Goal: Communication & Community: Answer question/provide support

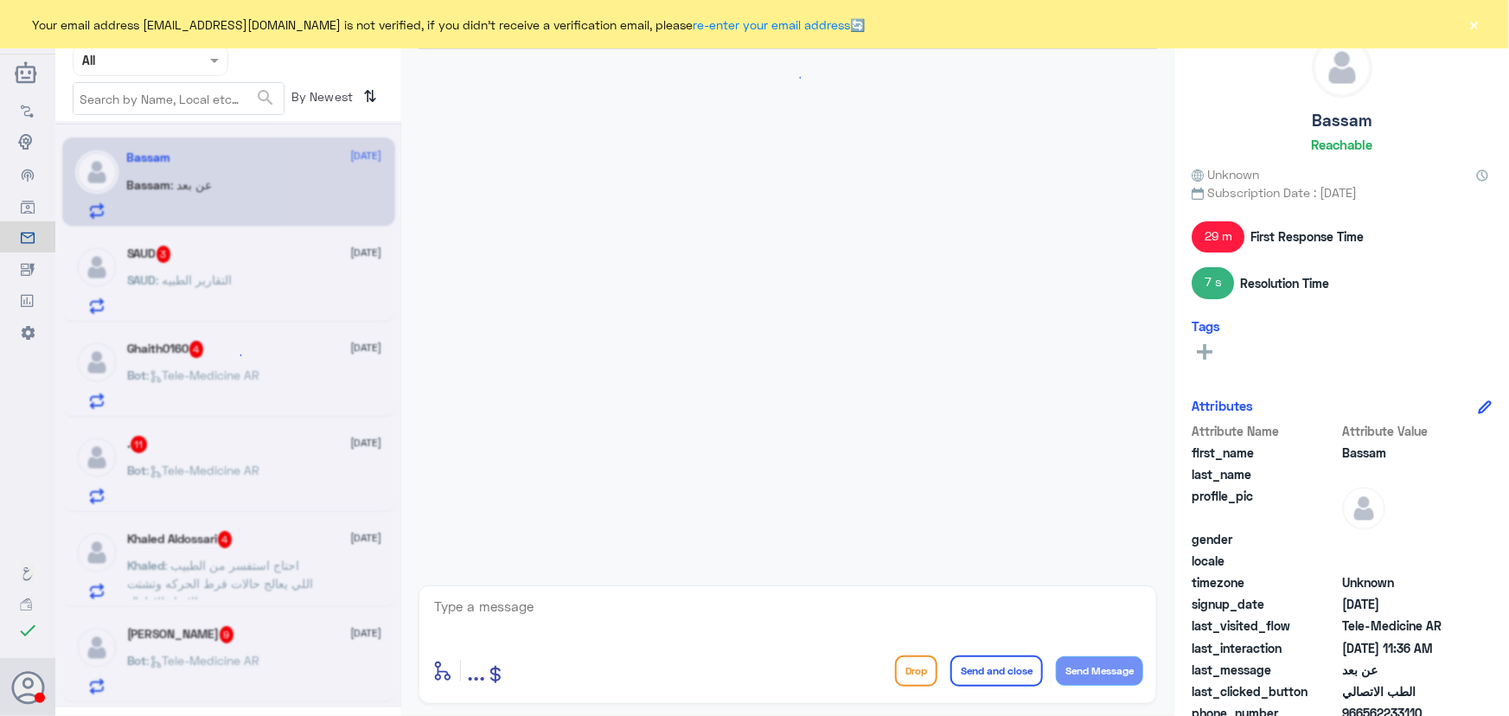
scroll to position [1623, 0]
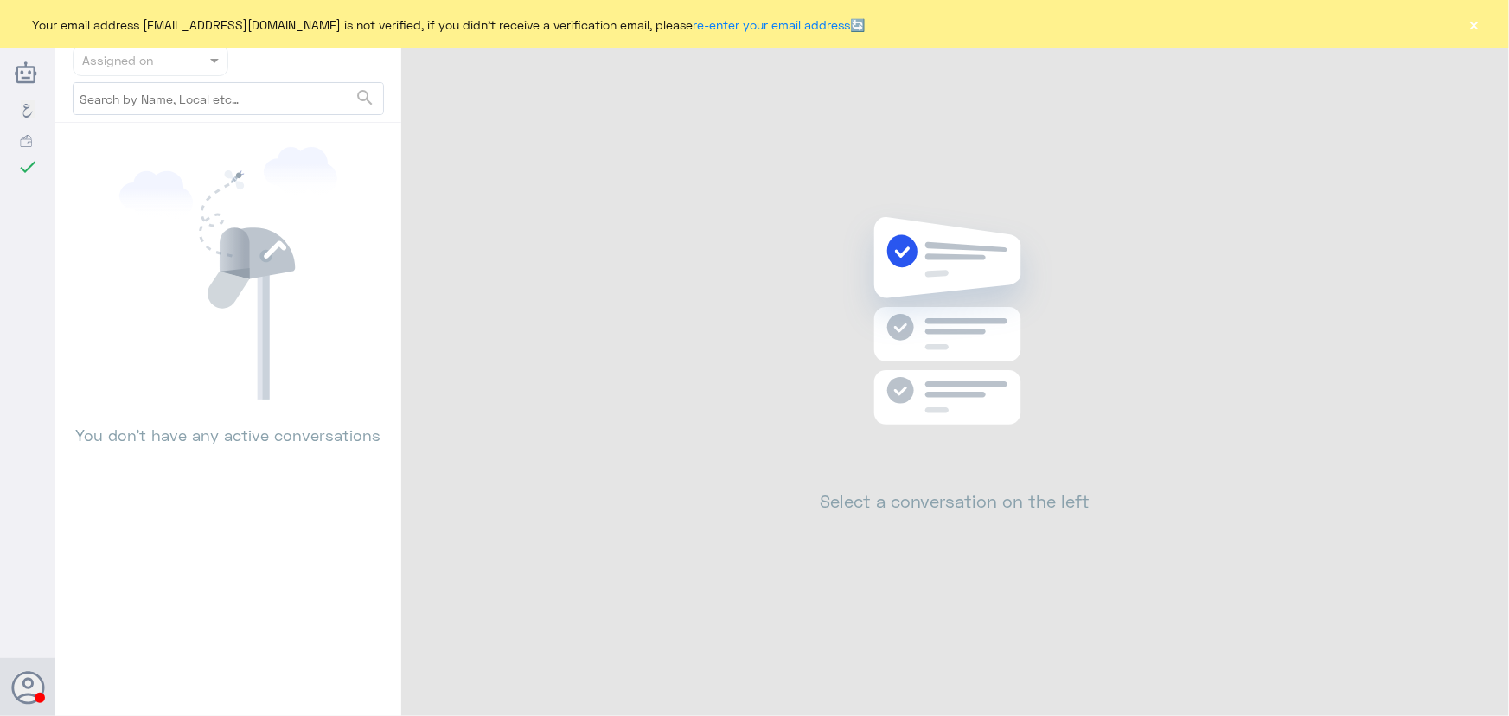
click at [1467, 32] on button "×" at bounding box center [1474, 24] width 17 height 17
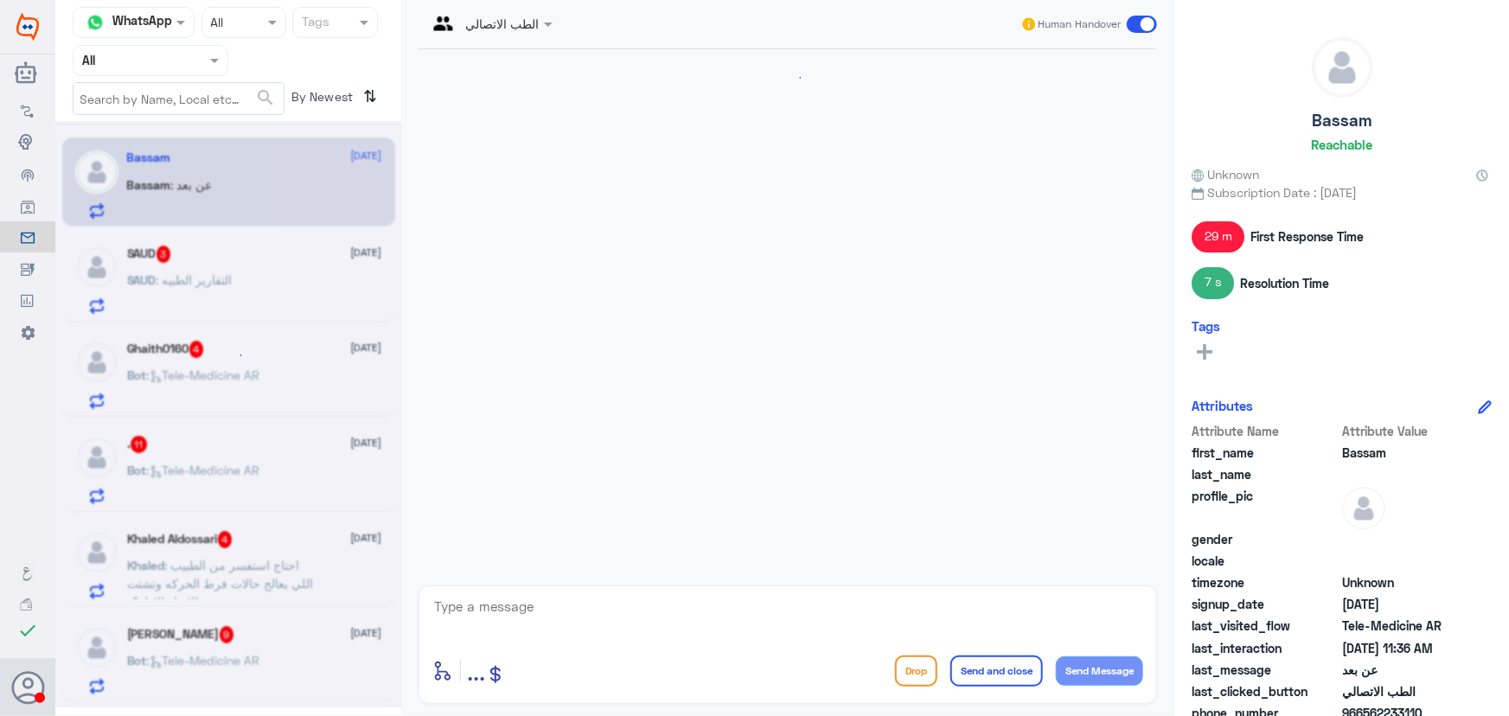
scroll to position [1623, 0]
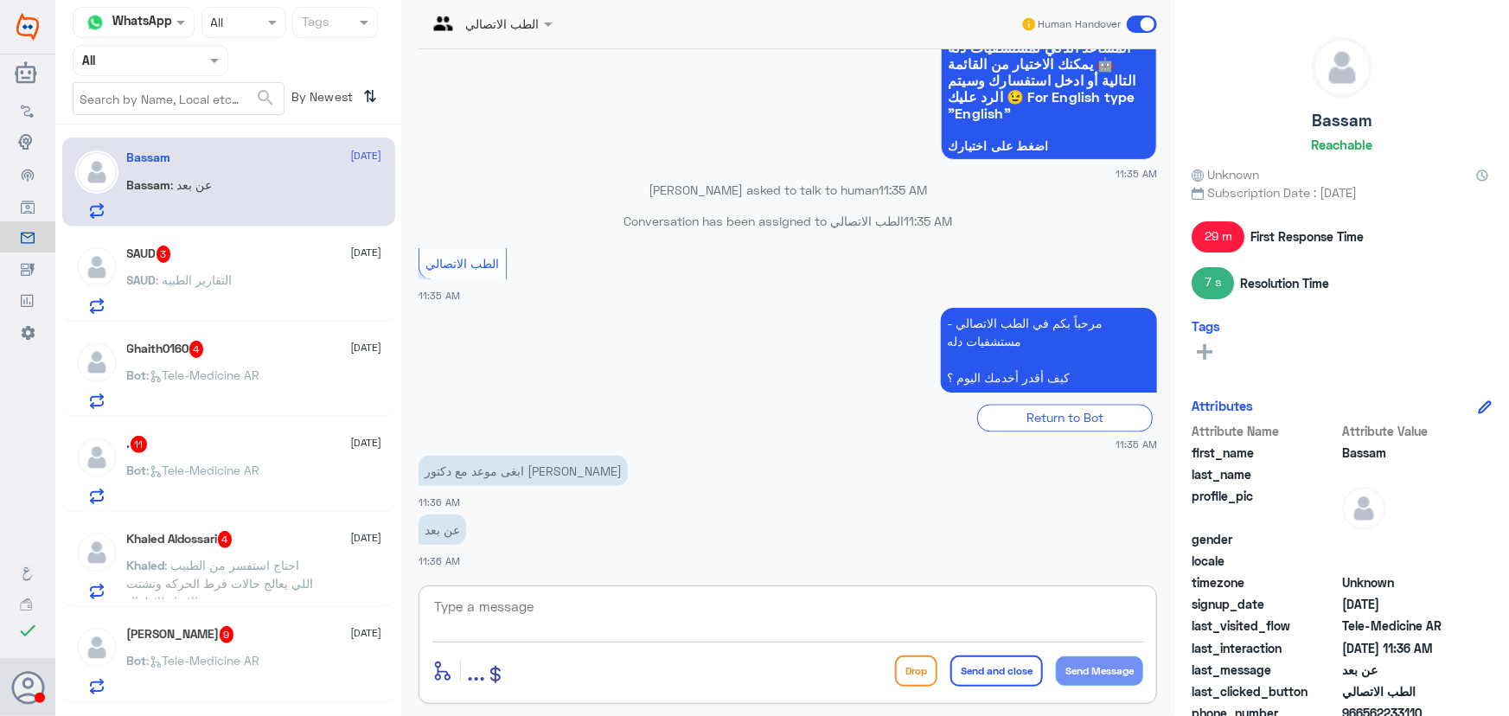
click at [503, 605] on textarea at bounding box center [787, 616] width 711 height 42
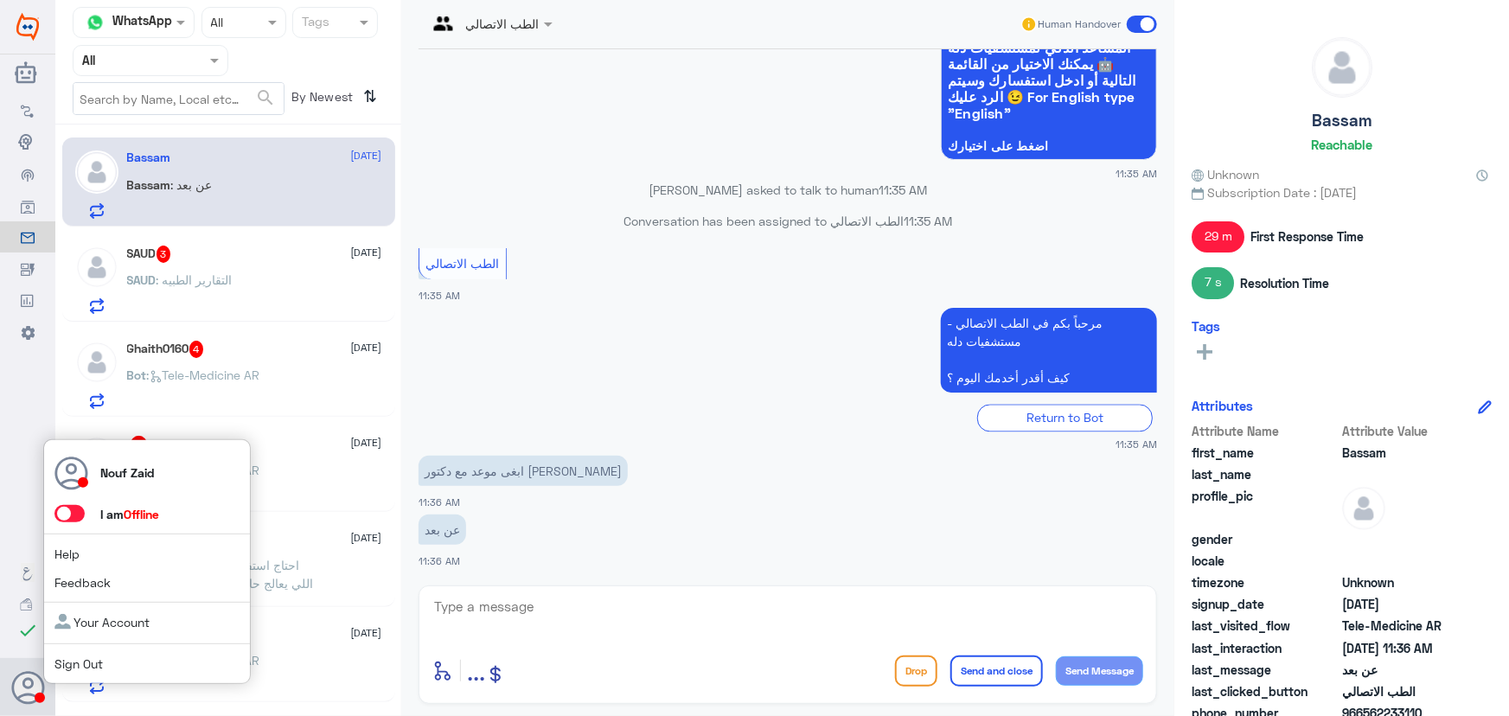
click at [76, 513] on span at bounding box center [69, 513] width 30 height 17
click at [0, 0] on input "checkbox" at bounding box center [0, 0] width 0 height 0
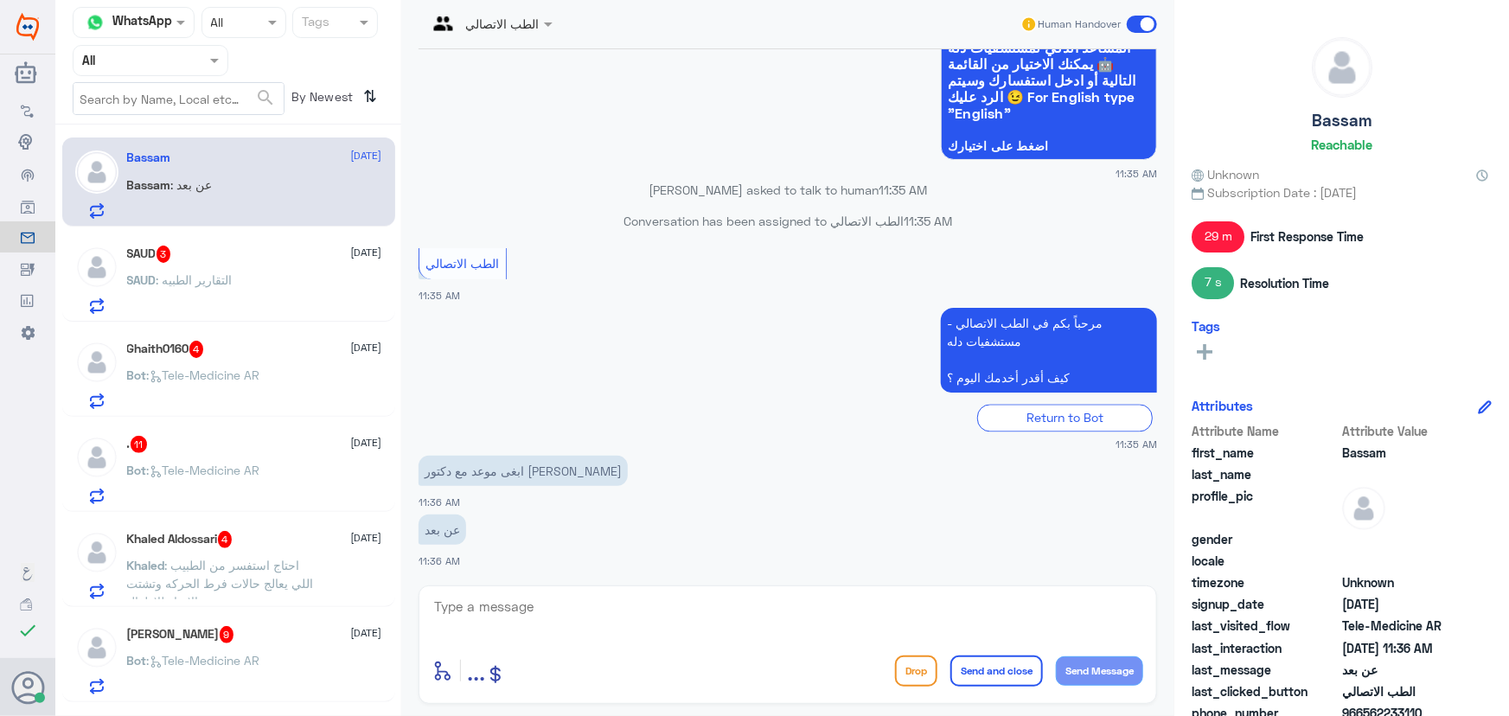
click at [509, 621] on textarea at bounding box center [787, 616] width 711 height 42
paste textarea "مرحباً معك نوف من الطب الاتصالي"
type textarea "مرحباً معك نوف من الطب الاتصالي"
drag, startPoint x: 1089, startPoint y: 660, endPoint x: 1072, endPoint y: 657, distance: 16.6
click at [1089, 661] on button "Send Message" at bounding box center [1099, 670] width 87 height 29
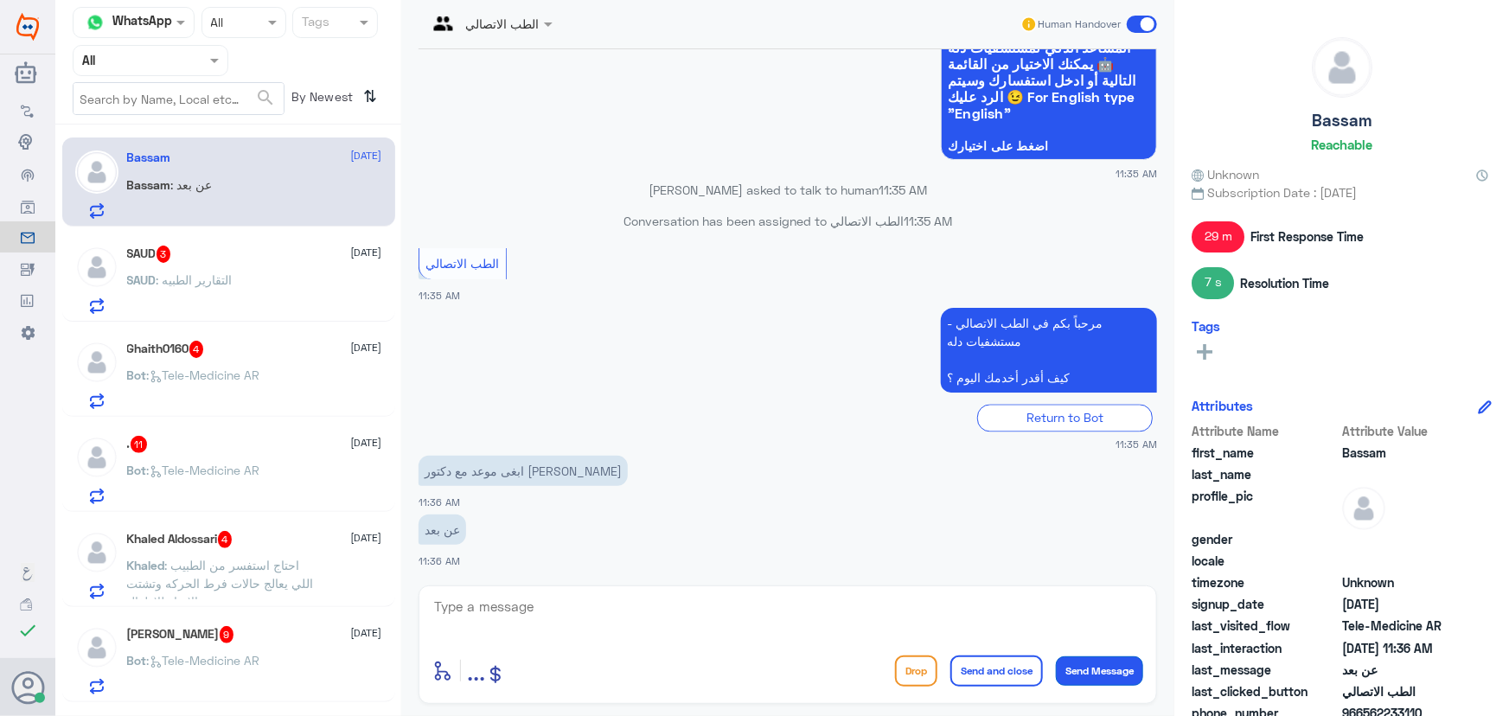
scroll to position [1677, 0]
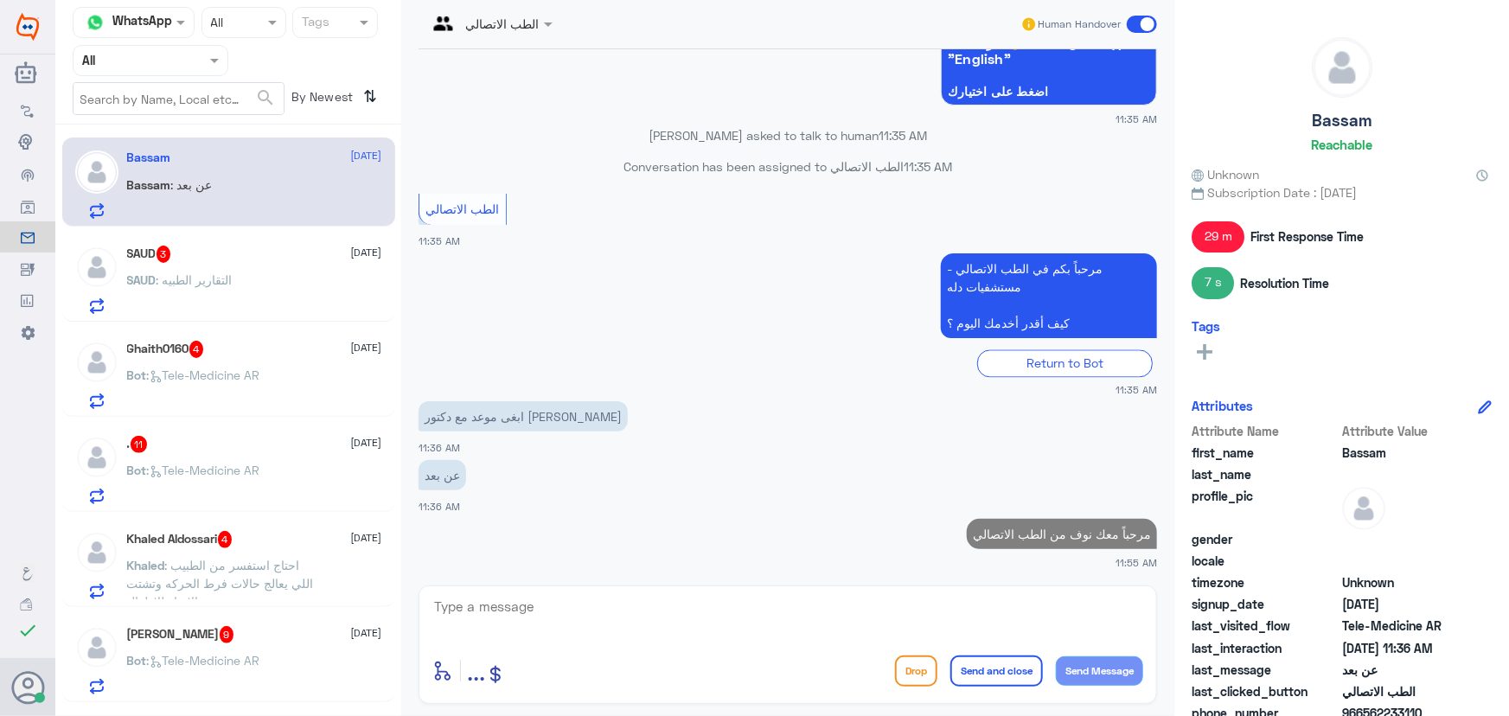
drag, startPoint x: 897, startPoint y: 617, endPoint x: 878, endPoint y: 614, distance: 18.3
click at [893, 617] on textarea at bounding box center [787, 616] width 711 height 42
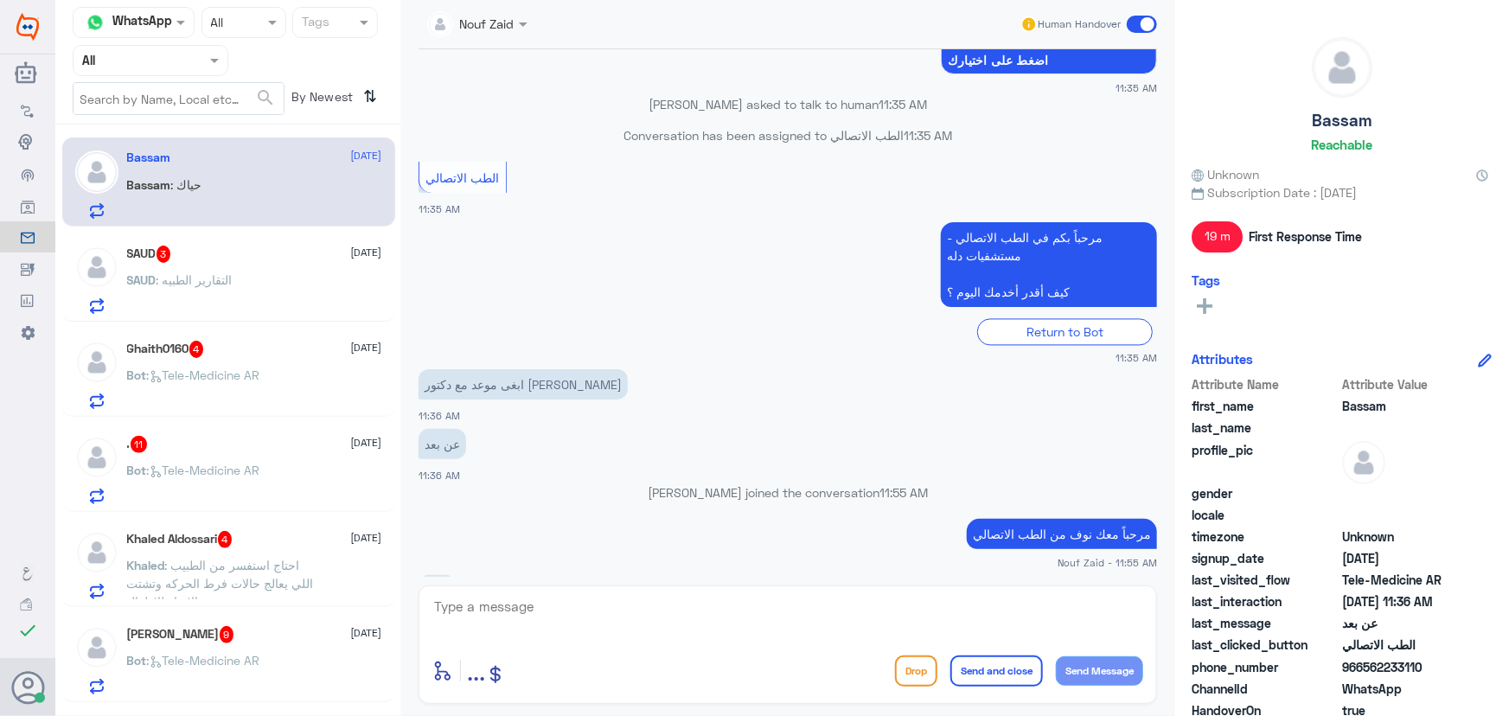
scroll to position [1738, 0]
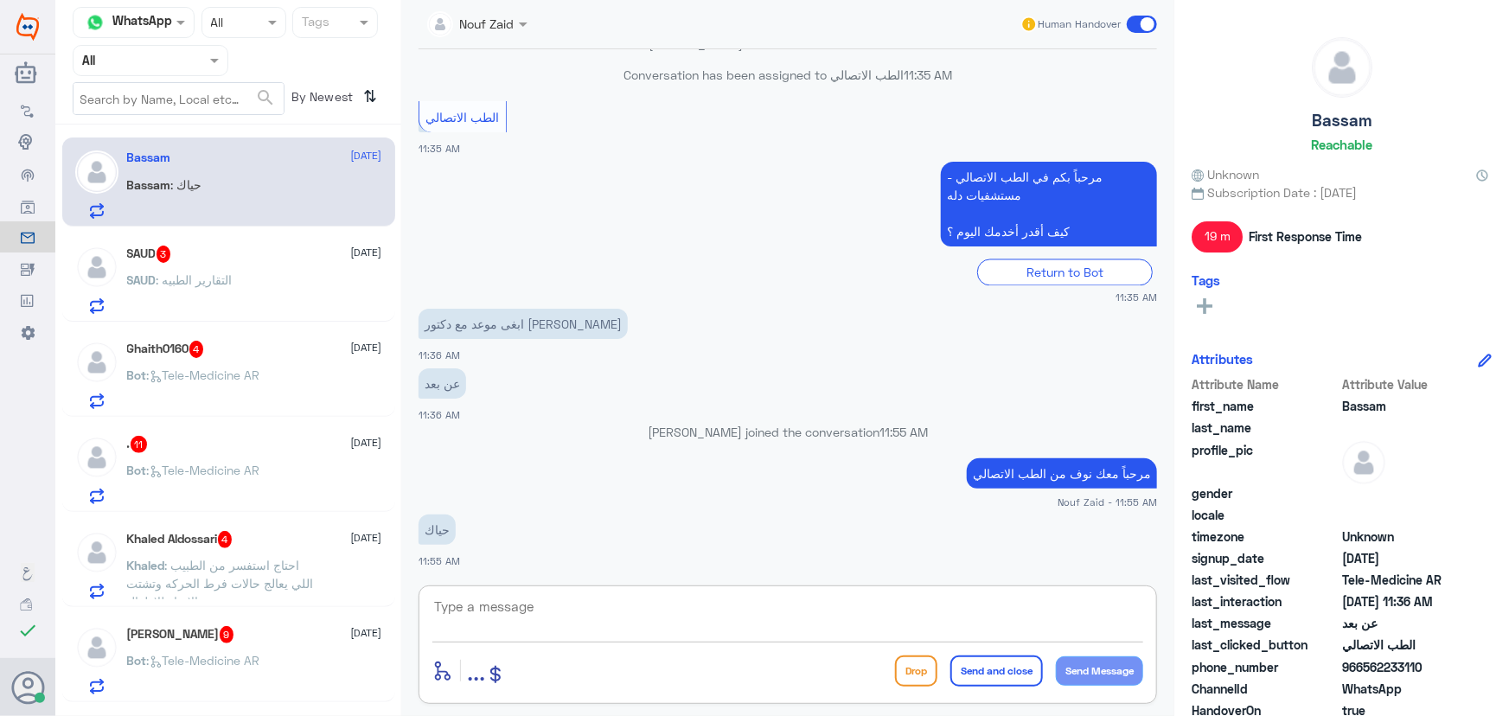
click at [585, 610] on textarea at bounding box center [787, 616] width 711 height 42
paste textarea "هنا الطب الاتصالي لكل مايخص الاستشارة الفورية من خلال التطبيق، يمكنك الاستفسار …"
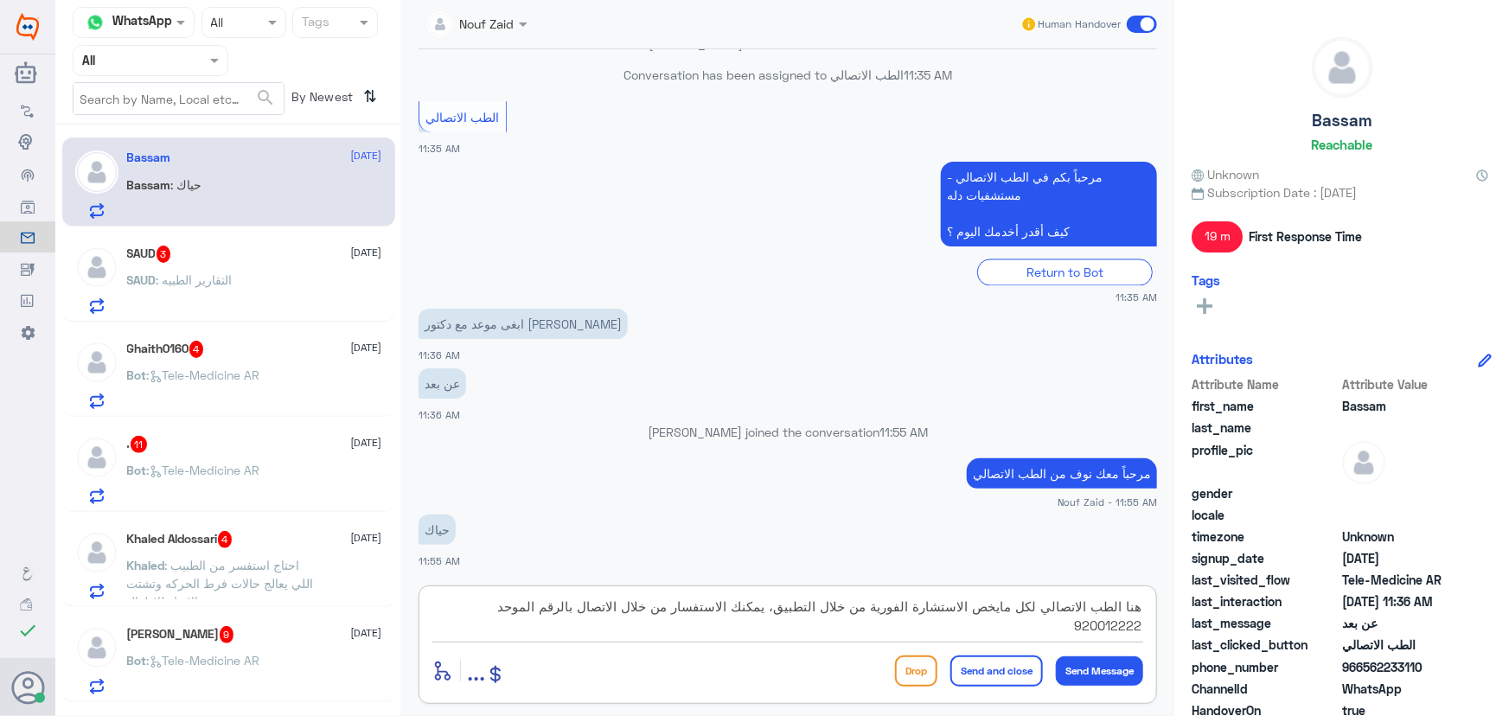
drag, startPoint x: 434, startPoint y: 604, endPoint x: 777, endPoint y: 606, distance: 343.3
click at [777, 606] on textarea "هنا الطب الاتصالي لكل مايخص الاستشارة الفورية من خلال التطبيق، يمكنك الاستفسار …" at bounding box center [787, 616] width 711 height 42
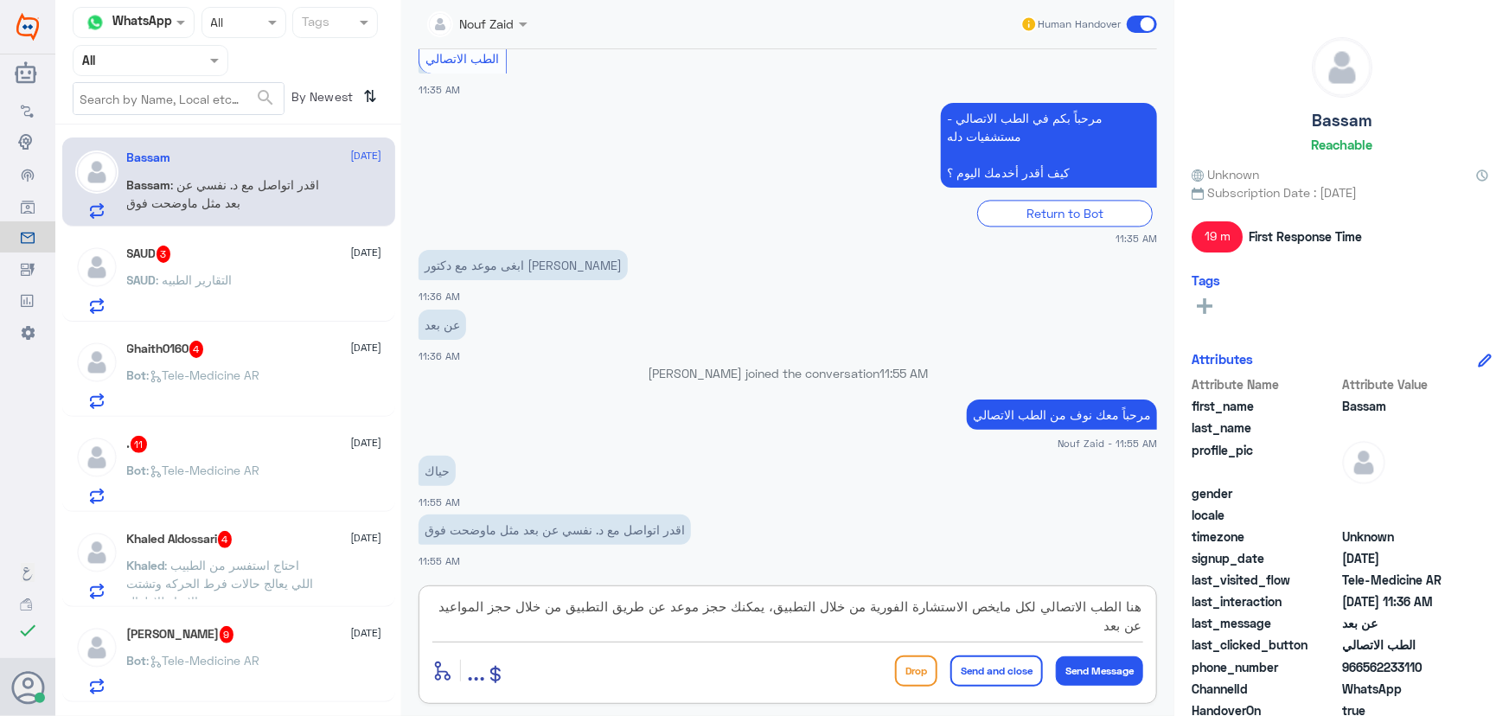
click at [533, 608] on textarea "هنا الطب الاتصالي لكل مايخص الاستشارة الفورية من خلال التطبيق، يمكنك حجز موعد ع…" at bounding box center [787, 616] width 711 height 42
type textarea "هنا الطب الاتصالي لكل مايخص الاستشارة الفورية من خلال التطبيق، يمكنك حجز موعد ع…"
click at [1093, 671] on button "Send Message" at bounding box center [1099, 670] width 87 height 29
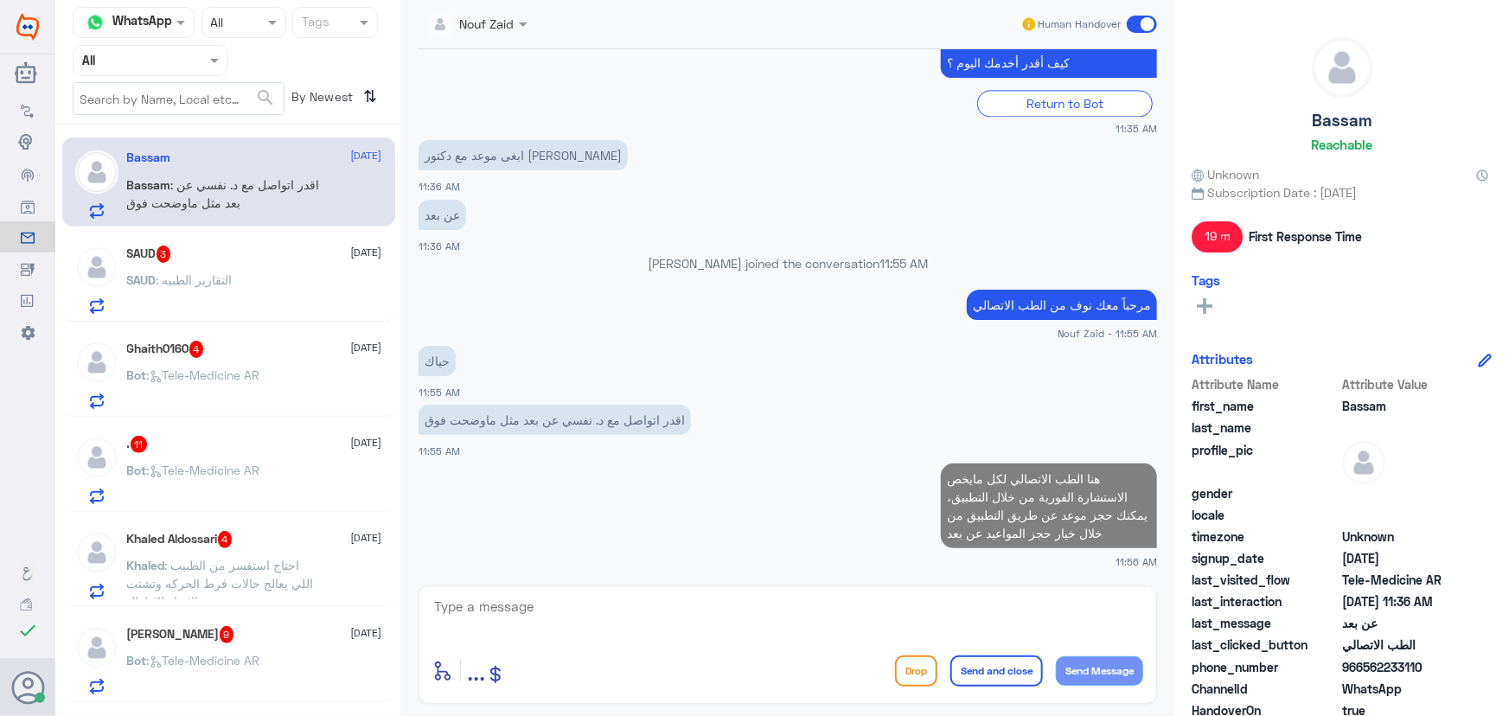
click at [273, 248] on div "SAUD 3 4 September" at bounding box center [254, 254] width 255 height 17
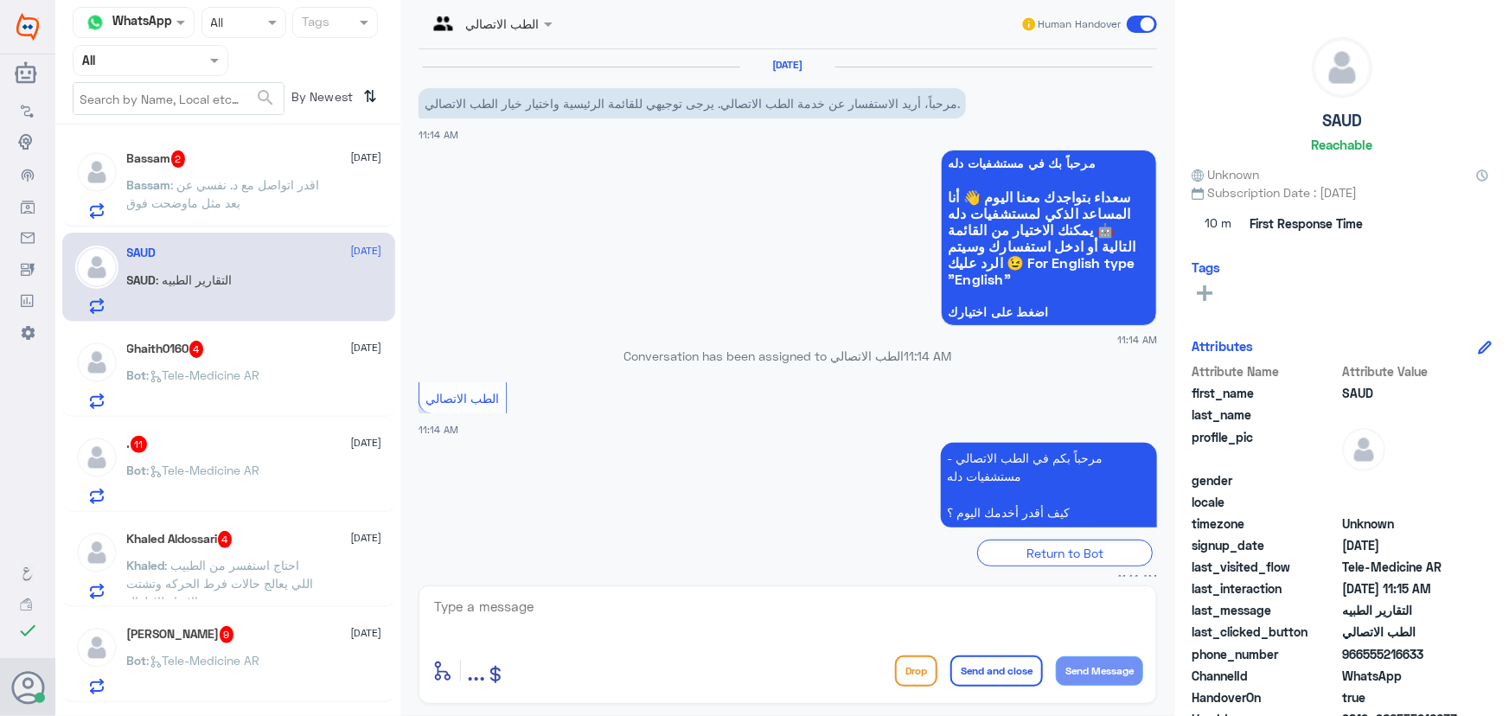
scroll to position [76, 0]
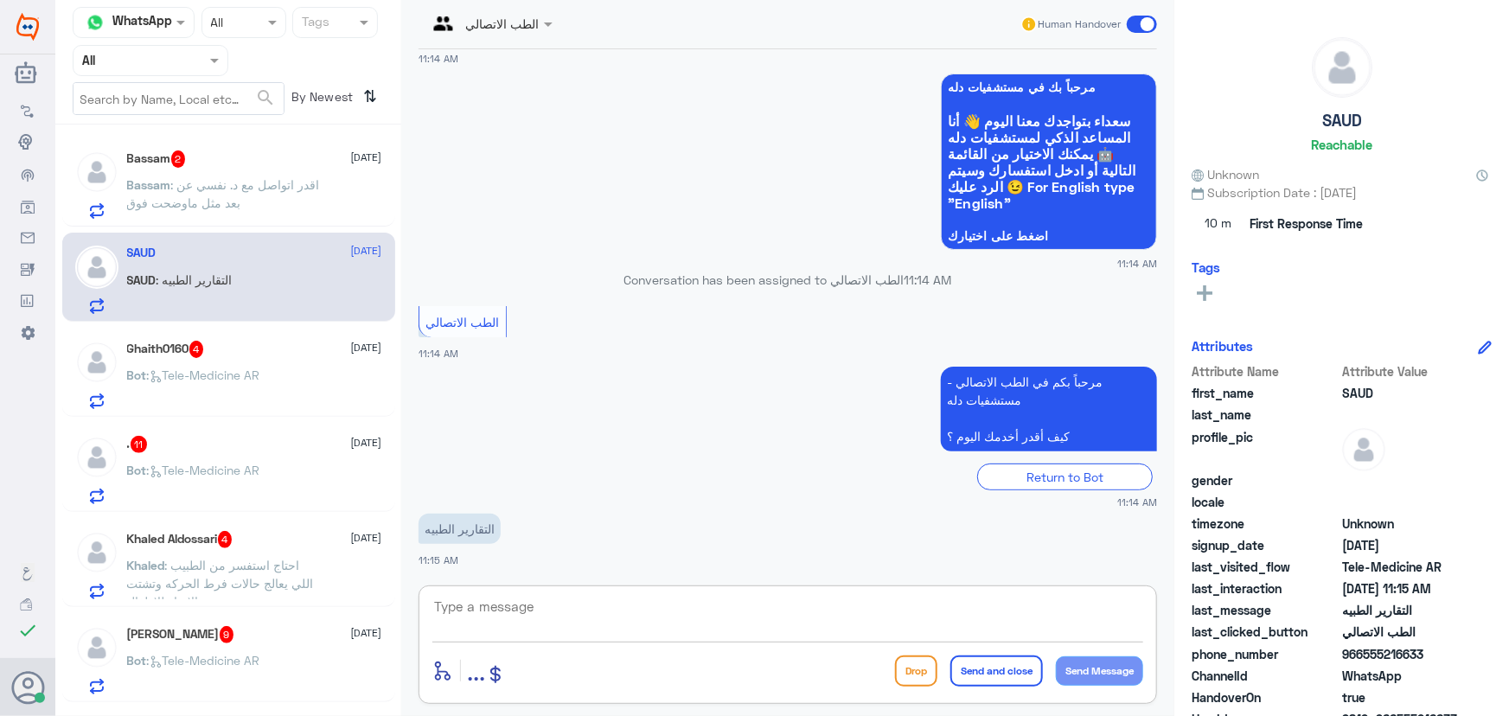
click at [551, 603] on textarea at bounding box center [787, 616] width 711 height 42
paste textarea "مرحباً معك نوف من الطب الاتصالي"
type textarea "مرحباً معك نوف من الطب الاتصالي"
click at [1086, 658] on button "Send Message" at bounding box center [1099, 670] width 87 height 29
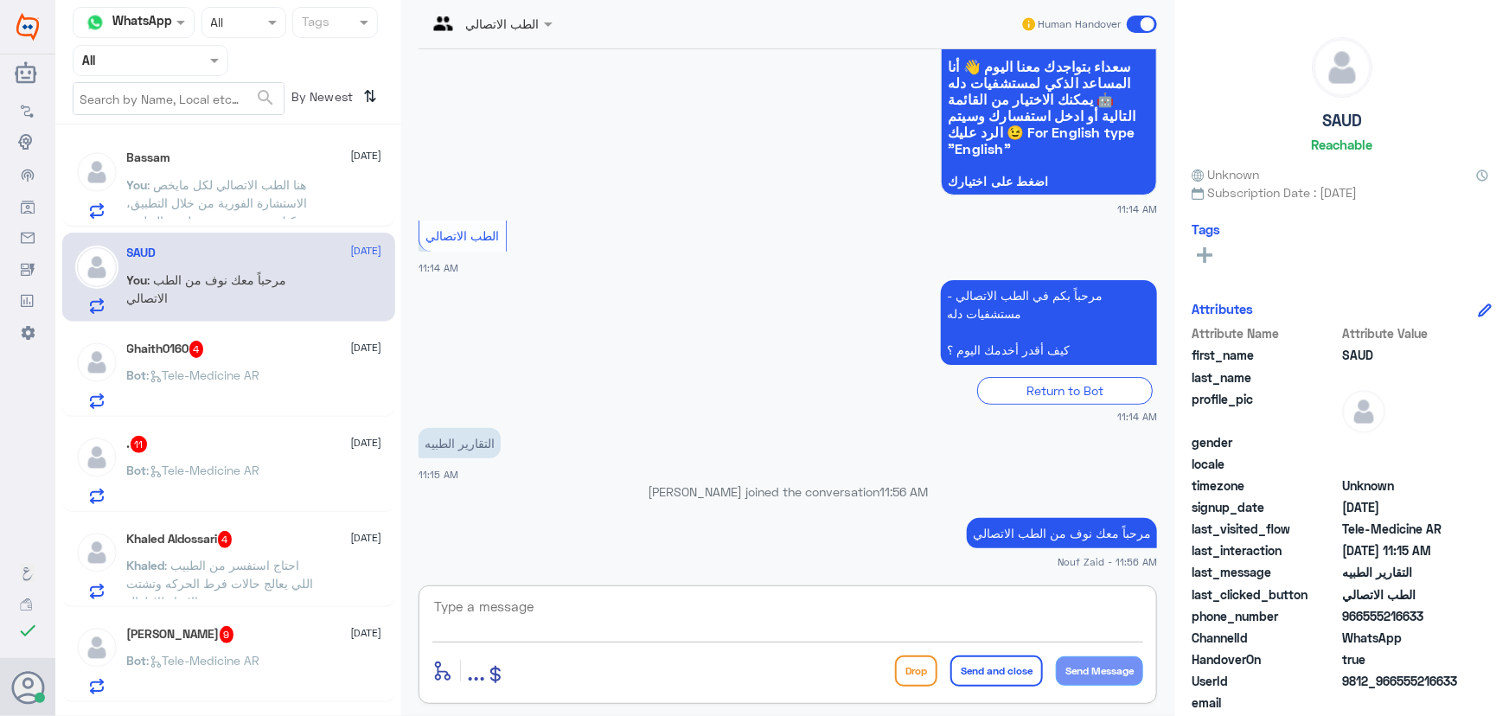
click at [718, 615] on textarea at bounding box center [787, 616] width 711 height 42
paste textarea "هنا الطب الاتصالي لكل مايخص الاستشارة الفورية من خلال التطبيق، يمكنك التواصل مع…"
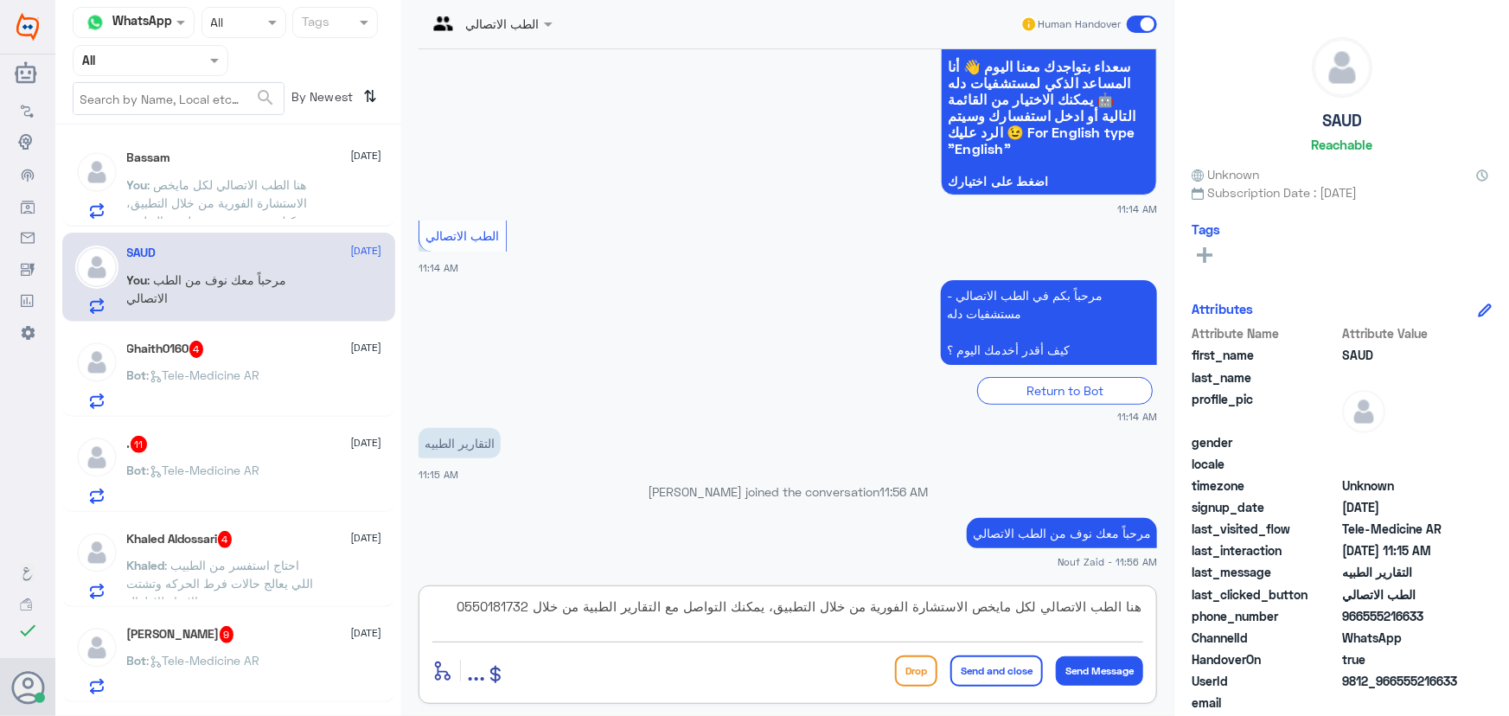
type textarea "هنا الطب الاتصالي لكل مايخص الاستشارة الفورية من خلال التطبيق، يمكنك التواصل مع…"
click at [1000, 678] on button "Send and close" at bounding box center [996, 670] width 93 height 31
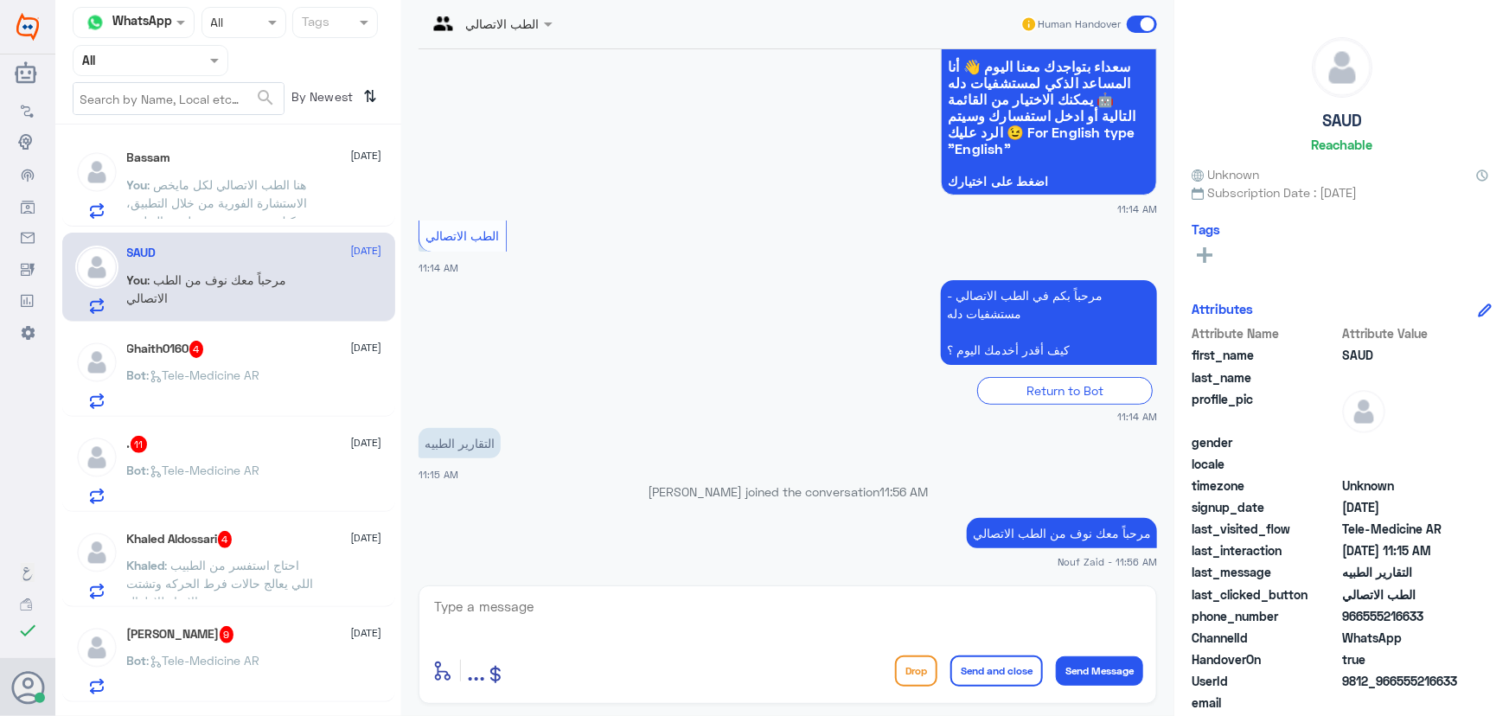
scroll to position [241, 0]
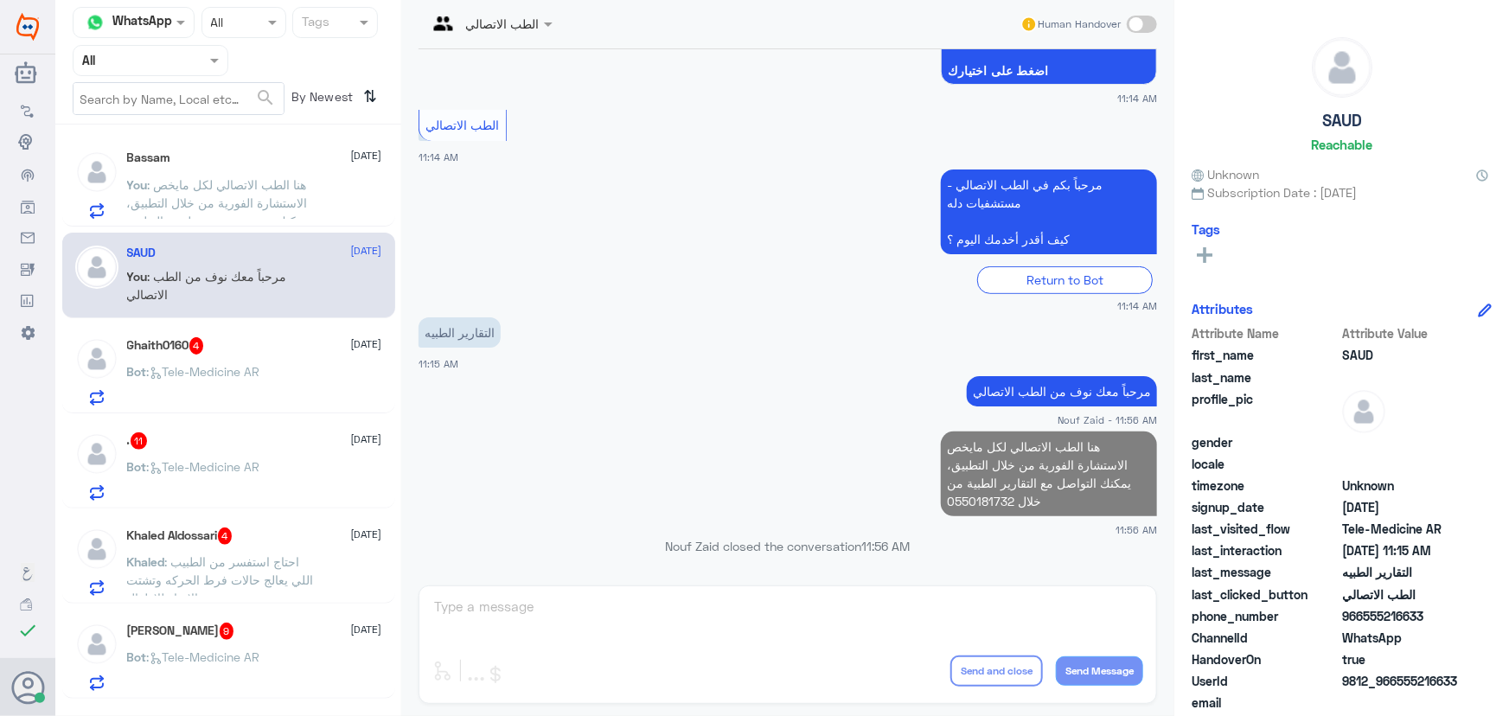
click at [159, 311] on div "SAUD 4 September You : مرحباً معك نوف من الطب الاتصالي" at bounding box center [228, 276] width 333 height 86
click at [214, 383] on p "Bot : Tele-Medicine AR" at bounding box center [193, 383] width 133 height 43
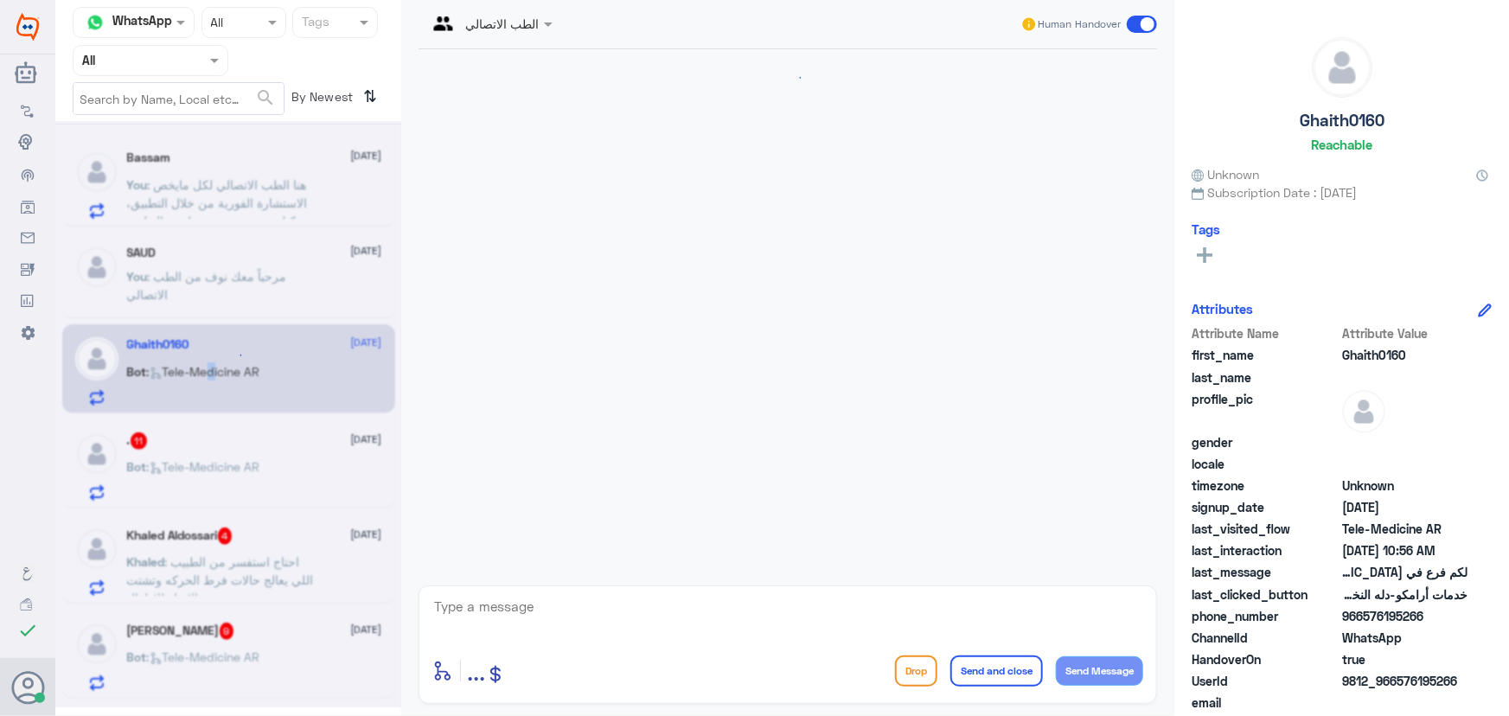
scroll to position [161, 0]
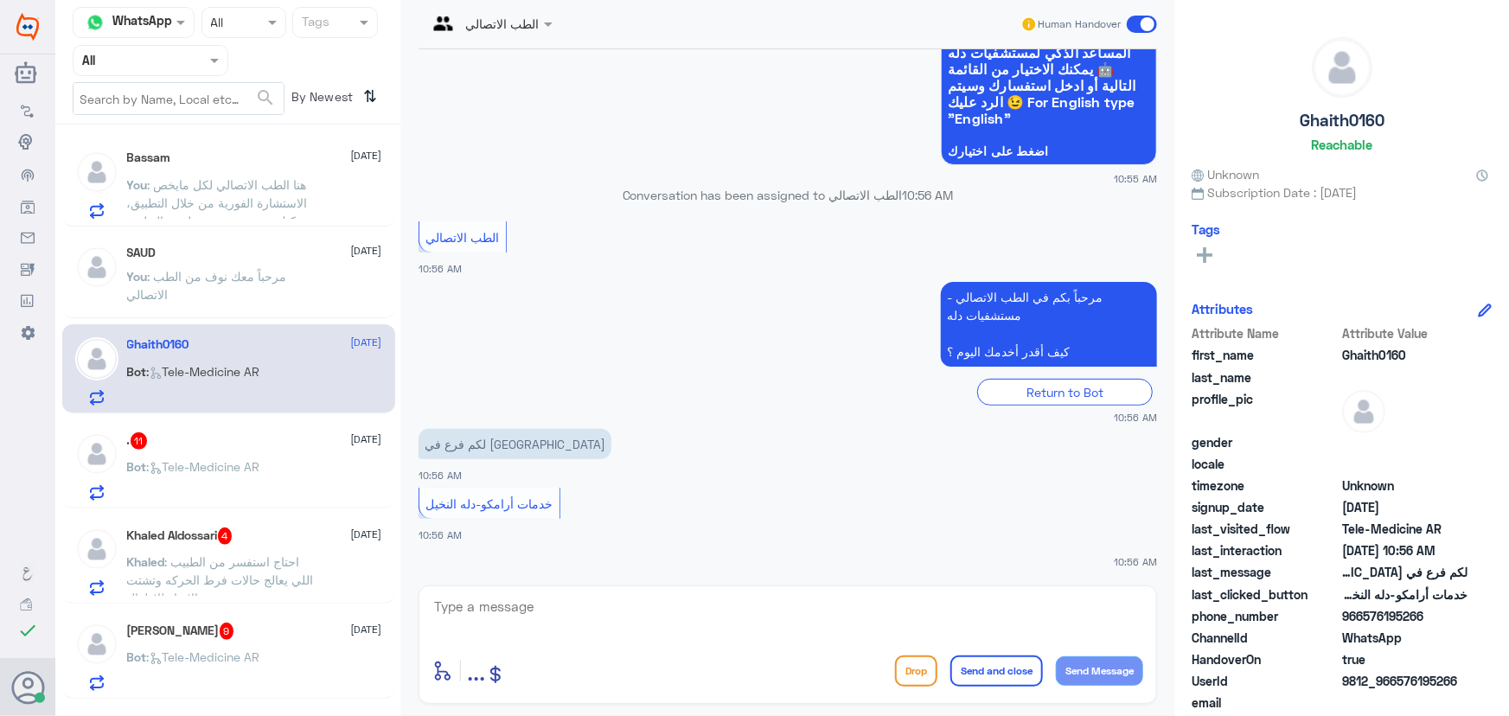
click at [584, 610] on textarea at bounding box center [787, 616] width 711 height 42
paste textarea "مرحباً معك نوف من الطب الاتصالي"
type textarea "مرحباً معك نوف من الطب الاتصالي"
click at [1079, 668] on button "Send Message" at bounding box center [1099, 670] width 87 height 29
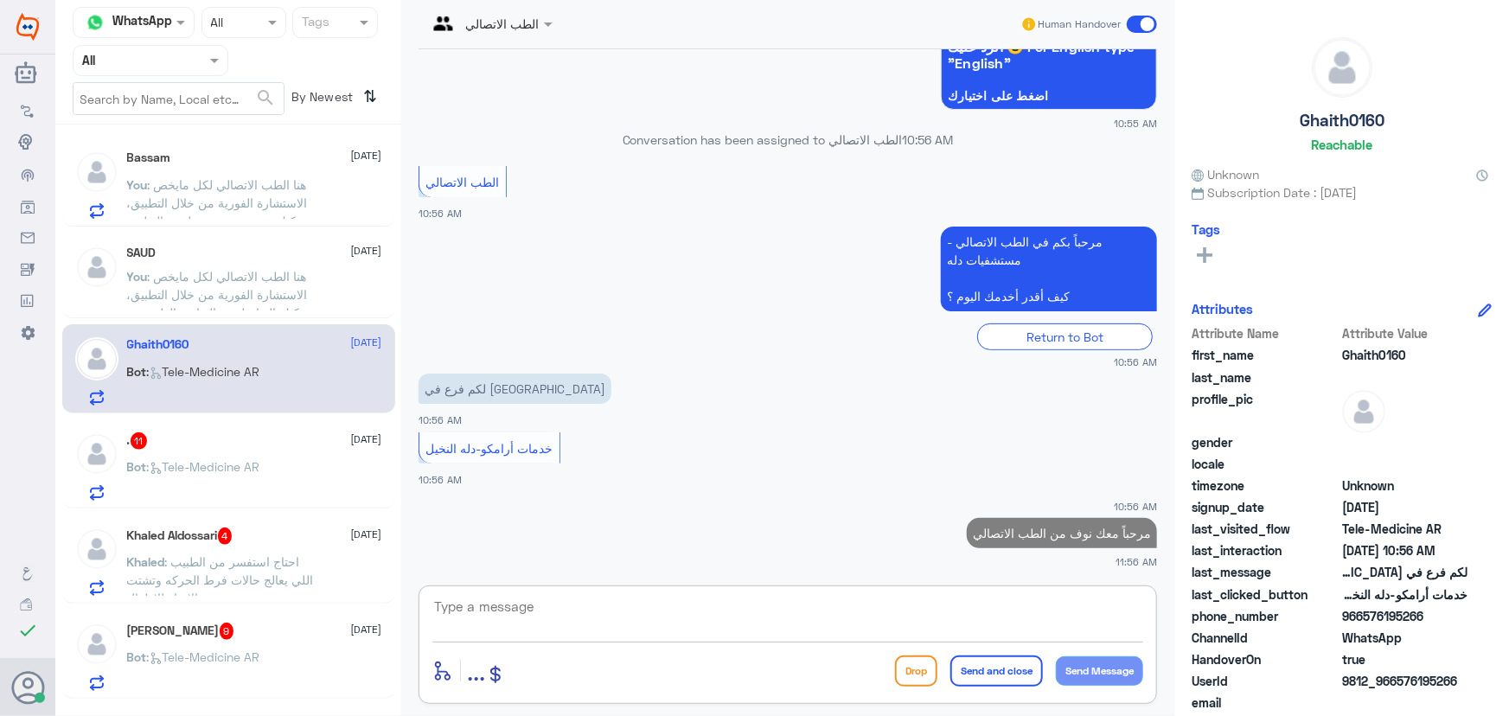
drag, startPoint x: 951, startPoint y: 611, endPoint x: 872, endPoint y: 612, distance: 78.7
click at [951, 611] on textarea at bounding box center [787, 616] width 711 height 42
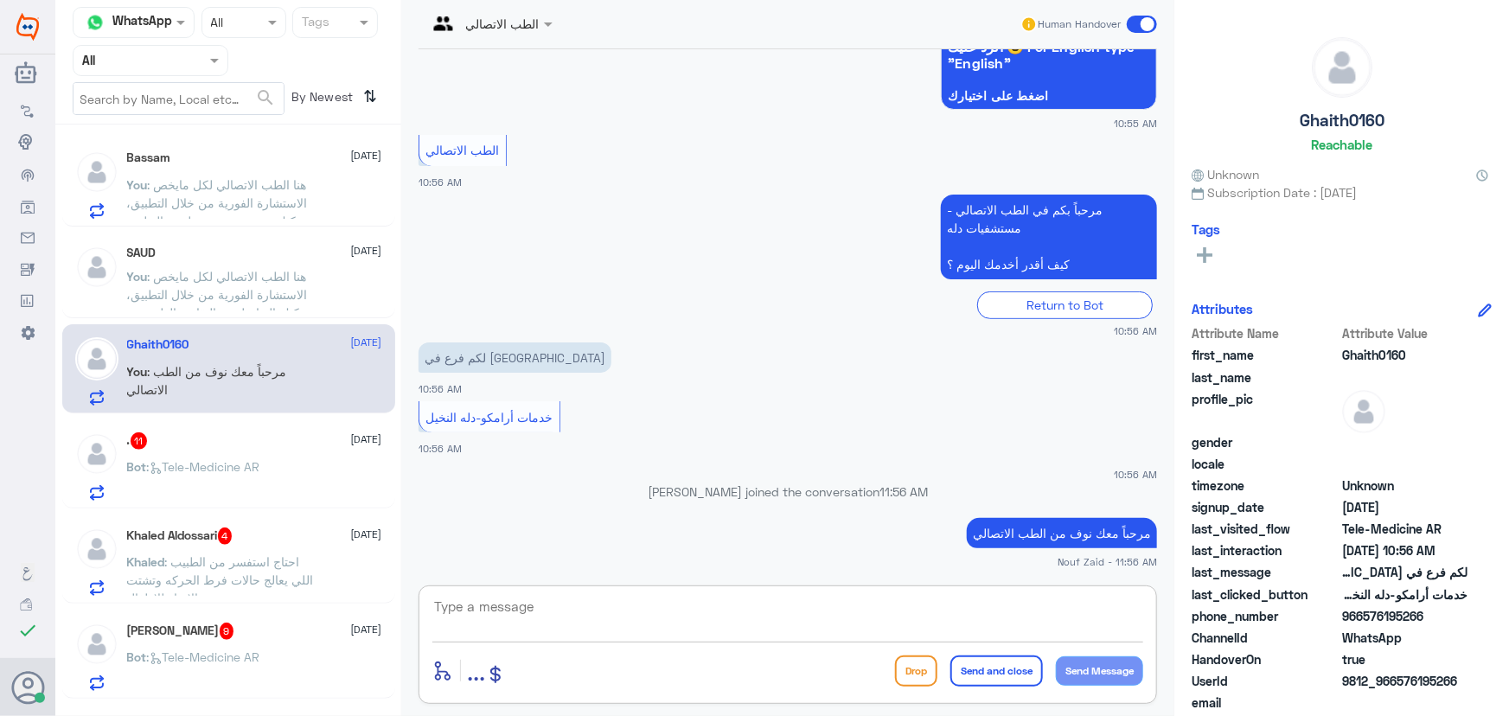
paste textarea "هنا الطب الاتصالي لكل مايخص الاستشارة الفورية من خلال التطبيق، يمكنك الاستفسار …"
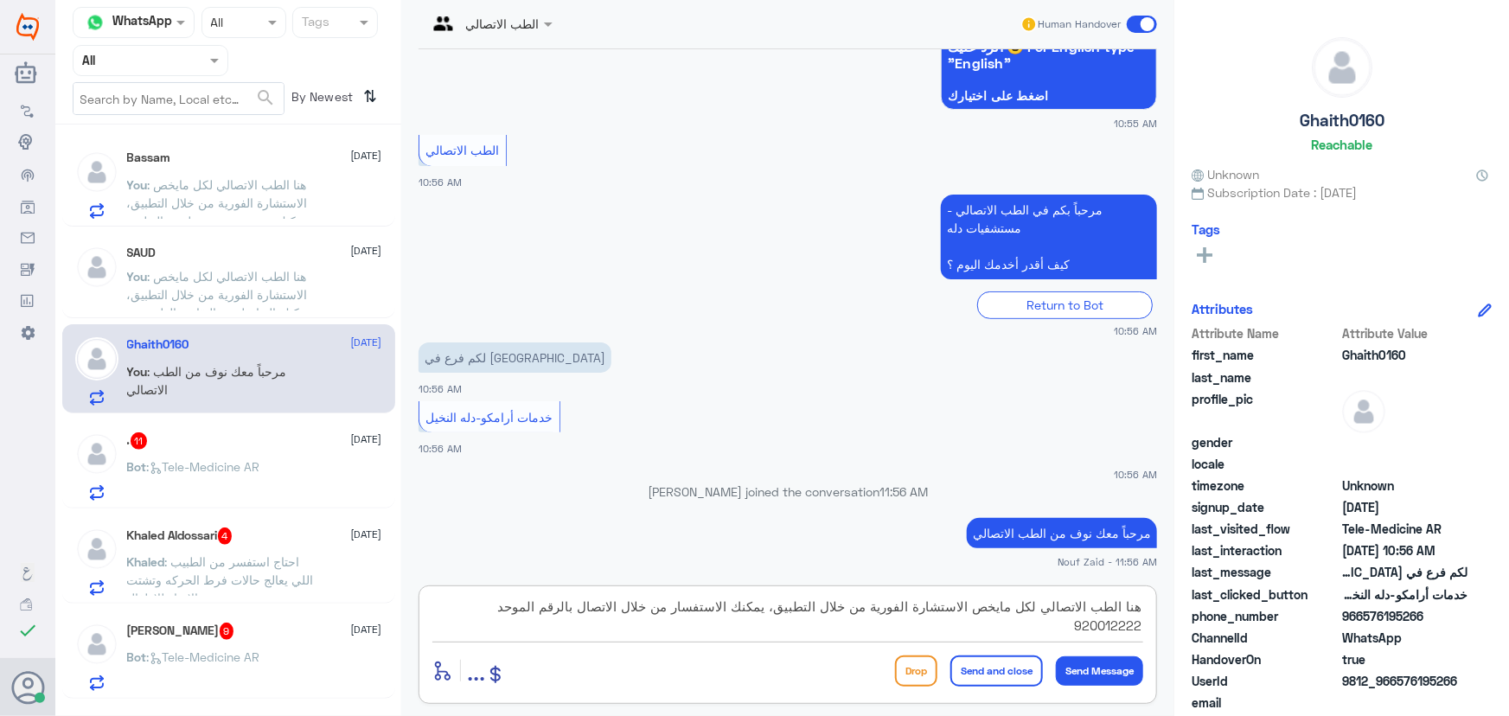
drag, startPoint x: 447, startPoint y: 604, endPoint x: 625, endPoint y: 624, distance: 179.3
click at [625, 624] on textarea "هنا الطب الاتصالي لكل مايخص الاستشارة الفورية من خلال التطبيق، يمكنك الاستفسار …" at bounding box center [787, 616] width 711 height 42
paste textarea "0135384666 فرع دله الأحسا"
drag, startPoint x: 1024, startPoint y: 634, endPoint x: 1136, endPoint y: 624, distance: 112.8
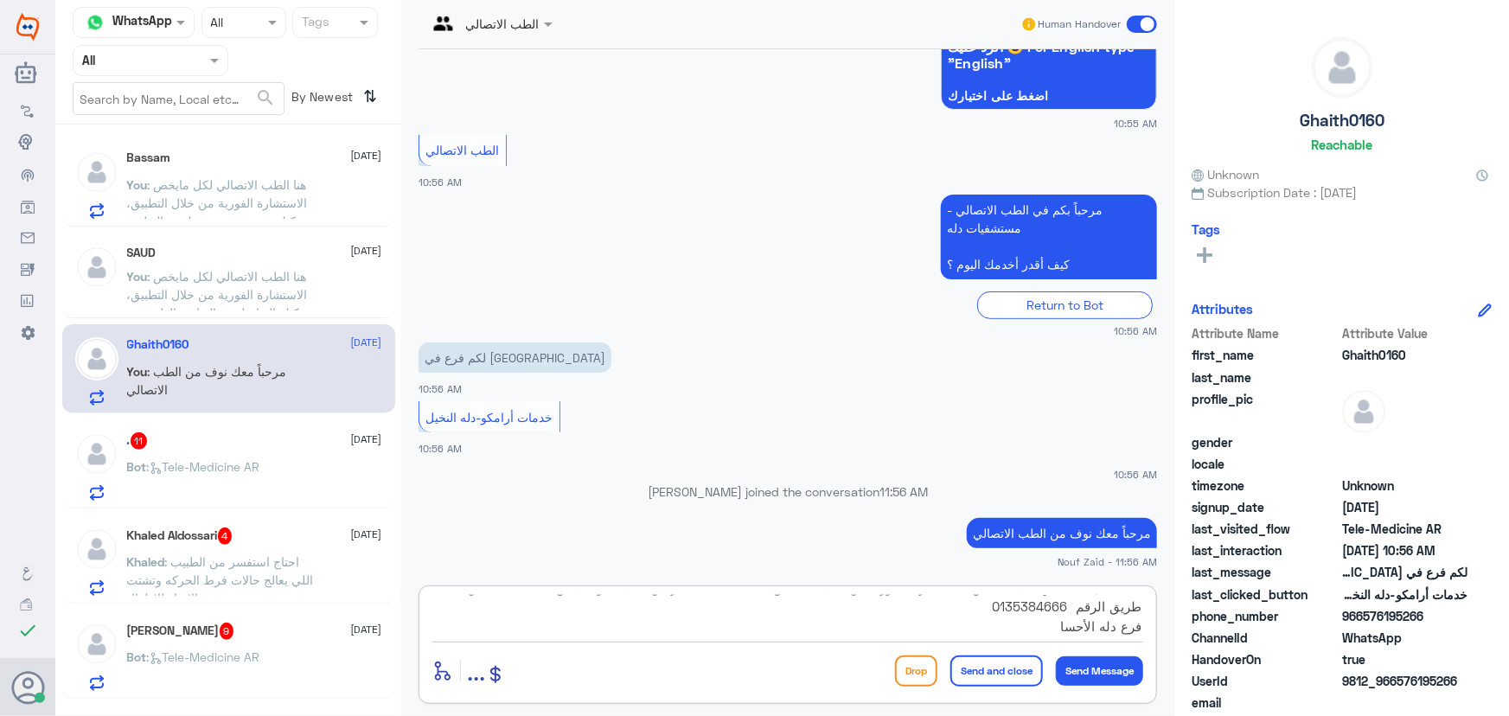
click at [1136, 624] on textarea "هنا الطب الاتصالي لكل مايخص الاستشارة الفورية من خلال التطبيق، يمكنك الاستفسار …" at bounding box center [787, 616] width 711 height 42
type textarea "هنا الطب الاتصالي لكل مايخص الاستشارة الفورية من خلال التطبيق، يمكنك الاستفسار …"
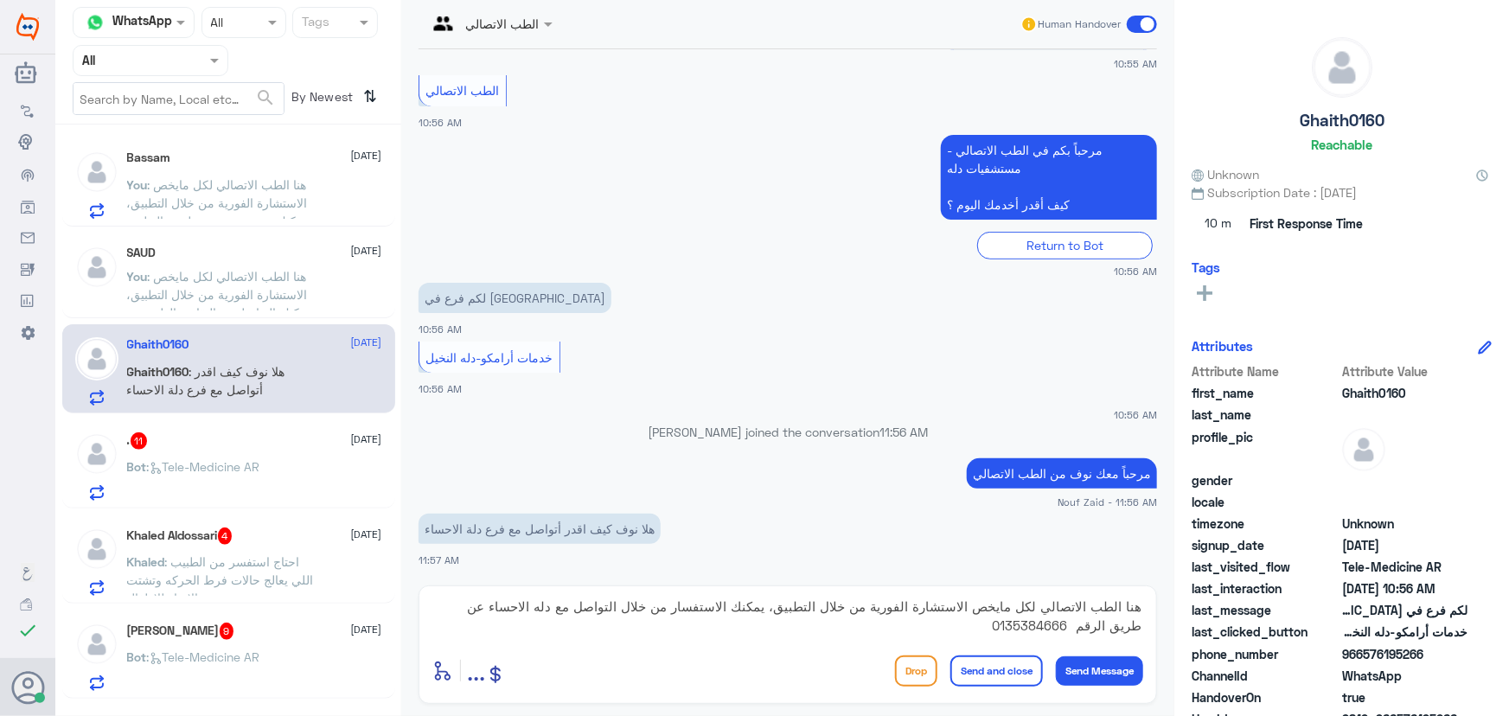
click at [1016, 661] on button "Send and close" at bounding box center [996, 670] width 93 height 31
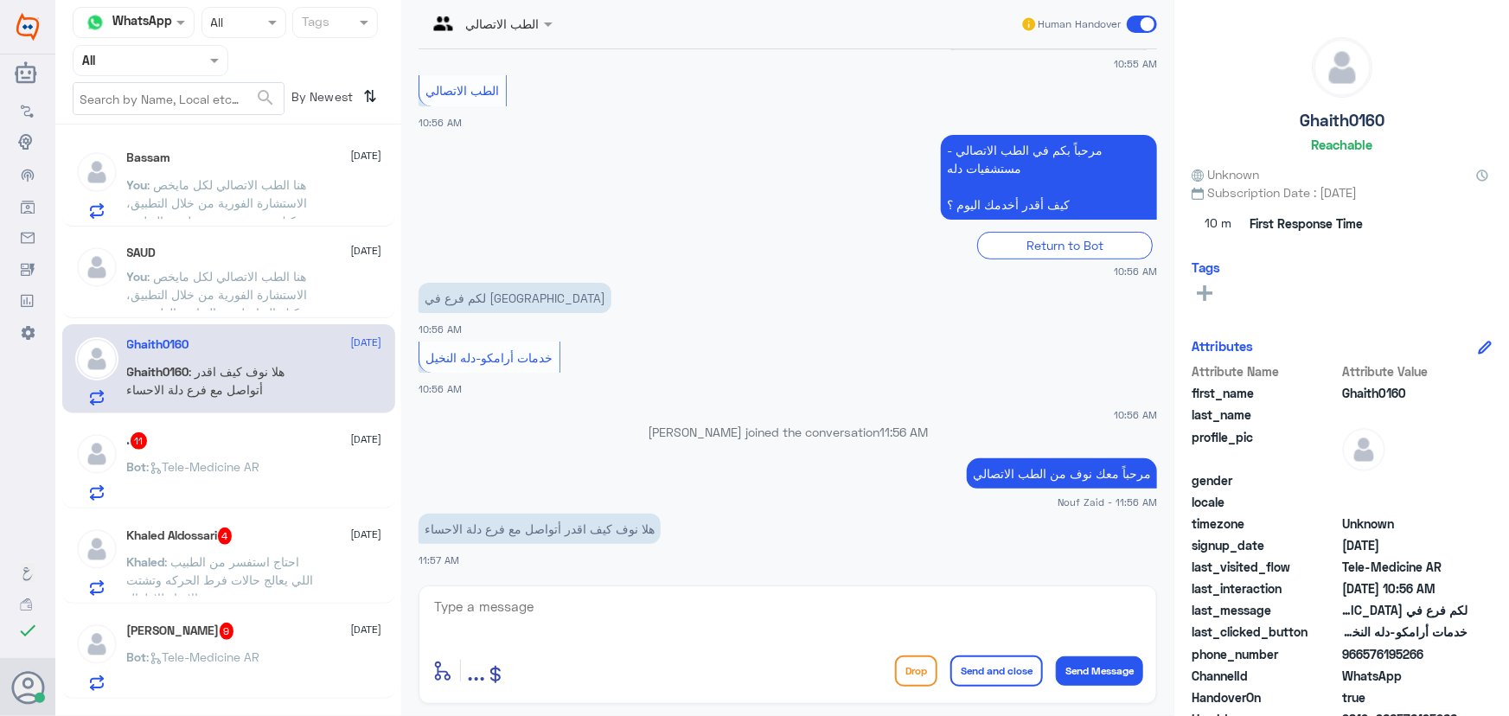
scroll to position [404, 0]
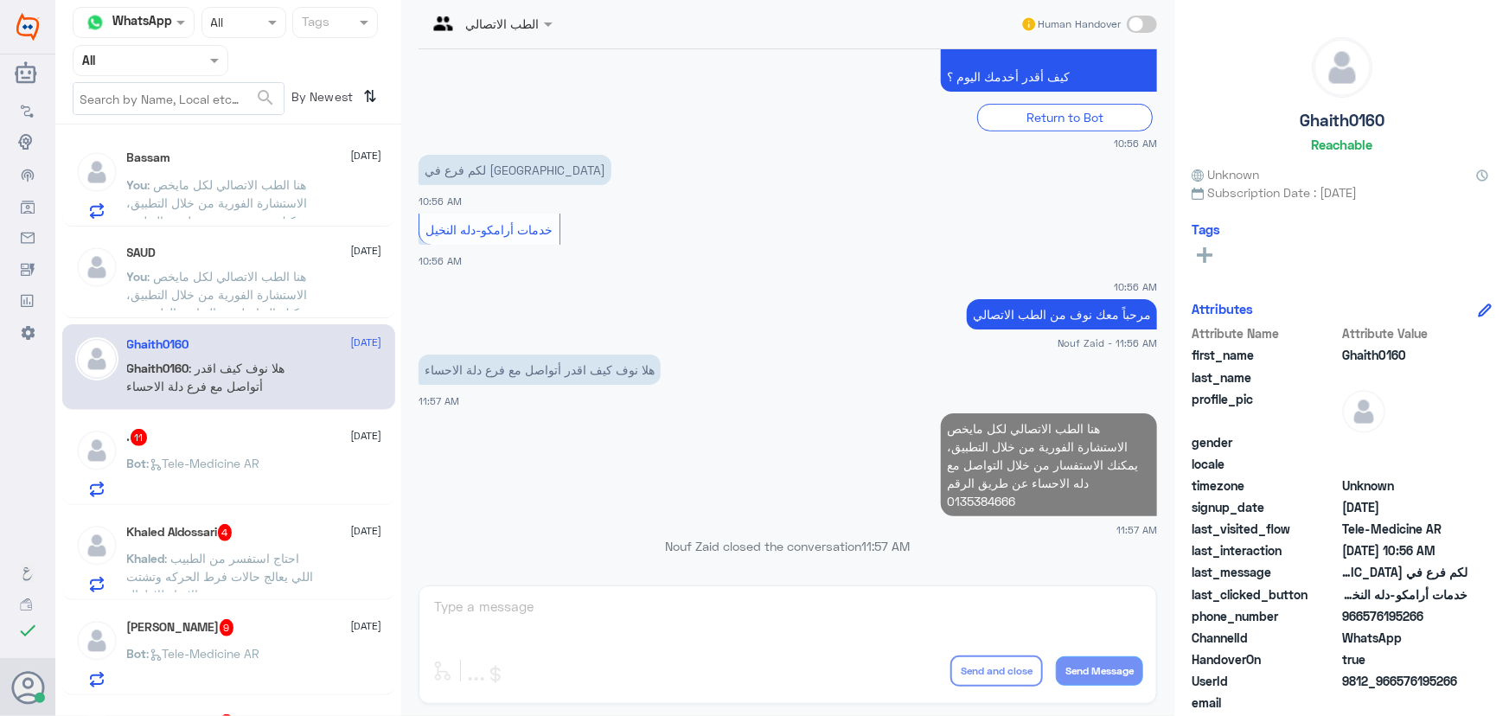
click at [278, 423] on div ". 11 4 September Bot : Tele-Medicine AR" at bounding box center [228, 460] width 333 height 89
click at [272, 443] on div ". 11 4 September" at bounding box center [254, 437] width 255 height 17
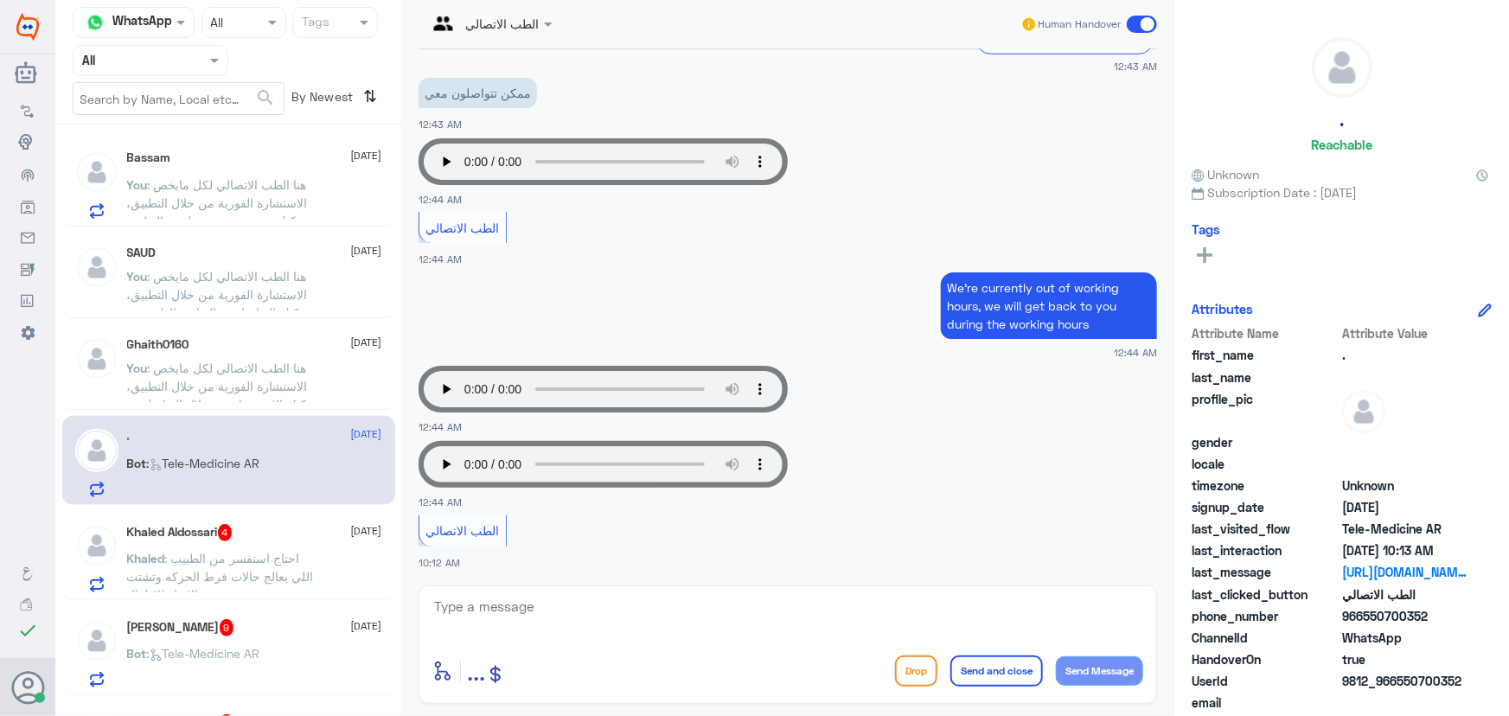
scroll to position [903, 0]
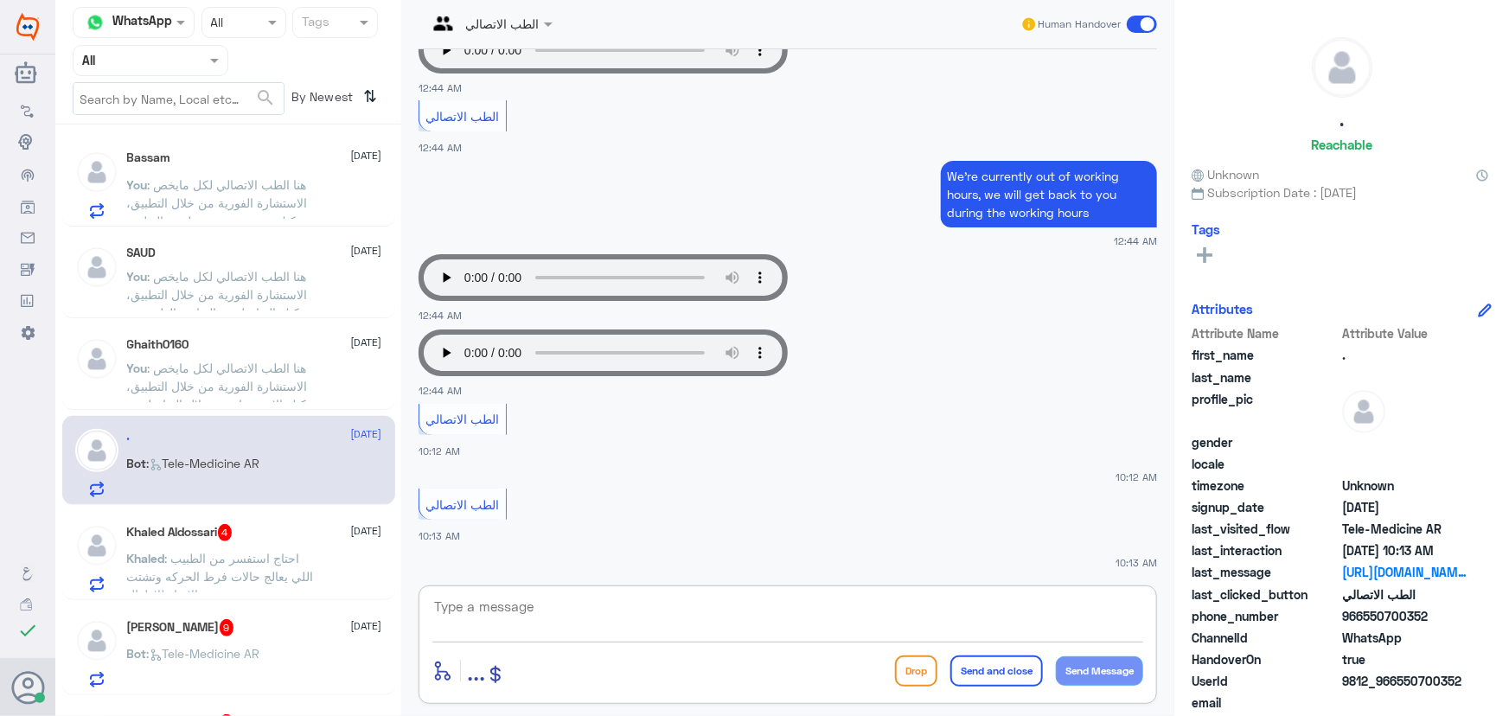
click at [564, 623] on textarea at bounding box center [787, 616] width 711 height 42
paste textarea "مرحباً معك نوف من الطب الاتصالي"
type textarea "مرحباً معك نوف من الطب الاتصالي"
drag, startPoint x: 786, startPoint y: 605, endPoint x: 1390, endPoint y: 655, distance: 605.6
click at [1390, 655] on div "Channel WhatsApp Status × All Tags Agent Filter All search By Newest ⇅ Bassam 4…" at bounding box center [781, 360] width 1453 height 721
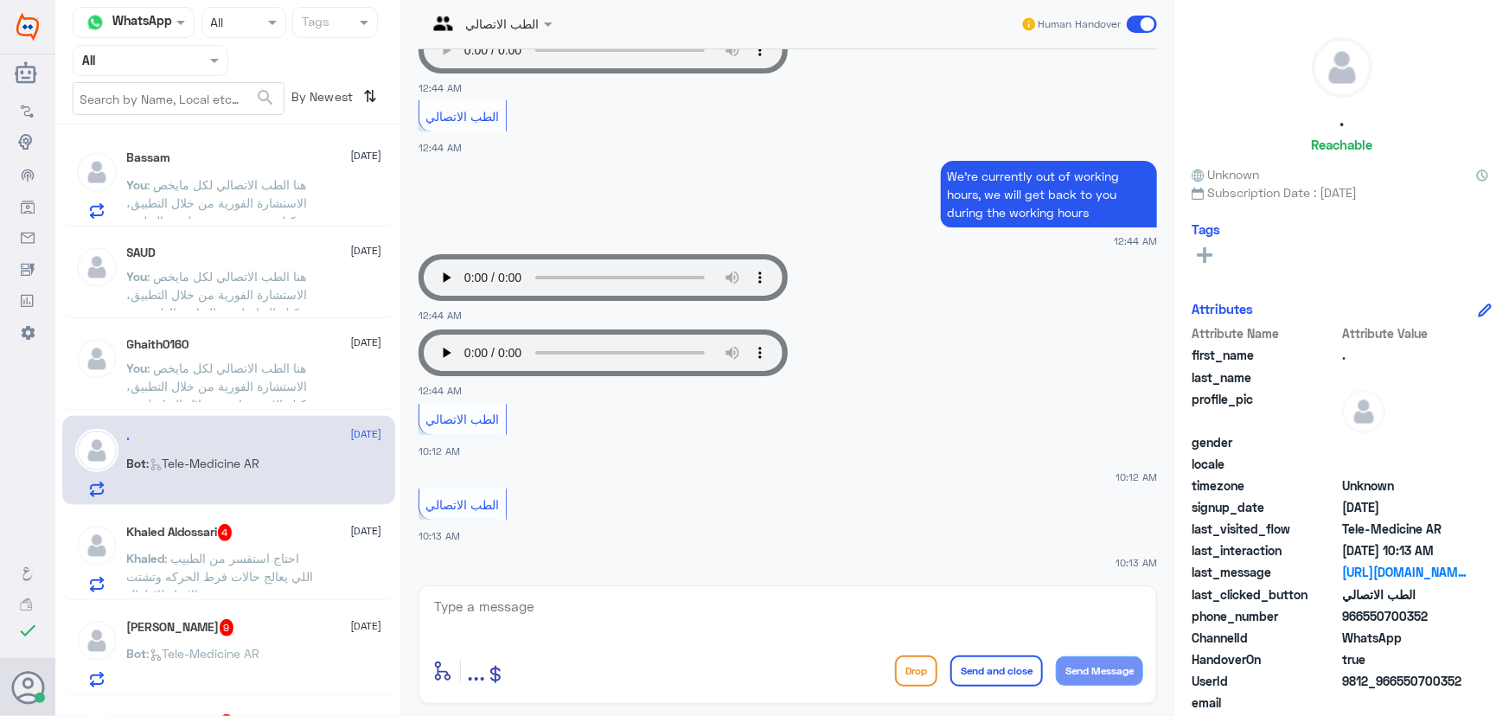
click at [470, 618] on textarea at bounding box center [787, 616] width 711 height 42
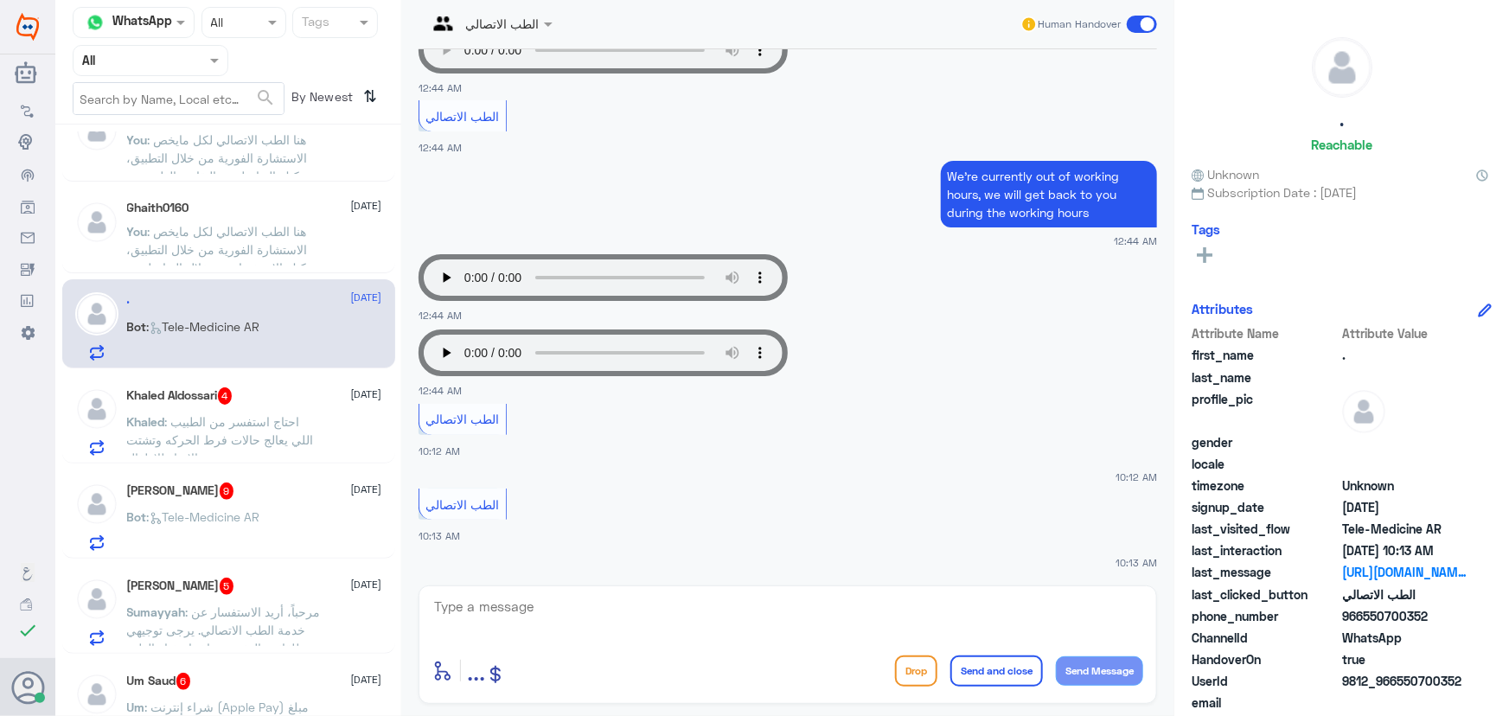
scroll to position [157, 0]
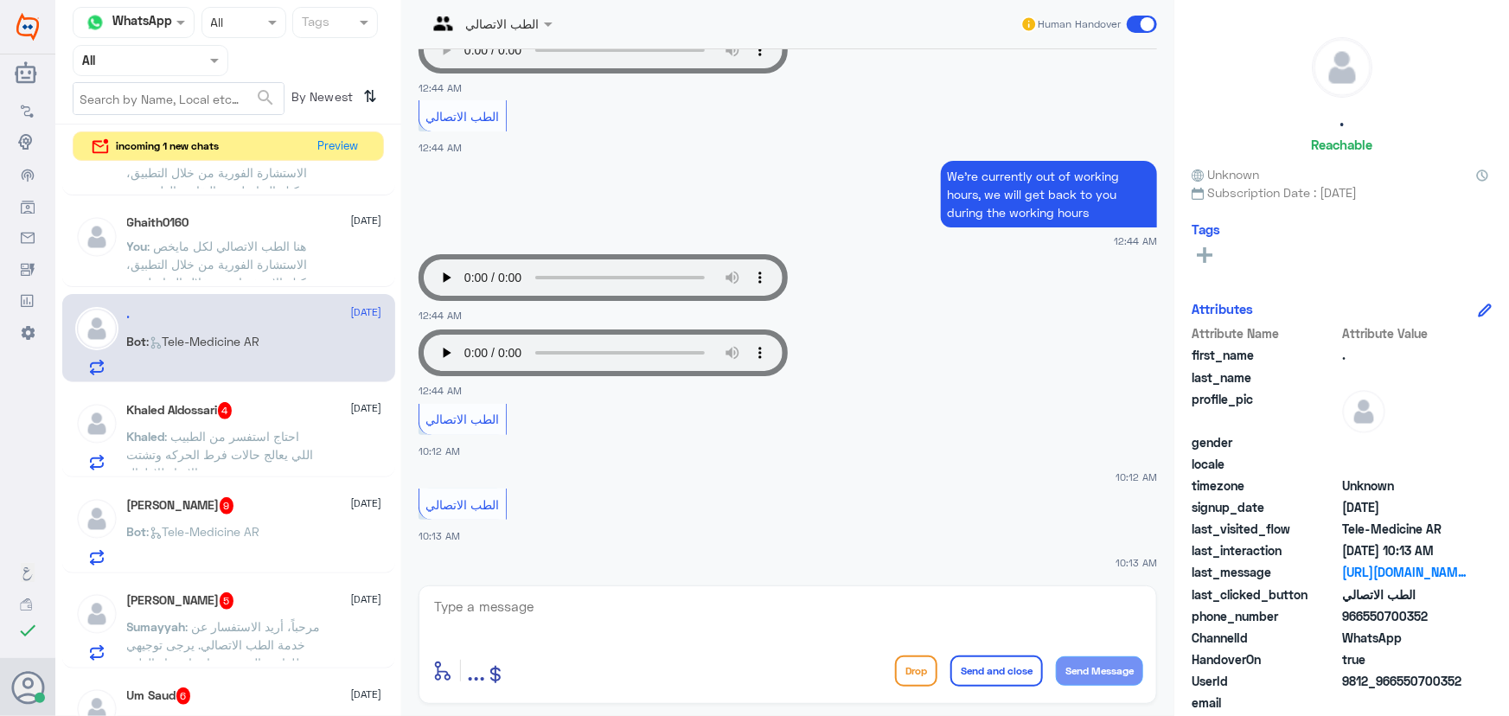
click at [347, 329] on div ". 4 September Bot : Tele-Medicine AR" at bounding box center [254, 341] width 255 height 68
click at [361, 150] on button "Preview" at bounding box center [339, 145] width 54 height 27
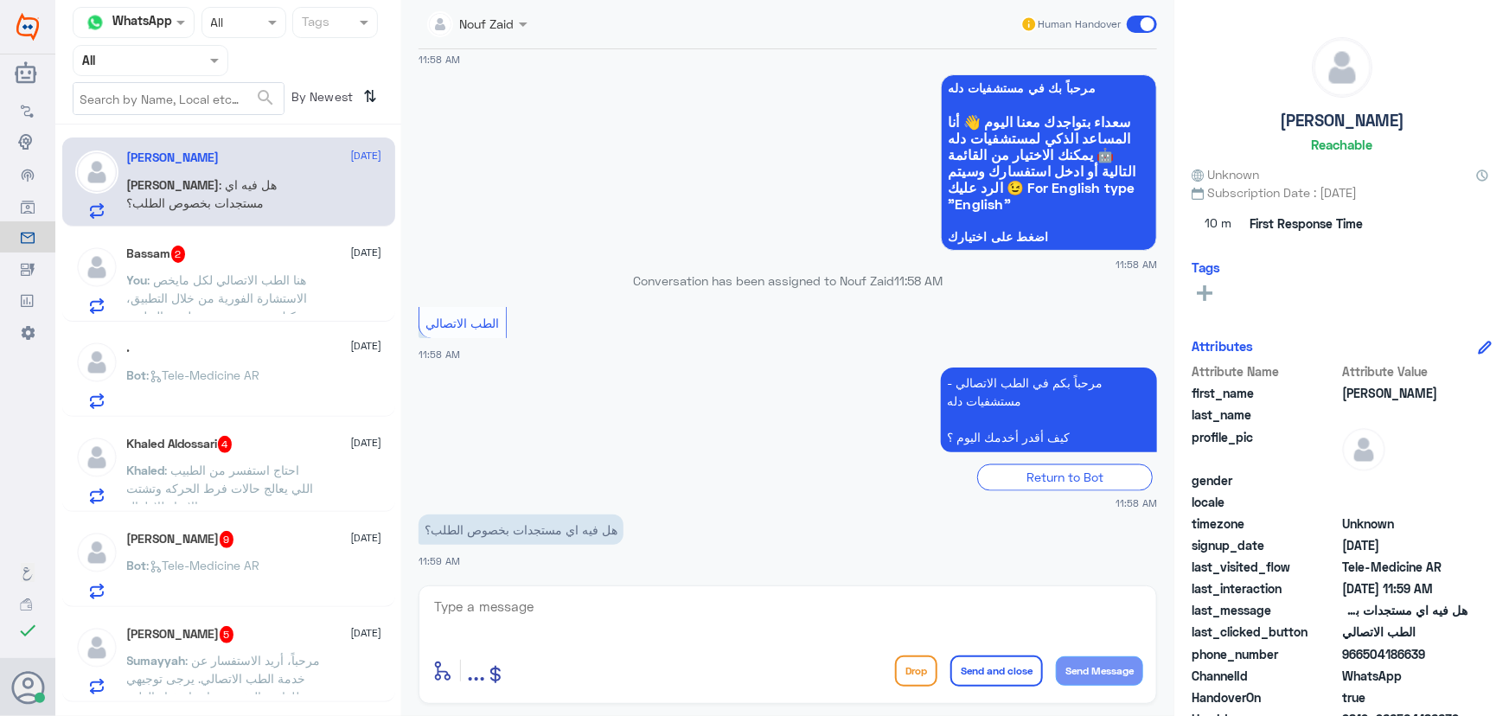
click at [198, 366] on p "Bot : Tele-Medicine AR" at bounding box center [193, 387] width 133 height 43
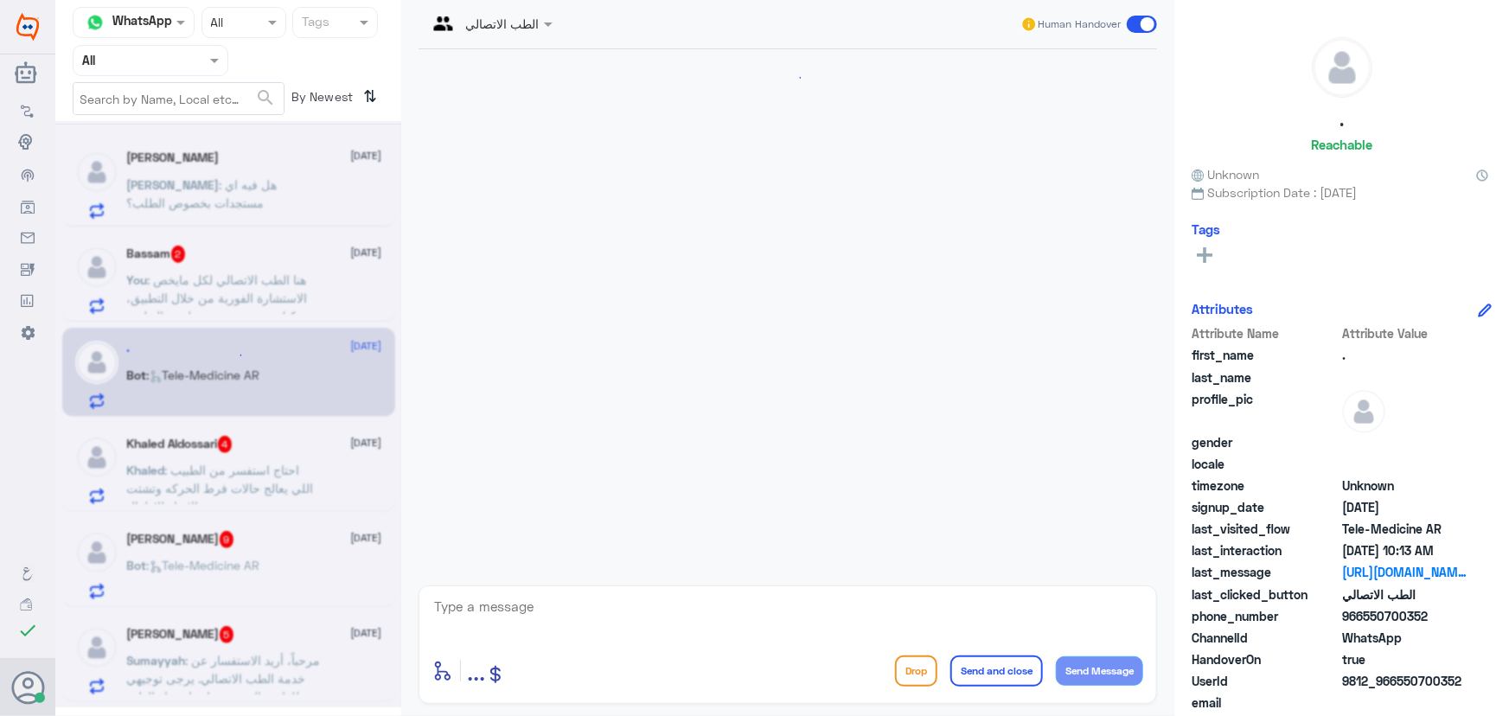
scroll to position [903, 0]
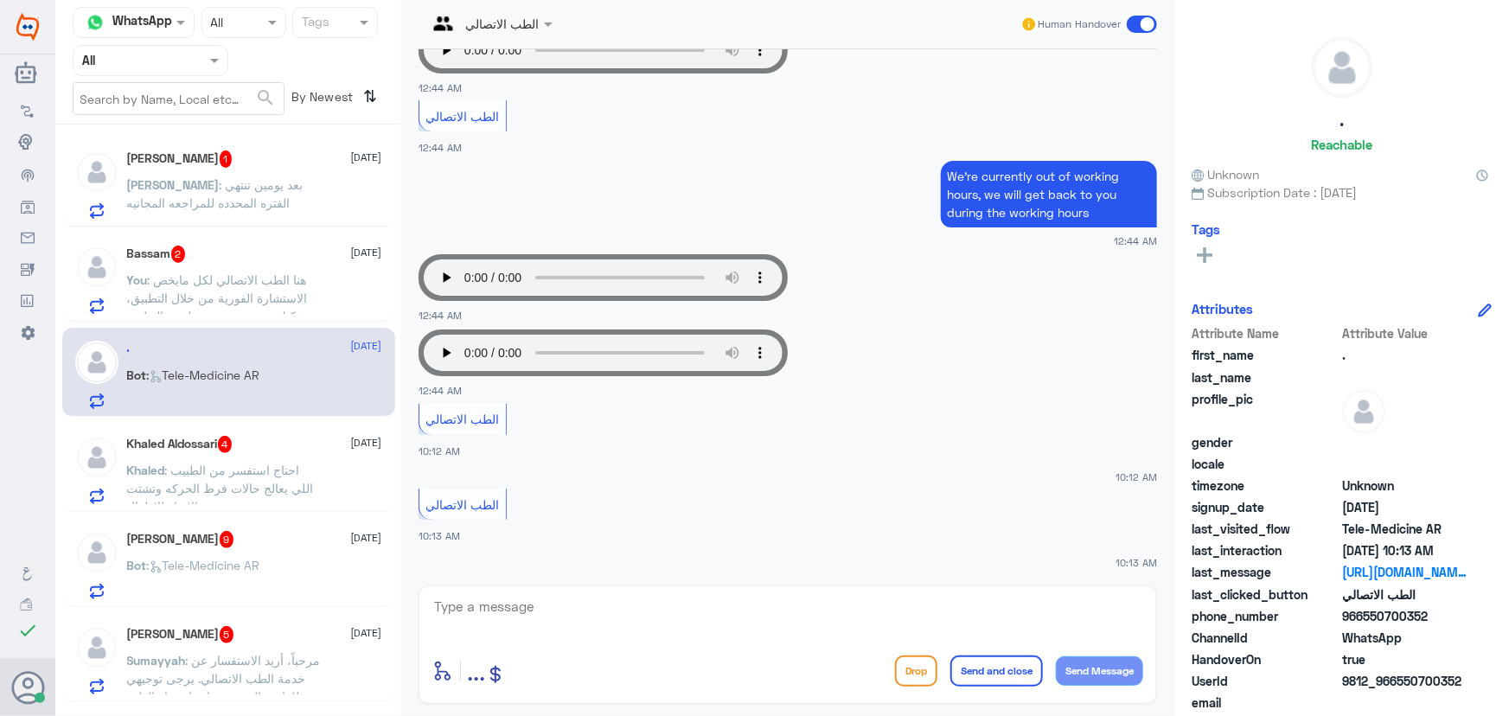
click at [1392, 680] on span "9812_966550700352" at bounding box center [1404, 681] width 125 height 18
drag, startPoint x: 1398, startPoint y: 679, endPoint x: 1491, endPoint y: 684, distance: 92.7
click at [1491, 684] on div ". Reachable Unknown Subscription Date : 09/04/2025 Tags Attributes Attribute Na…" at bounding box center [1341, 360] width 335 height 721
copy span "550700352"
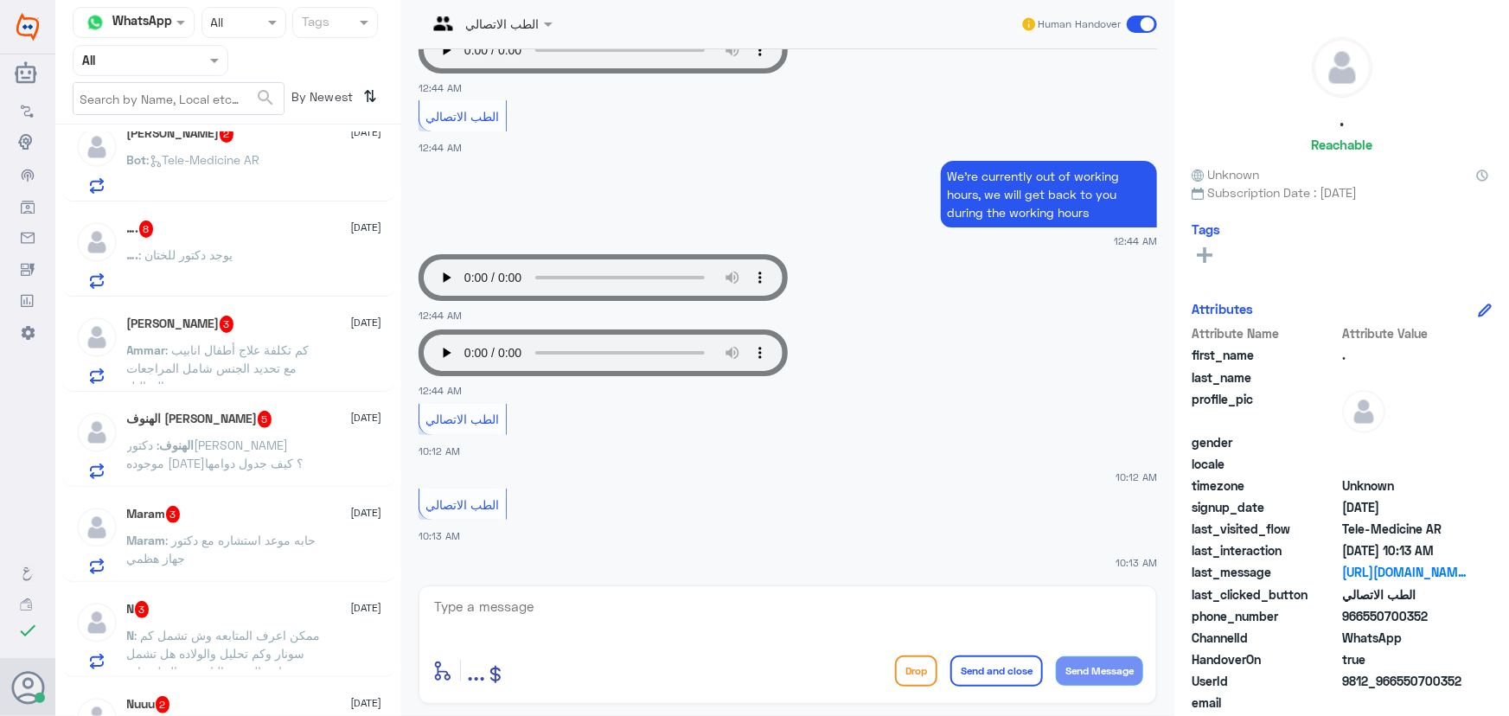
click at [549, 610] on textarea at bounding box center [787, 616] width 711 height 42
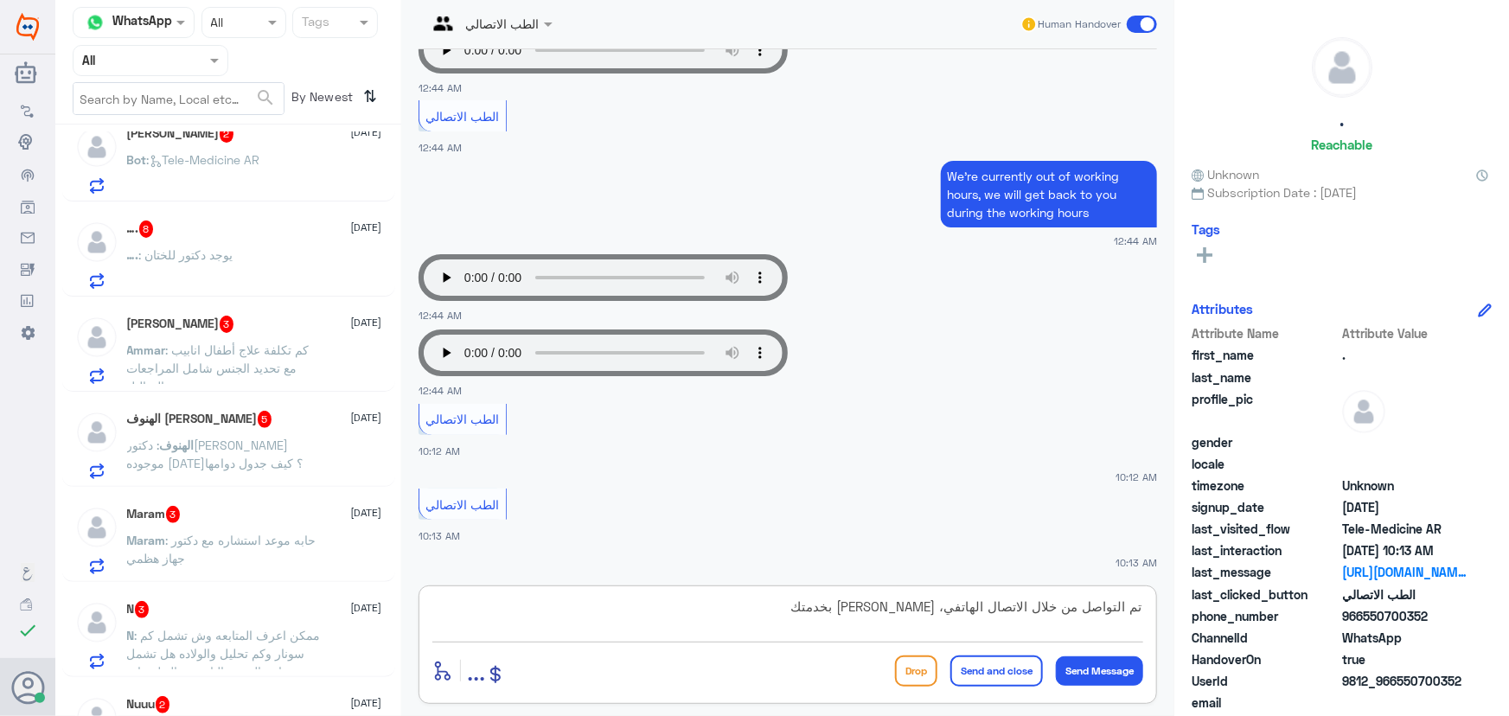
type textarea "تم التواصل من خلال الاتصال [PERSON_NAME]، [PERSON_NAME] بخدمتك"
click at [1012, 668] on button "Send and close" at bounding box center [996, 670] width 93 height 31
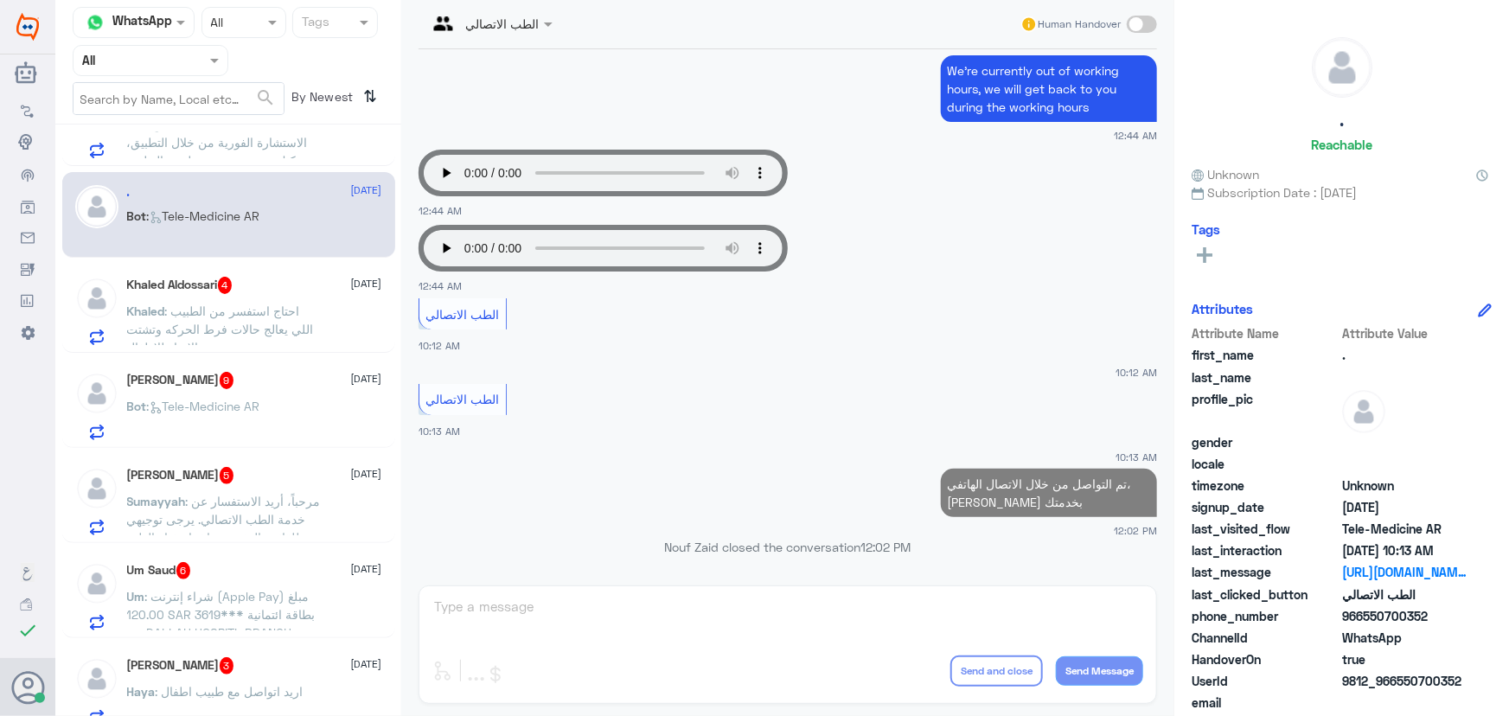
scroll to position [0, 0]
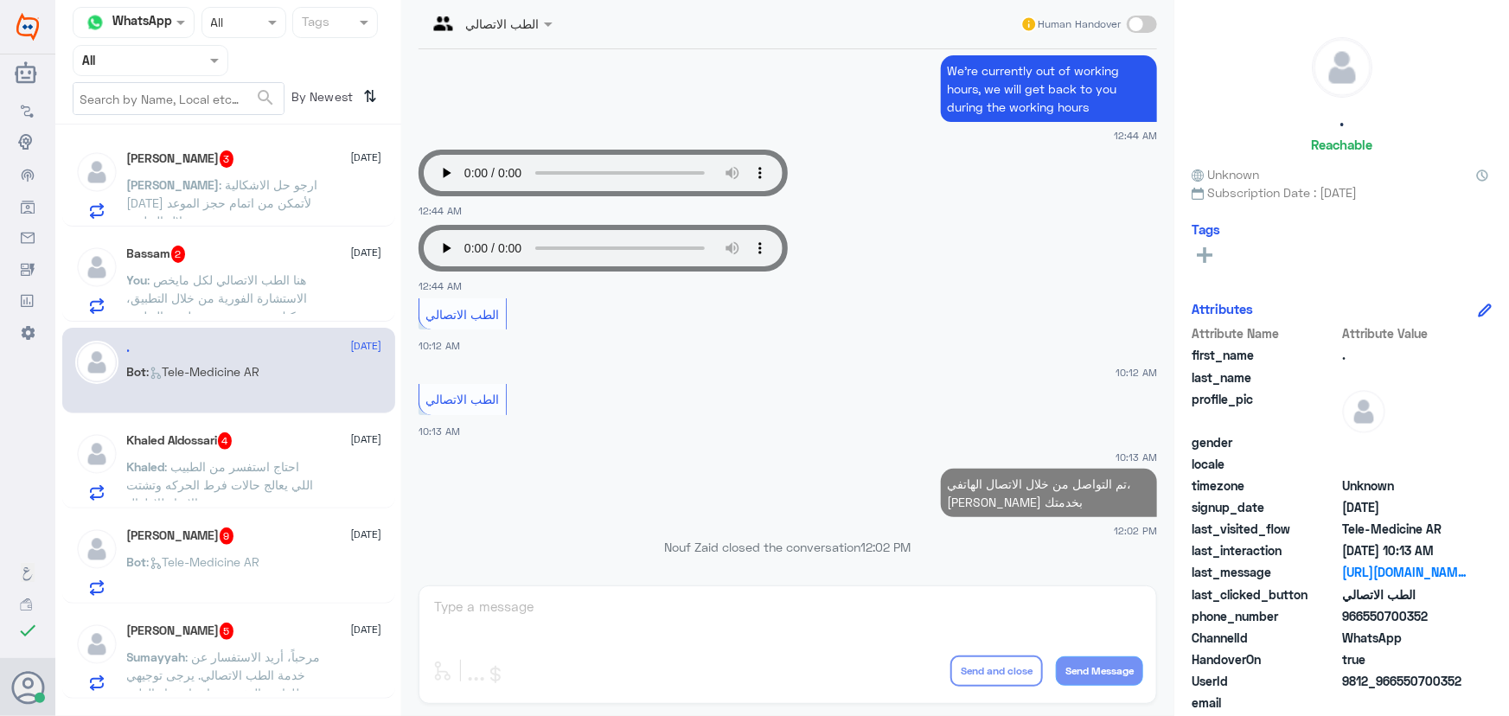
click at [259, 215] on p "Ahmad : ارجو حل الاشكالية اليوم لأتمكن من اتمام حجز الموعد عن بعد من خلال التطب…" at bounding box center [224, 197] width 195 height 43
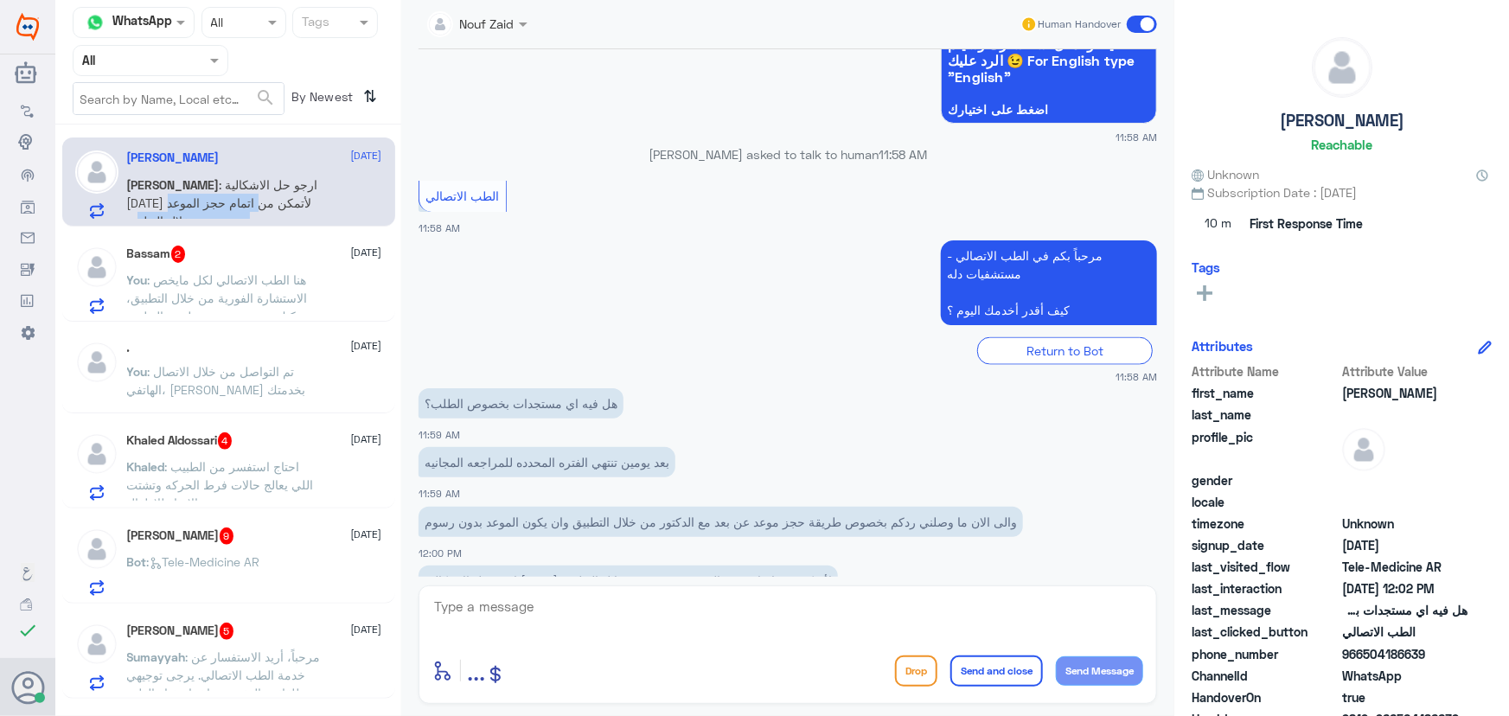
scroll to position [1015, 0]
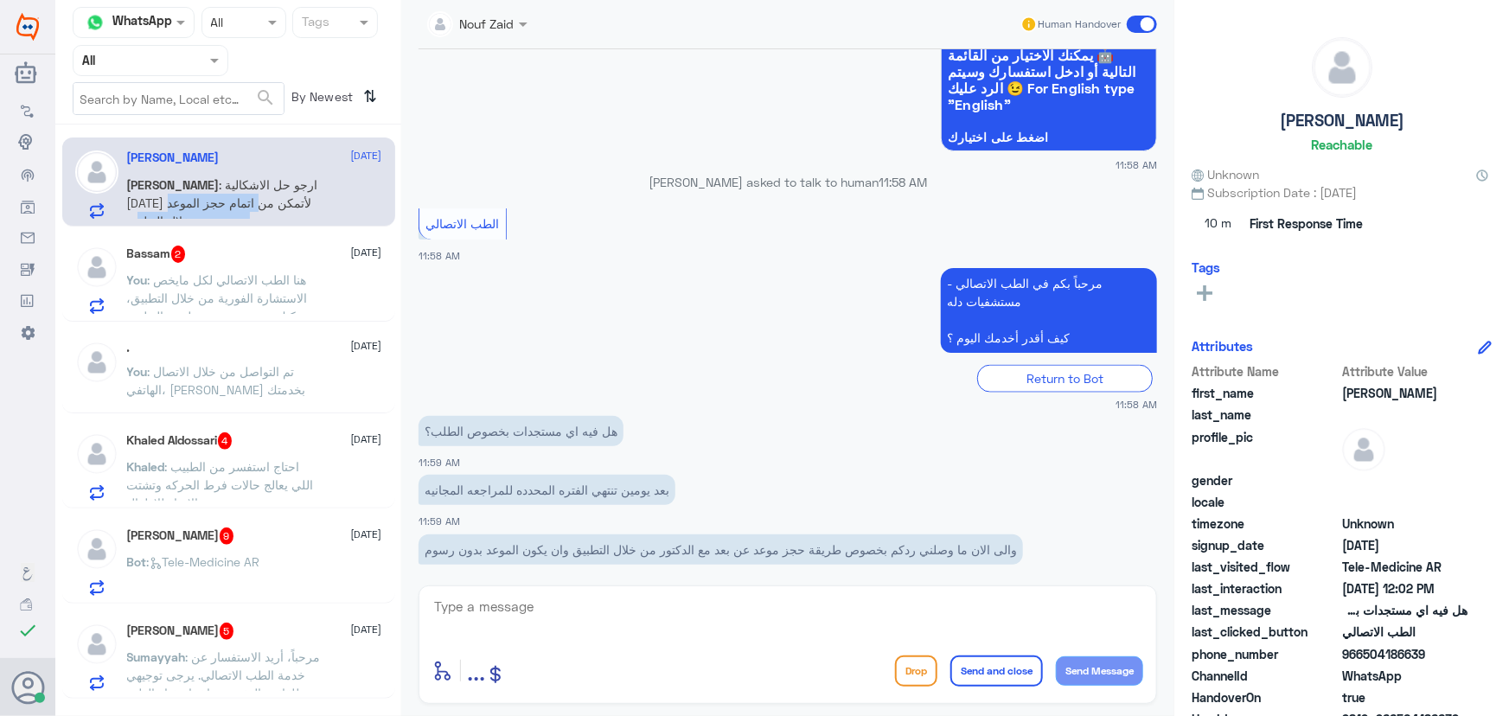
drag, startPoint x: 1362, startPoint y: 655, endPoint x: 1460, endPoint y: 660, distance: 97.8
click at [1454, 660] on span "966504186639" at bounding box center [1404, 654] width 125 height 18
copy span "504186639"
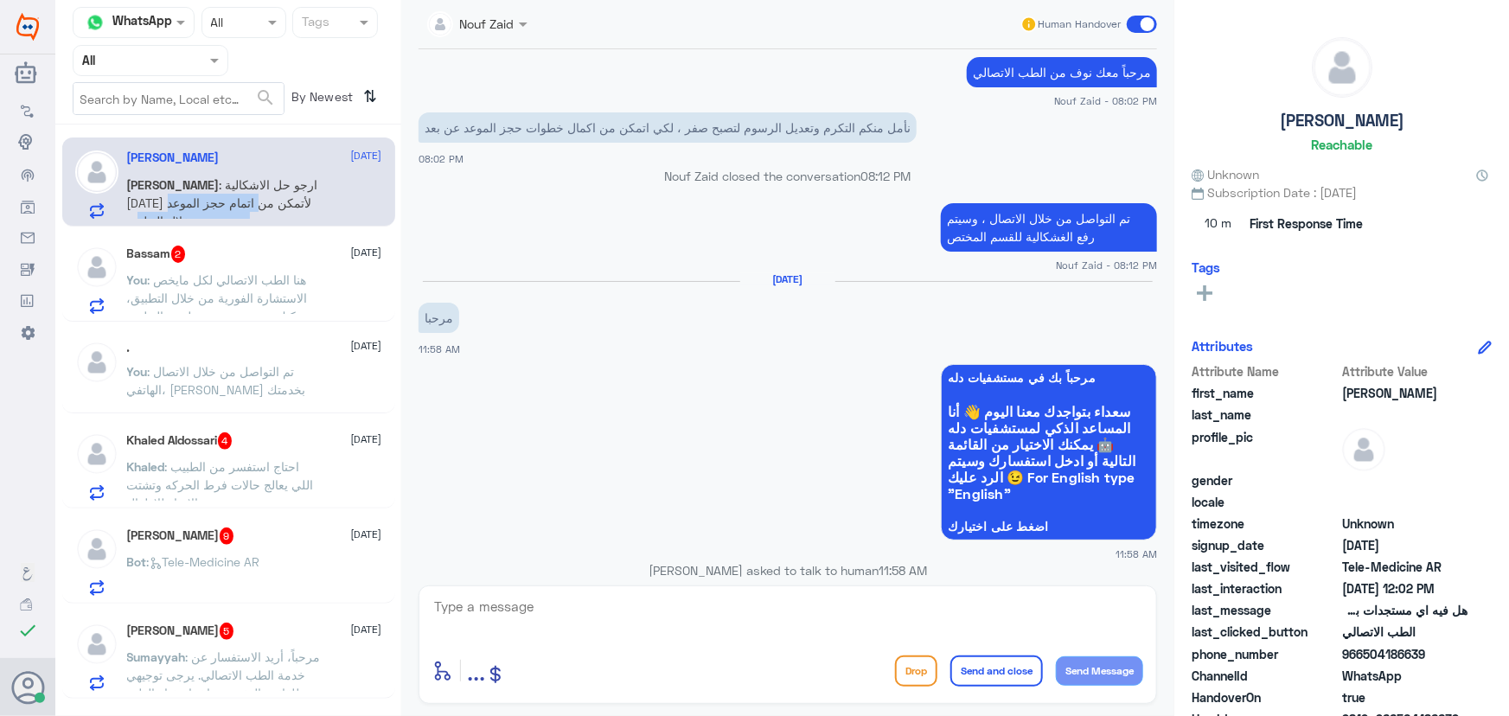
scroll to position [1179, 0]
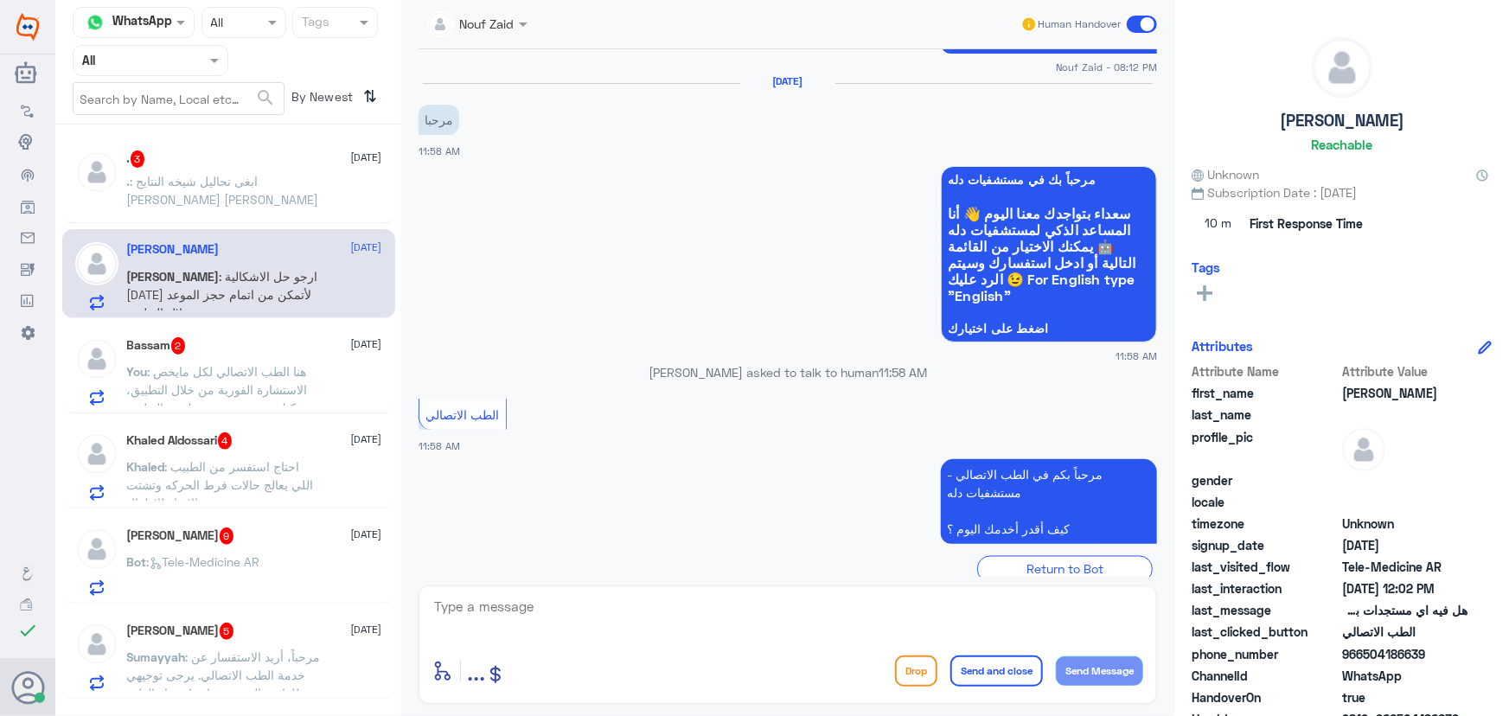
copy span "504186639"
click at [219, 279] on span ": ارجو حل الاشكالية اليوم لأتمكن من اتمام حجز الموعد عن بعد من خلال التطبيق" at bounding box center [222, 294] width 191 height 51
click at [633, 601] on textarea at bounding box center [787, 616] width 711 height 42
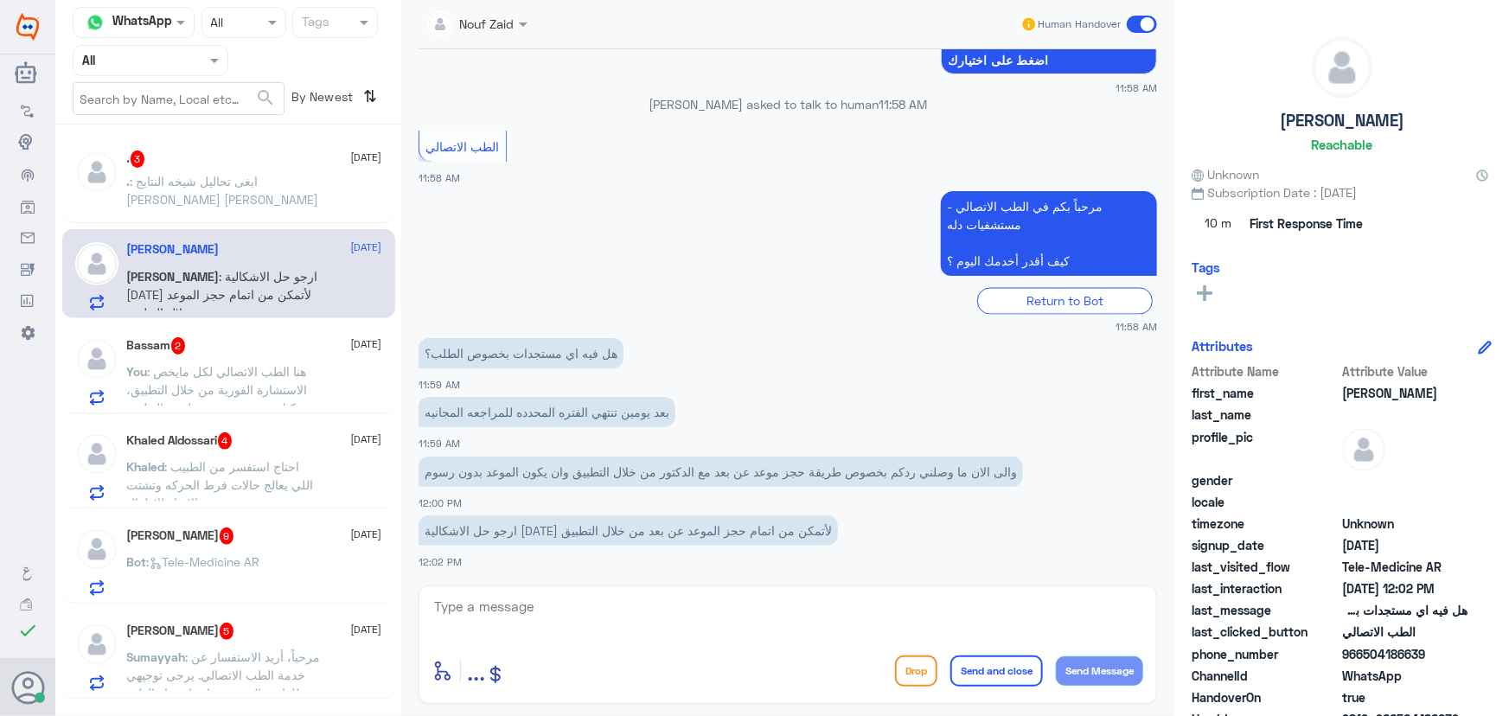
drag, startPoint x: 656, startPoint y: 582, endPoint x: 655, endPoint y: 599, distance: 17.4
click at [655, 599] on div "Nouf Zaid Human Handover 30 Aug 2025 مرحبا 07:58 PM مرحباً بك في مستشفيات دله س…" at bounding box center [787, 360] width 773 height 721
click at [654, 600] on textarea at bounding box center [787, 616] width 711 height 42
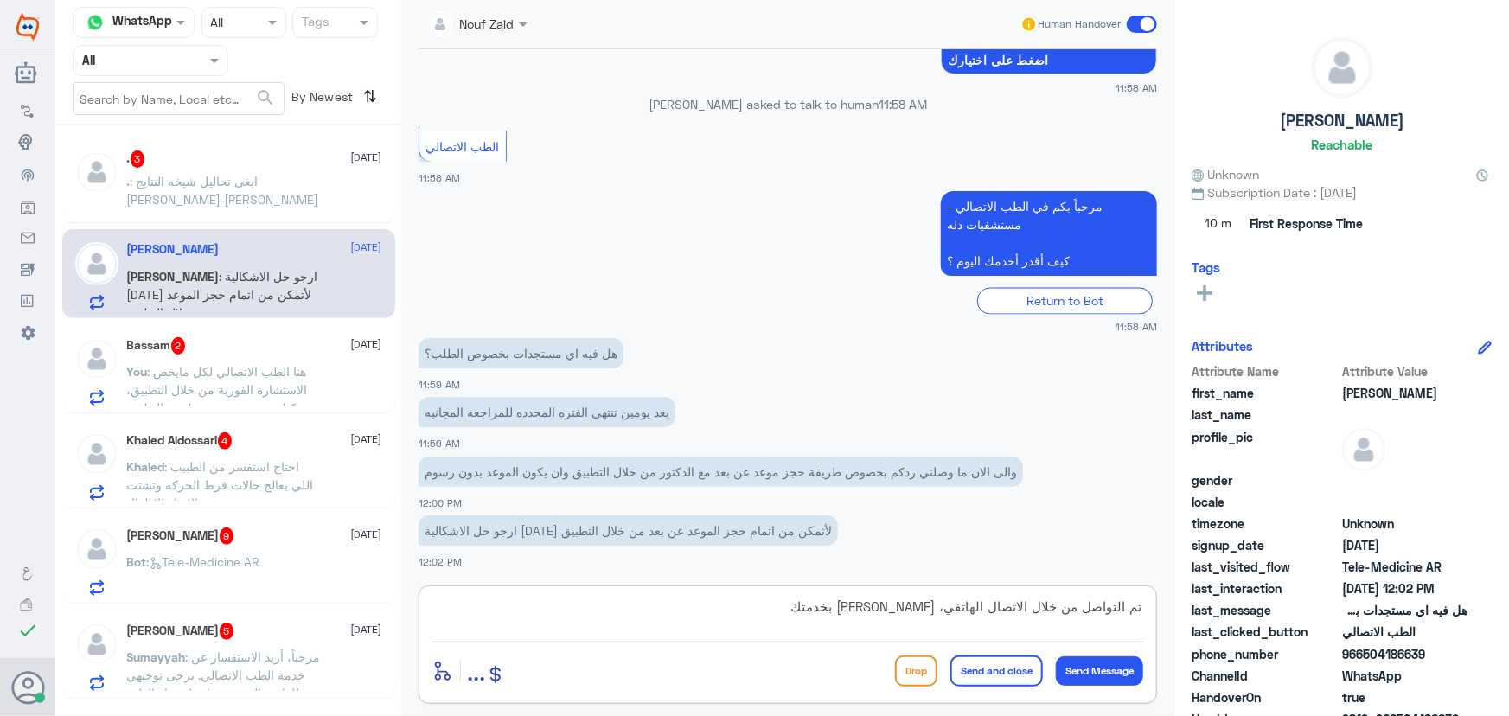
type textarea "تم التواصل من خلال الاتصال [PERSON_NAME]، [PERSON_NAME] بخدمتك"
click at [986, 674] on button "Send and close" at bounding box center [996, 670] width 93 height 31
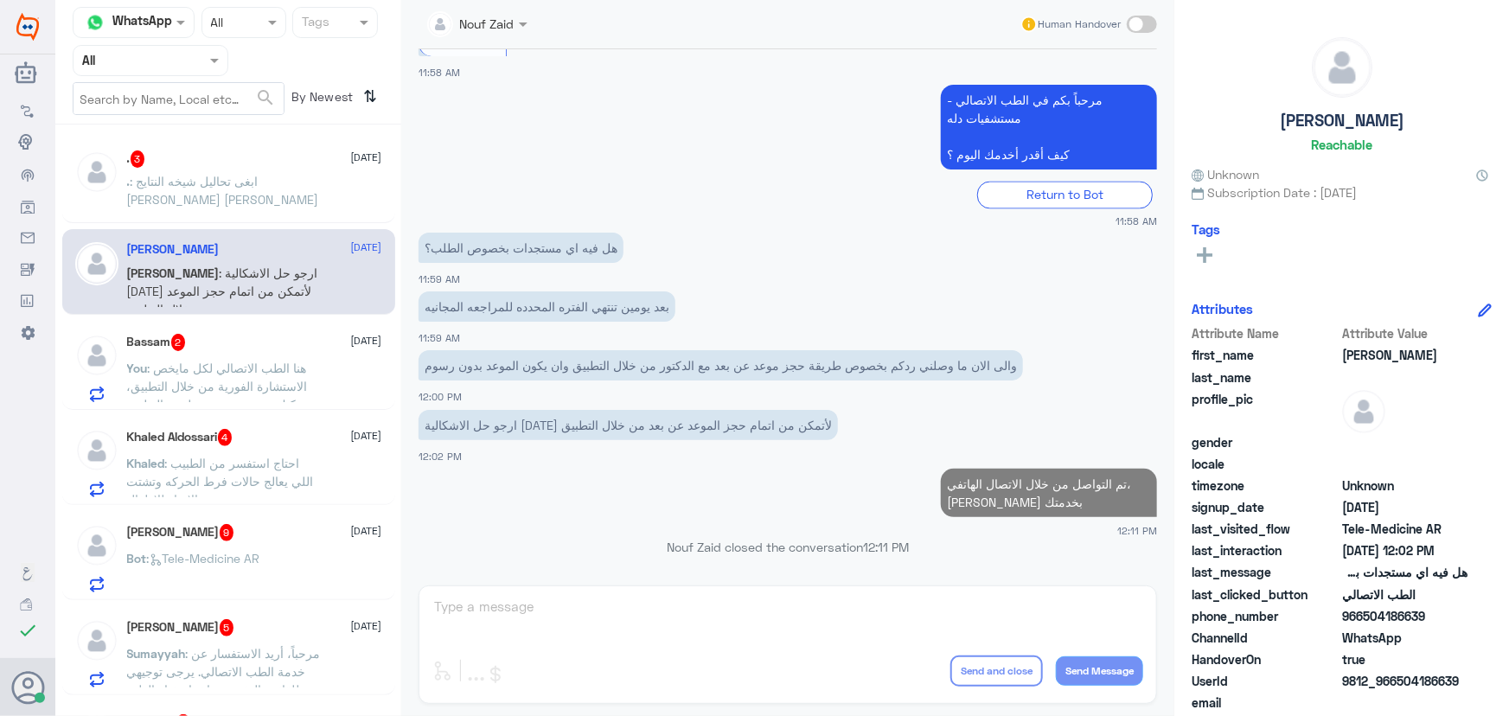
click at [233, 176] on span ": ابغى تحاليل شيخه النتايج أبي دكتور يتواصل معي" at bounding box center [223, 199] width 192 height 51
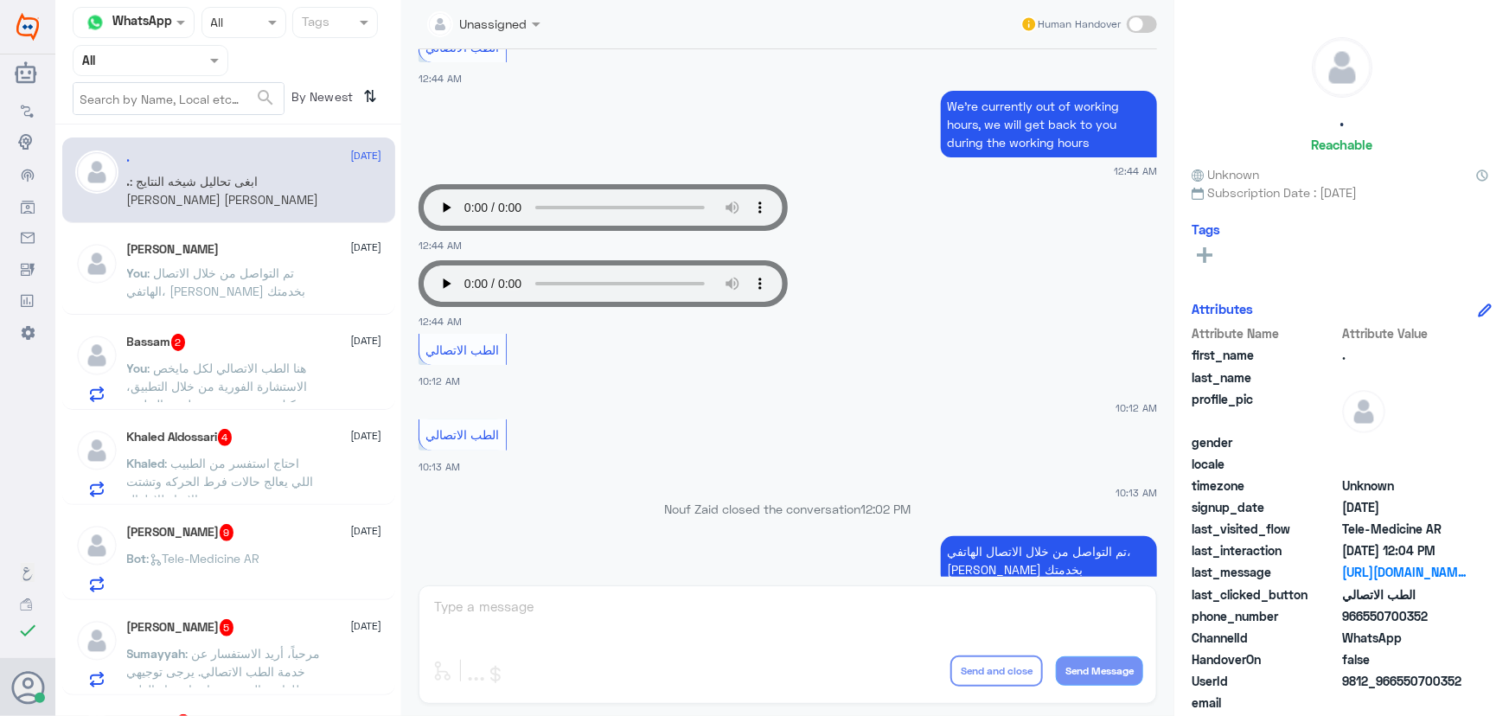
scroll to position [859, 0]
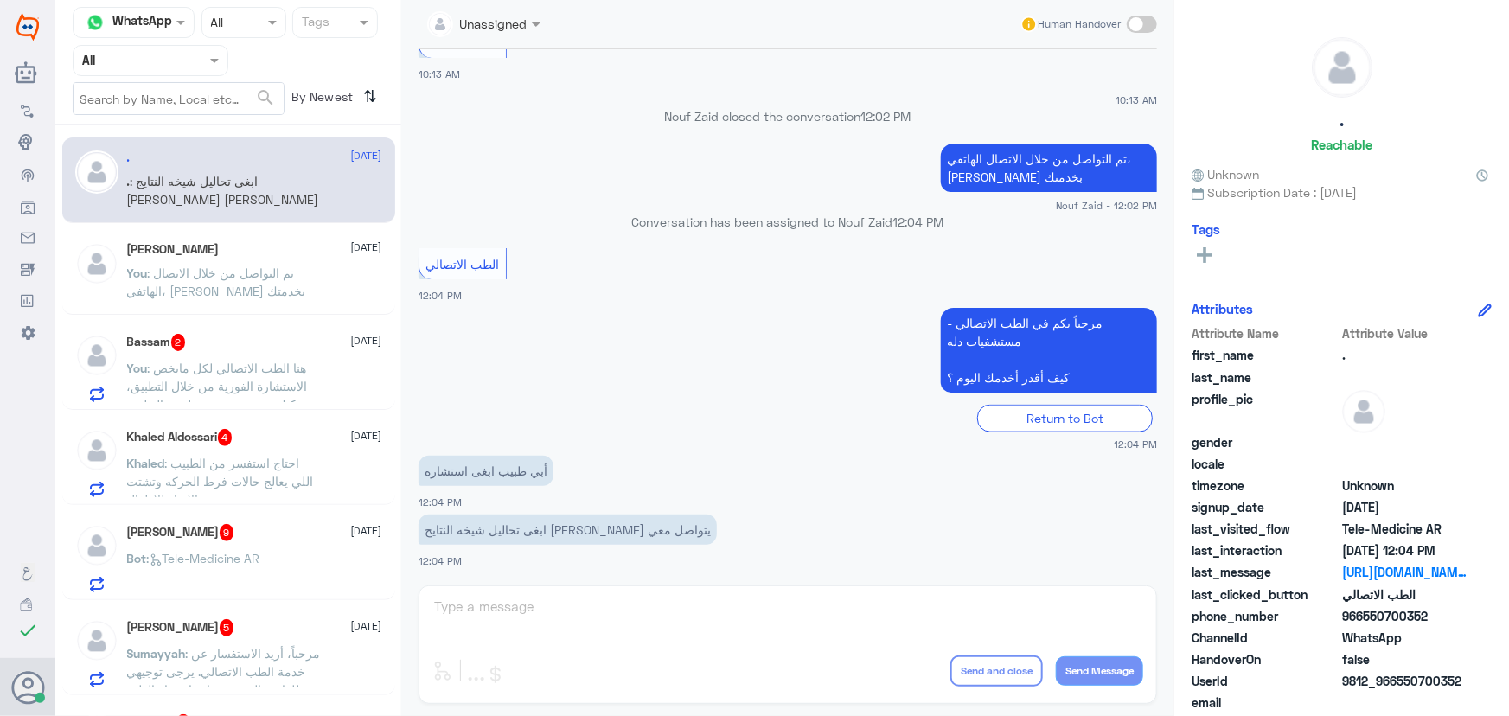
click at [557, 591] on div "Unassigned Human Handover 4 Sep 2025 الطب الاتصالي 12:43 AM مرحباً بكم في الطب …" at bounding box center [787, 360] width 773 height 721
drag, startPoint x: 1399, startPoint y: 680, endPoint x: 1508, endPoint y: 668, distance: 109.6
click at [1508, 668] on div ". Reachable Unknown Subscription Date : 09/04/2025 Tags Attributes Attribute Na…" at bounding box center [1341, 360] width 335 height 721
click at [1402, 683] on span "9812_966550700352" at bounding box center [1404, 681] width 125 height 18
drag, startPoint x: 1395, startPoint y: 680, endPoint x: 1459, endPoint y: 680, distance: 64.0
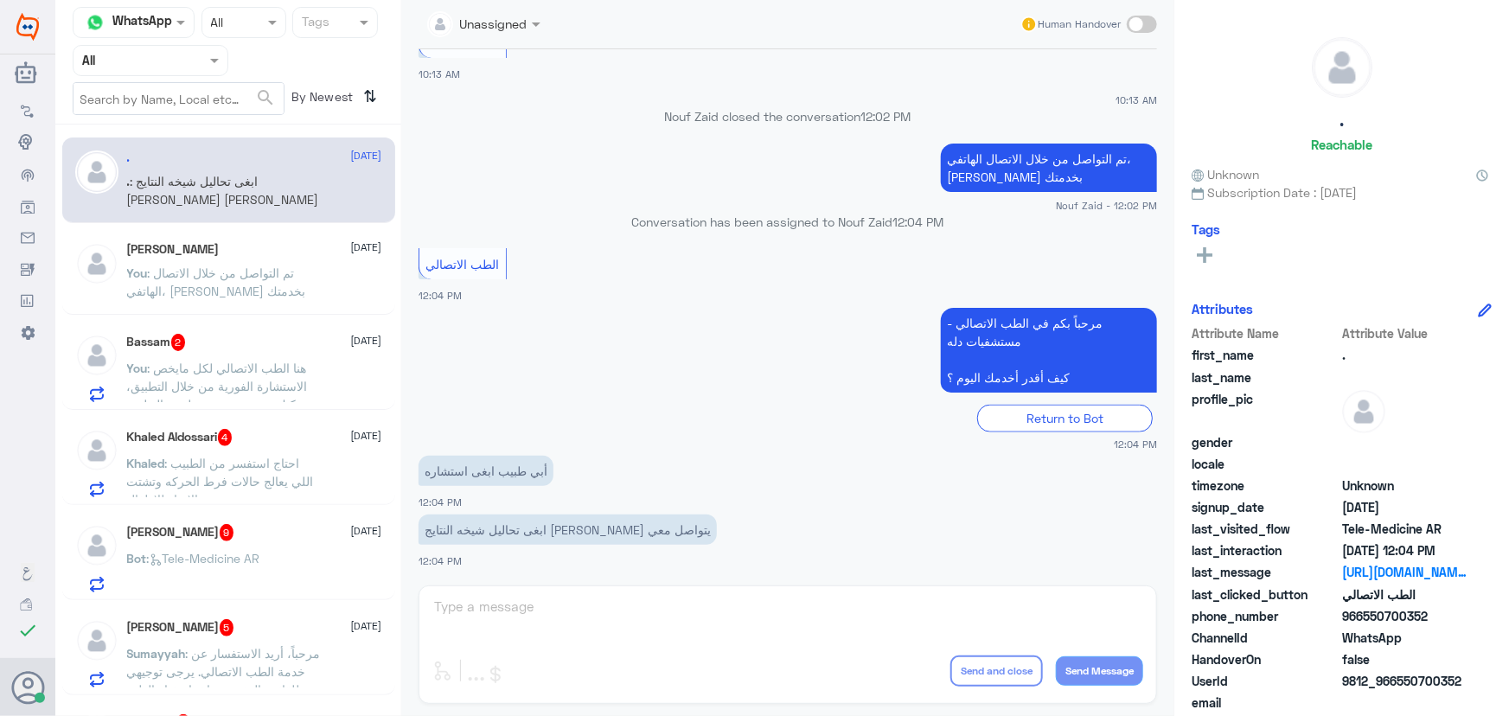
click at [1459, 680] on span "9812_966550700352" at bounding box center [1404, 681] width 125 height 18
copy span "550700352"
click at [282, 379] on span ": هنا الطب الاتصالي لكل مايخص الاستشارة الفورية من خلال التطبيق، يمكنك حجز موعد…" at bounding box center [217, 395] width 181 height 69
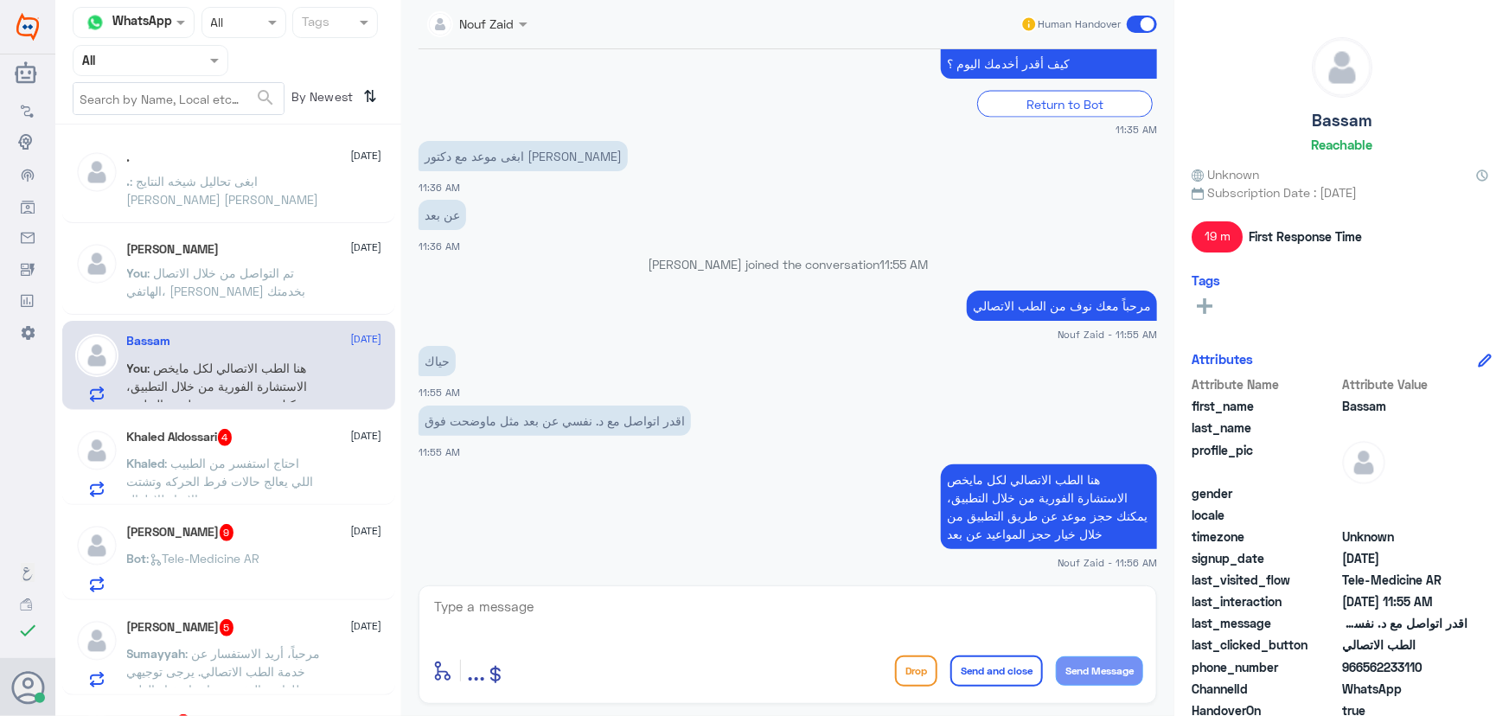
scroll to position [1502, 0]
click at [1133, 17] on span at bounding box center [1142, 24] width 30 height 17
click at [0, 0] on input "checkbox" at bounding box center [0, 0] width 0 height 0
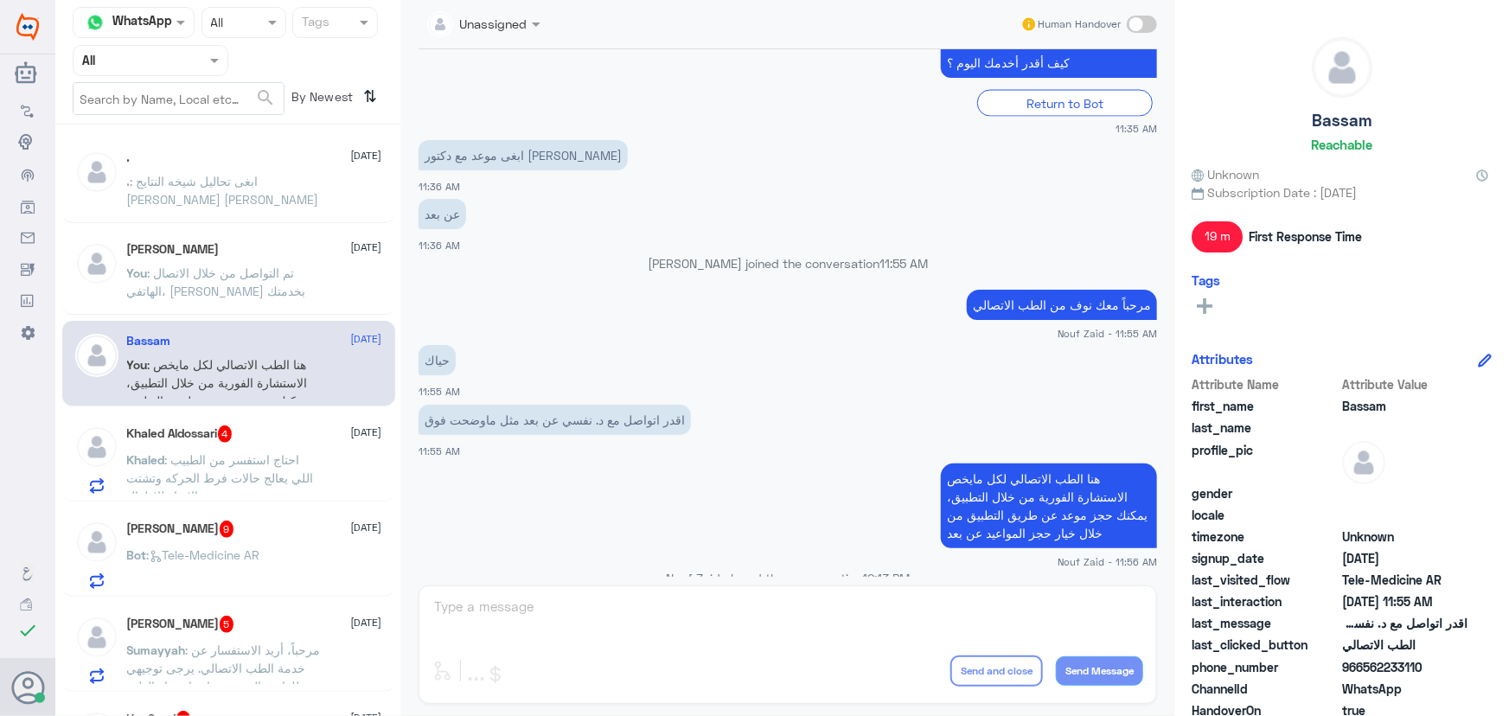
scroll to position [1533, 0]
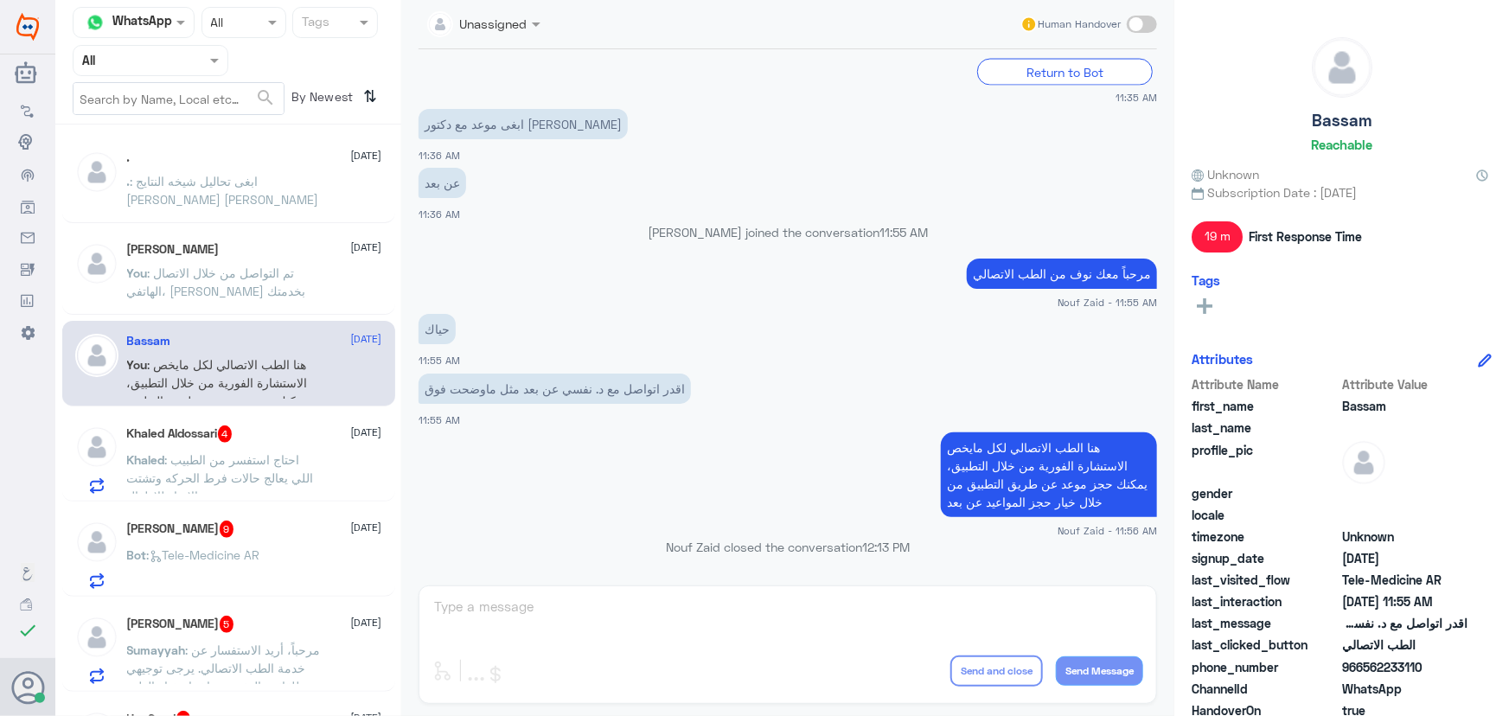
click at [159, 466] on p "Khaled : احتاج استفسر من الطبيب اللي يعالج حالات فرط الحركه وتشتت الانتباه للاط…" at bounding box center [224, 471] width 195 height 43
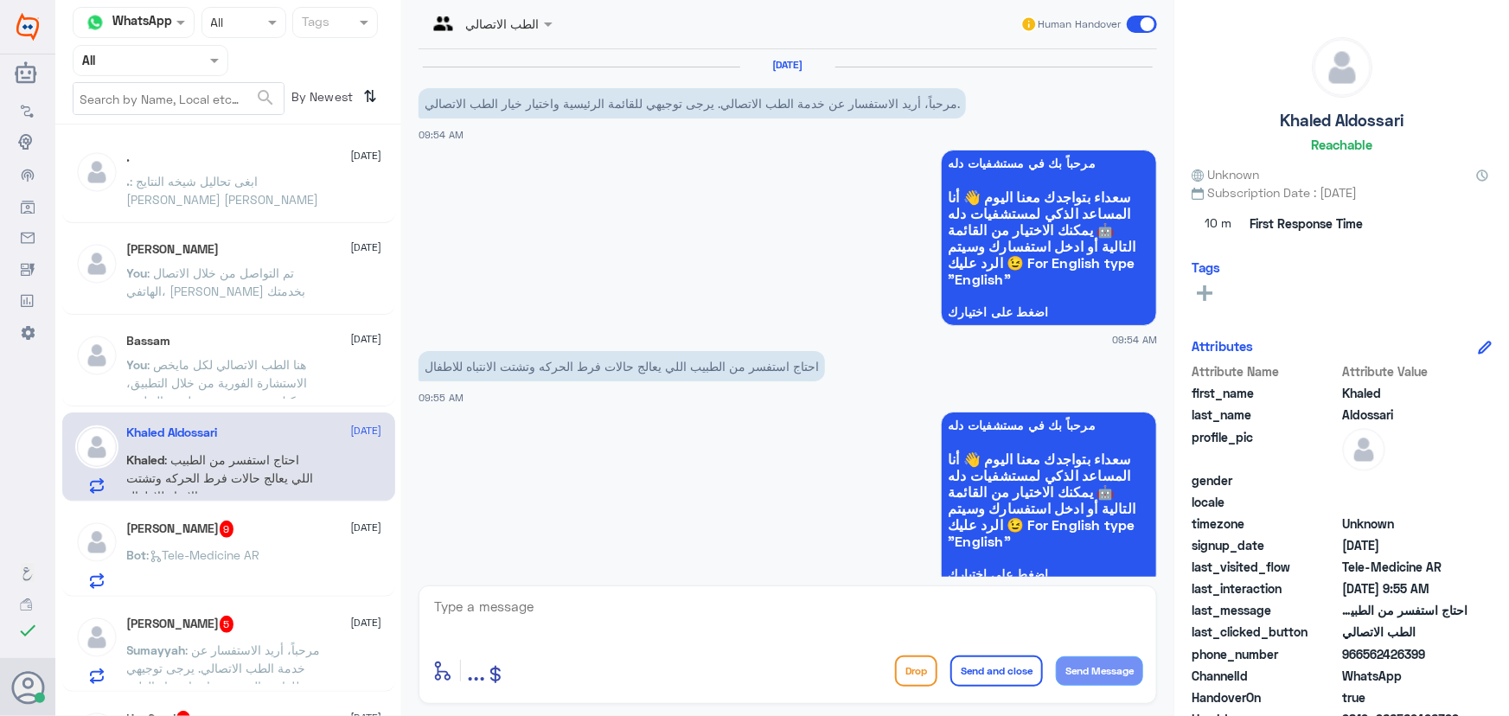
scroll to position [337, 0]
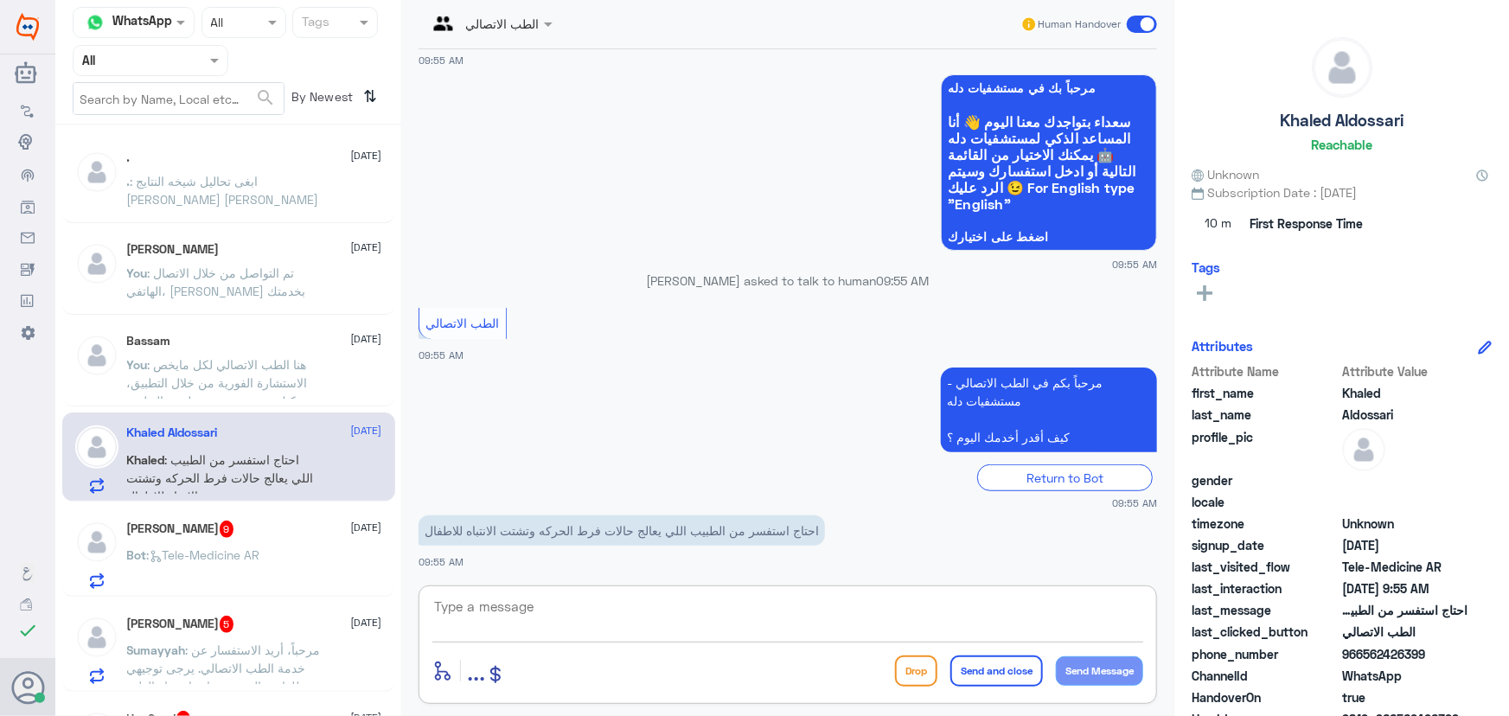
click at [720, 611] on textarea at bounding box center [787, 616] width 711 height 42
paste textarea "هنا الطب الاتصالي لكل مايخص الاستشارة الفورية من خلال التطبيق، يمكنك الاستفسار …"
click at [591, 608] on textarea at bounding box center [787, 616] width 711 height 42
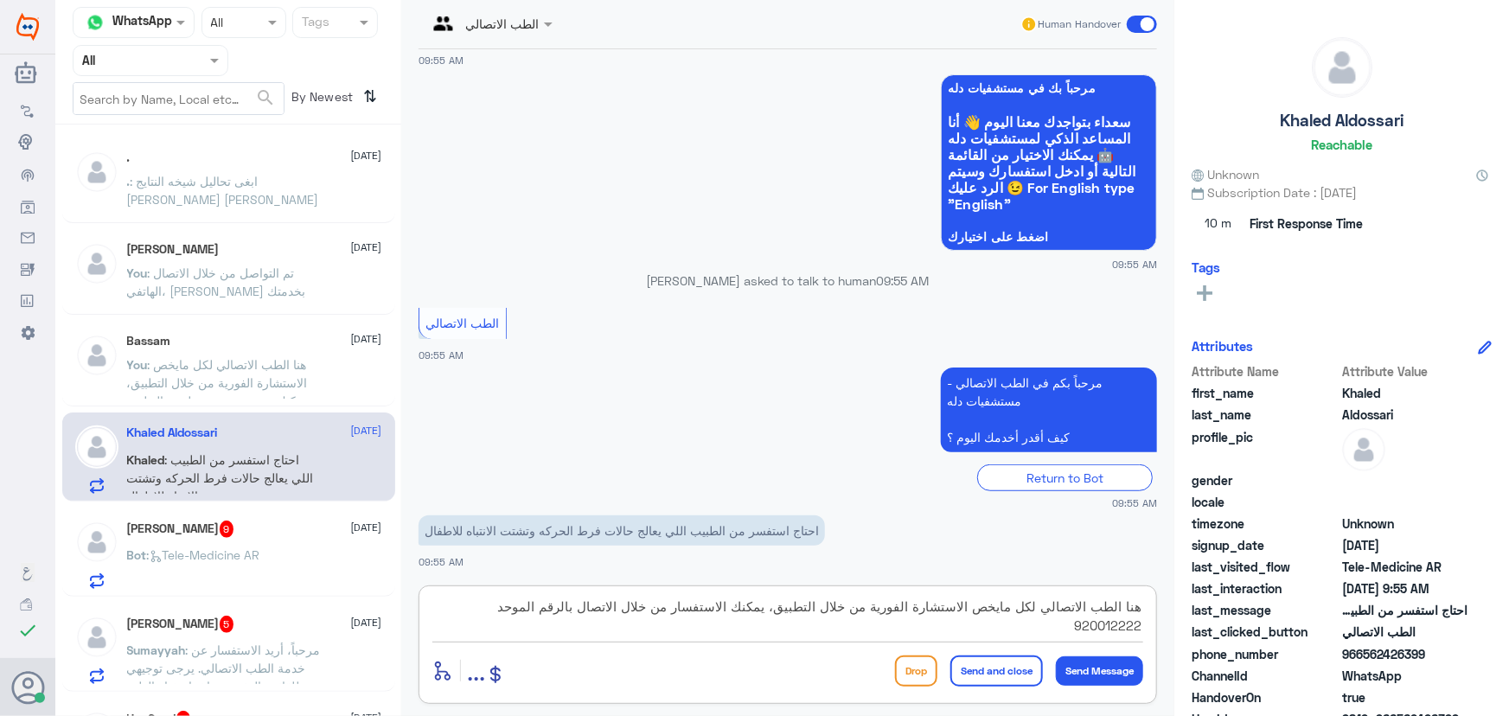
type textarea "هنا الطب الاتصالي لكل مايخص الاستشارة الفورية من خلال التطبيق، يمكنك الاستفسار …"
click at [1012, 674] on button "Send and close" at bounding box center [996, 670] width 93 height 31
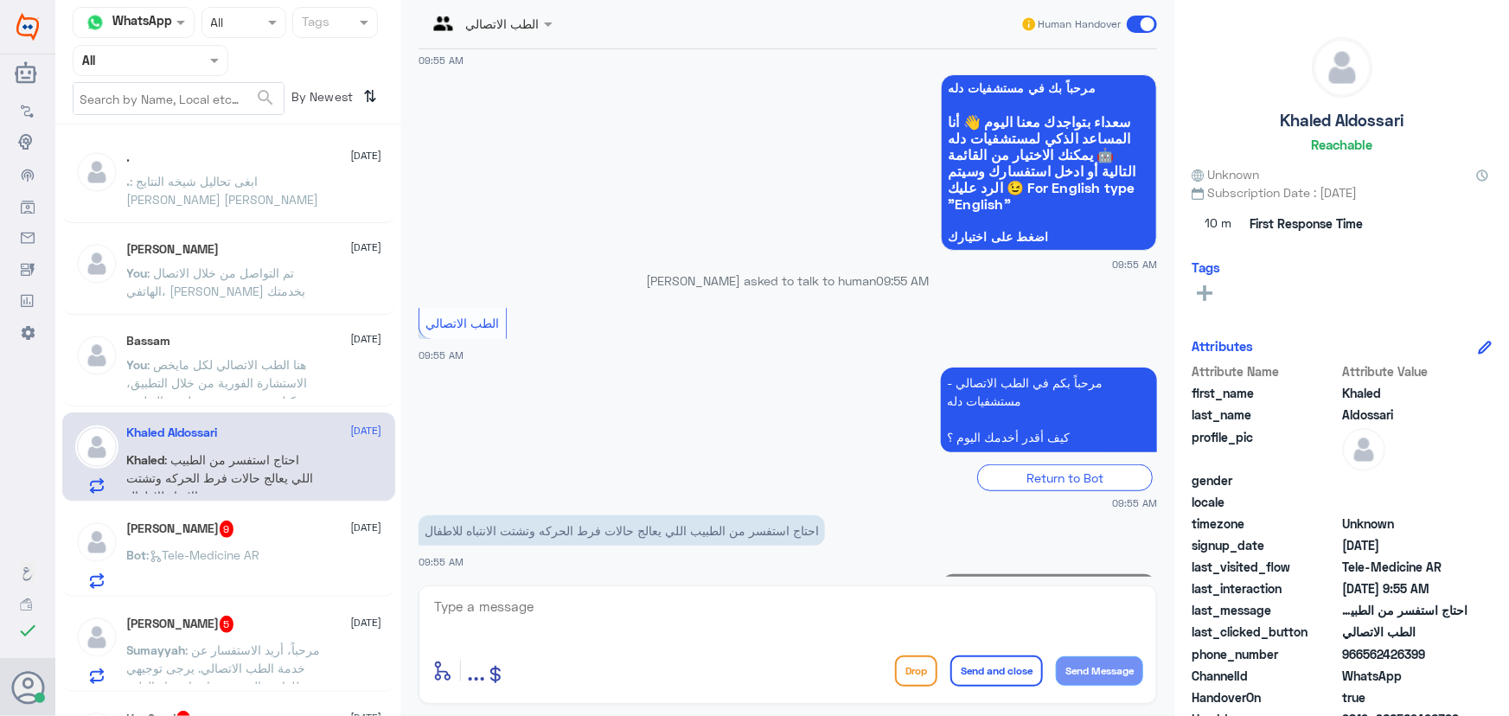
scroll to position [448, 0]
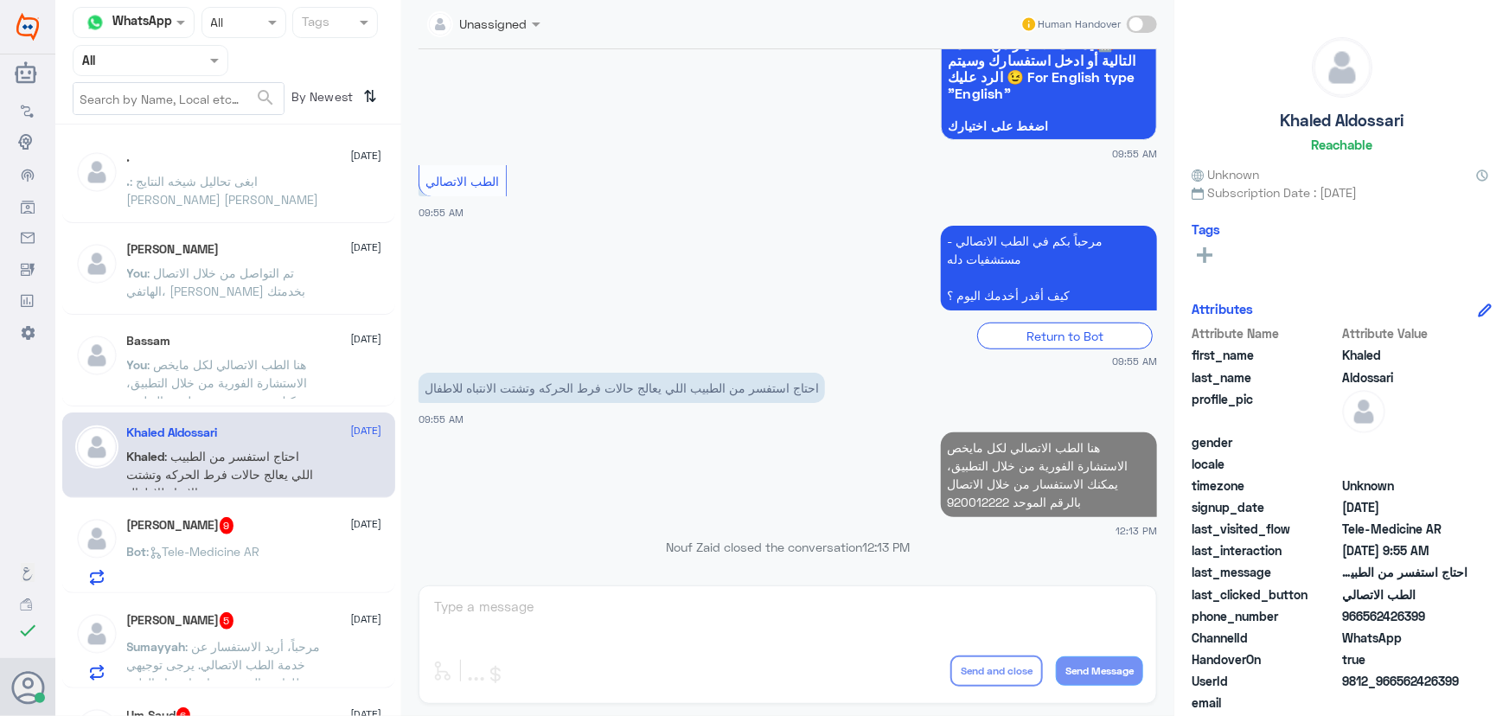
click at [310, 541] on div "Nasser 9 4 September Bot : Tele-Medicine AR" at bounding box center [254, 551] width 255 height 68
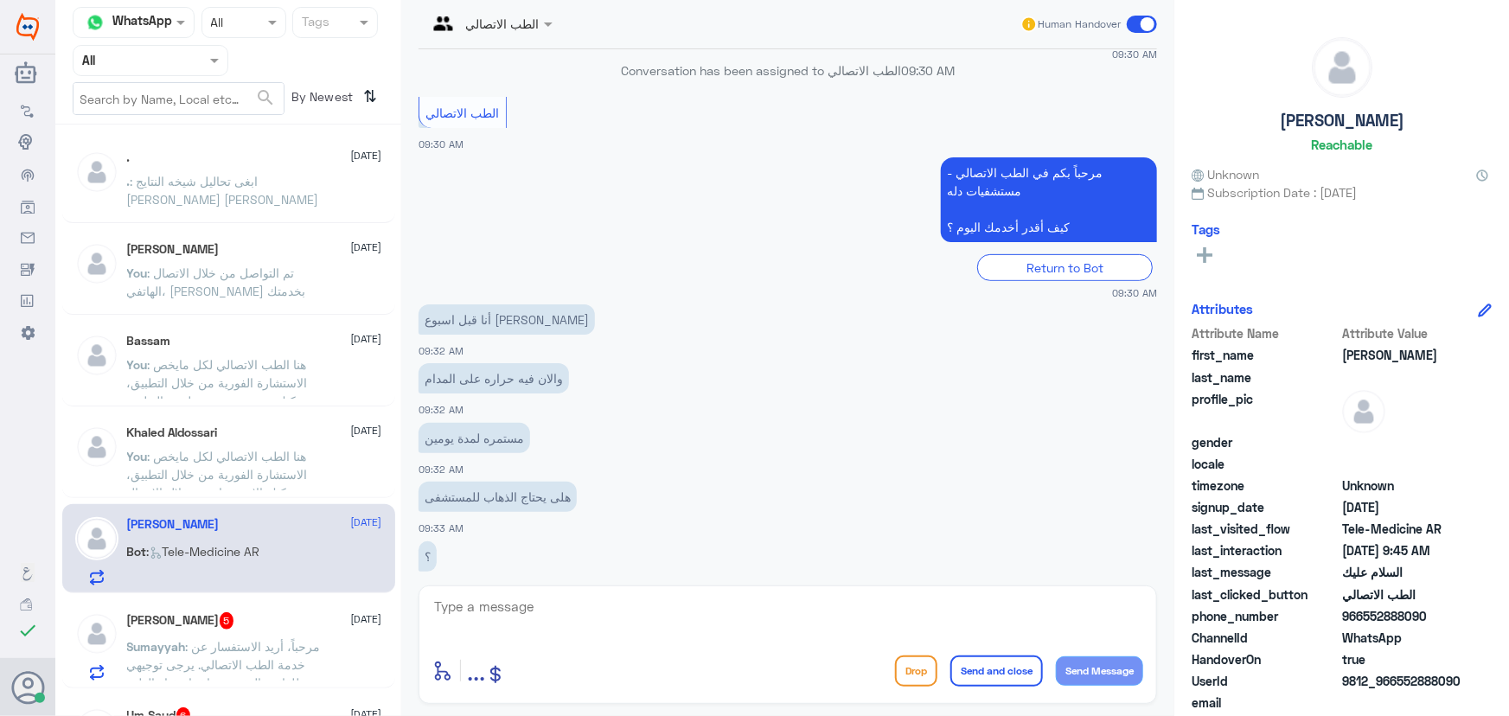
scroll to position [457, 0]
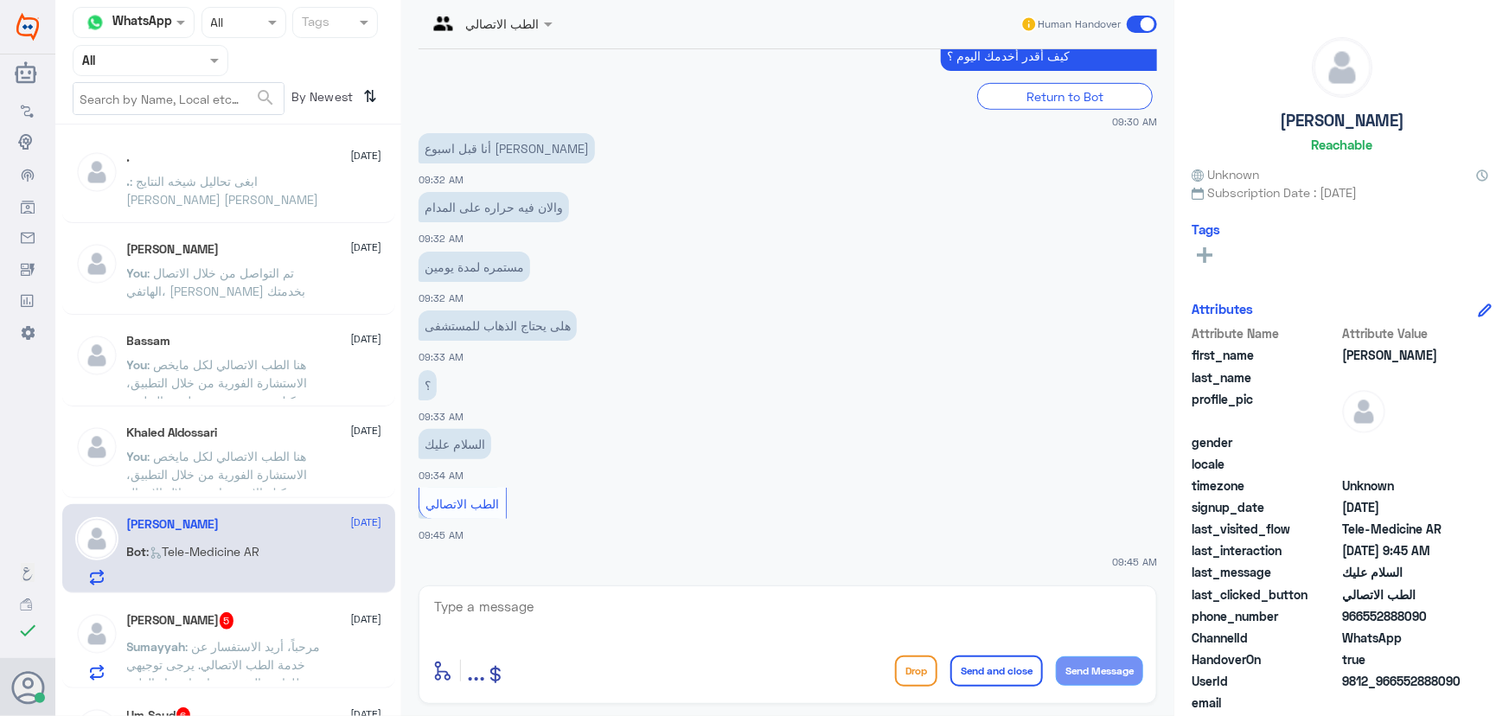
click at [621, 618] on textarea at bounding box center [787, 616] width 711 height 42
click at [626, 551] on div "09:45 AM" at bounding box center [787, 556] width 738 height 25
drag, startPoint x: 666, startPoint y: 654, endPoint x: 653, endPoint y: 624, distance: 32.1
click at [661, 639] on div "enter flow name ... Drop Send and close Send Message" at bounding box center [787, 644] width 738 height 118
click at [648, 617] on textarea at bounding box center [787, 616] width 711 height 42
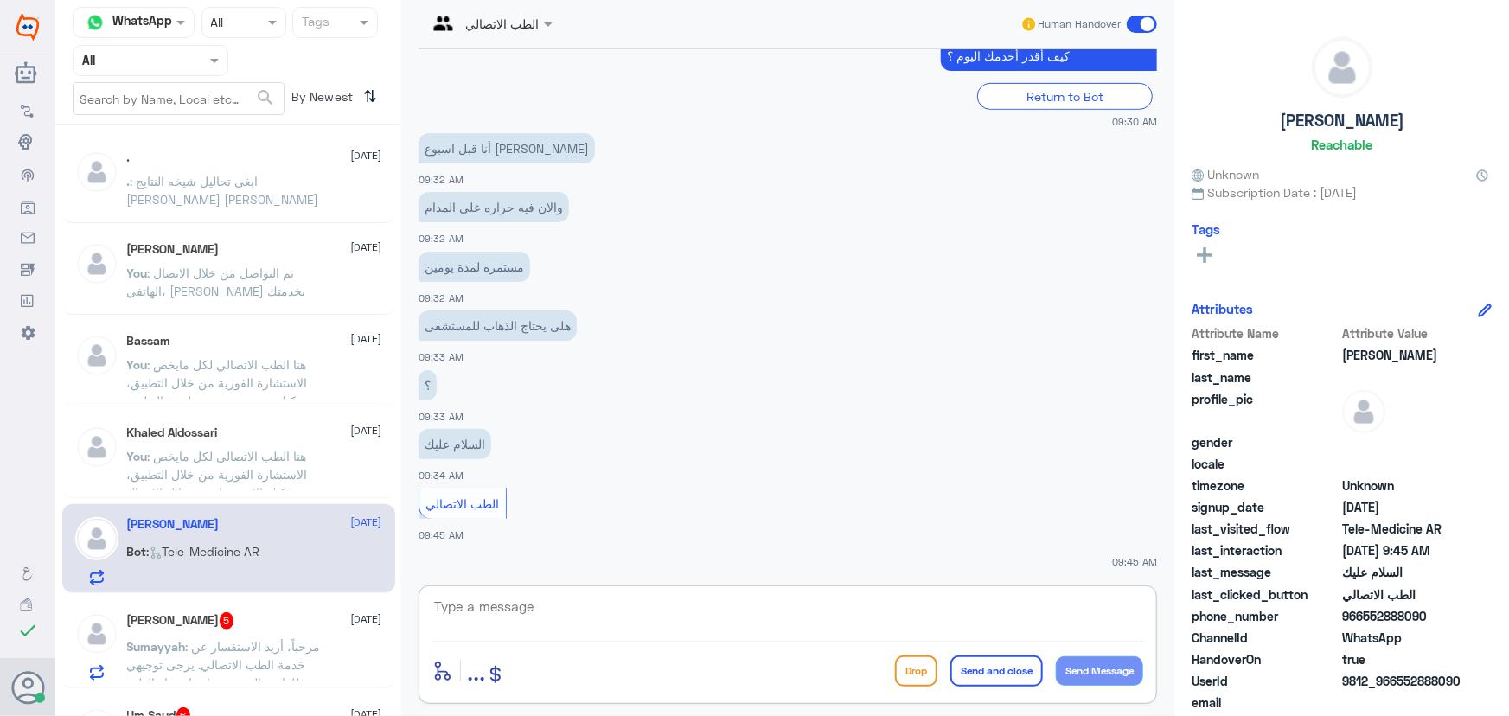
paste textarea "مرحباً معك نوف من الطب الاتصالي"
type textarea "مرحباً معك نوف من الطب الاتصالي"
click at [1084, 676] on button "Send Message" at bounding box center [1099, 670] width 87 height 29
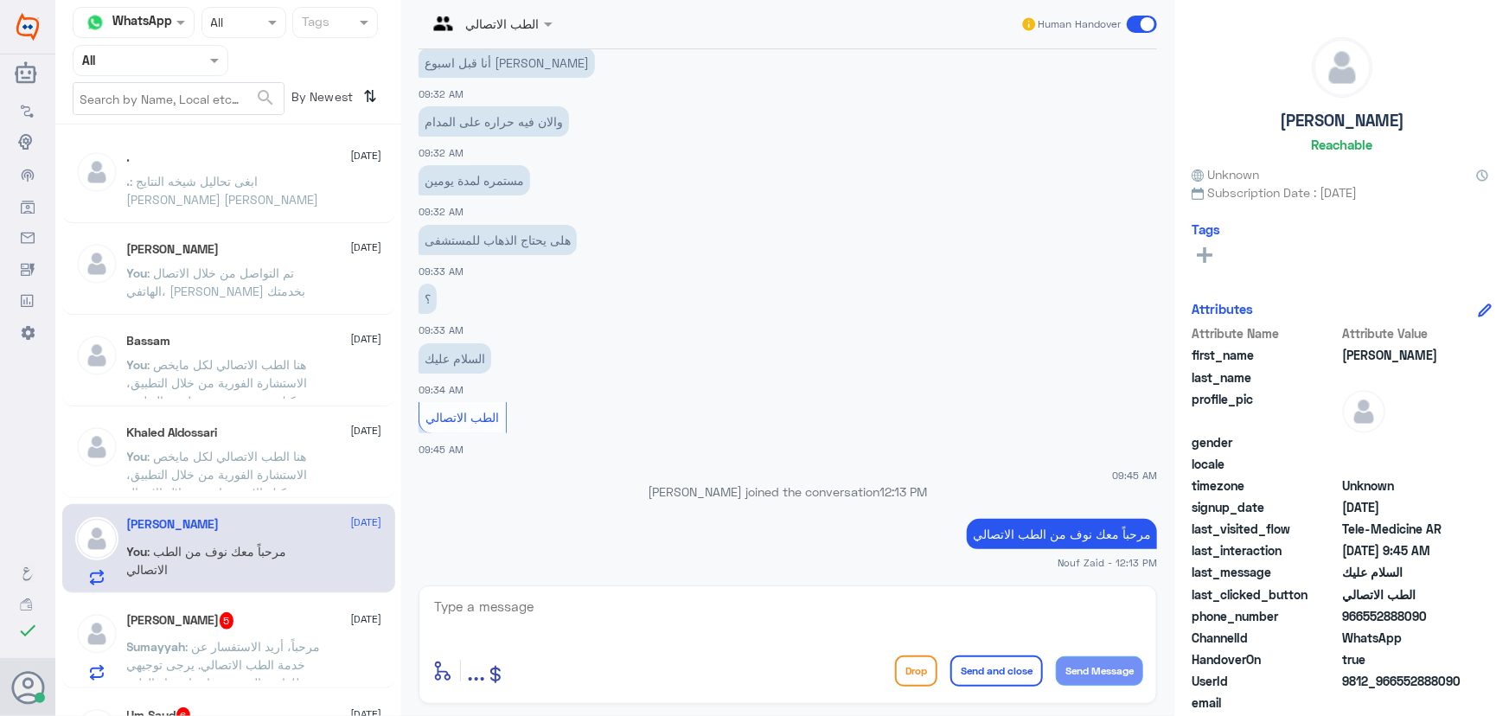
click at [646, 614] on textarea at bounding box center [787, 616] width 711 height 42
paste textarea "هنا الطب الاتصالي لكل مايخص الاستشارة الفورية من خلال التطبيق، يمكنك الاستفسار …"
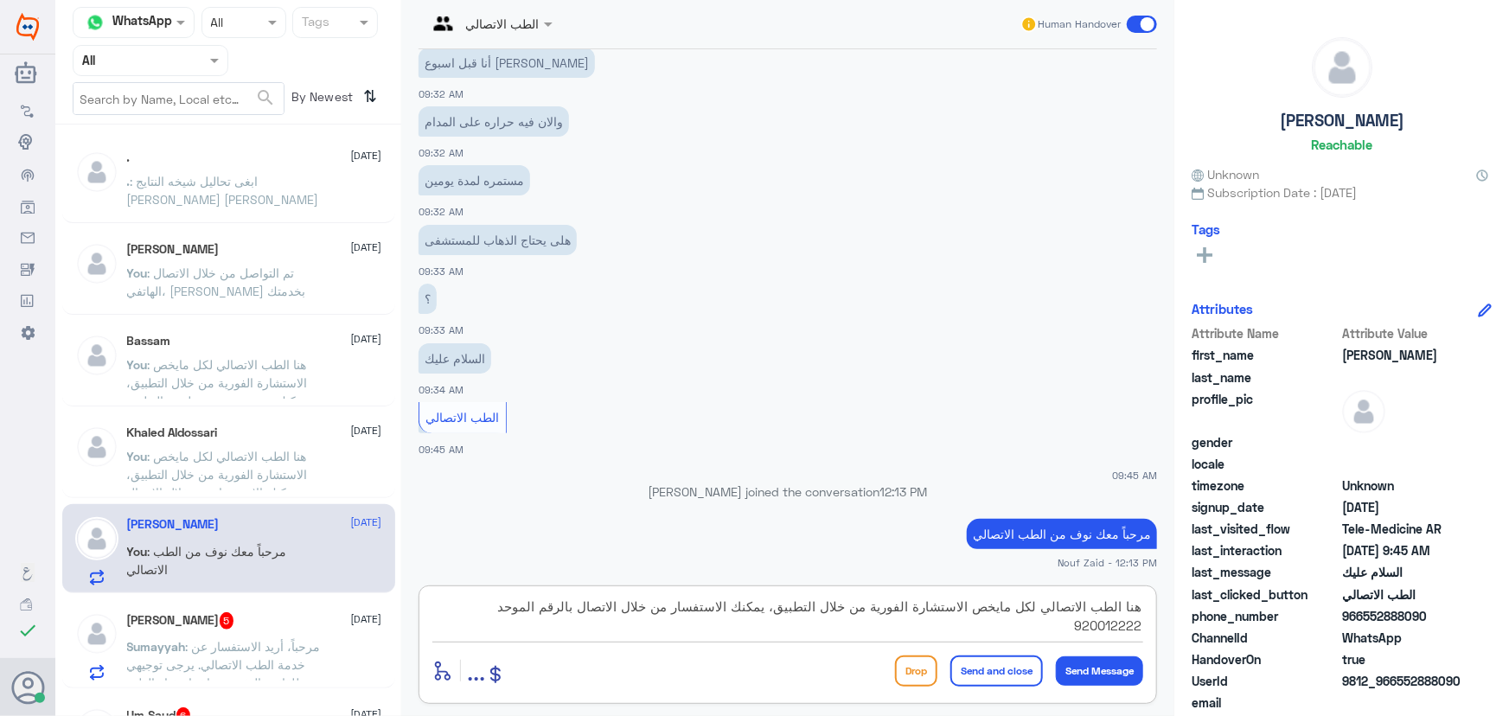
click at [783, 610] on textarea "هنا الطب الاتصالي لكل مايخص الاستشارة الفورية من خلال التطبيق، يمكنك الاستفسار …" at bounding box center [787, 616] width 711 height 42
click at [648, 605] on textarea "هنا الطب الاتصالي لكل مايخص الاستشارة الفورية من خلال التطبيق لعمر فوق العامين،…" at bounding box center [787, 616] width 711 height 42
drag, startPoint x: 674, startPoint y: 605, endPoint x: 539, endPoint y: 630, distance: 137.2
click at [547, 630] on textarea "هنا الطب الاتصالي لكل مايخص الاستشارة الفورية من خلال التطبيق لعمر فوق العامين،…" at bounding box center [787, 616] width 711 height 42
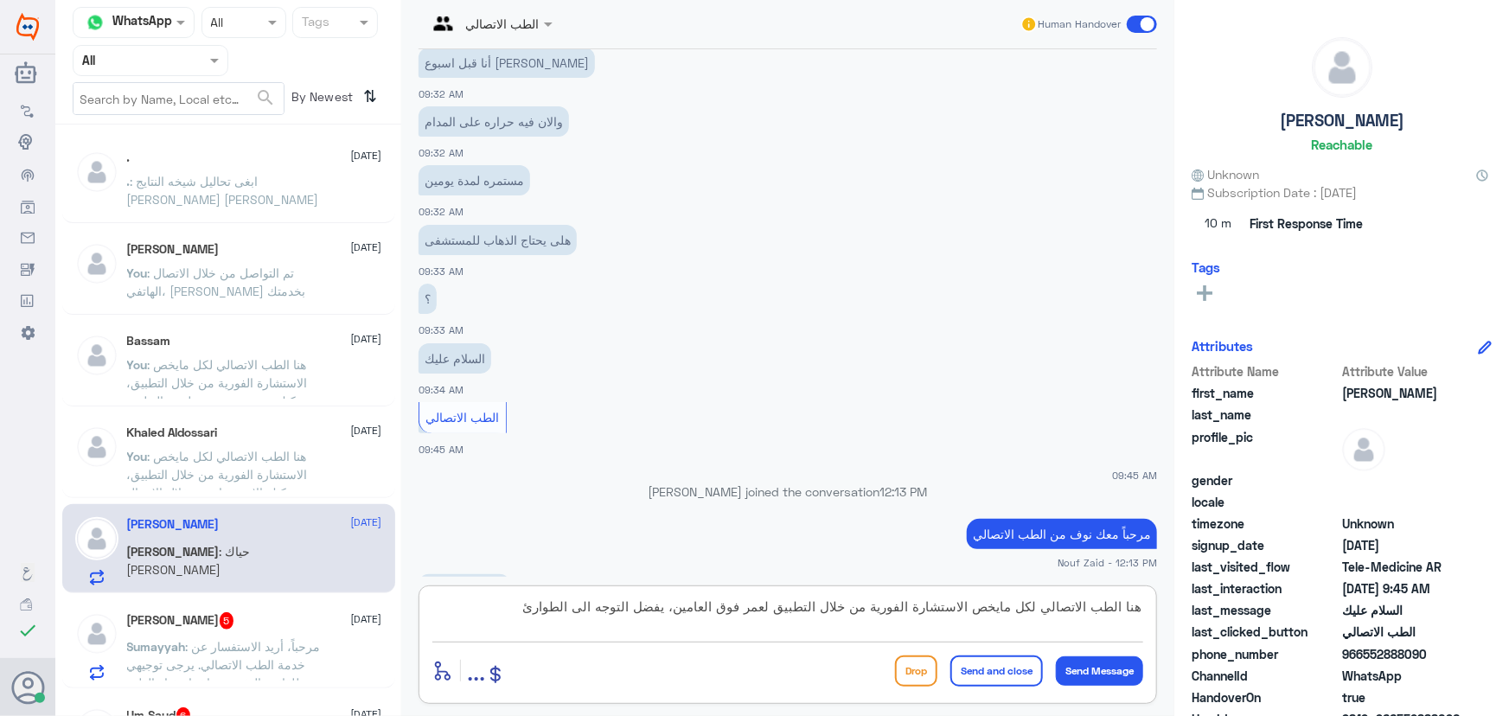
scroll to position [571, 0]
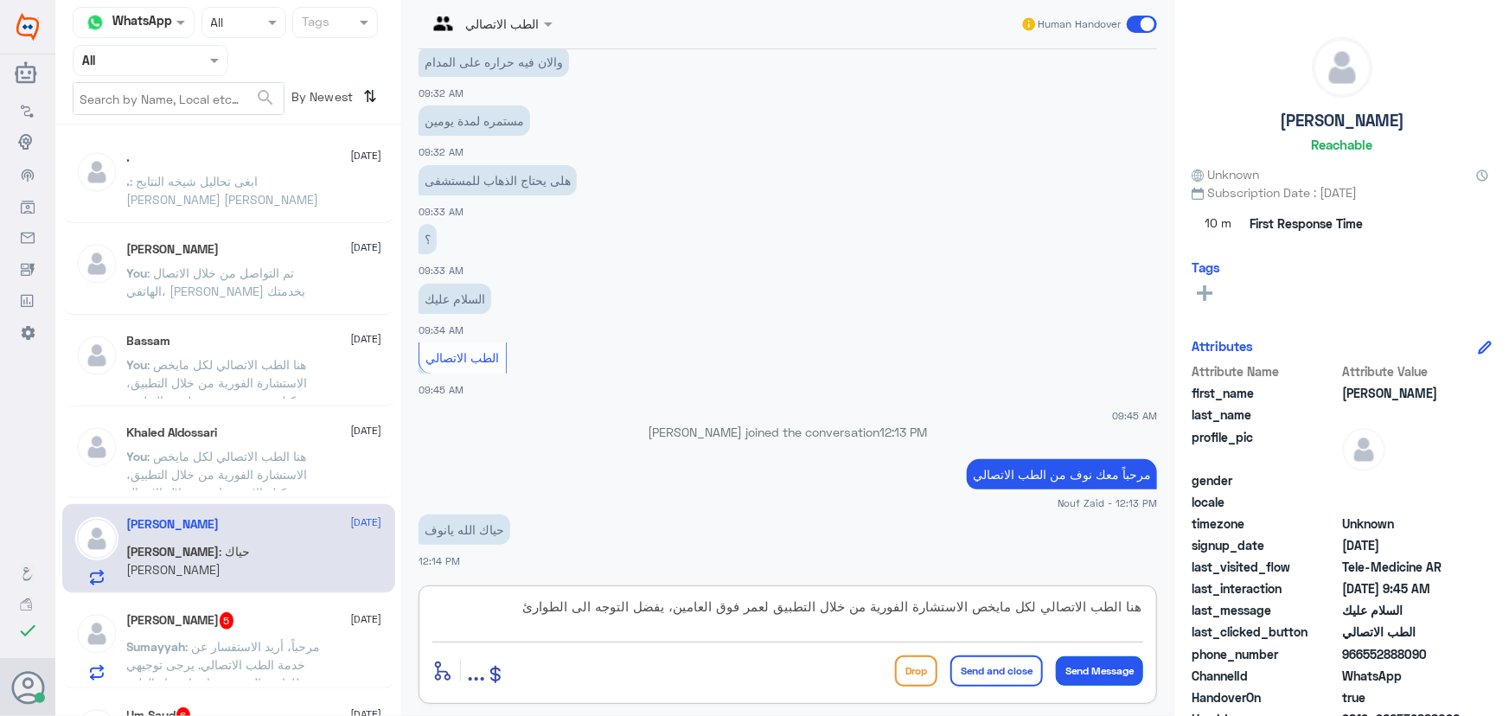
type textarea "هنا الطب الاتصالي لكل مايخص الاستشارة الفورية من خلال التطبيق لعمر فوق العامين،…"
click at [1110, 656] on button "Send Message" at bounding box center [1099, 670] width 87 height 29
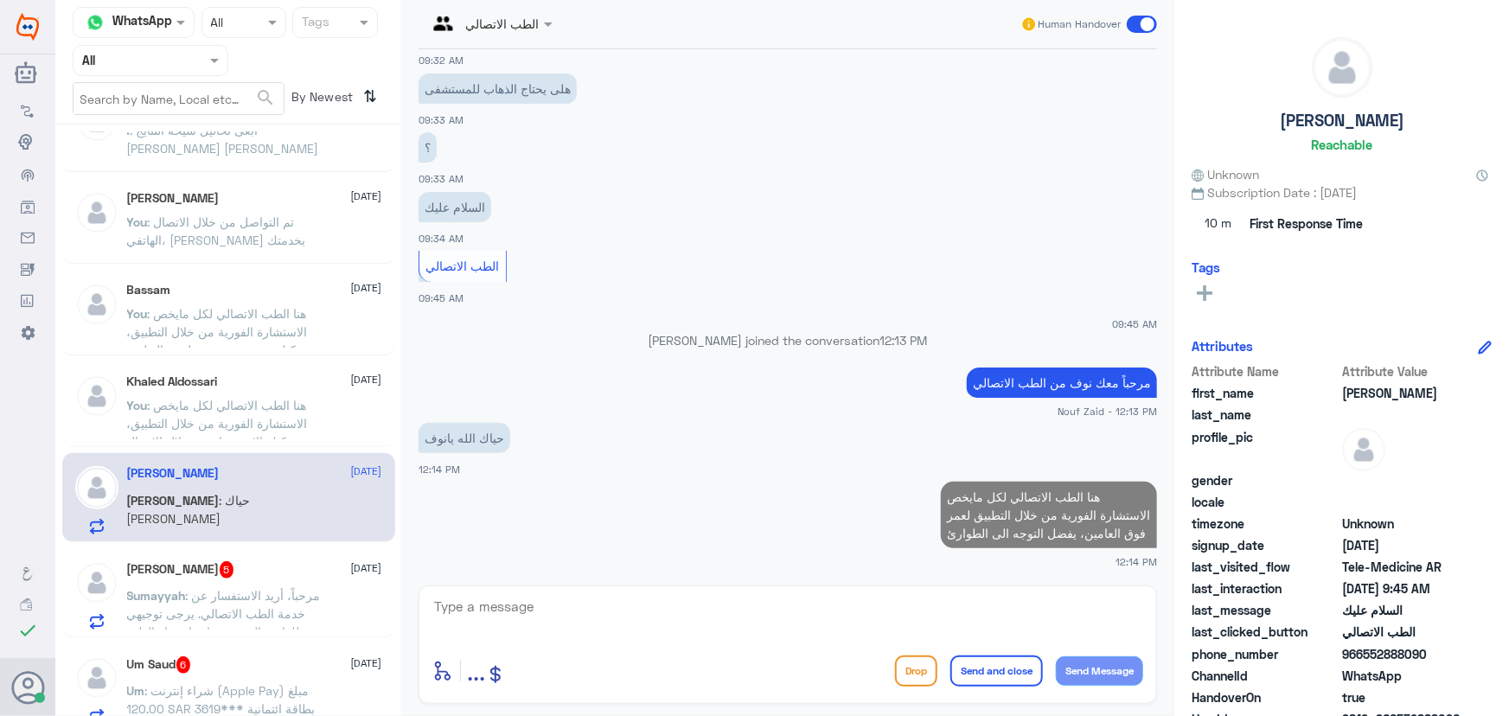
scroll to position [78, 0]
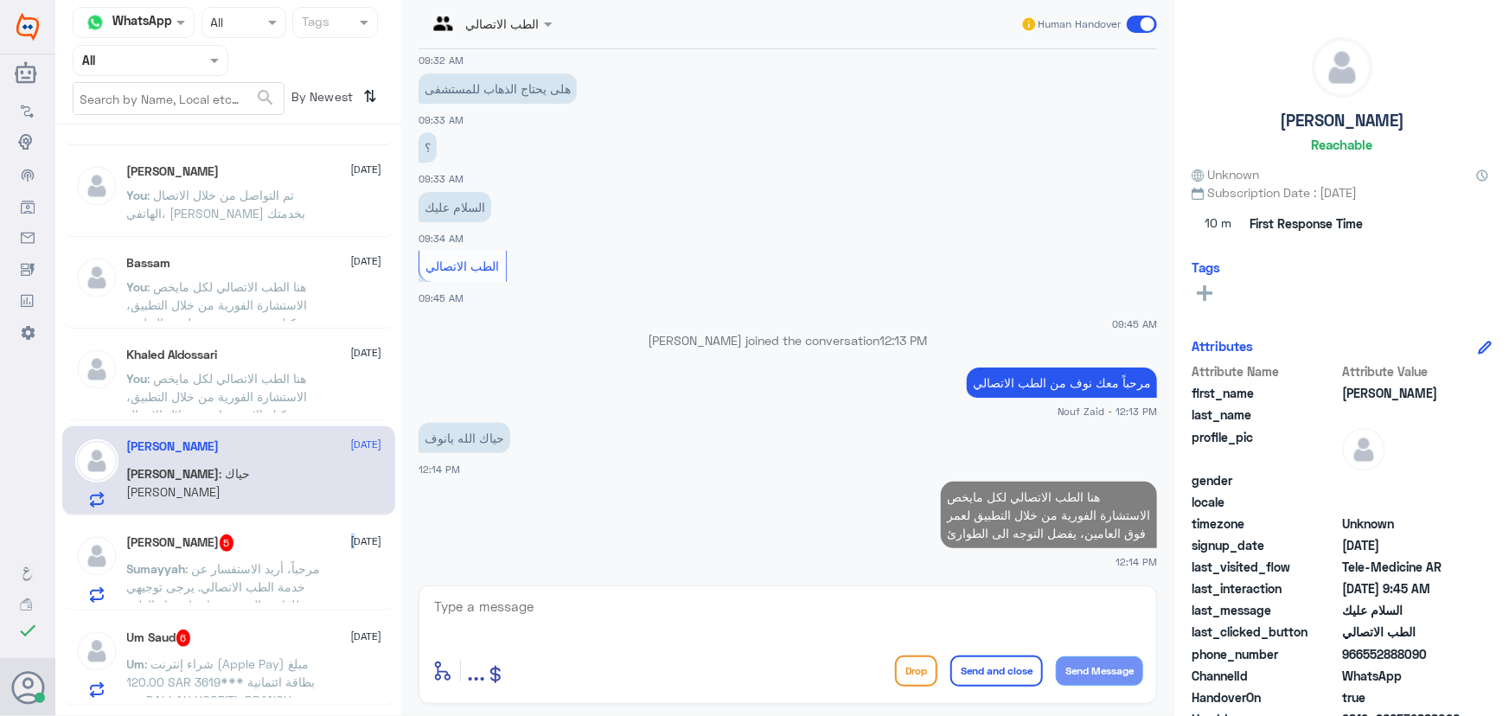
click at [351, 546] on span "4 September" at bounding box center [366, 541] width 31 height 16
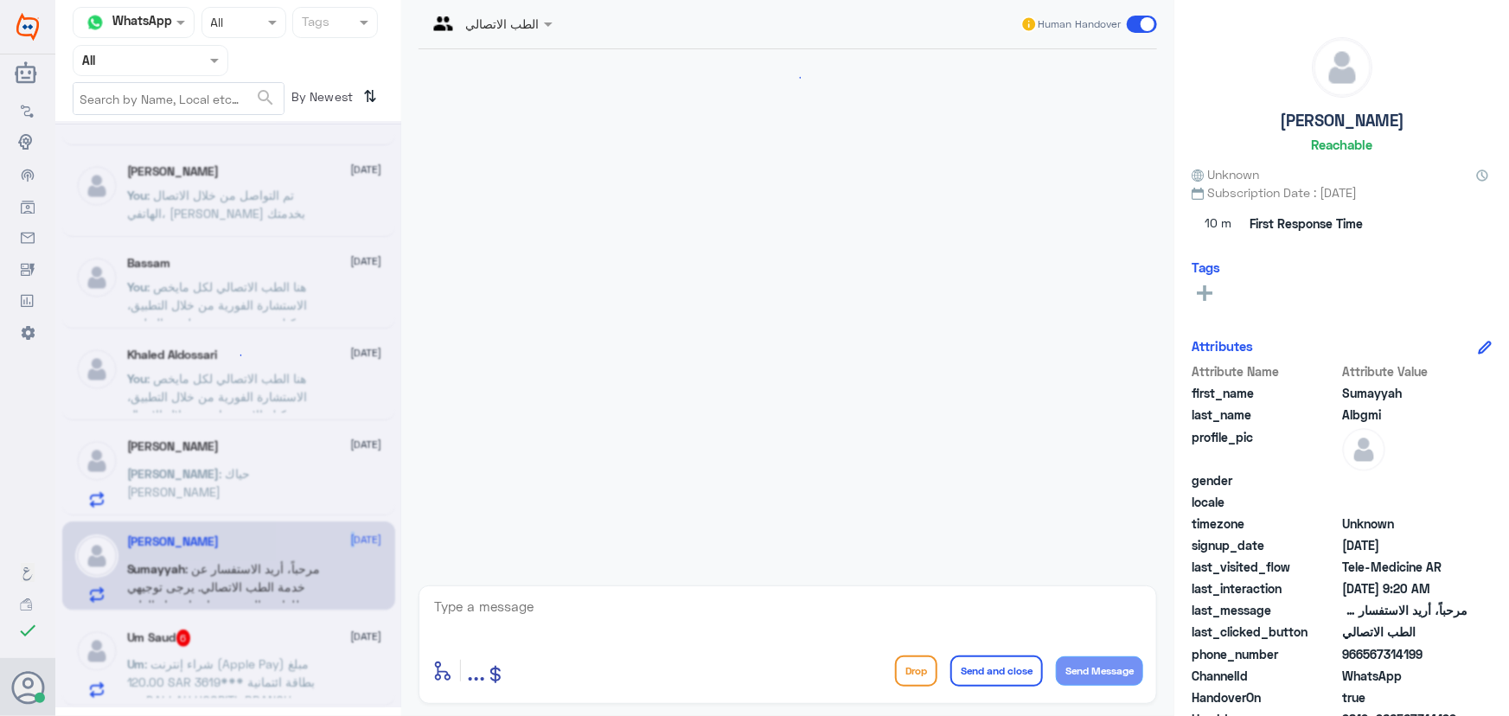
scroll to position [194, 0]
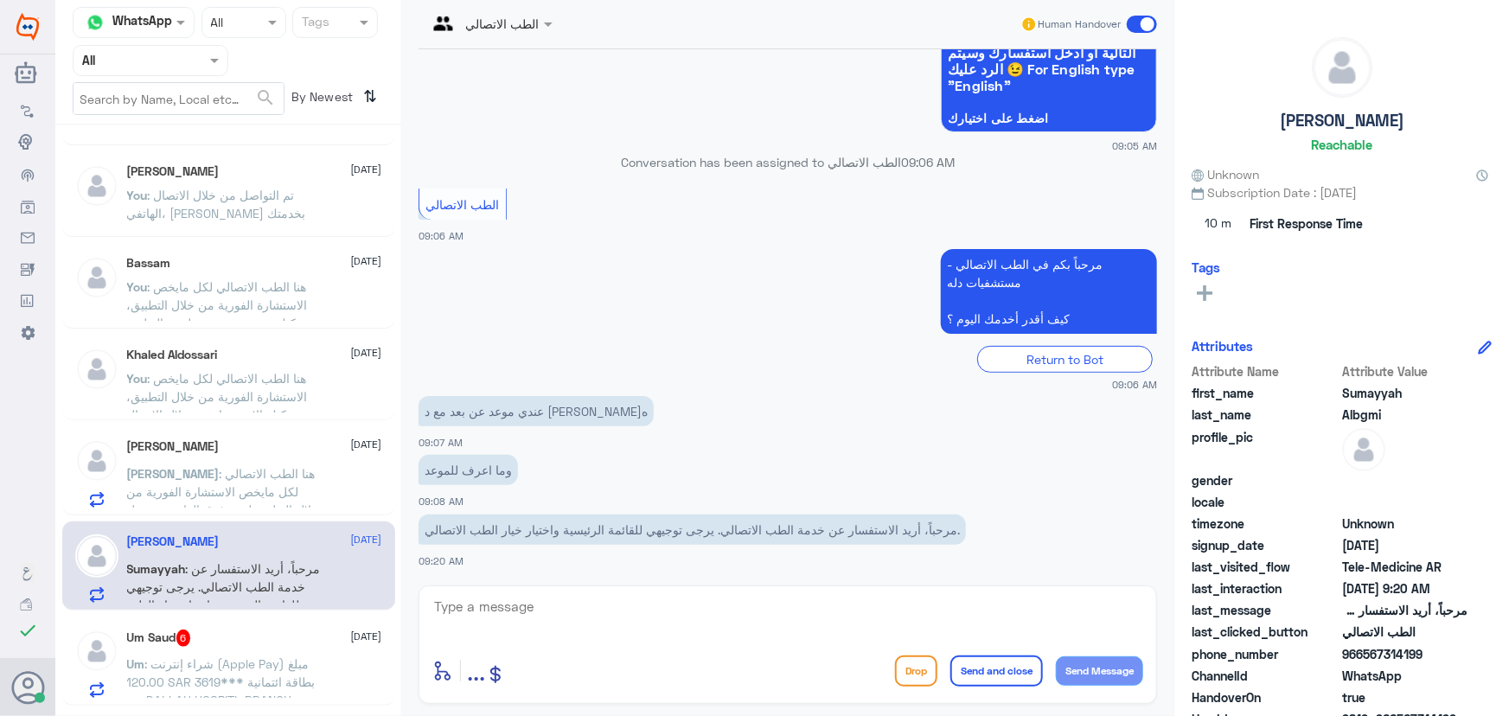
click at [741, 604] on textarea at bounding box center [787, 616] width 711 height 42
type textarea "ؤ"
drag, startPoint x: 1070, startPoint y: 581, endPoint x: 1113, endPoint y: 598, distance: 45.8
click at [1115, 597] on div "الطب الاتصالي Human Handover 4 Sep 2025 مرحباً، أريد الاستفسار عن خدمة الطب الا…" at bounding box center [787, 360] width 773 height 721
drag, startPoint x: 1102, startPoint y: 601, endPoint x: 1211, endPoint y: 598, distance: 109.0
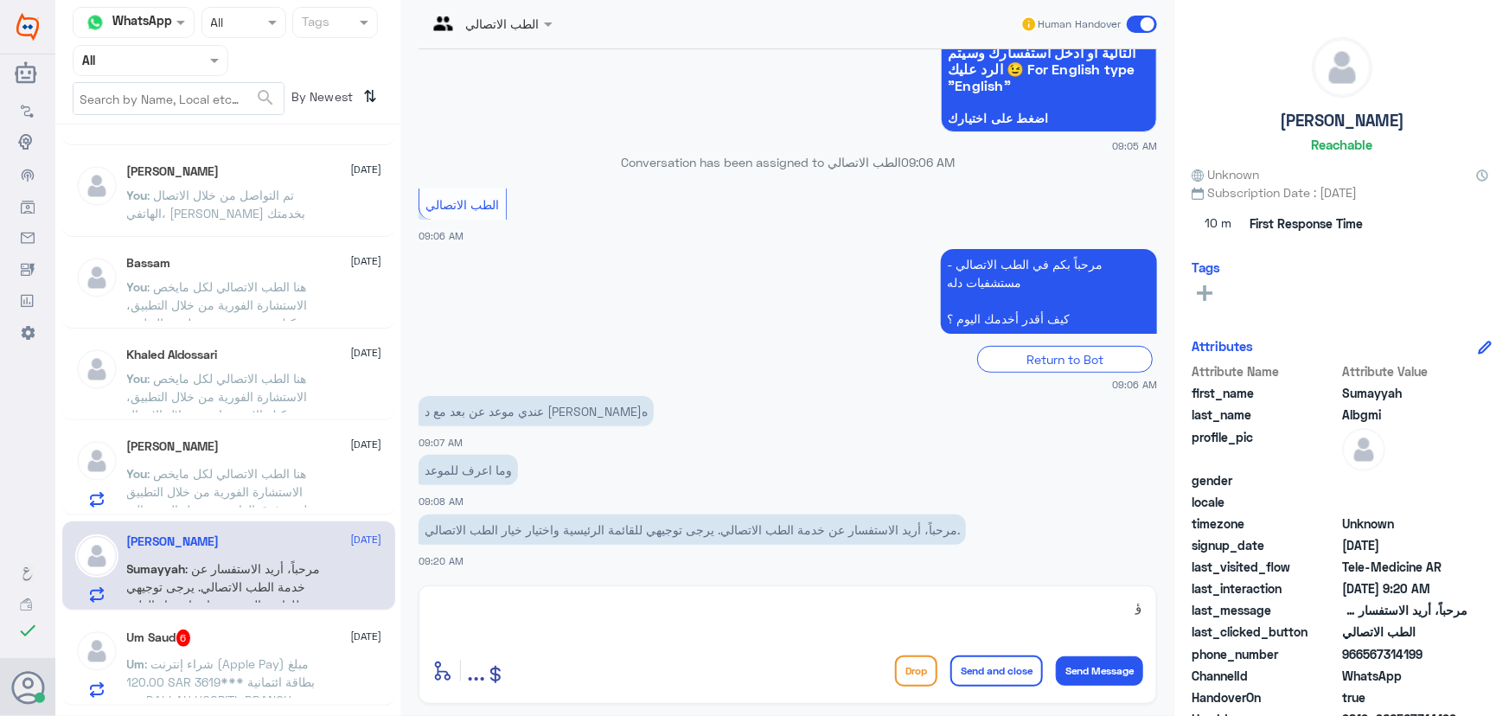
click at [1205, 598] on div "Channel WhatsApp Status × All Tags Agent Filter All search By Newest ⇅ . 4 Sept…" at bounding box center [781, 360] width 1453 height 721
paste textarea "مرحباً معك نوف من الطب الاتصالي"
type textarea "مرحباً معك نوف من الطب الاتصالي"
click at [1095, 660] on button "Send Message" at bounding box center [1099, 670] width 87 height 29
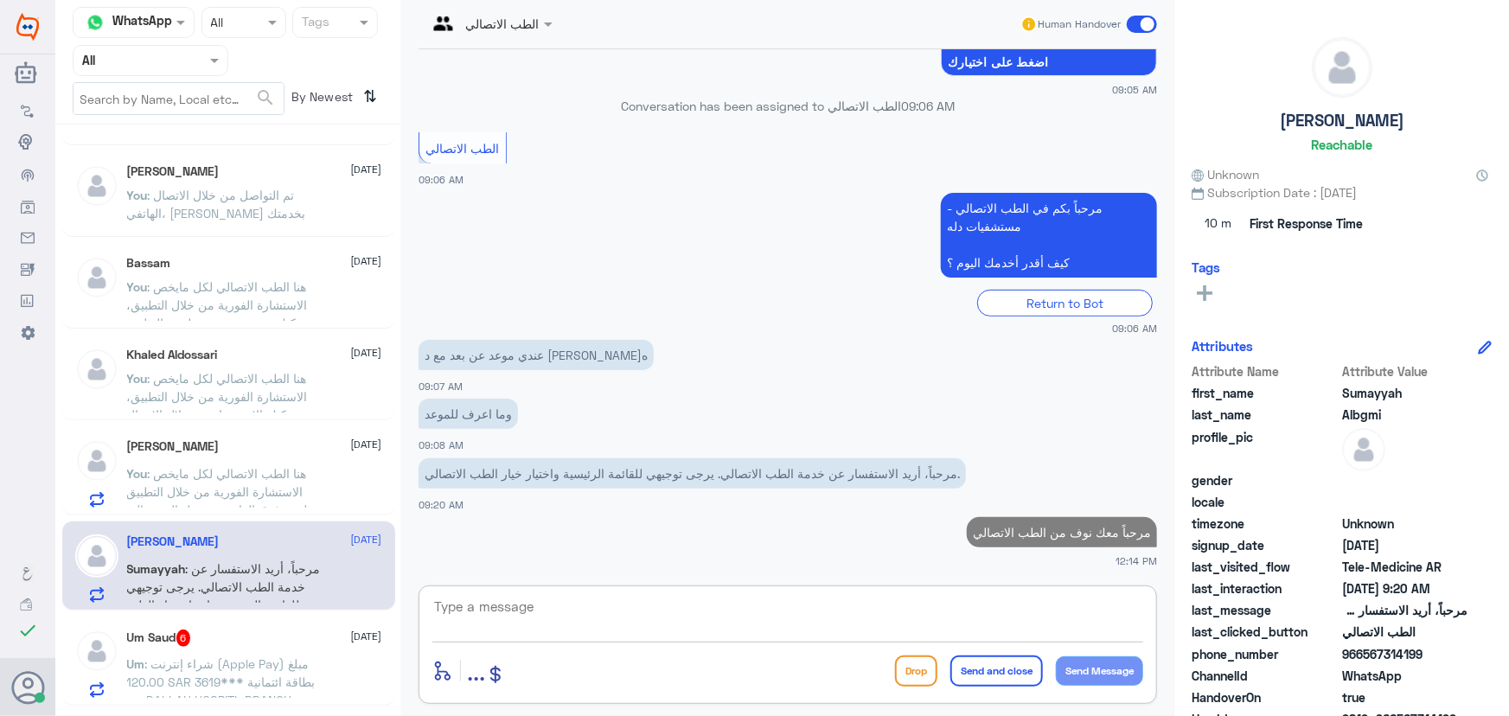
click at [1000, 617] on textarea at bounding box center [787, 616] width 711 height 42
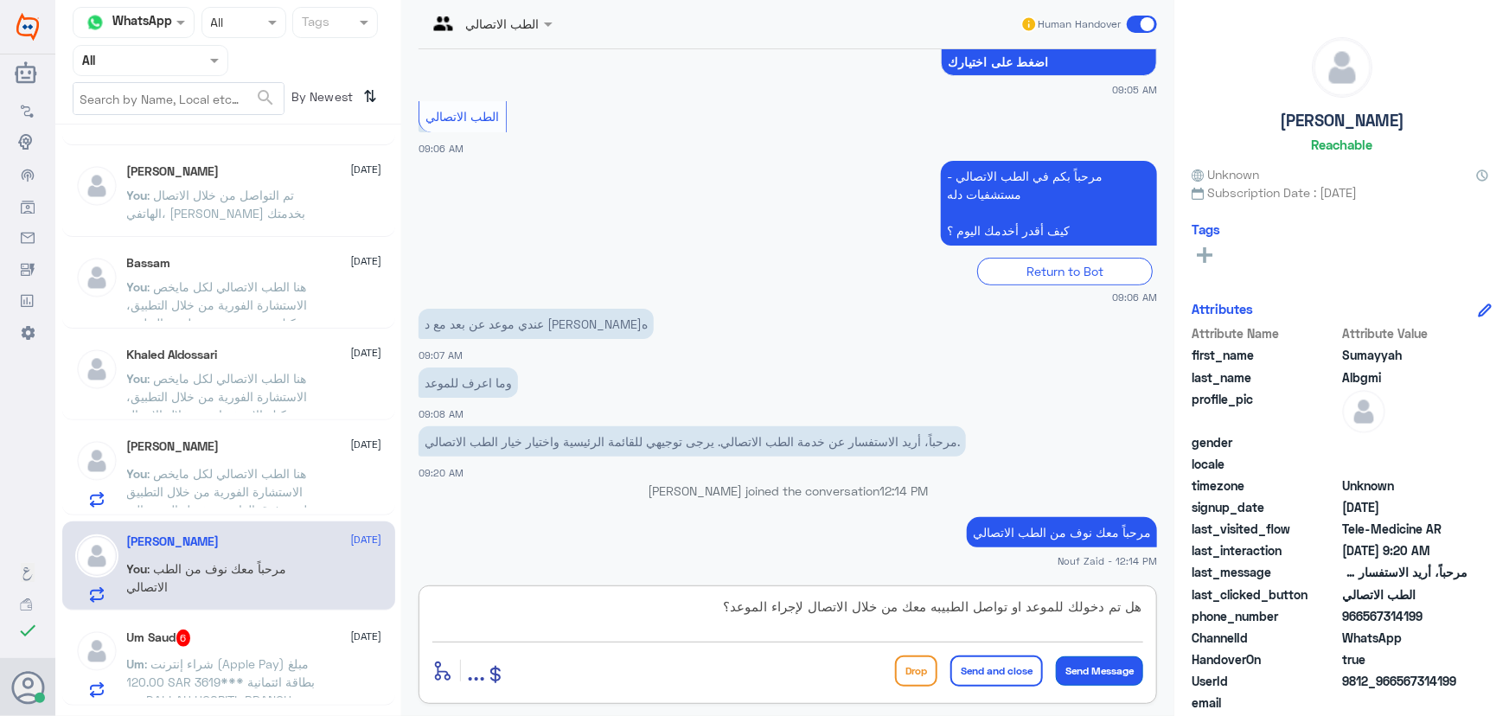
type textarea "هل تم دخولك للموعد او تواصل الطبيبه معك من خلال الاتصال لإجراء الموعد؟"
click at [1081, 681] on button "Send Message" at bounding box center [1099, 670] width 87 height 29
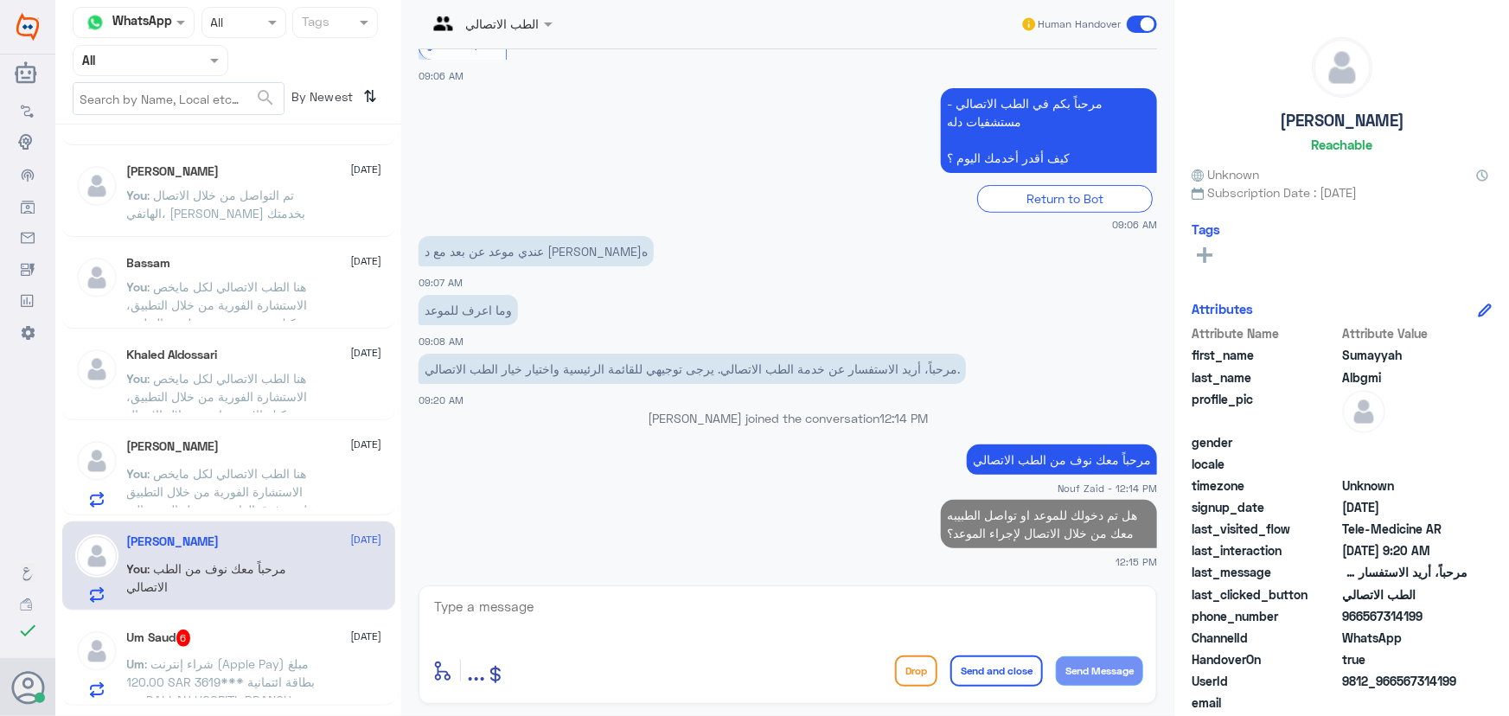
drag, startPoint x: 1397, startPoint y: 681, endPoint x: 1467, endPoint y: 687, distance: 70.2
click at [1467, 687] on span "9812_966567314199" at bounding box center [1404, 681] width 125 height 18
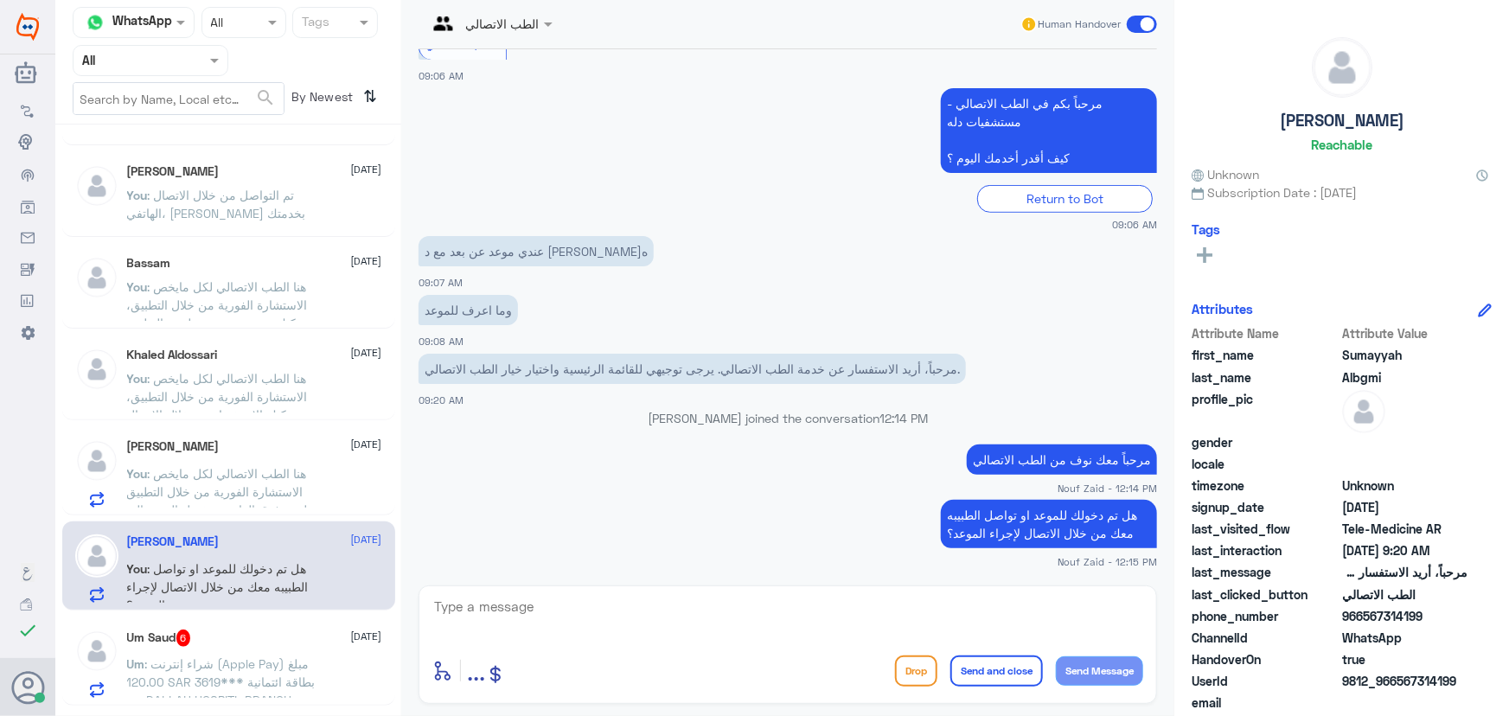
copy span "567314199"
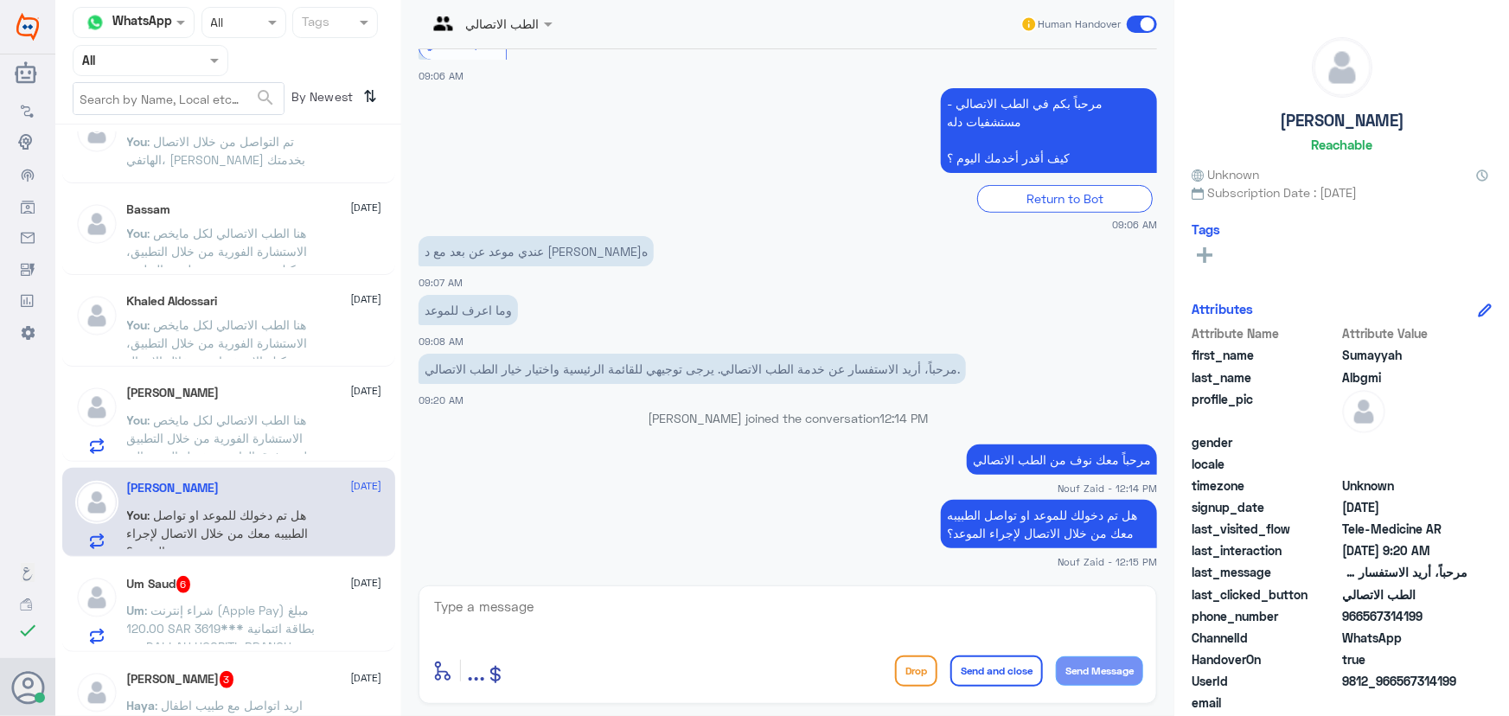
scroll to position [157, 0]
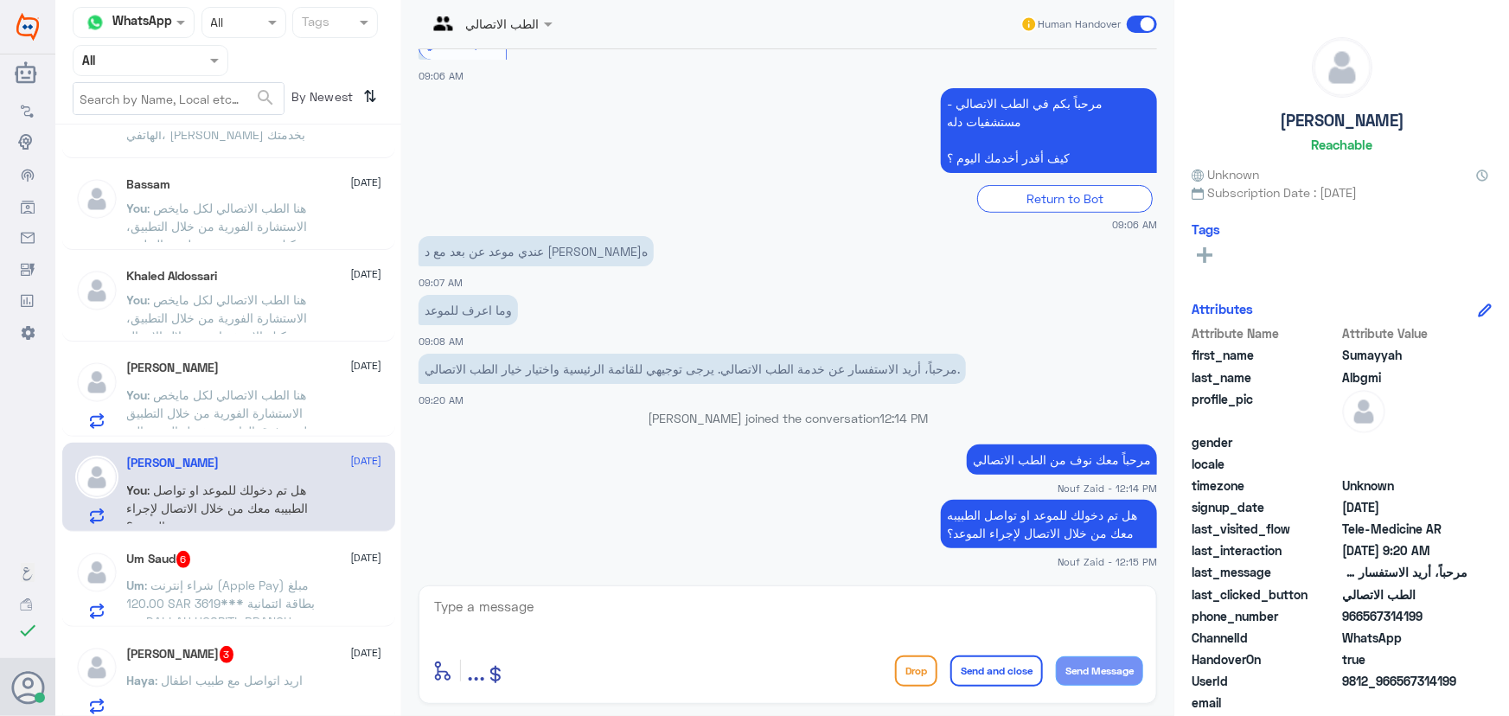
click at [249, 555] on div "Um Saud 6 4 September" at bounding box center [254, 559] width 255 height 17
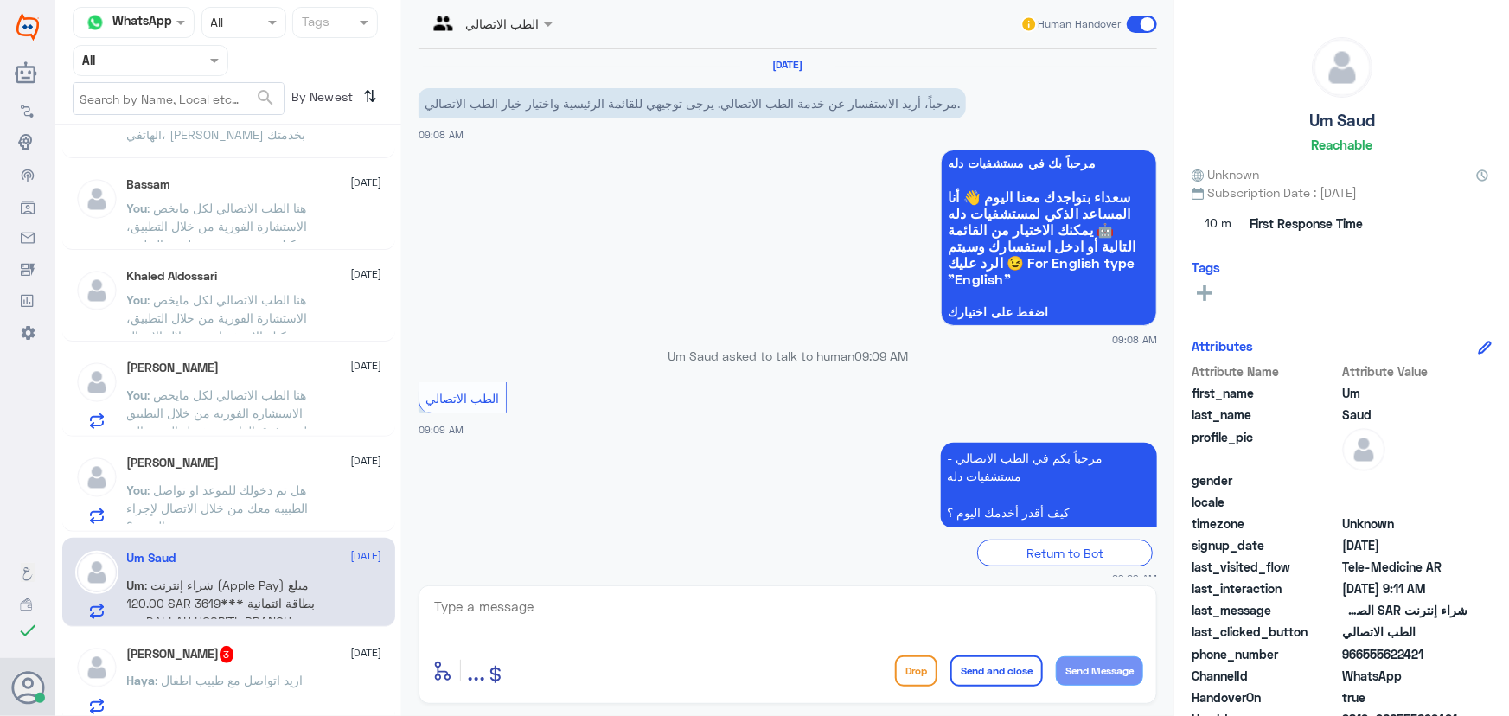
scroll to position [362, 0]
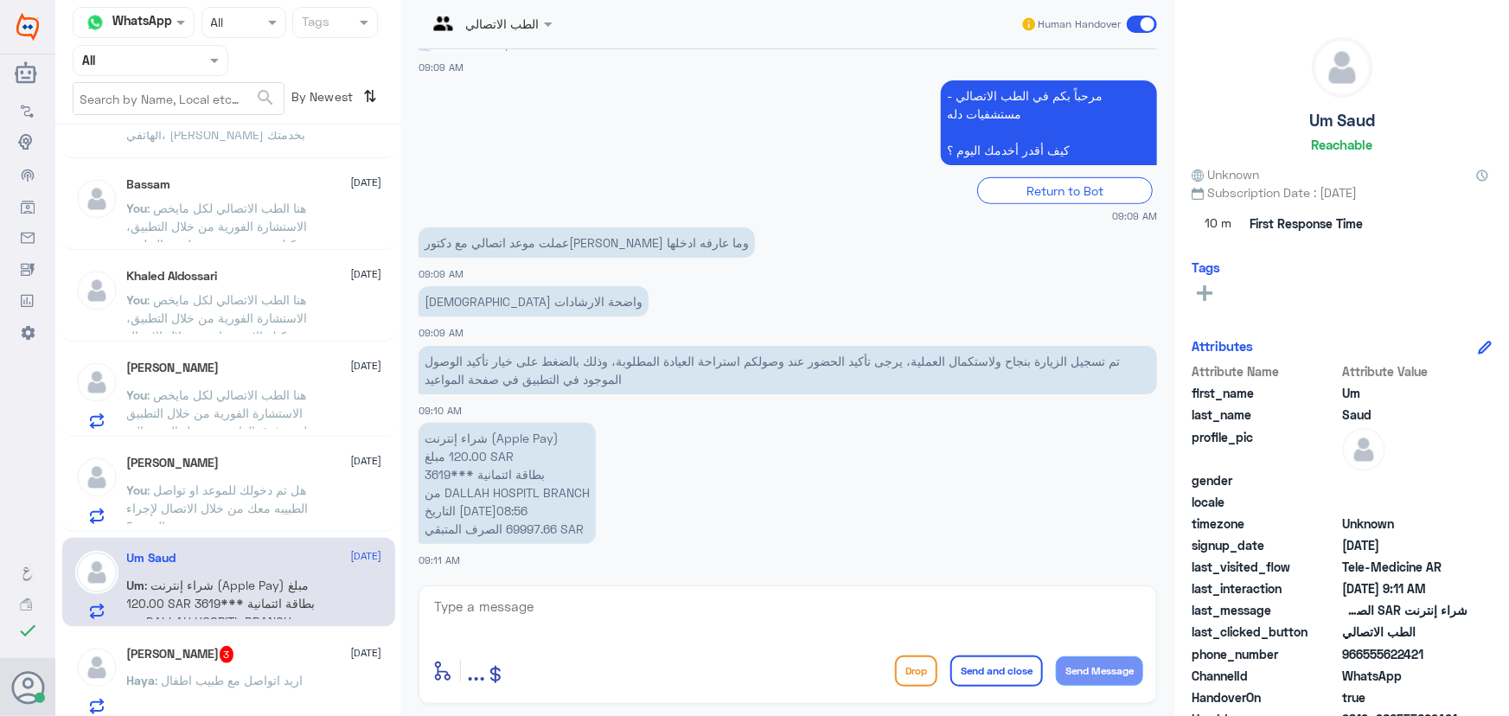
click at [604, 623] on textarea at bounding box center [787, 616] width 711 height 42
paste textarea "مرحباً معك نوف من الطب الاتصالي"
type textarea "مرحباً معك نوف من الطب الاتصالي"
click at [1094, 658] on button "Send Message" at bounding box center [1099, 670] width 87 height 29
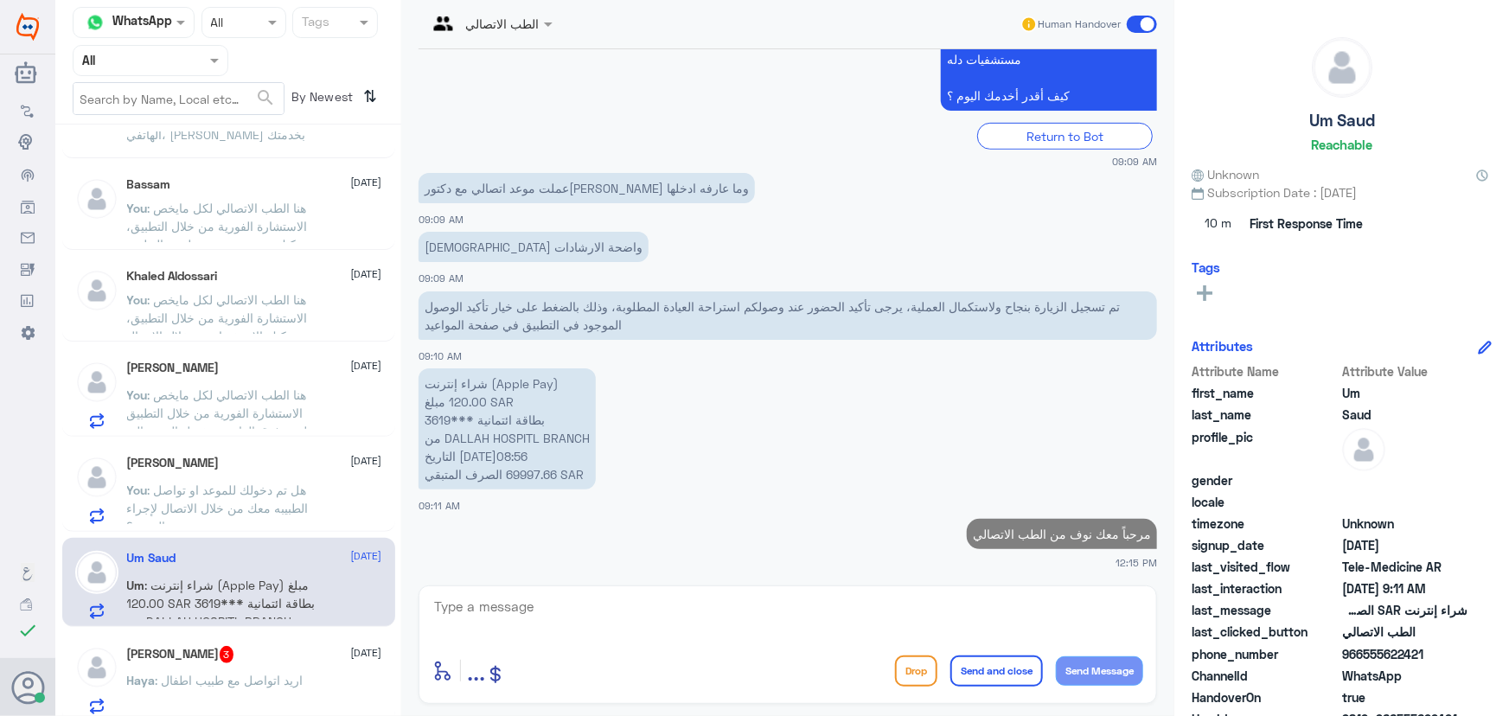
click at [269, 501] on span ": هل تم دخولك للموعد او تواصل الطبيبه معك من خلال الاتصال لإجراء الموعد؟" at bounding box center [218, 507] width 182 height 51
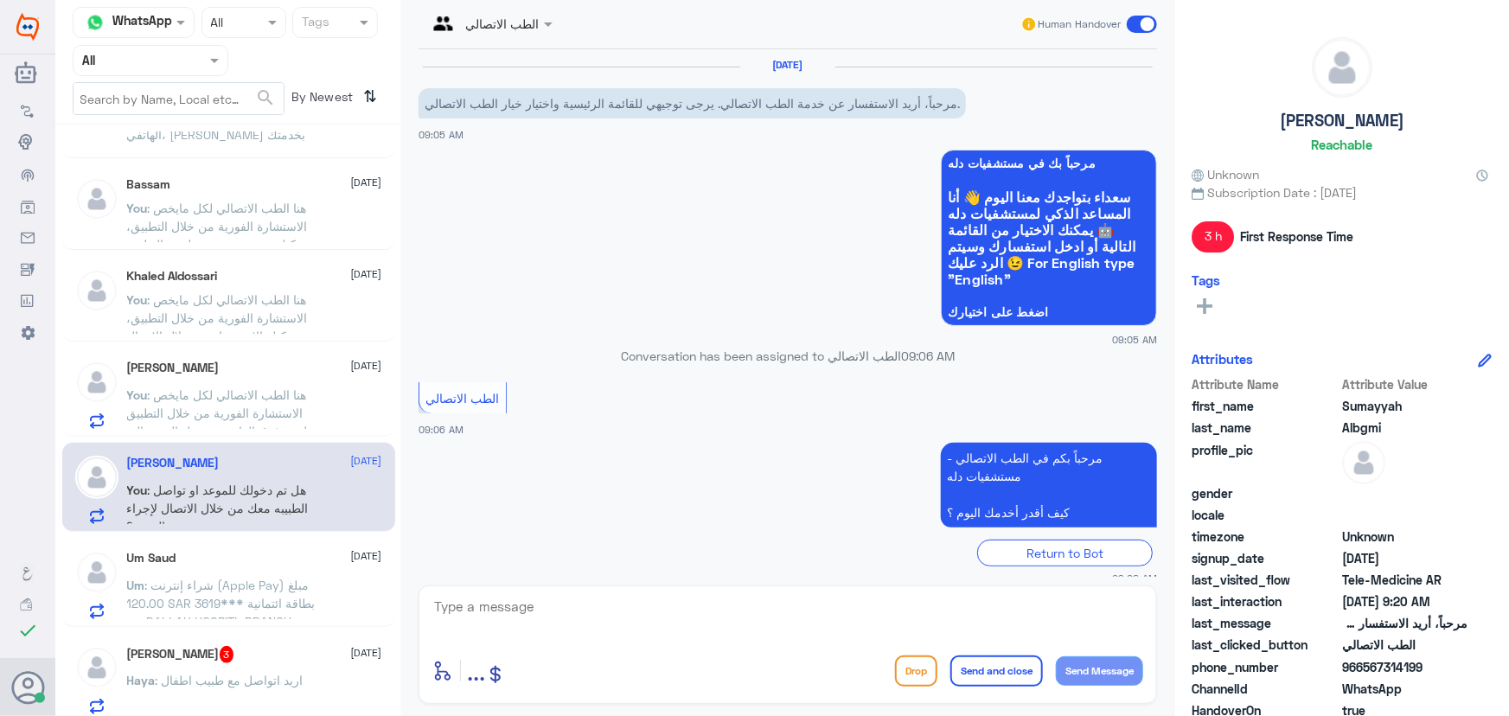
scroll to position [355, 0]
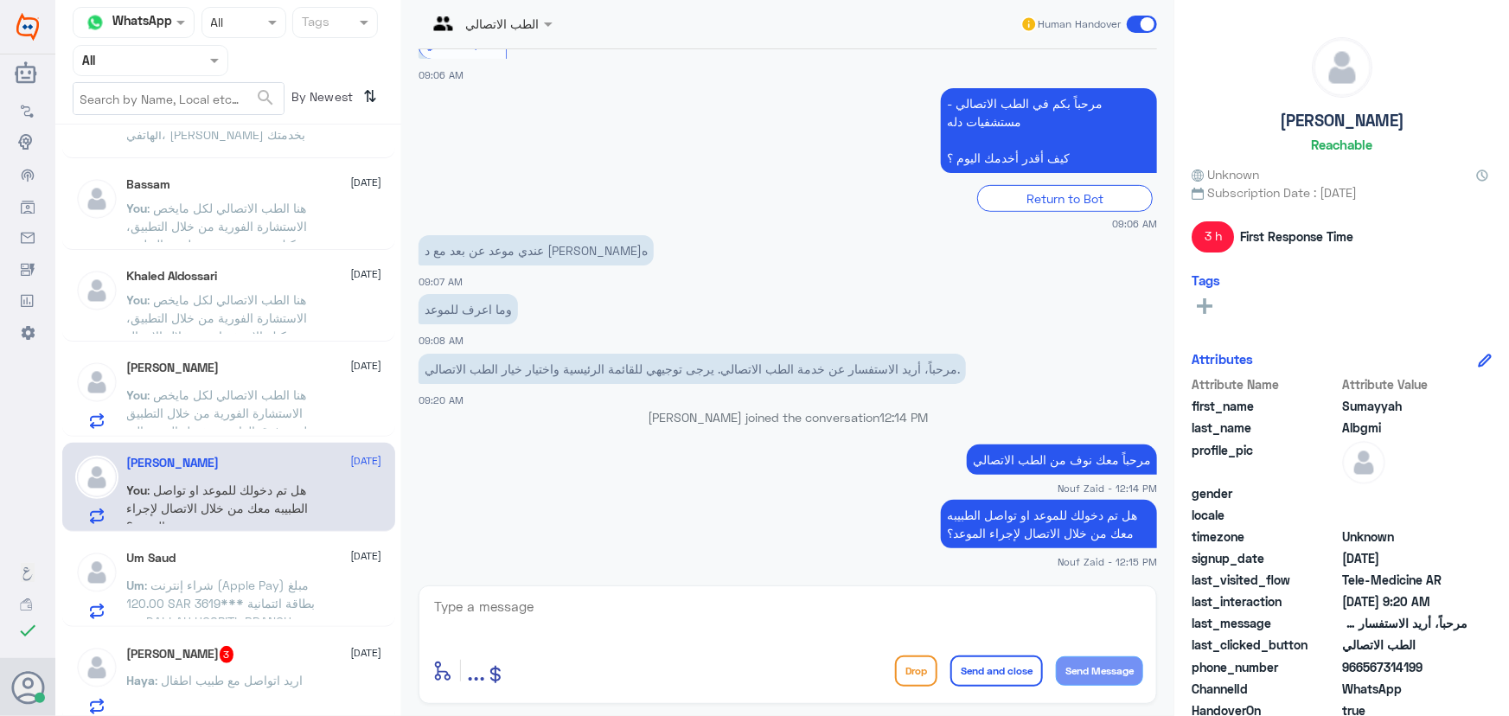
click at [1052, 510] on p "هل تم دخولك للموعد او تواصل الطبيبه معك من خلال الاتصال لإجراء الموعد؟" at bounding box center [1049, 524] width 216 height 48
click at [1048, 512] on p "هل تم دخولك للموعد او تواصل الطبيبه معك من خلال الاتصال لإجراء الموعد؟" at bounding box center [1049, 524] width 216 height 48
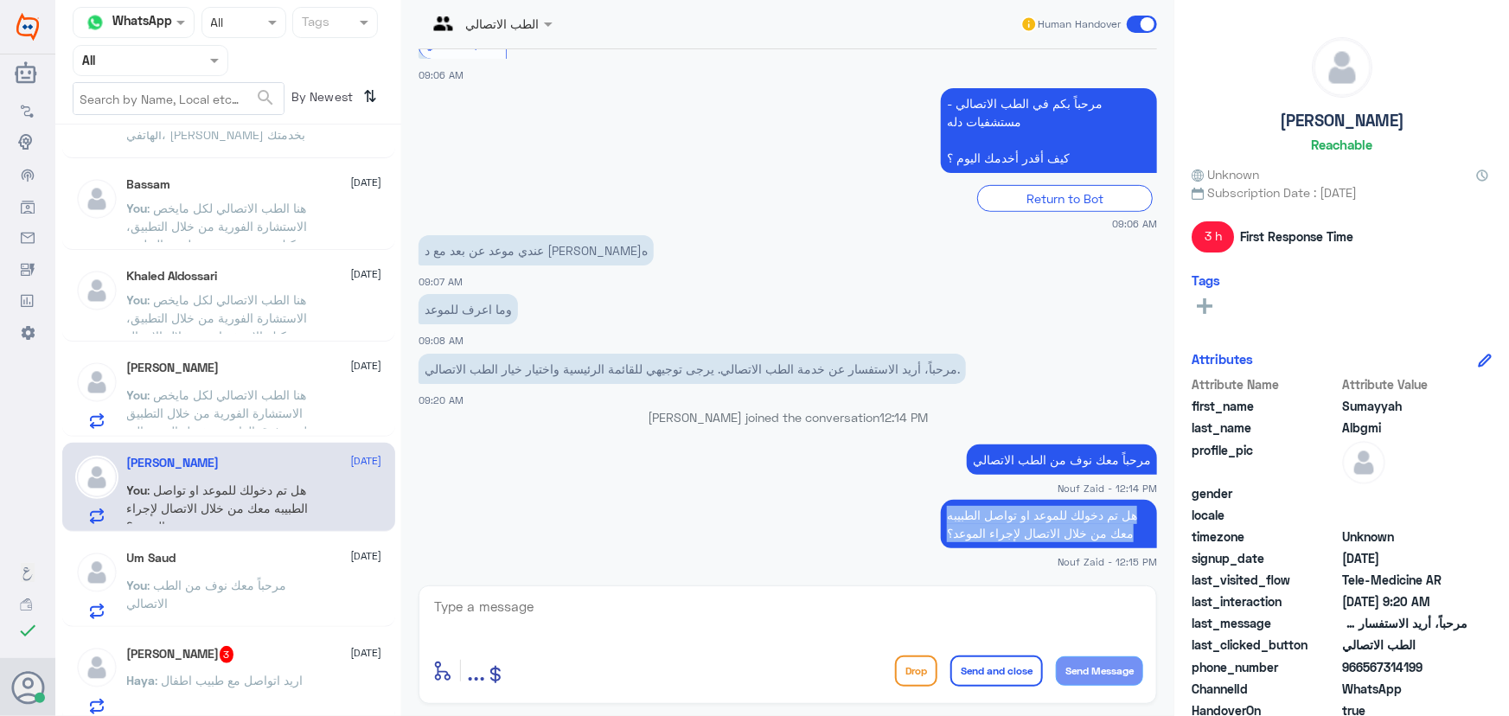
copy div "هل تم دخولك للموعد او تواصل الطبيبه معك من خلال الاتصال لإجراء الموعد؟"
click at [234, 584] on span ": مرحباً معك نوف من الطب الاتصالي" at bounding box center [207, 594] width 160 height 33
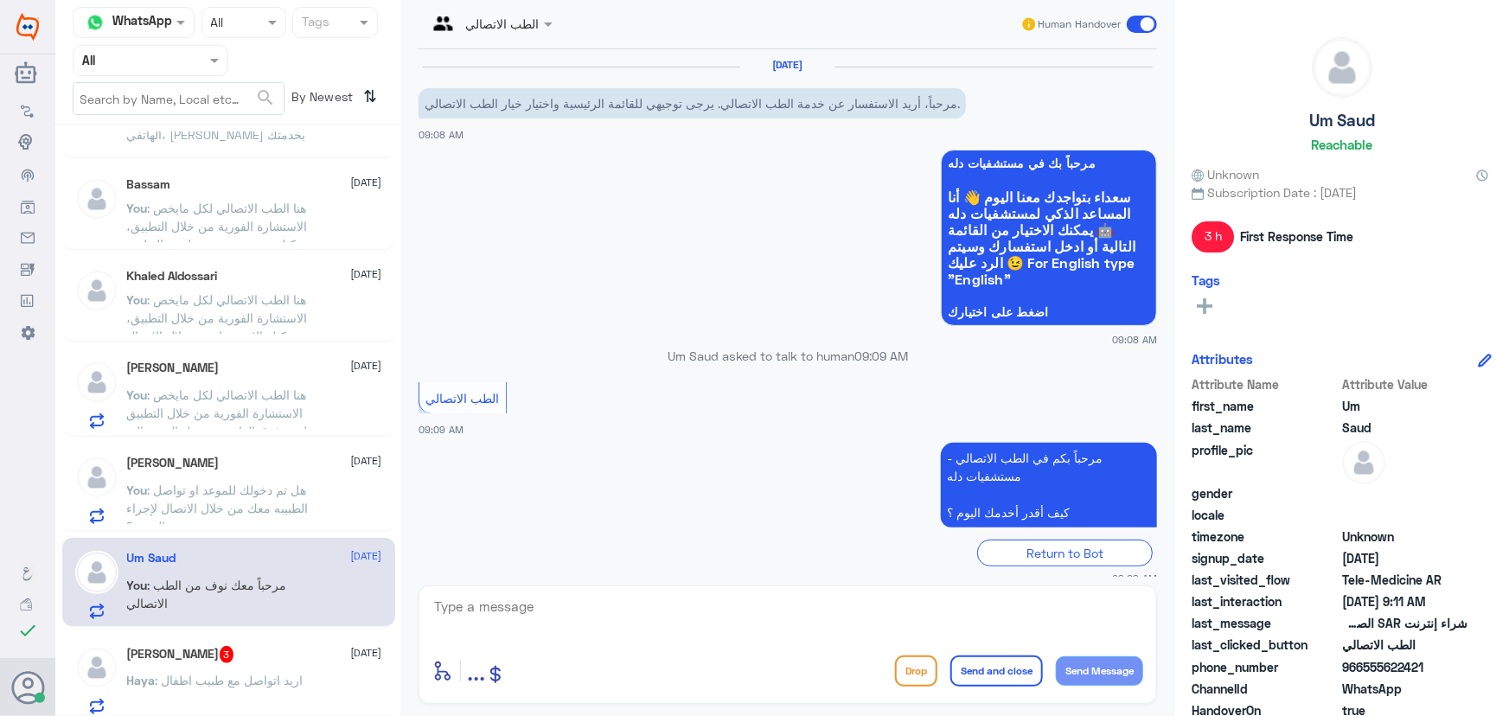
scroll to position [449, 0]
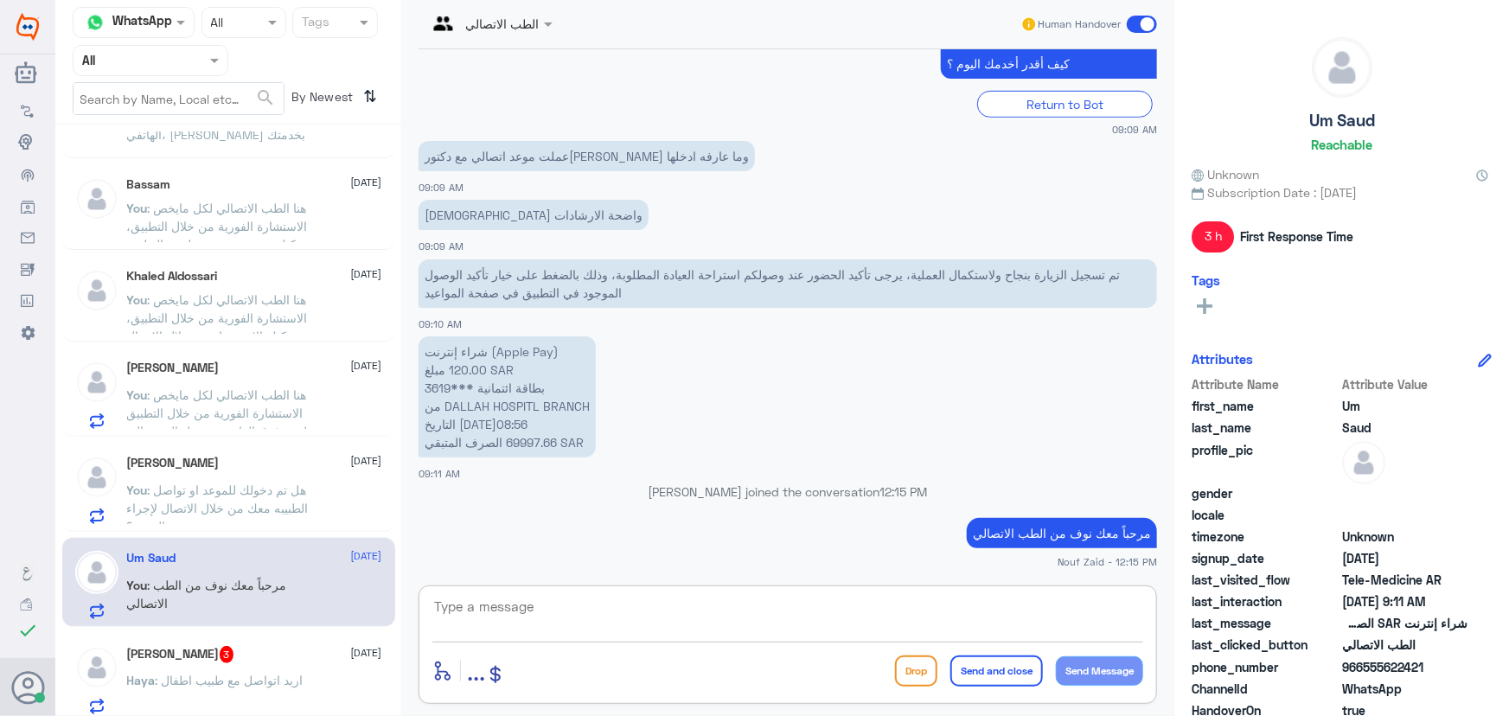
click at [552, 605] on textarea at bounding box center [787, 616] width 711 height 42
paste textarea "هل تم دخولك للموعد او تواصل الطبيبه معك من خلال الاتصال لإجراء الموعد؟"
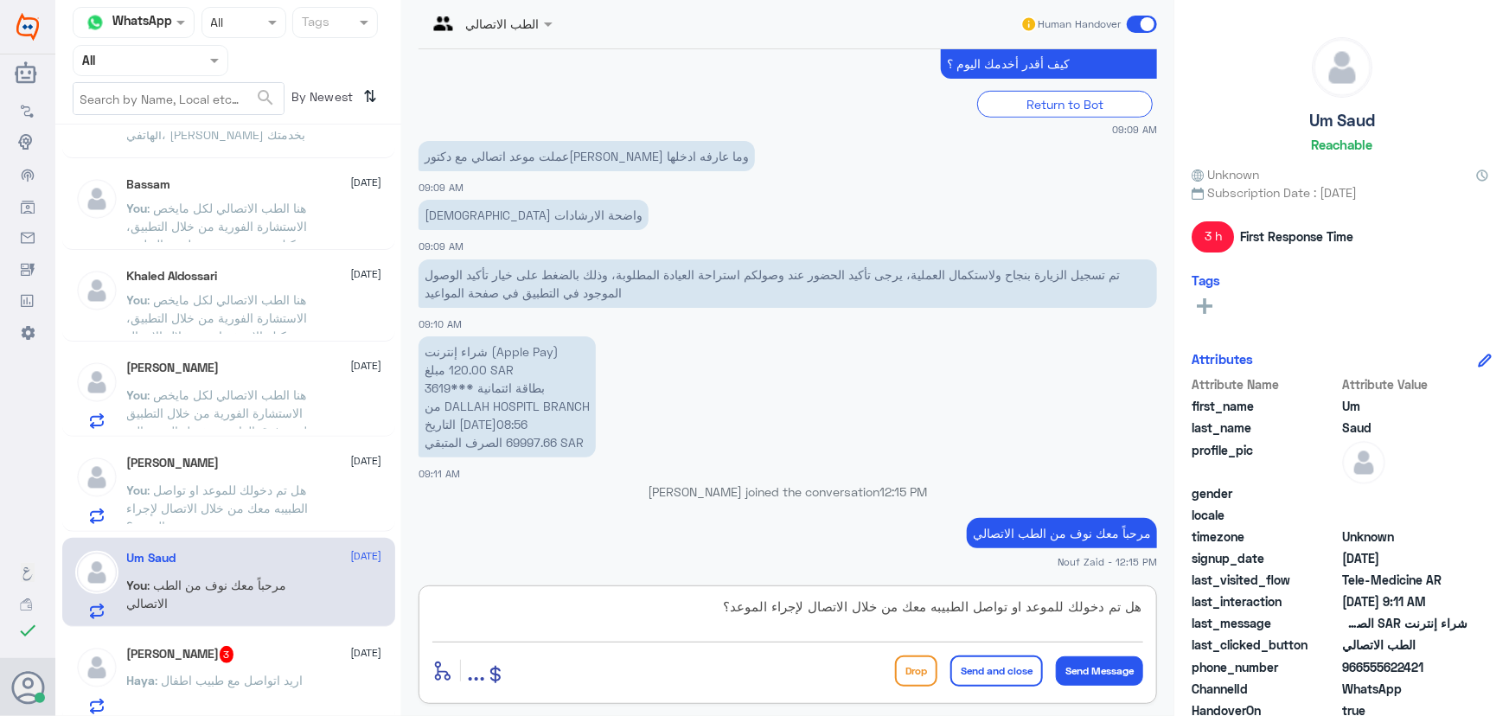
scroll to position [0, 0]
type textarea "هل تم دخولك للموعد او تواصل الطبيبه معك من خلال الاتصال لإجراء الموعد؟"
click at [1085, 666] on button "Send Message" at bounding box center [1099, 670] width 87 height 29
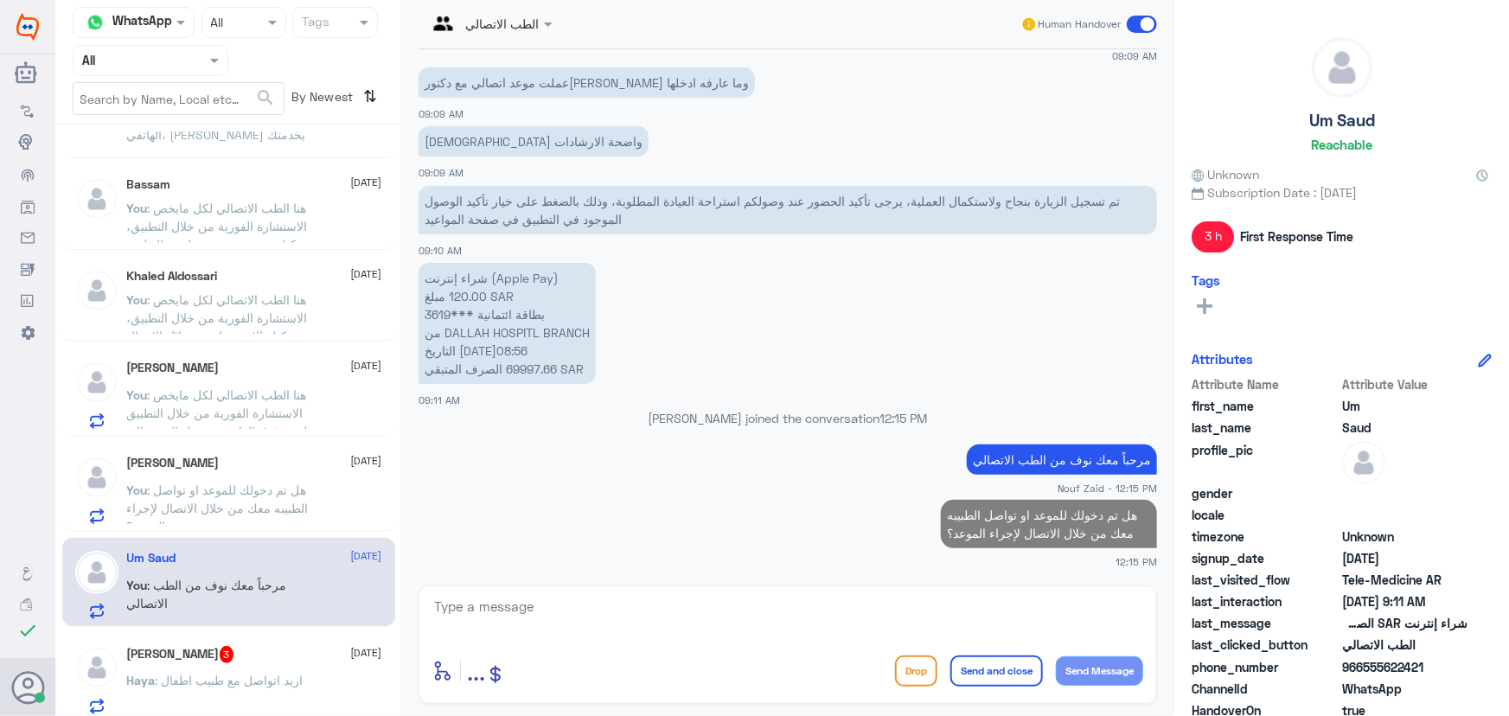
scroll to position [235, 0]
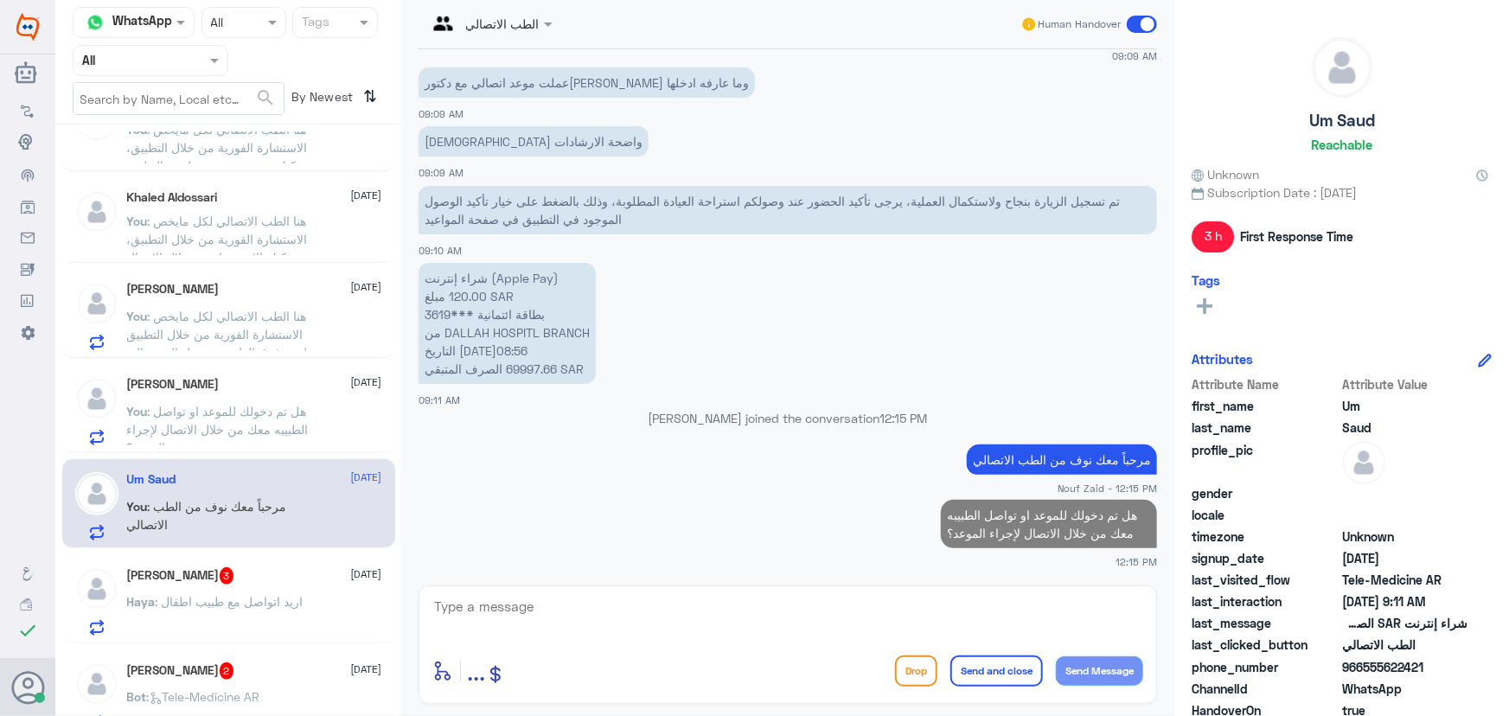
click at [194, 605] on span ": اريد اتواصل مع طبيب اطفال" at bounding box center [230, 601] width 148 height 15
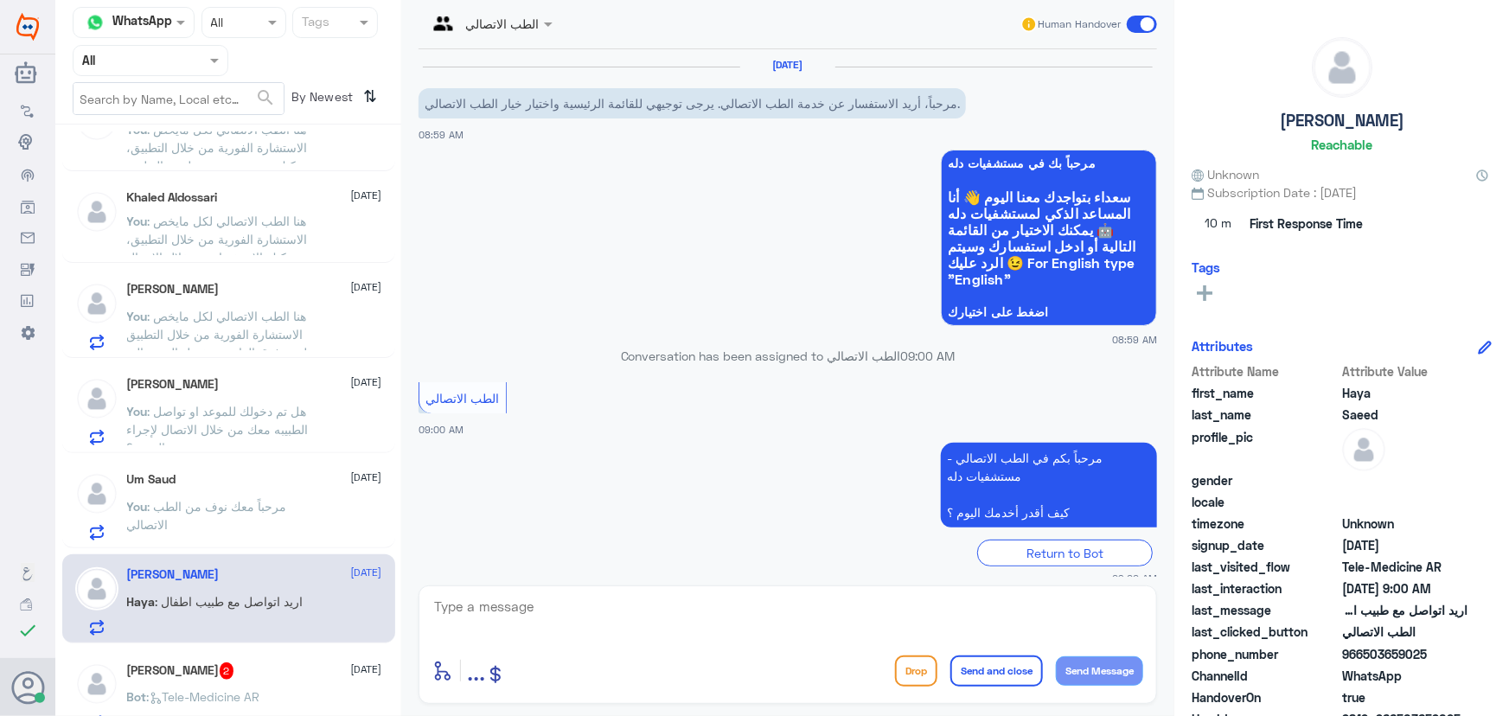
scroll to position [76, 0]
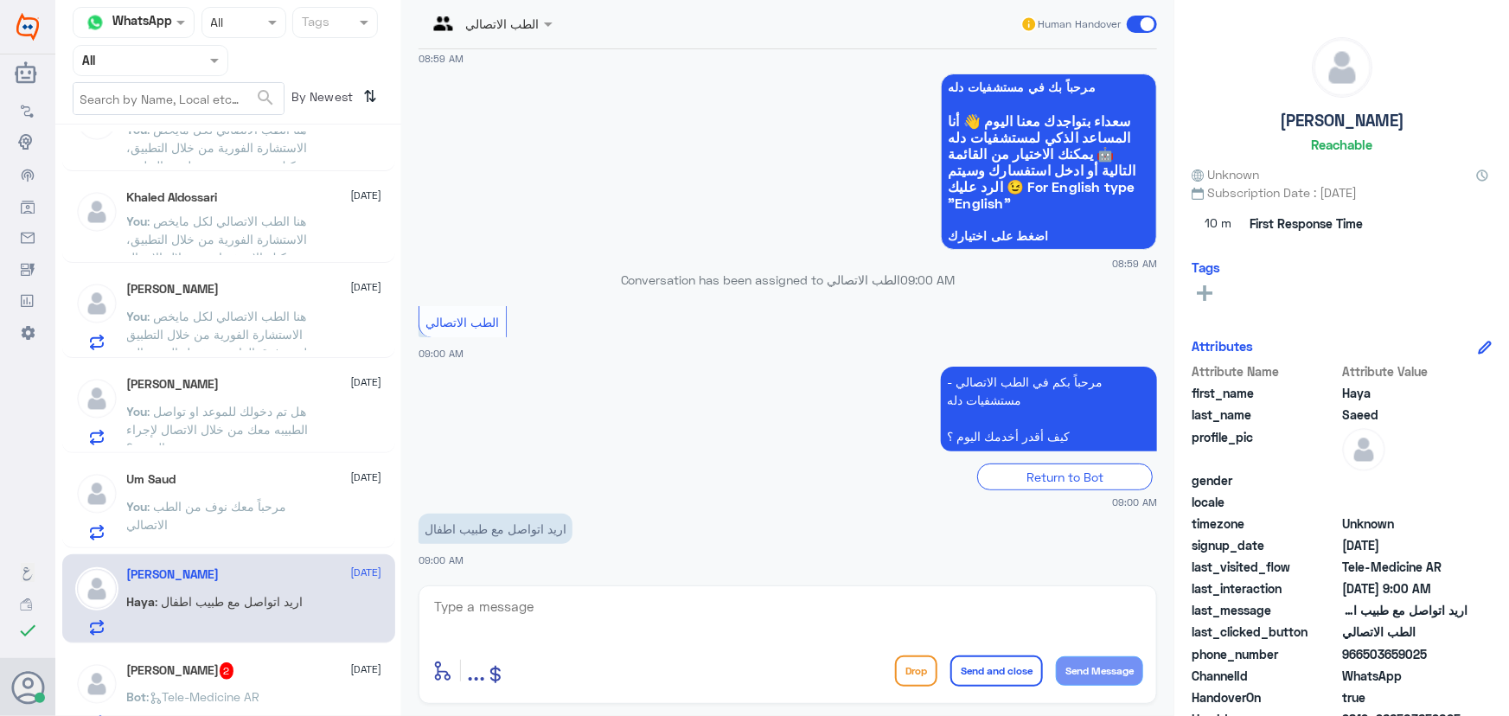
click at [519, 611] on textarea at bounding box center [787, 616] width 711 height 42
click at [502, 623] on textarea at bounding box center [787, 616] width 711 height 42
click at [498, 616] on textarea at bounding box center [787, 616] width 711 height 42
paste textarea "هنا الطب الاتصالي لكل مايخص الاستشارة الفورية من خلال التطبيق، يمكنك الاستفسار …"
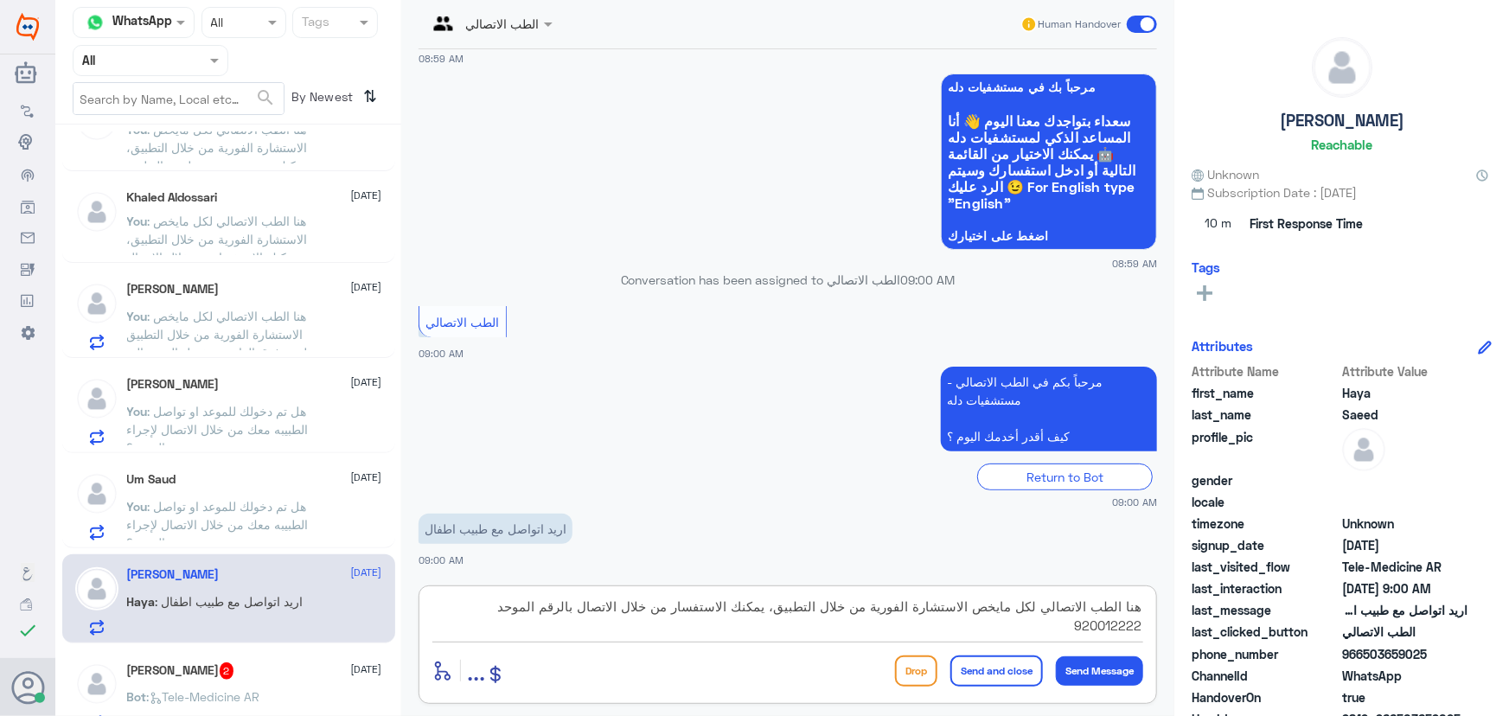
scroll to position [239, 0]
click at [784, 611] on textarea "هنا الطب الاتصالي لكل مايخص الاستشارة الفورية من خلال التطبيق، يمكنك الاستفسار …" at bounding box center [787, 616] width 711 height 42
click at [784, 608] on textarea "هنا الطب الاتصالي لكل مايخص الاستشارة الفورية من خلال التطبيق لعمر فوق العامين،…" at bounding box center [787, 616] width 711 height 42
type textarea "هنا الطب الاتصالي لكل مايخص الاستشارة الفورية من خلال التطبيق والتي تتم مع طبيب…"
click at [975, 665] on button "Send and close" at bounding box center [996, 670] width 93 height 31
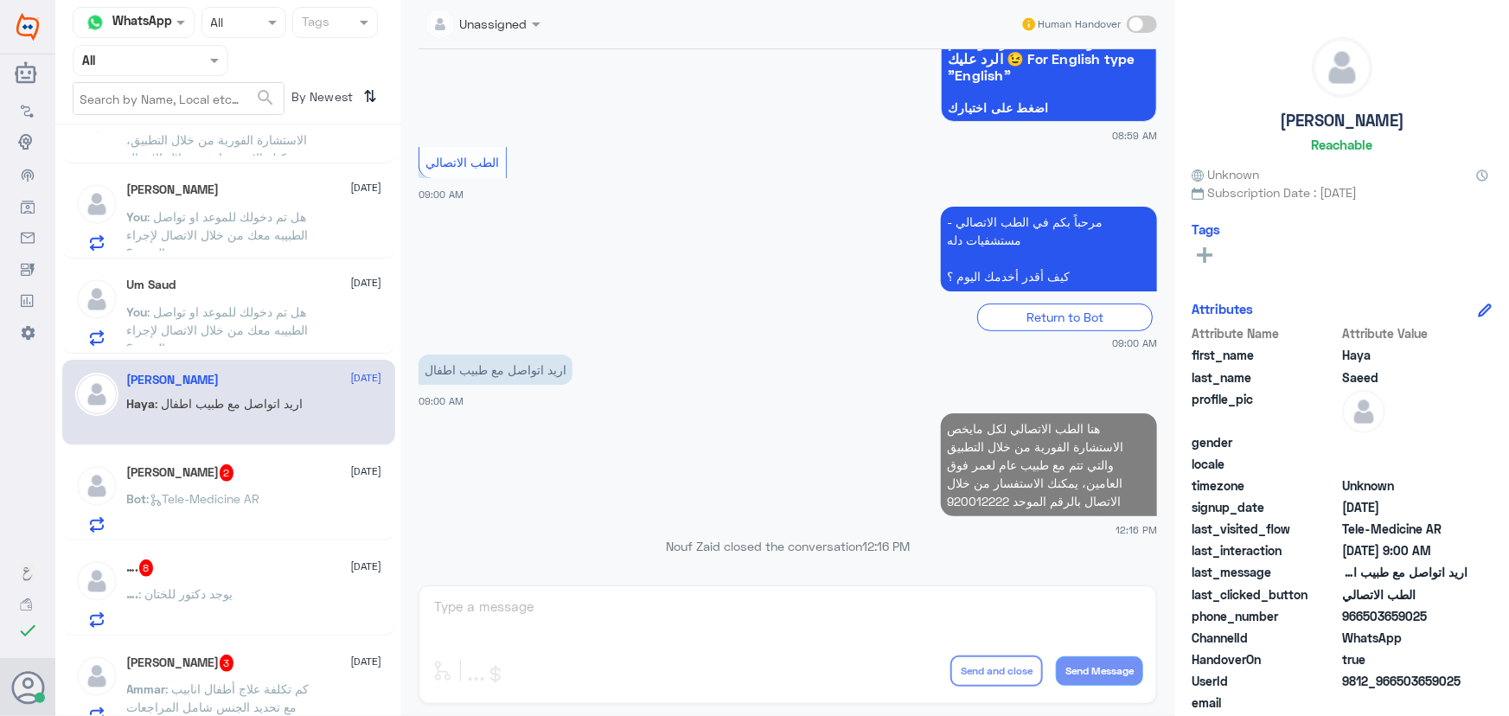
scroll to position [475, 0]
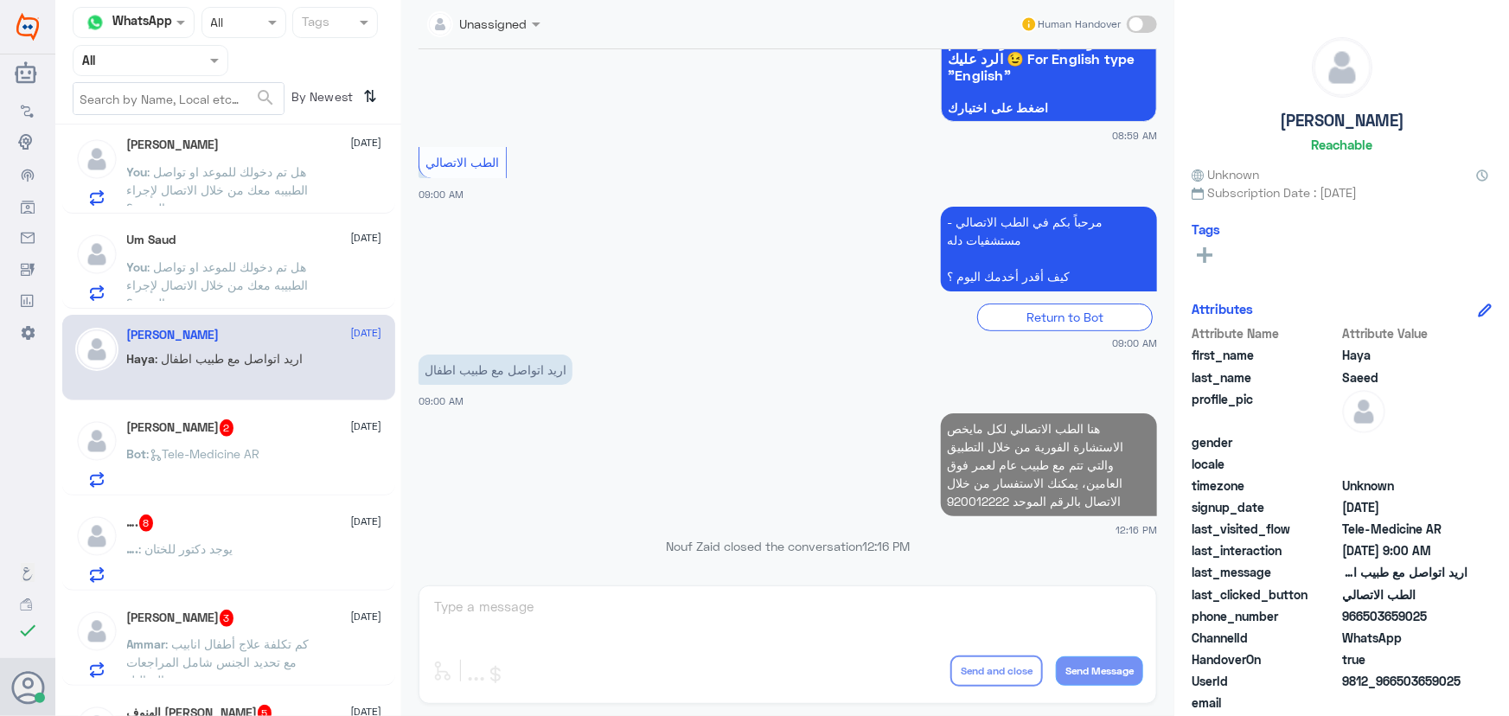
click at [240, 456] on span ": Tele-Medicine AR" at bounding box center [203, 453] width 113 height 15
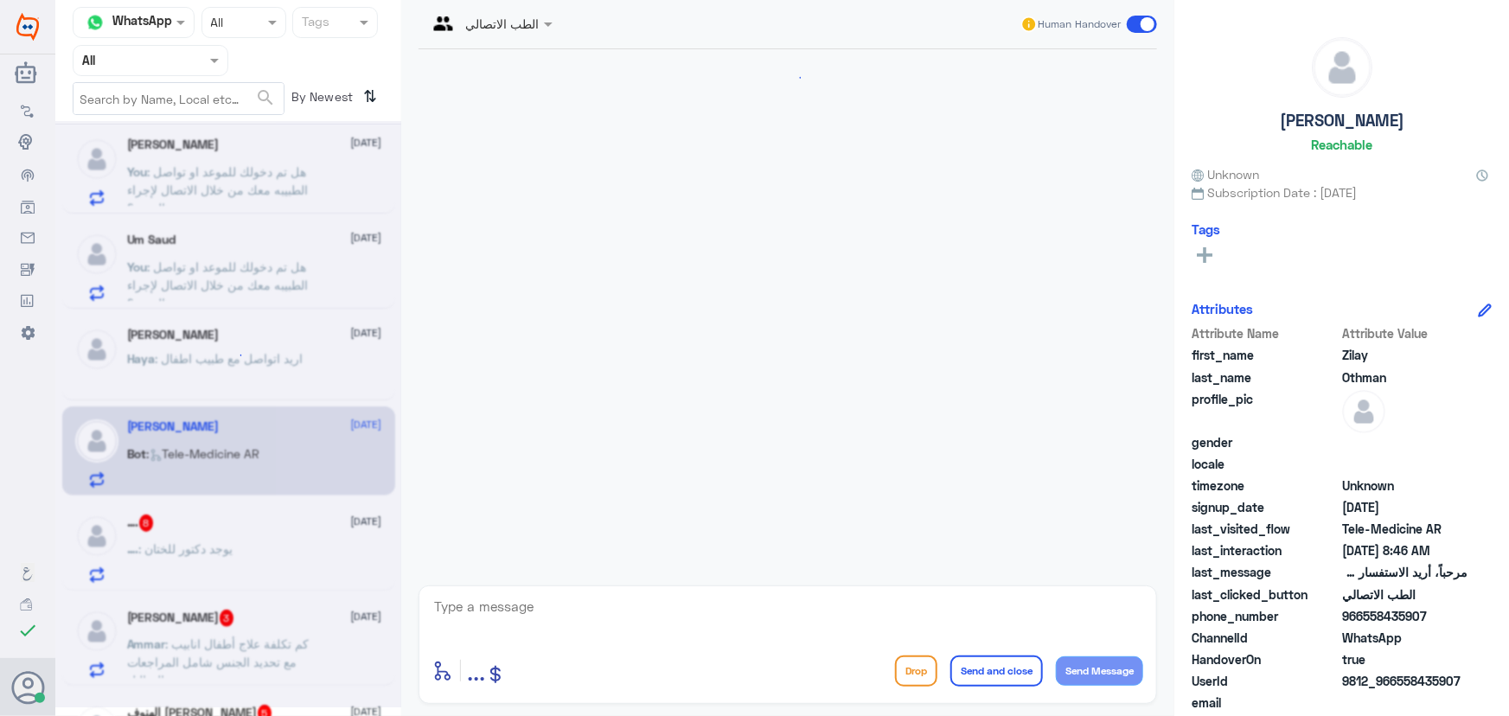
scroll to position [83, 0]
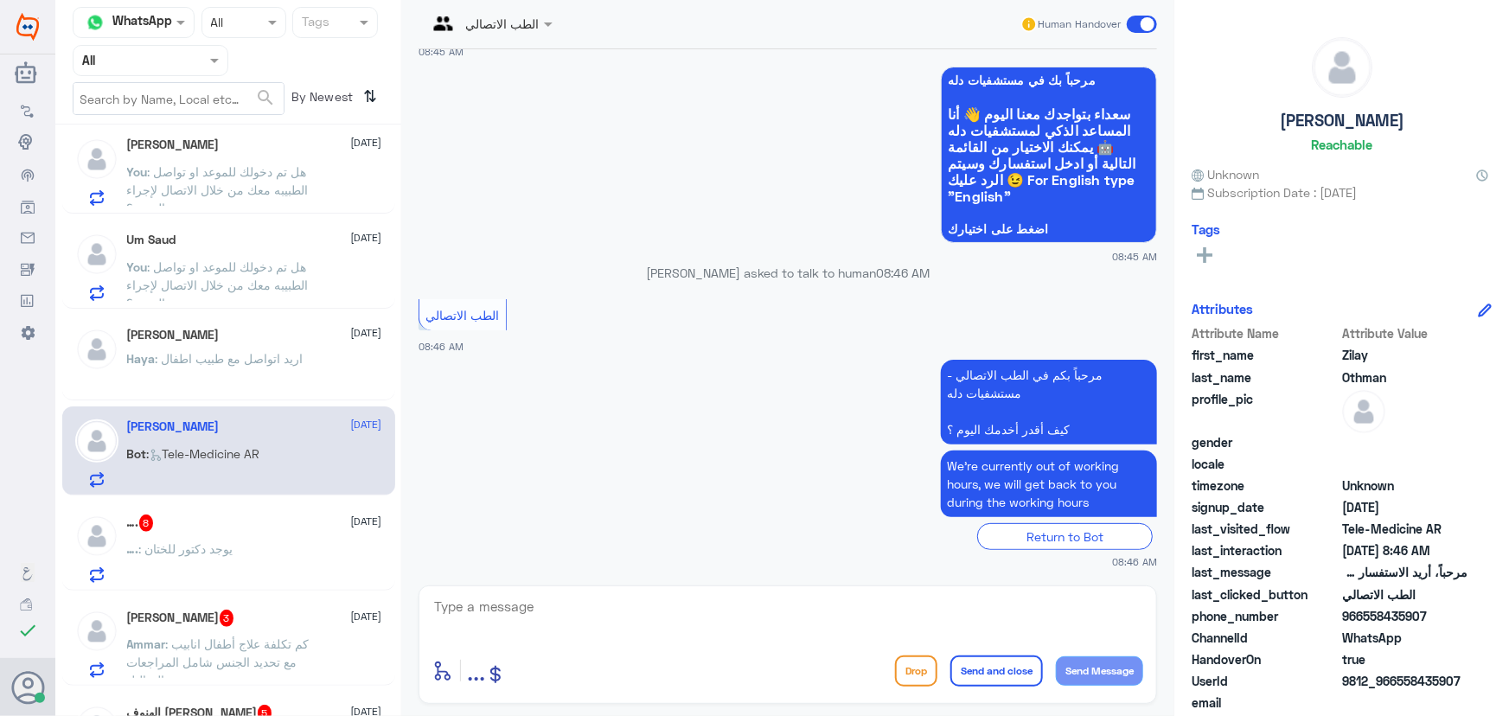
click at [674, 617] on textarea at bounding box center [787, 616] width 711 height 42
paste textarea "مرحباً معك نوف من الطب الاتصالي كيف اقدر أساعدك؟"
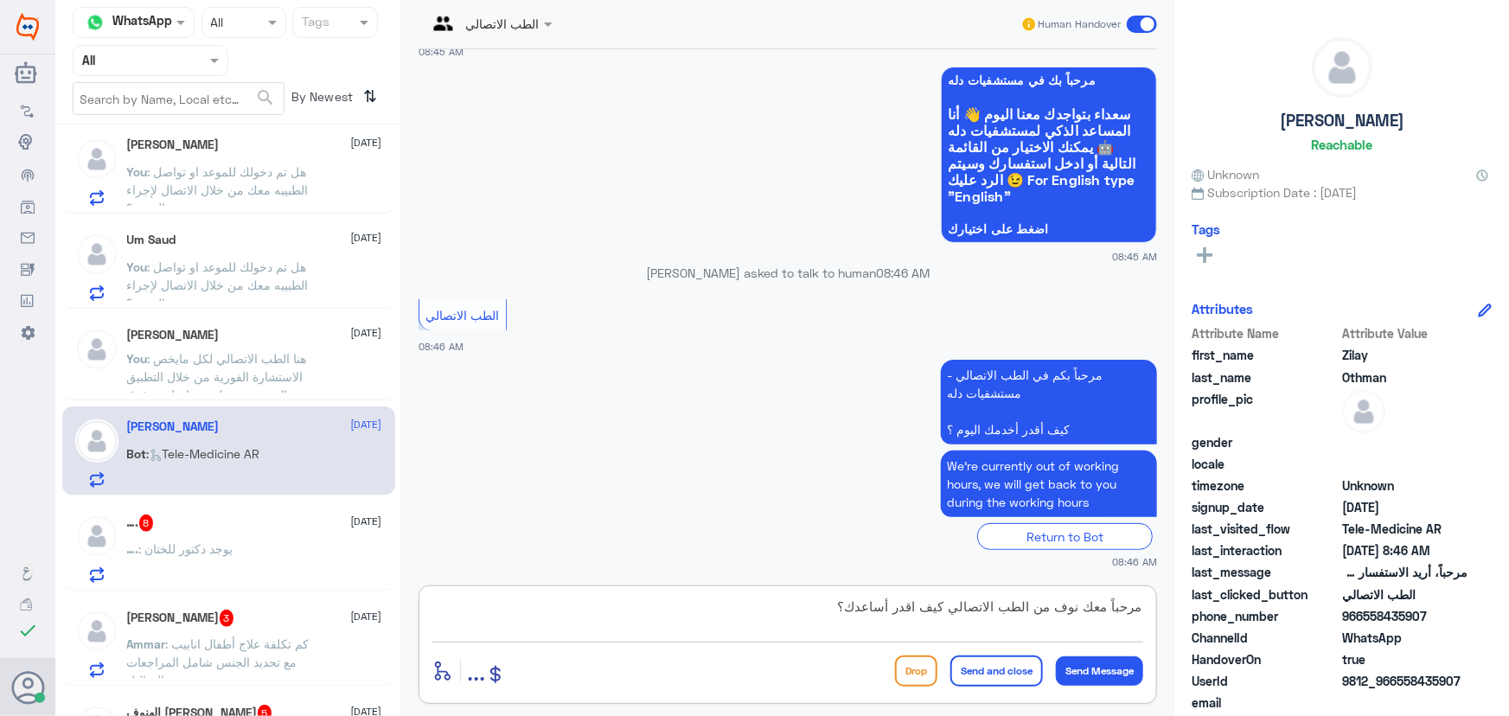
scroll to position [0, 0]
type textarea "مرحباً معك نوف من الطب الاتصالي كيف اقدر أساعدك؟"
click at [1100, 673] on button "Send Message" at bounding box center [1099, 670] width 87 height 29
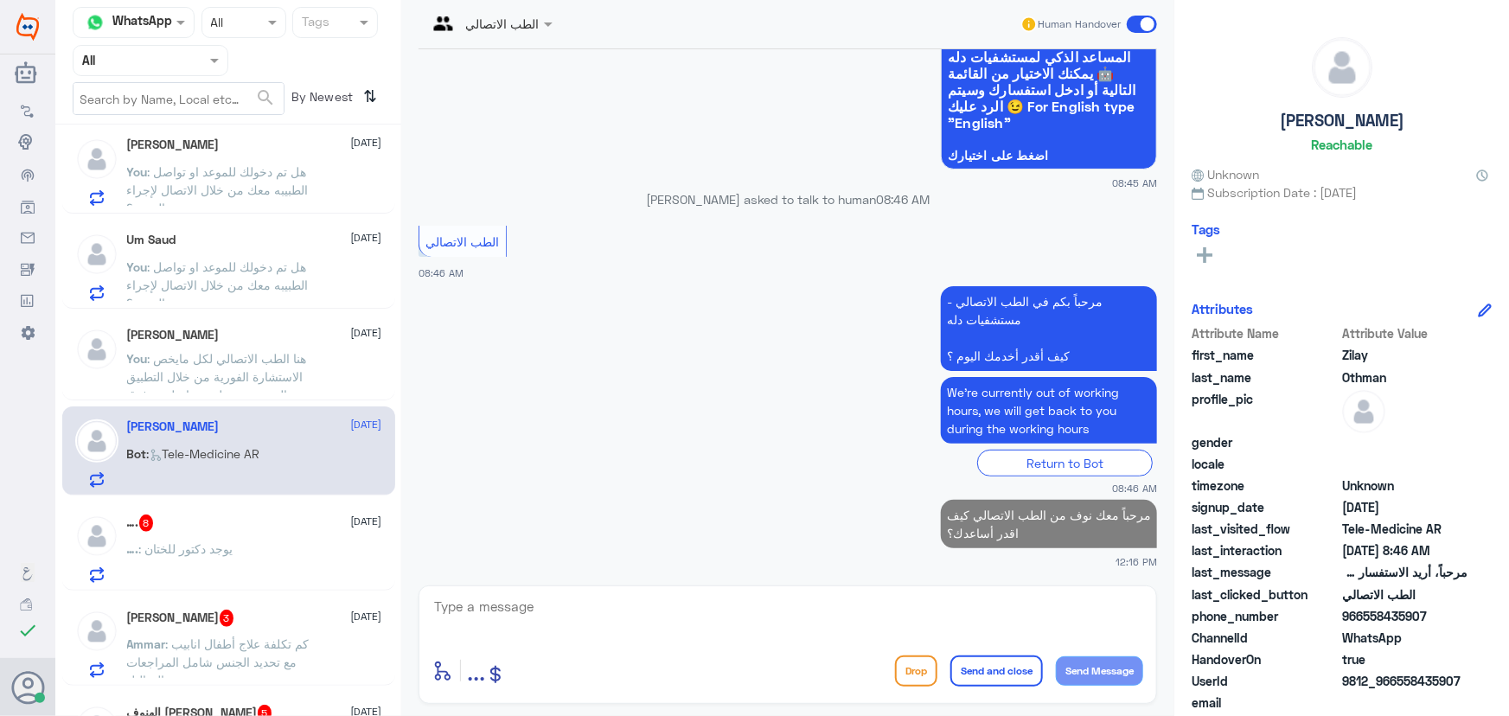
click at [251, 544] on div "…. : يوجد دكتور للختان" at bounding box center [254, 563] width 255 height 39
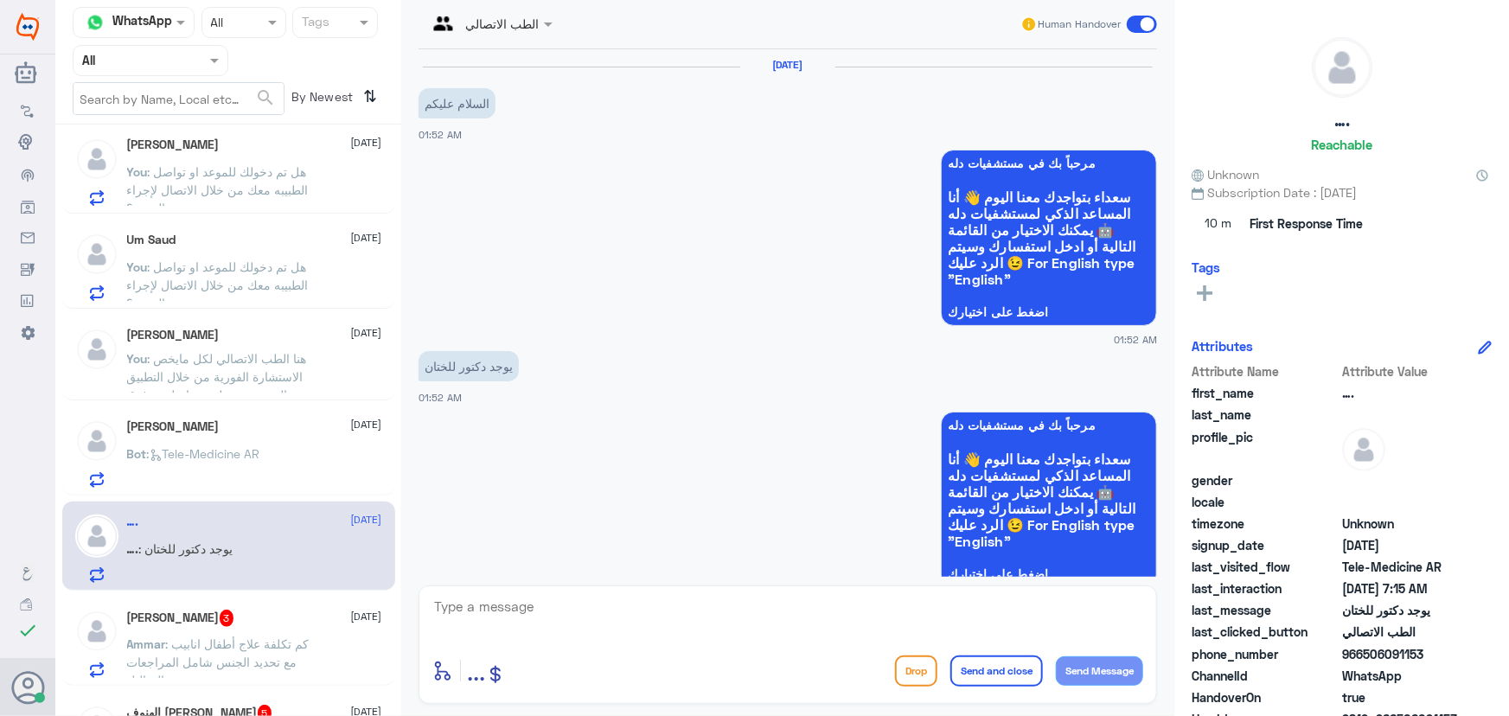
scroll to position [1399, 0]
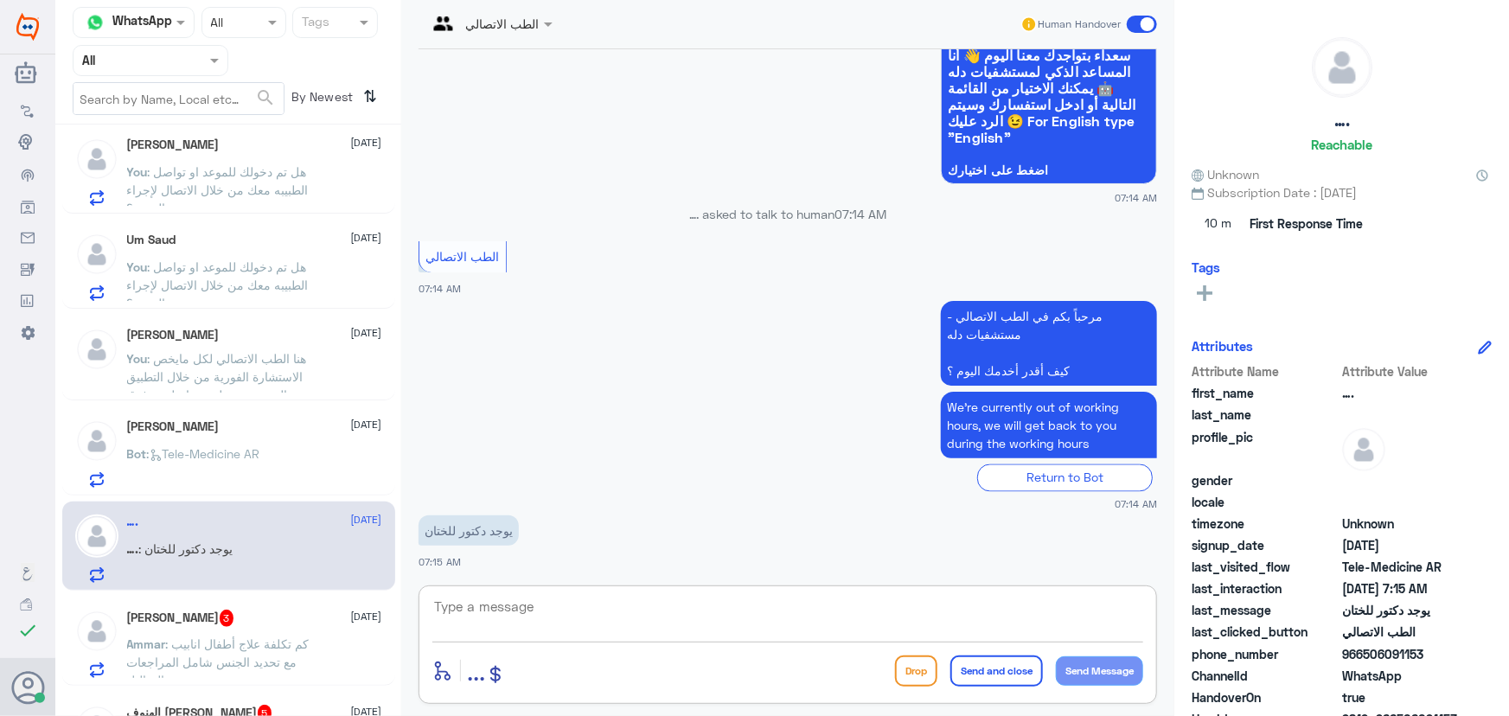
drag, startPoint x: 648, startPoint y: 605, endPoint x: 636, endPoint y: 601, distance: 12.9
click at [647, 604] on textarea at bounding box center [787, 616] width 711 height 42
paste textarea "هنا الطب الاتصالي لكل مايخص الاستشارة الفورية من خلال التطبيق، يمكنك الاستفسار …"
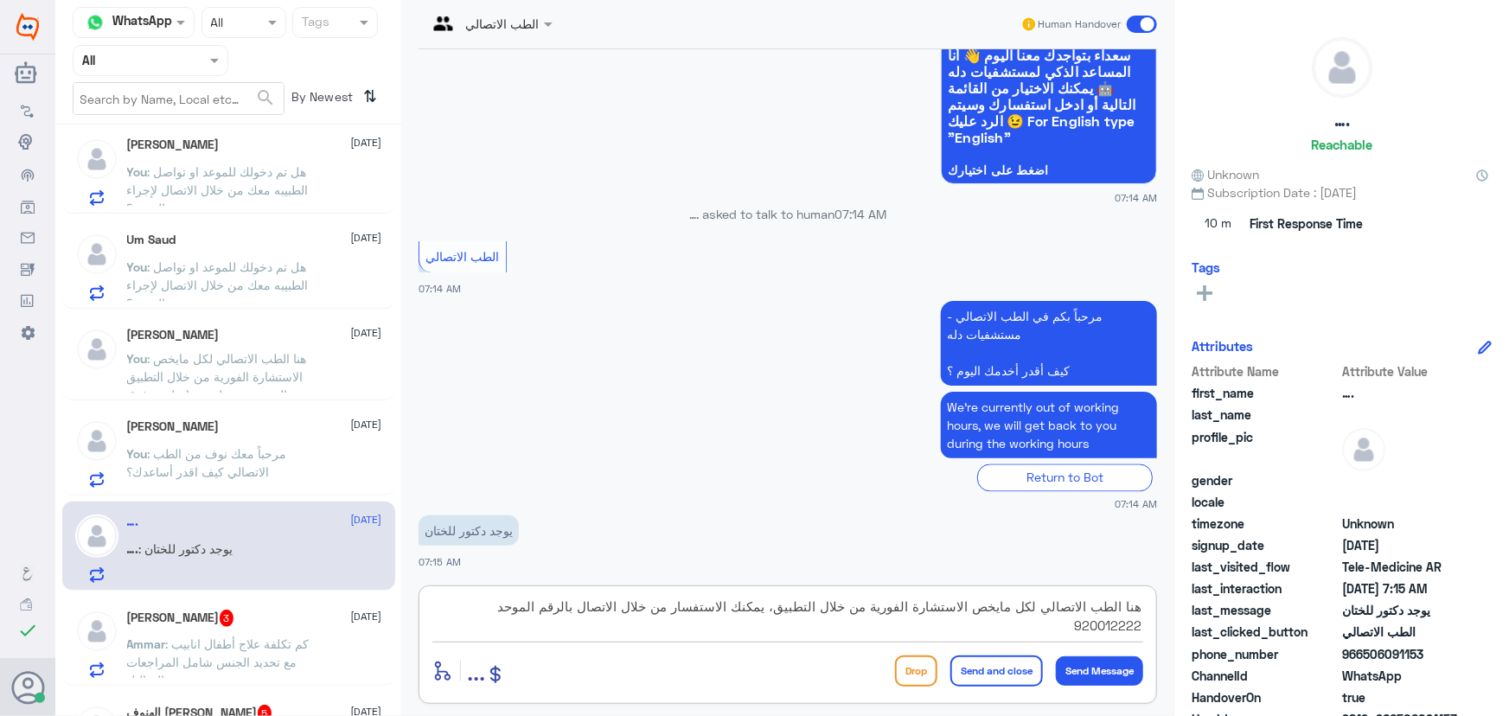
type textarea "هنا الطب الاتصالي لكل مايخص الاستشارة الفورية من خلال التطبيق، يمكنك الاستفسار …"
click at [1036, 674] on button "Send and close" at bounding box center [996, 670] width 93 height 31
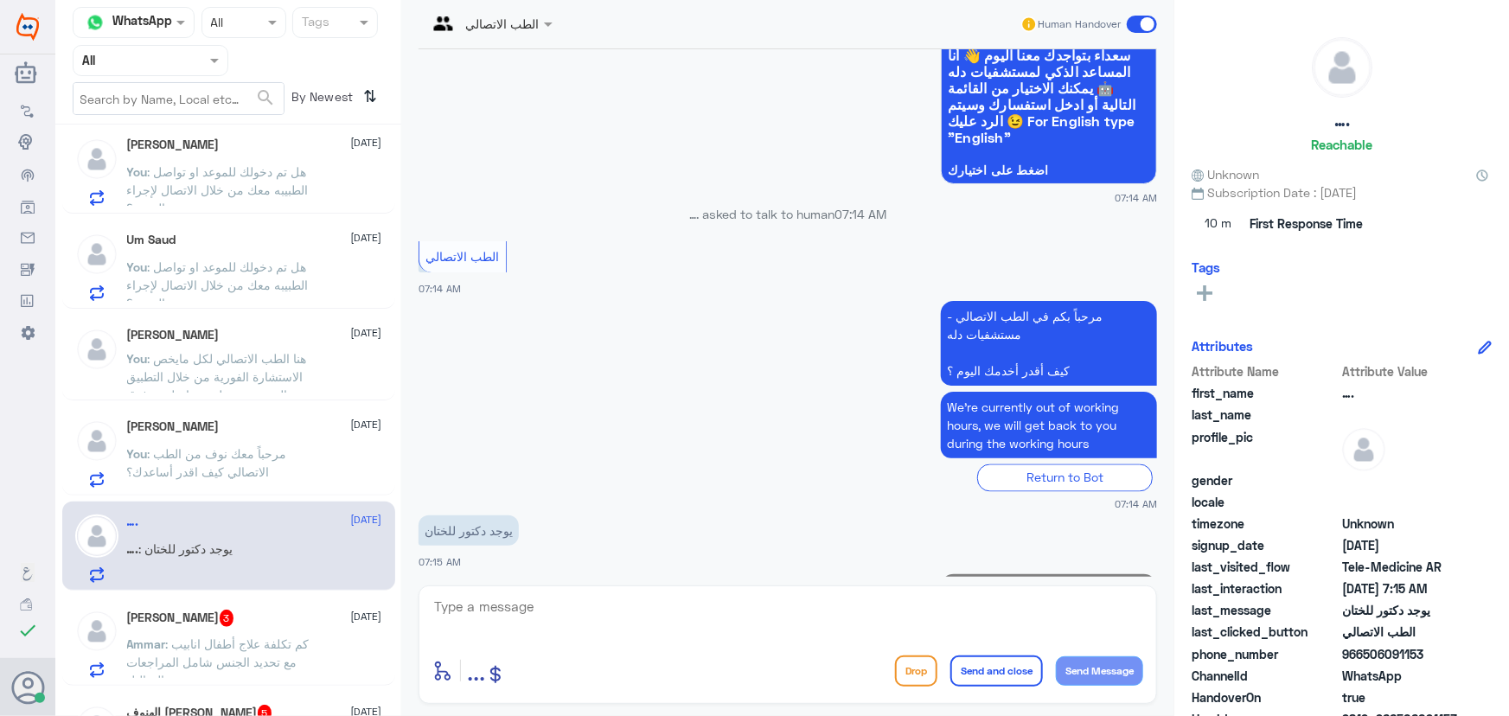
scroll to position [1509, 0]
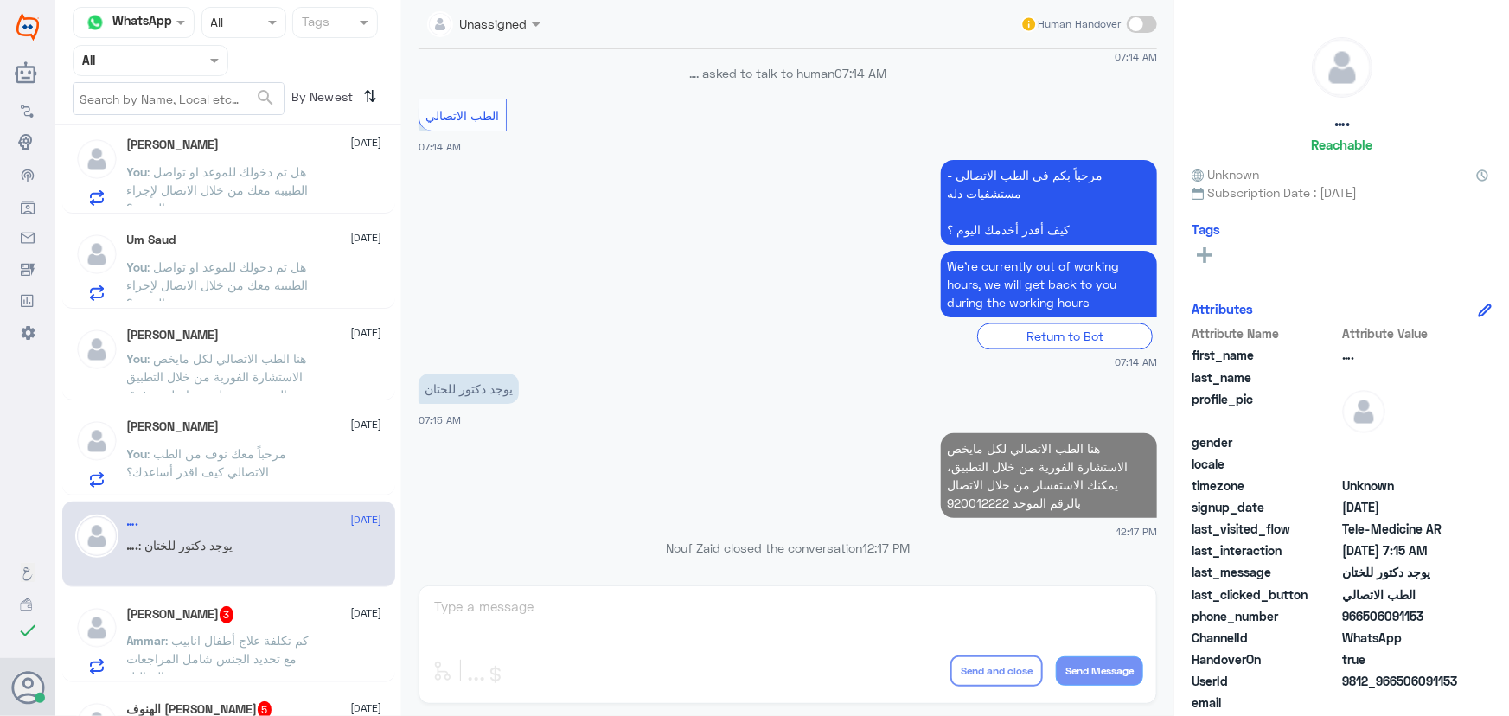
click at [210, 621] on h5 "Ammar Muallimy 3" at bounding box center [180, 614] width 107 height 17
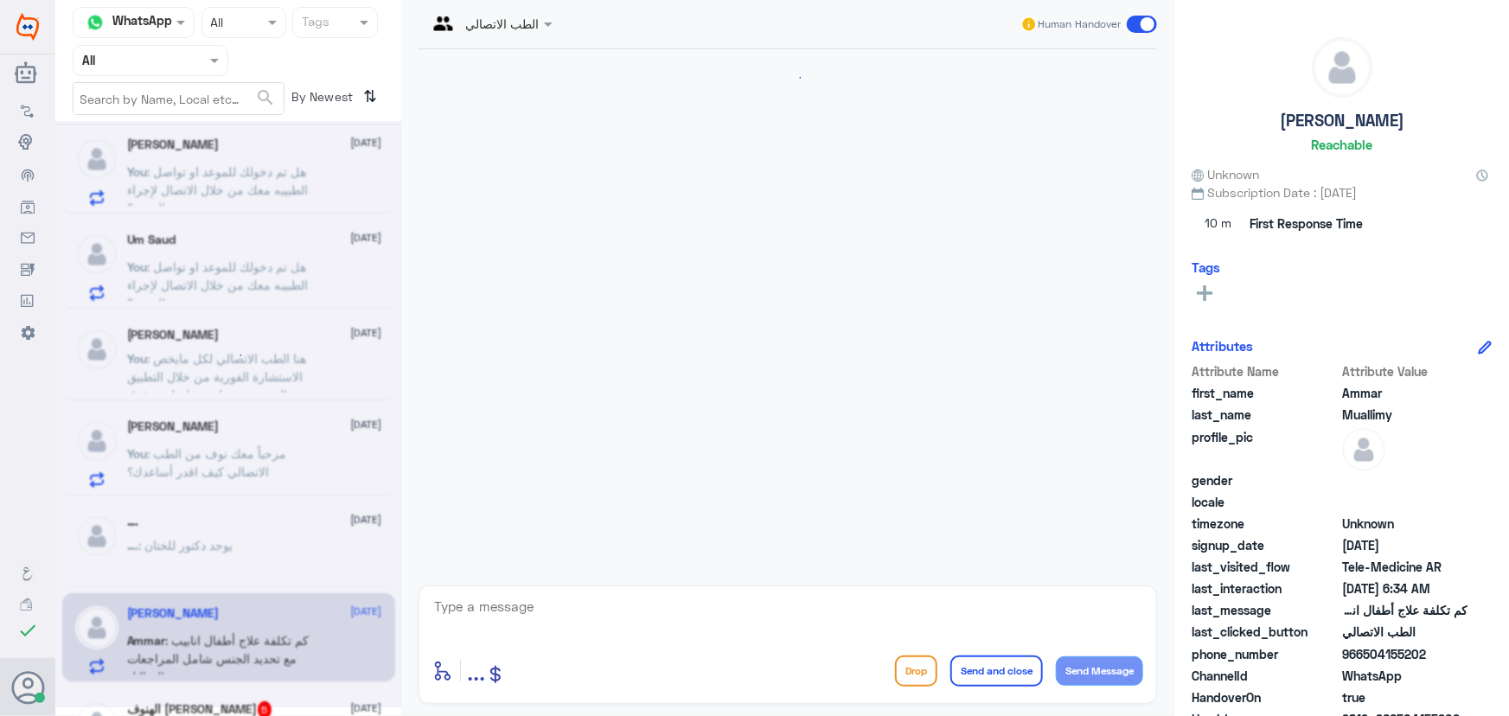
scroll to position [142, 0]
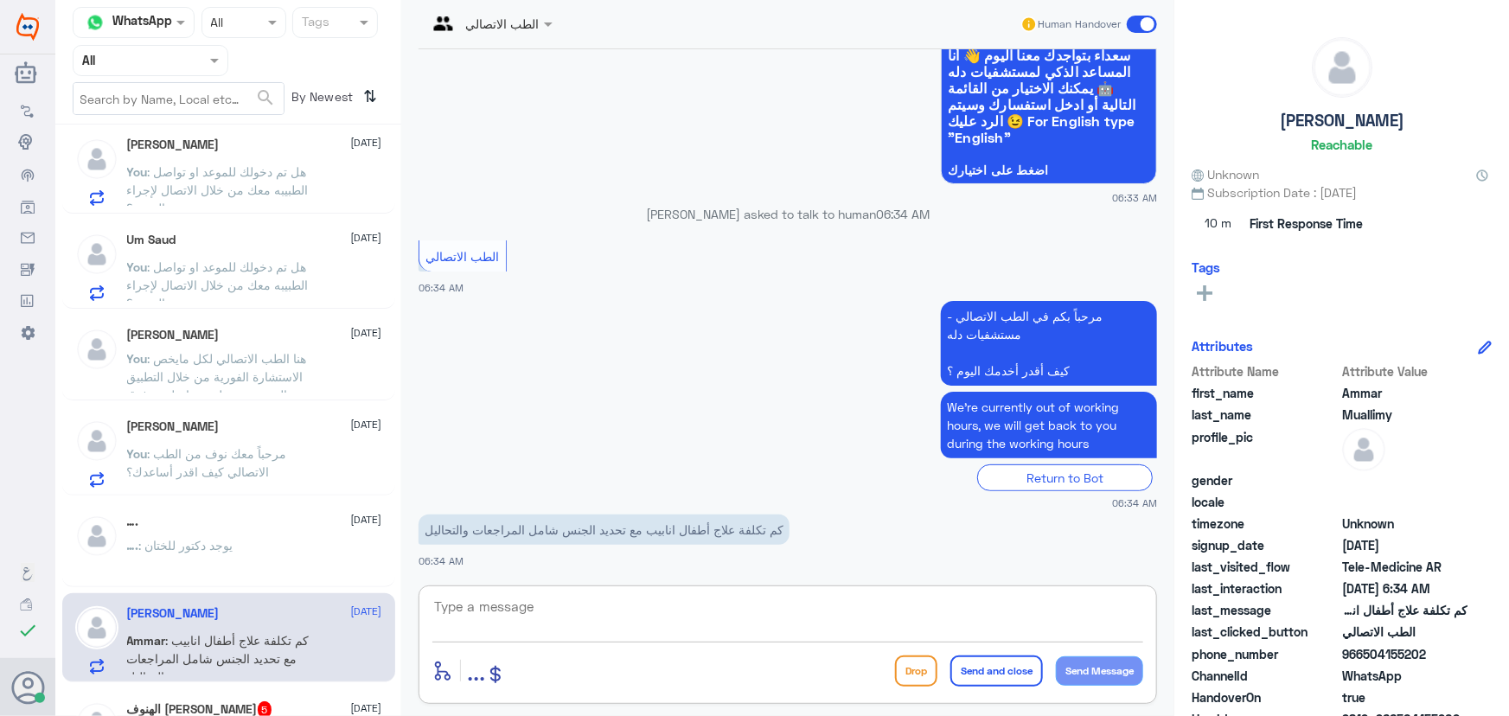
click at [622, 599] on textarea at bounding box center [787, 616] width 711 height 42
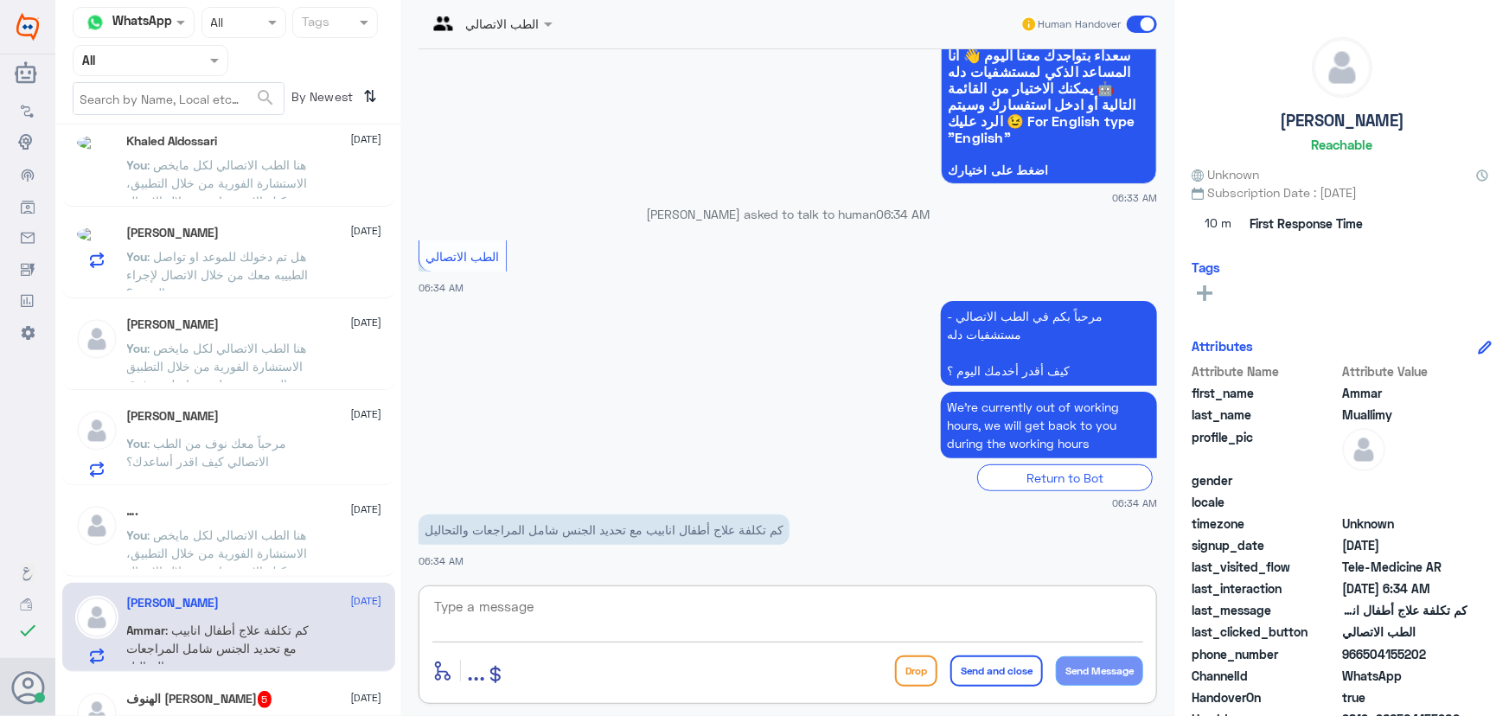
scroll to position [477, 0]
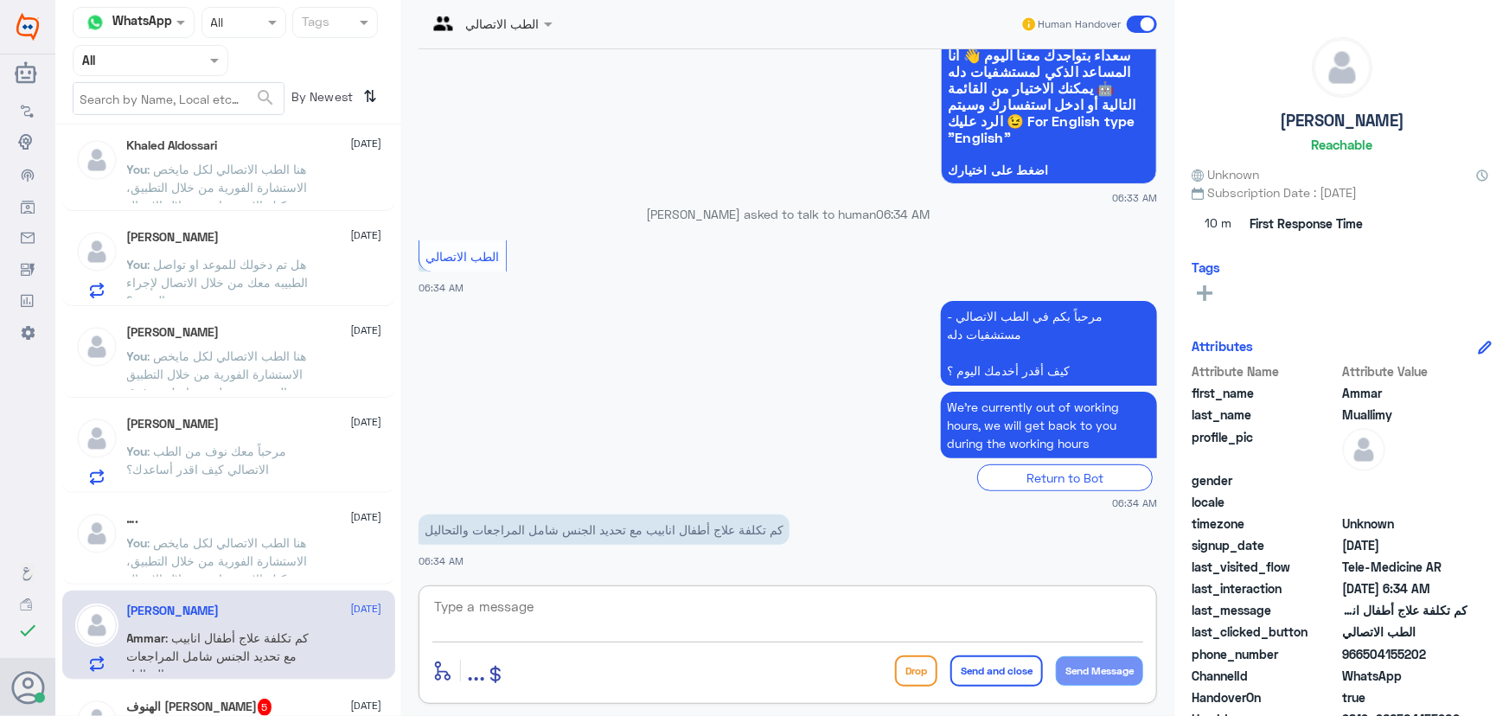
click at [656, 603] on textarea at bounding box center [787, 616] width 711 height 42
click at [794, 614] on textarea at bounding box center [787, 616] width 711 height 42
click at [515, 608] on textarea at bounding box center [787, 616] width 711 height 42
click at [825, 608] on textarea at bounding box center [787, 616] width 711 height 42
click at [702, 605] on textarea at bounding box center [787, 616] width 711 height 42
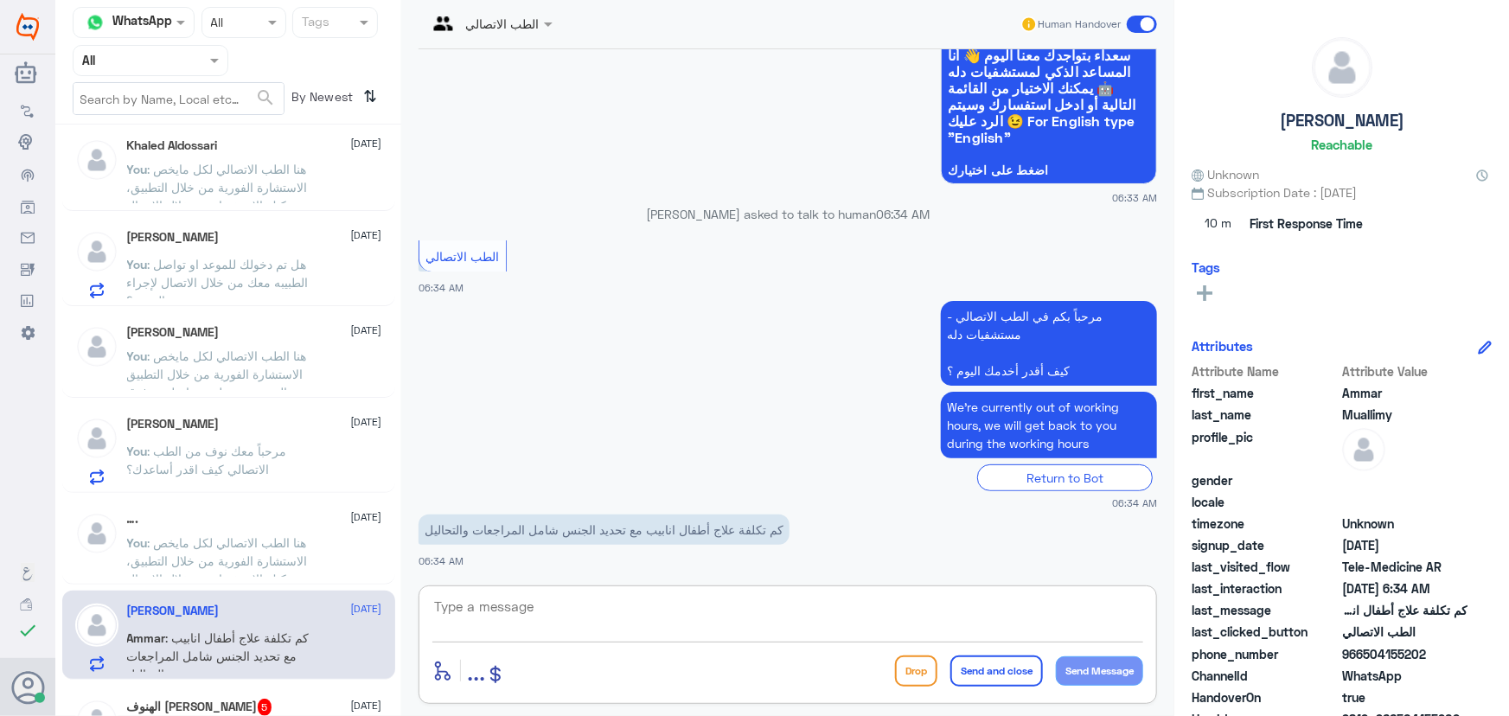
paste textarea "هنا الطب الاتصالي لكل مايخص الاستشارة الفورية من خلال التطبيق، يمكنك الاستفسار …"
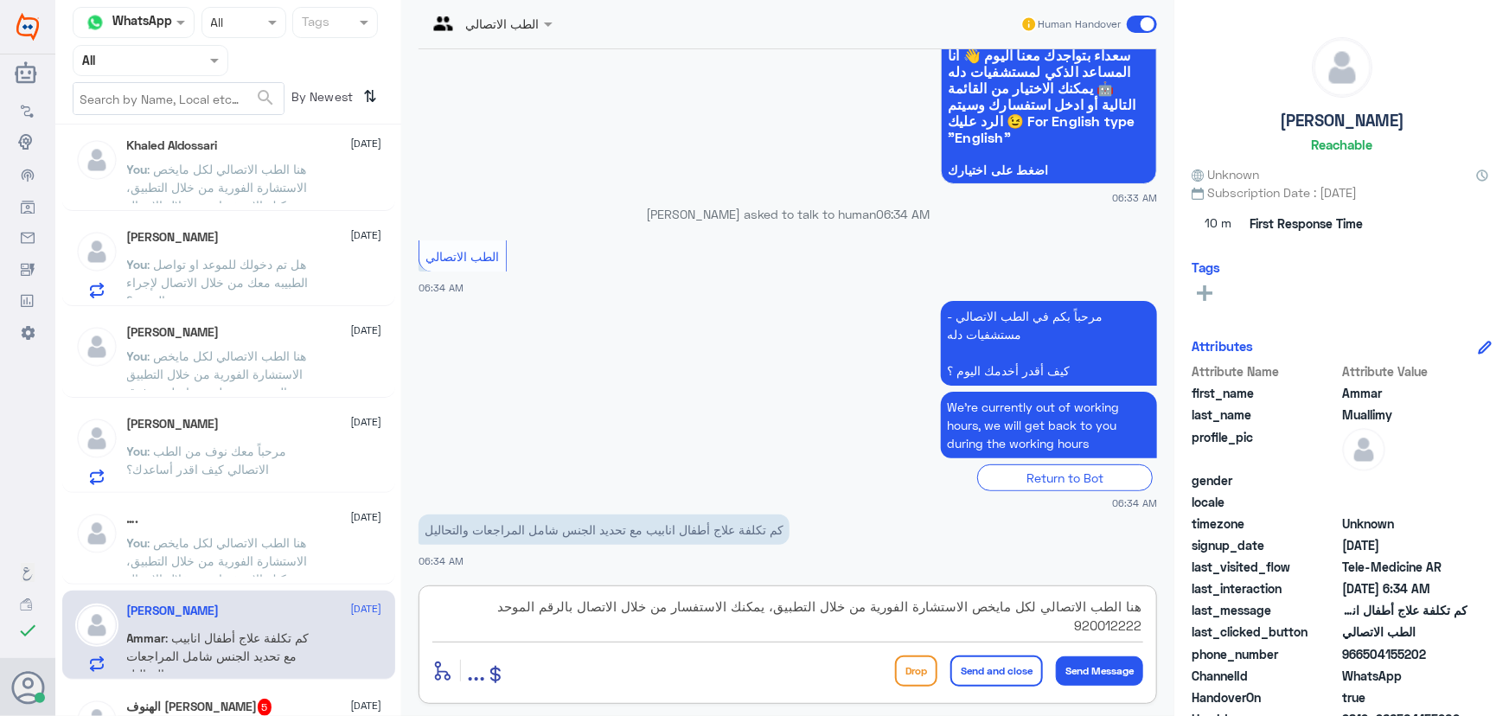
type textarea "هنا الطب الاتصالي لكل مايخص الاستشارة الفورية من خلال التطبيق، يمكنك الاستفسار …"
drag, startPoint x: 973, startPoint y: 675, endPoint x: 942, endPoint y: 681, distance: 30.9
click at [974, 675] on button "Send and close" at bounding box center [996, 670] width 93 height 31
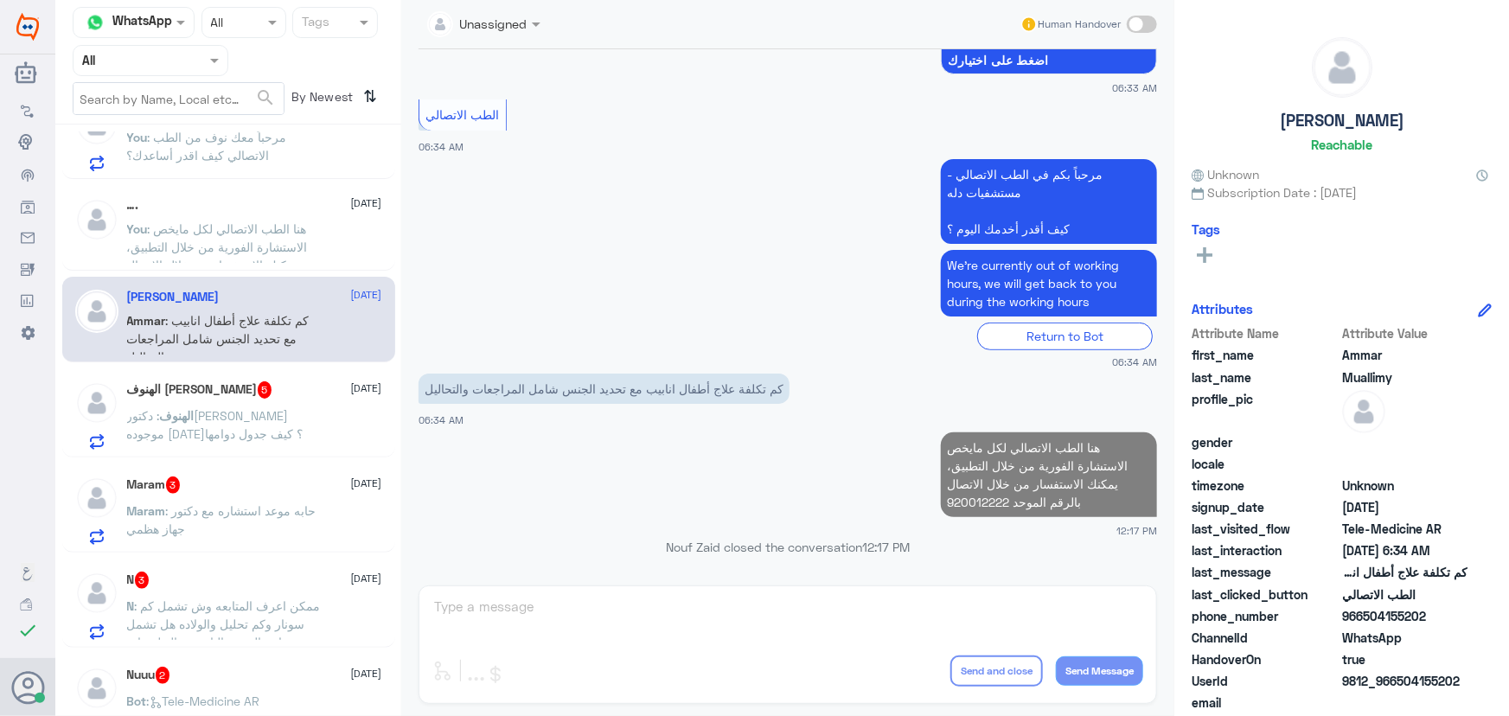
scroll to position [792, 0]
click at [290, 431] on p "الهنوف : دكتوره نيفين موجوده اليوم؟ كيف جدول دوامها" at bounding box center [224, 427] width 195 height 43
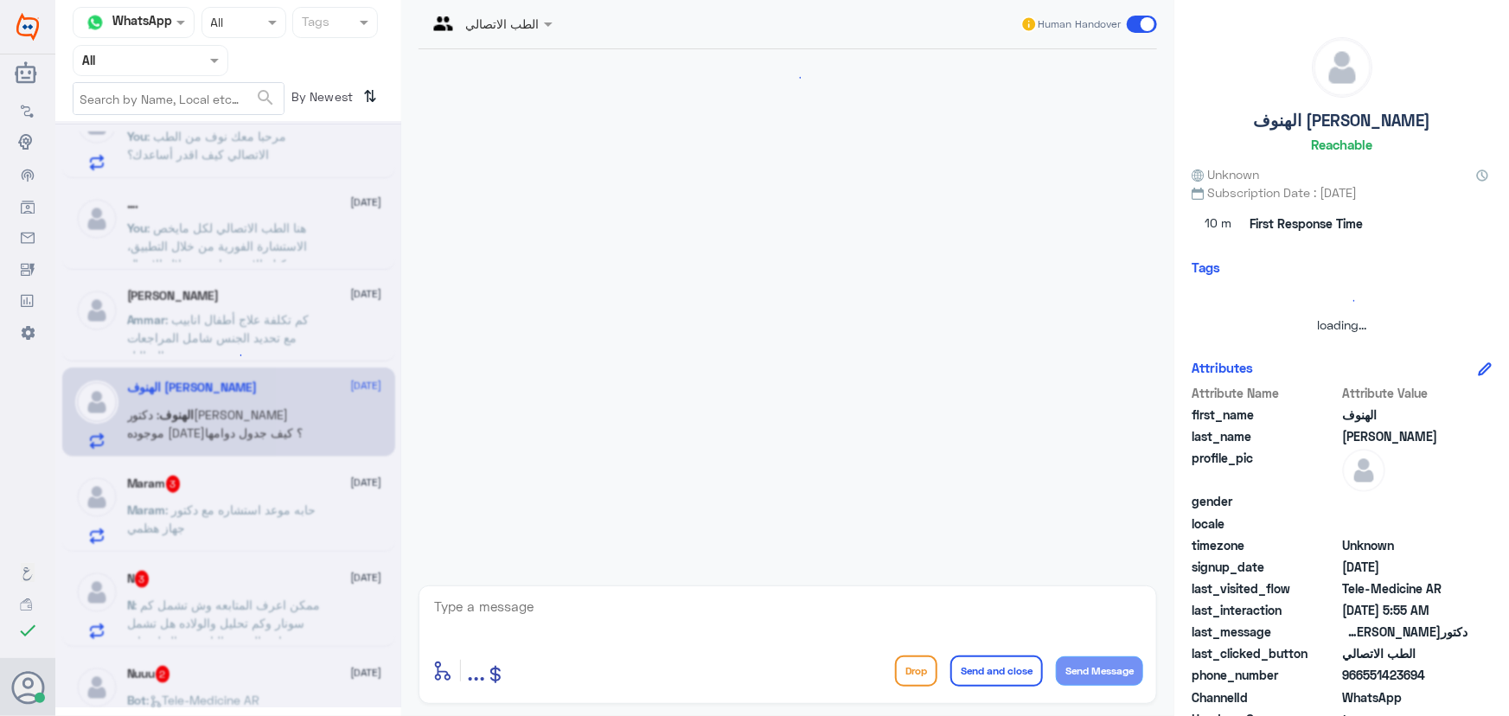
scroll to position [989, 0]
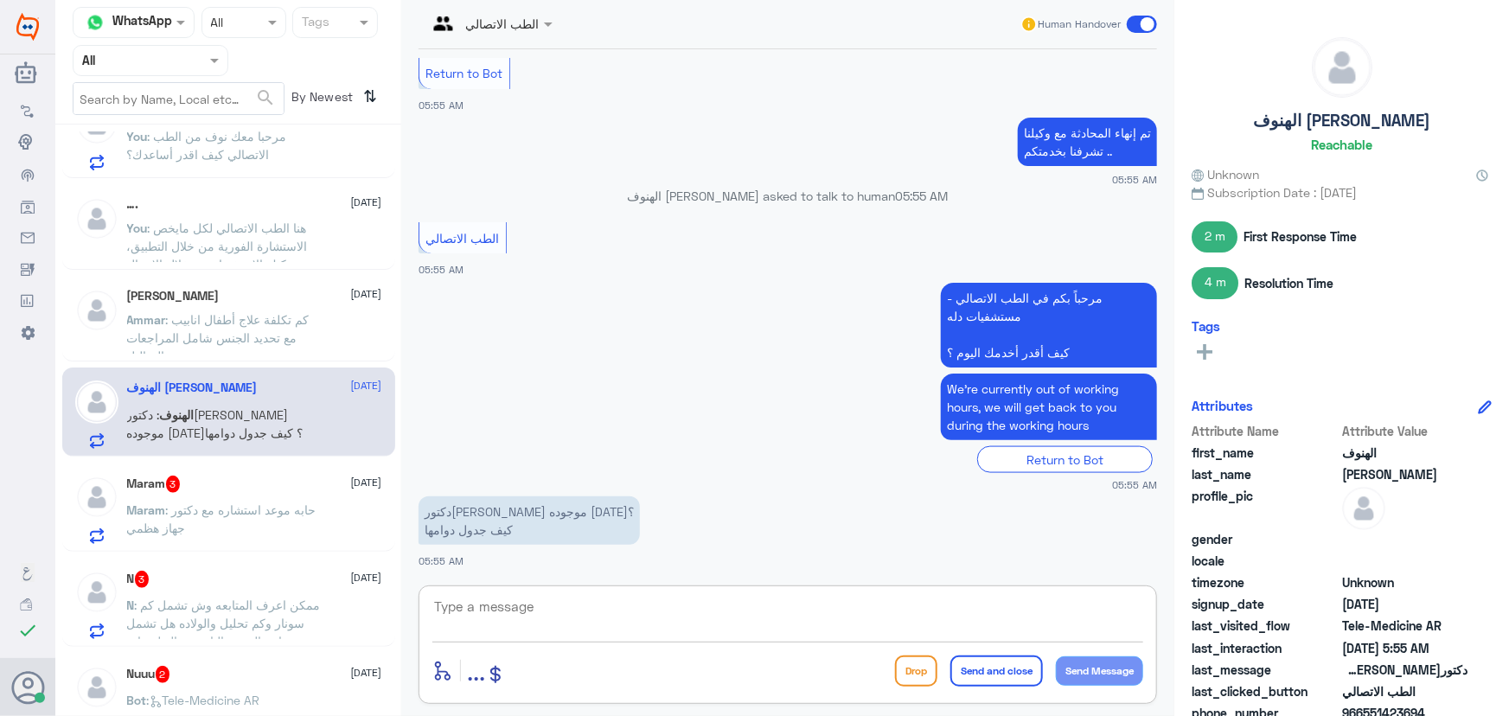
click at [562, 612] on textarea at bounding box center [787, 616] width 711 height 42
paste textarea "هنا الطب الاتصالي لكل مايخص الاستشارة الفورية من خلال التطبيق، يمكنك الاستفسار …"
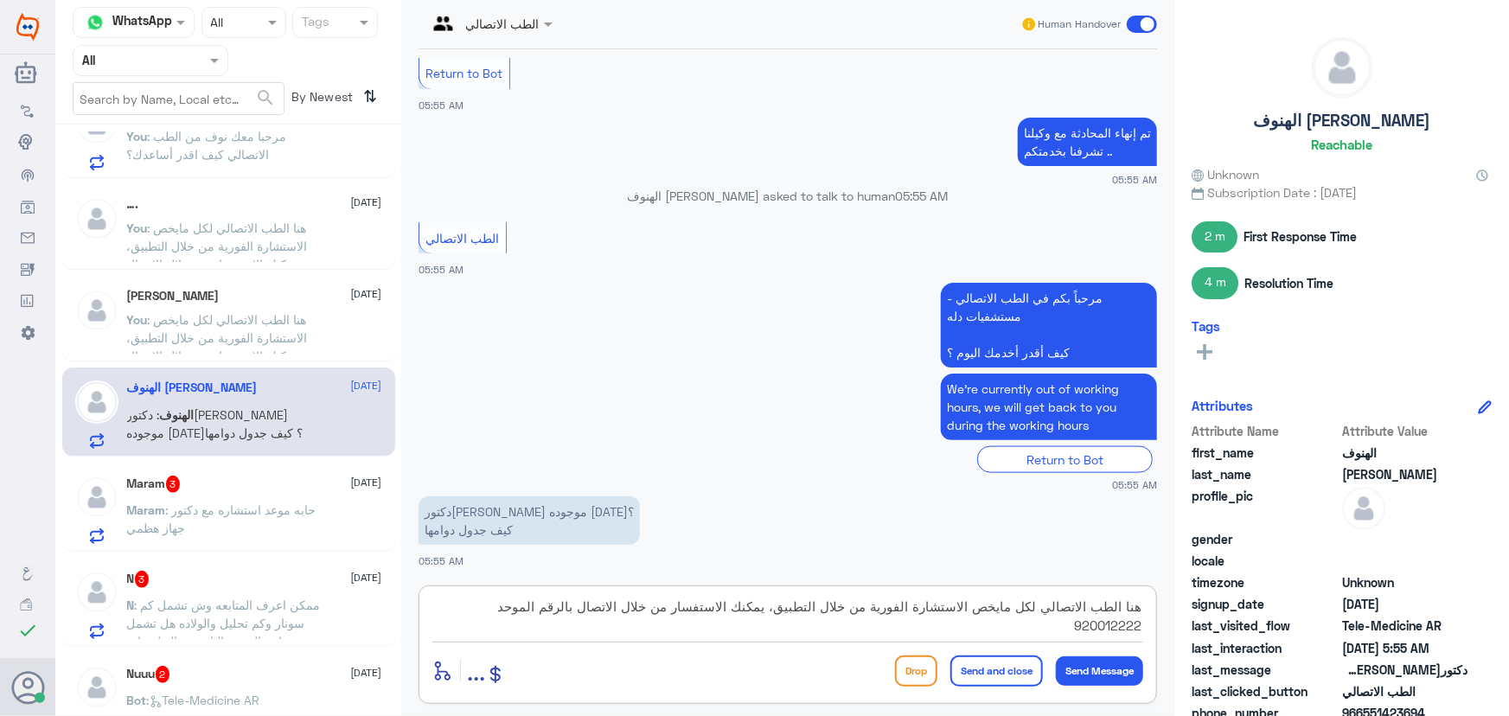
type textarea "هنا الطب الاتصالي لكل مايخص الاستشارة الفورية من خلال التطبيق، يمكنك الاستفسار …"
click at [989, 671] on button "Send and close" at bounding box center [996, 670] width 93 height 31
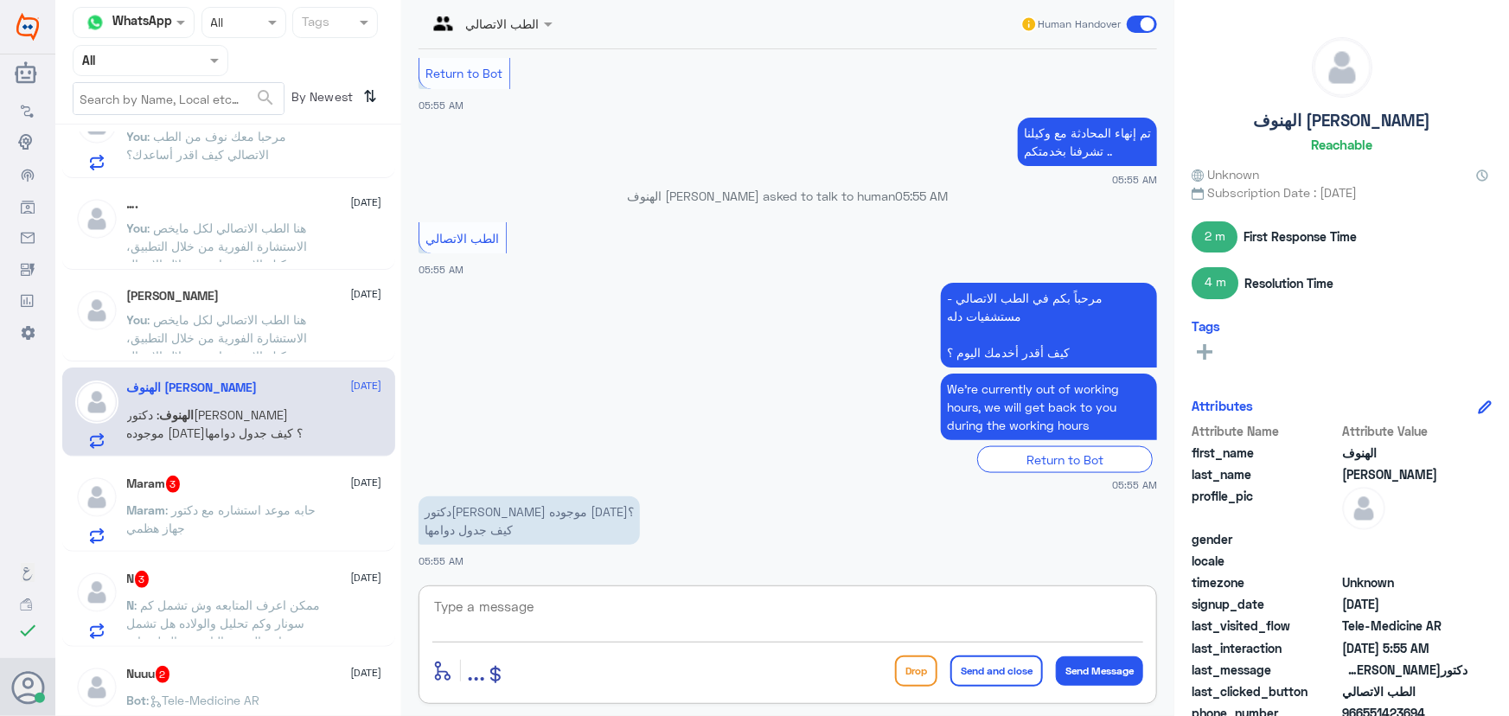
scroll to position [1099, 0]
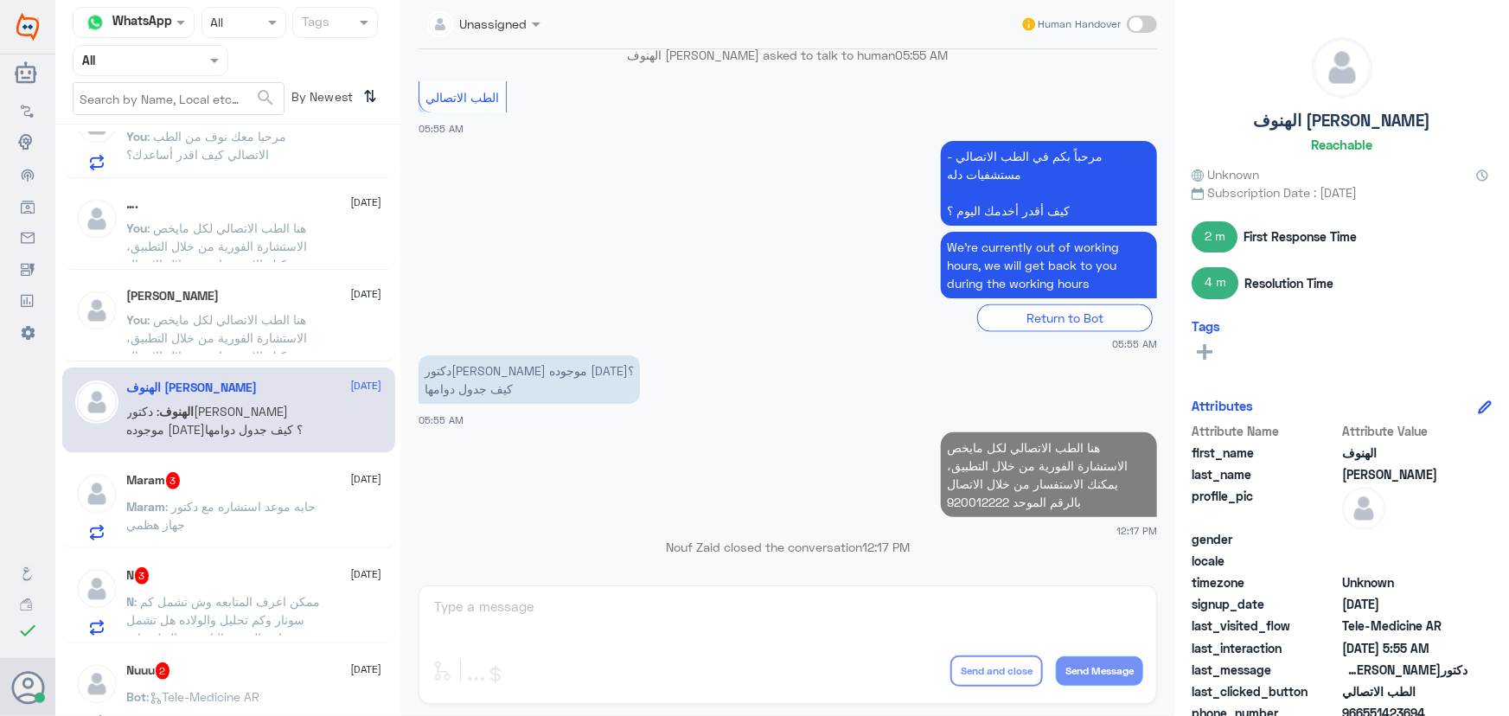
click at [281, 510] on span ": حابه موعد استشاره مع دكتور جهاز هظمي" at bounding box center [221, 515] width 189 height 33
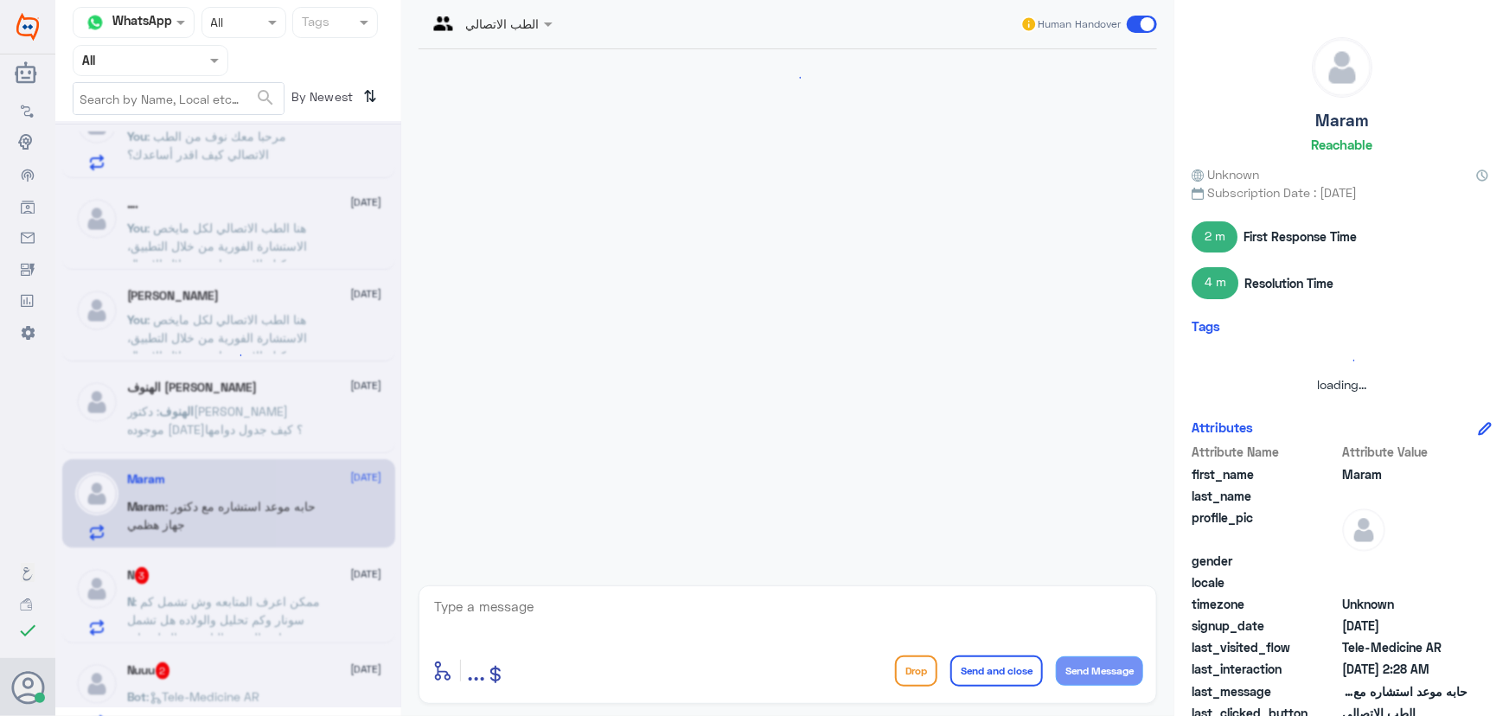
scroll to position [142, 0]
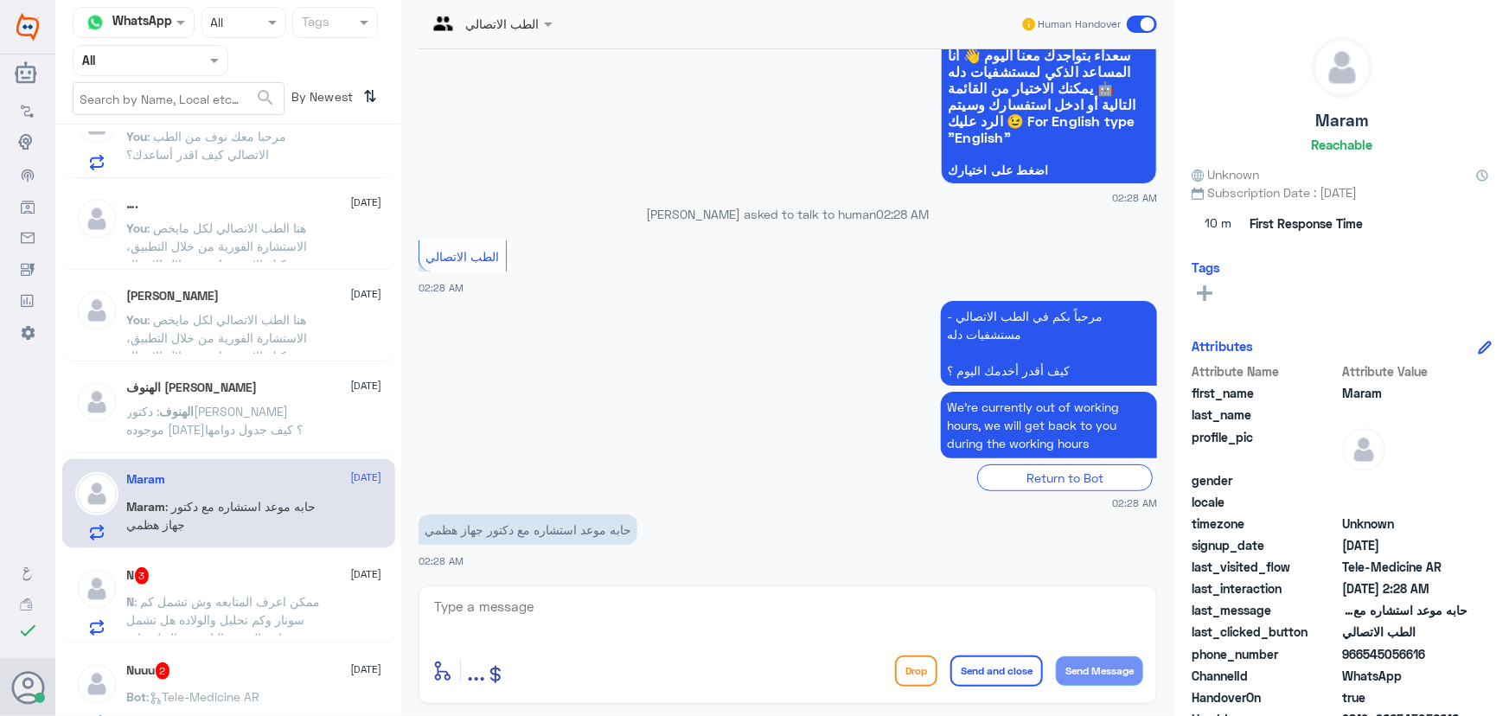
click at [612, 608] on textarea at bounding box center [787, 616] width 711 height 42
paste textarea "هنا الطب الاتصالي لكل مايخص الاستشارة الفورية من خلال التطبيق، يمكنك الاستفسار …"
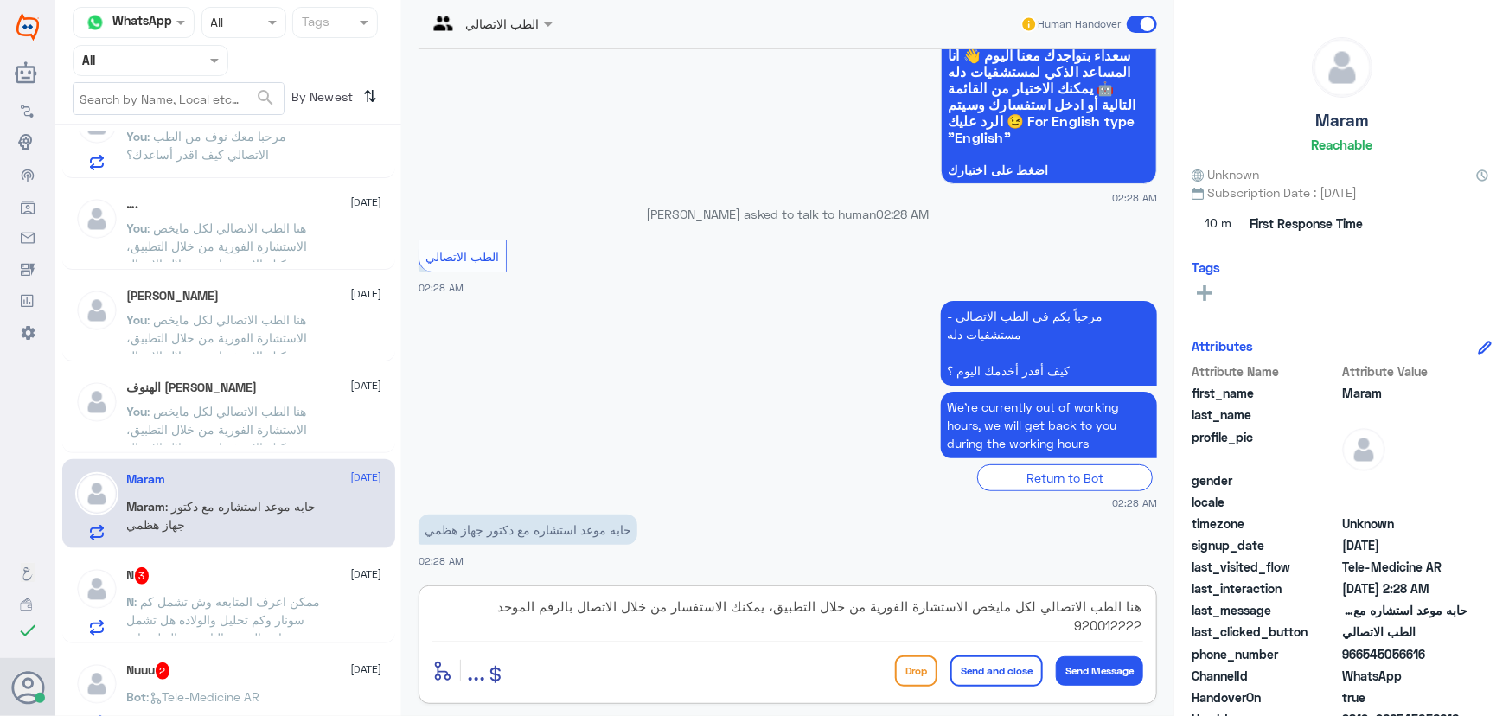
drag, startPoint x: 687, startPoint y: 609, endPoint x: 719, endPoint y: 612, distance: 33.0
click at [719, 612] on textarea "هنا الطب الاتصالي لكل مايخص الاستشارة الفورية من خلال التطبيق، يمكنك الاستفسار …" at bounding box center [787, 616] width 711 height 42
click at [681, 611] on textarea "هنا الطب الاتصالي لكل مايخص الاستشارة الفورية من خلال التطبيق، يمكنك الاستفسار …" at bounding box center [787, 616] width 711 height 42
drag, startPoint x: 681, startPoint y: 611, endPoint x: 700, endPoint y: 611, distance: 19.0
click at [700, 611] on textarea "هنا الطب الاتصالي لكل مايخص الاستشارة الفورية من خلال التطبيق، يمكنك الاستفسار …" at bounding box center [787, 616] width 711 height 42
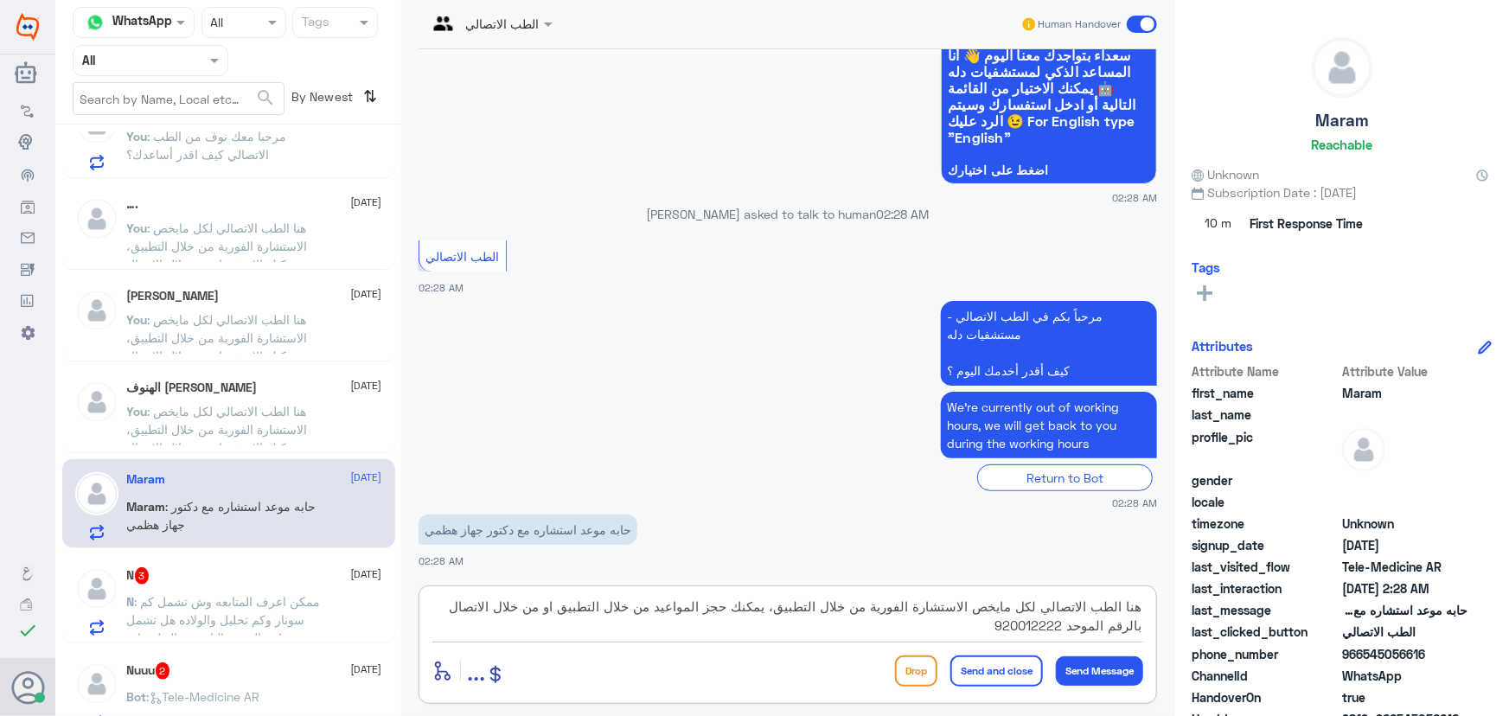
type textarea "هنا الطب الاتصالي لكل مايخص الاستشارة الفورية من خلال التطبيق، يمكنك حجز المواع…"
click at [969, 665] on button "Send and close" at bounding box center [996, 670] width 93 height 31
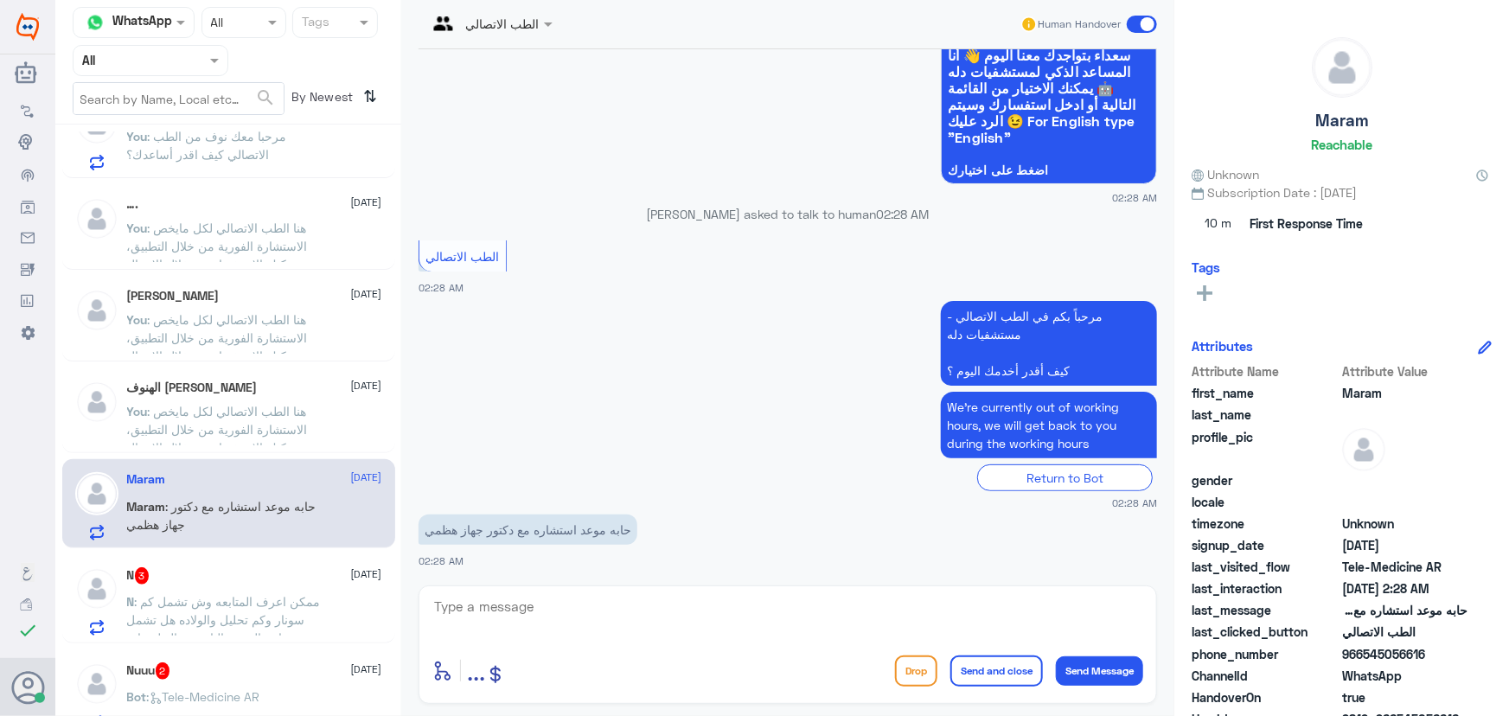
scroll to position [270, 0]
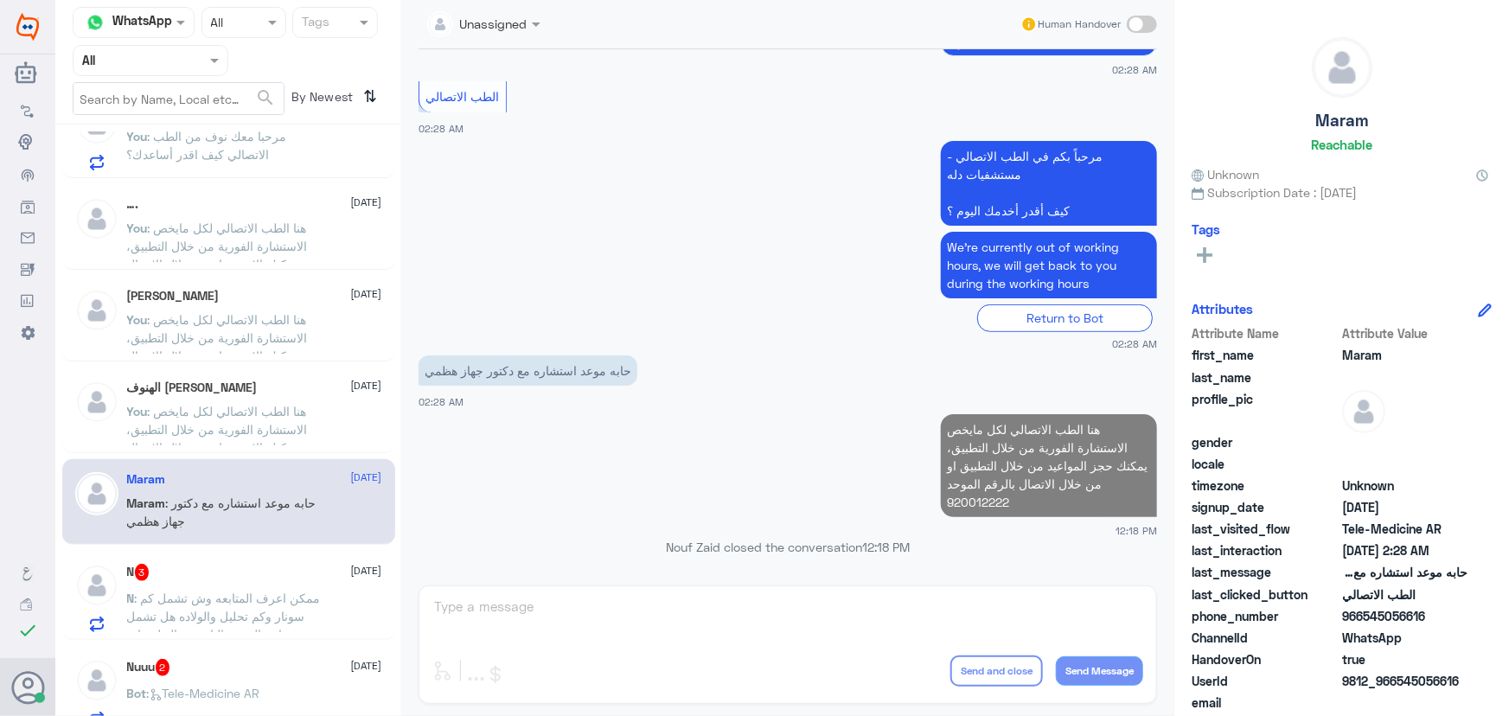
click at [252, 585] on div "N 3 4 September N : ممكن اعرف المتابعه وش تشمل كم سونار وكم تحليل والولاده هل ت…" at bounding box center [254, 598] width 255 height 68
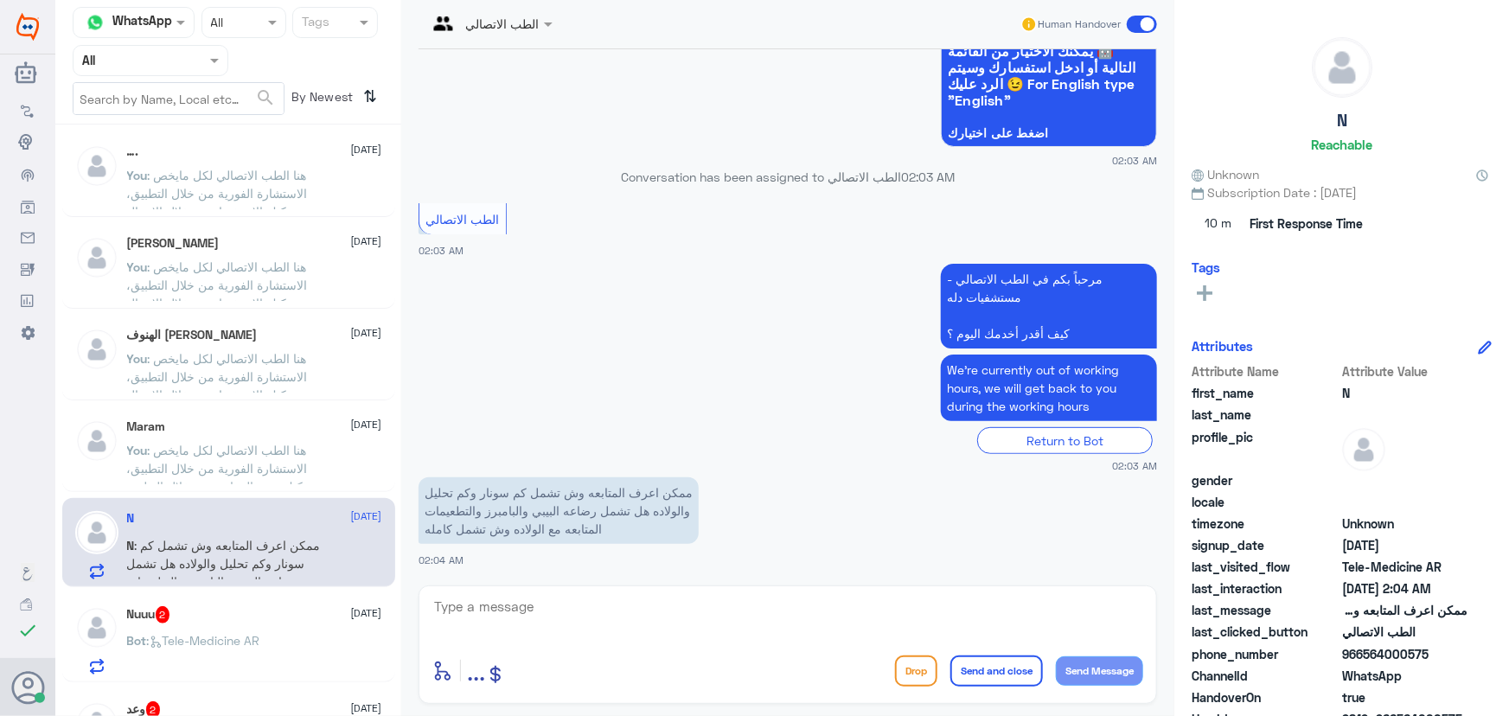
scroll to position [871, 0]
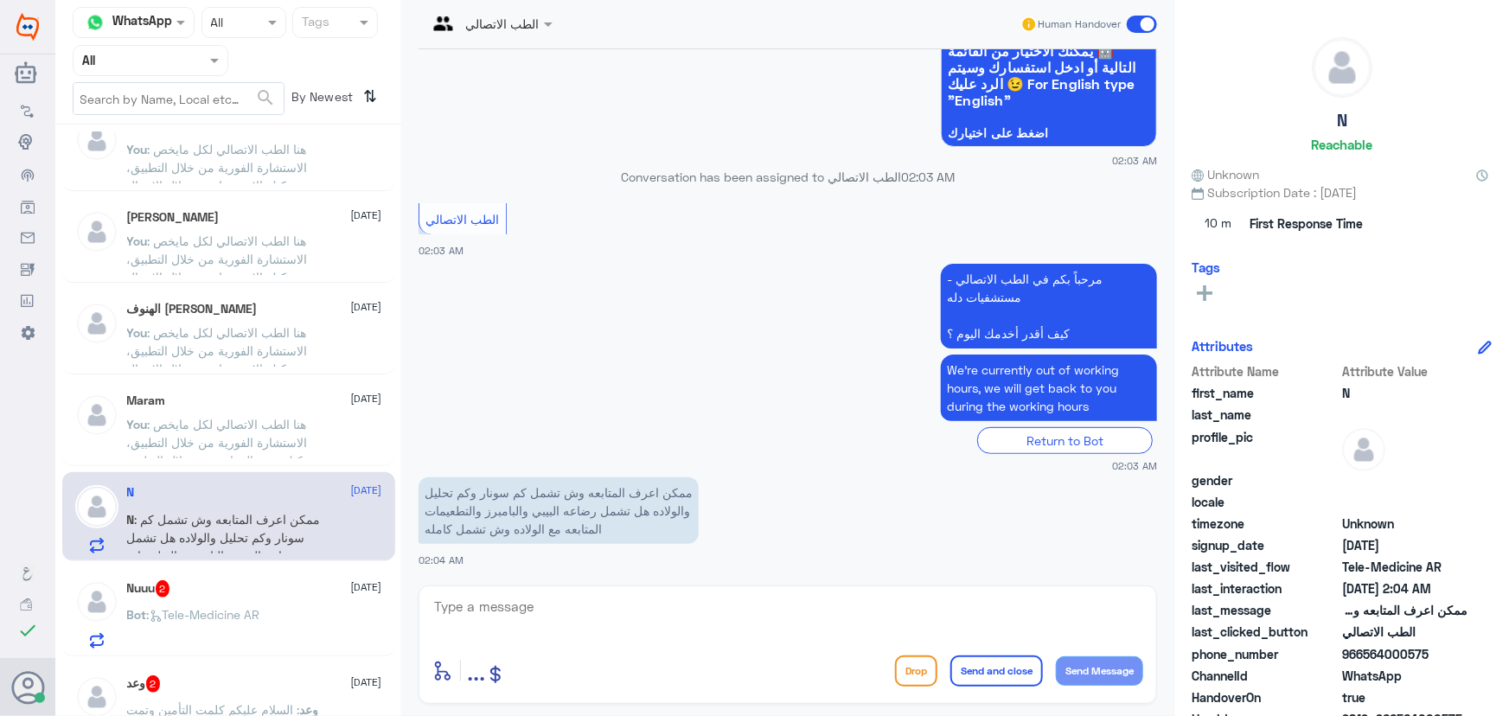
click at [208, 515] on span ": ممكن اعرف المتابعه وش تشمل كم سونار وكم تحليل والولاده هل تشمل رضاعه البيبي و…" at bounding box center [224, 546] width 194 height 69
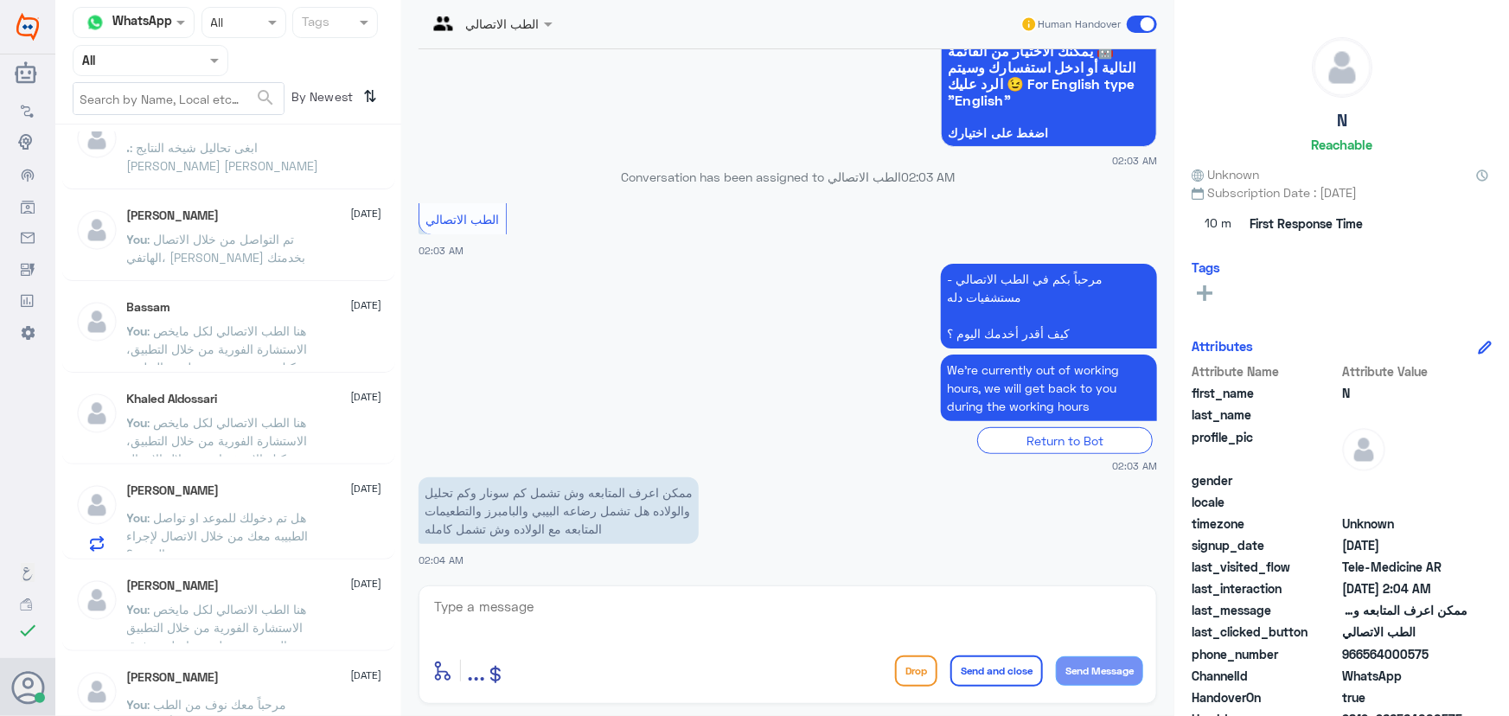
scroll to position [314, 0]
click at [209, 512] on span ": هنا الطب الاتصالي لكل مايخص الاستشارة الفورية من خلال التطبيق والتي تتم مع طب…" at bounding box center [217, 555] width 180 height 87
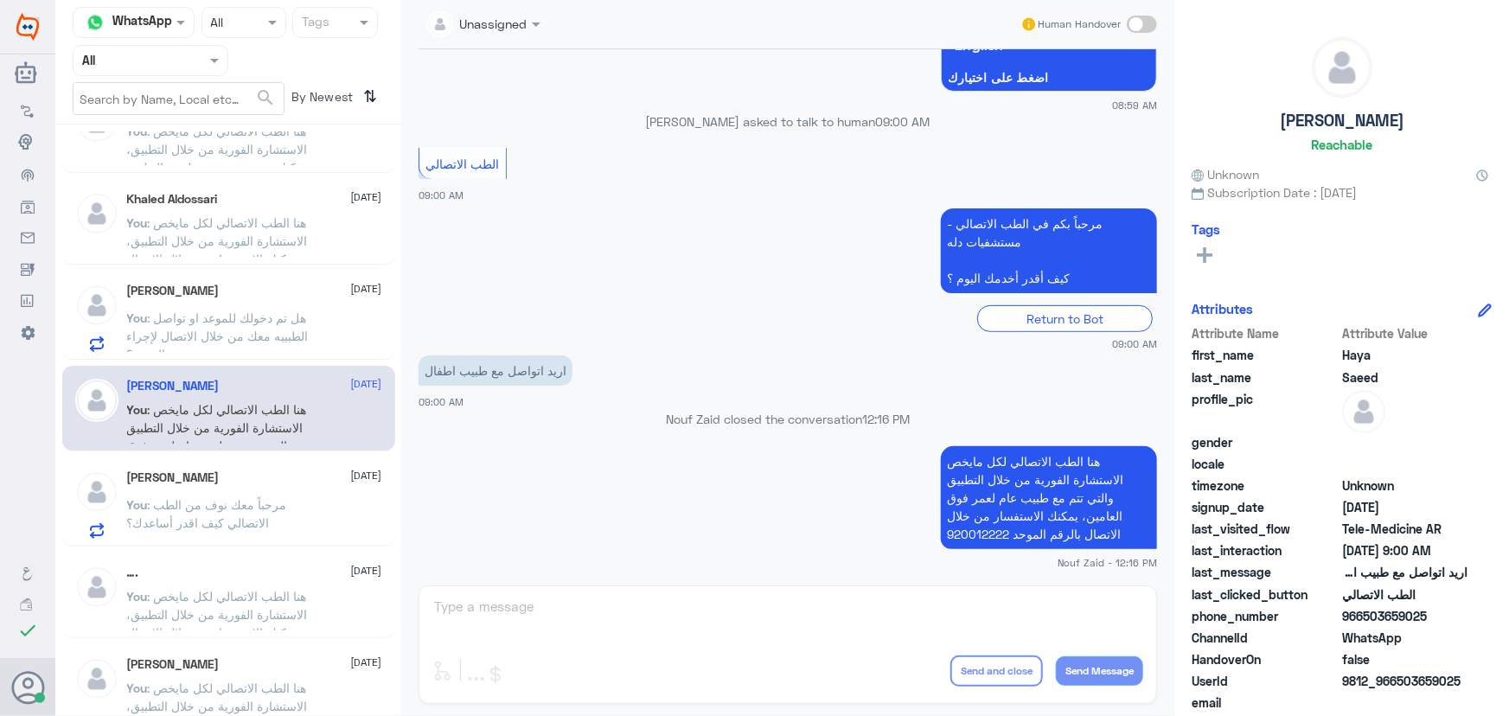
scroll to position [471, 0]
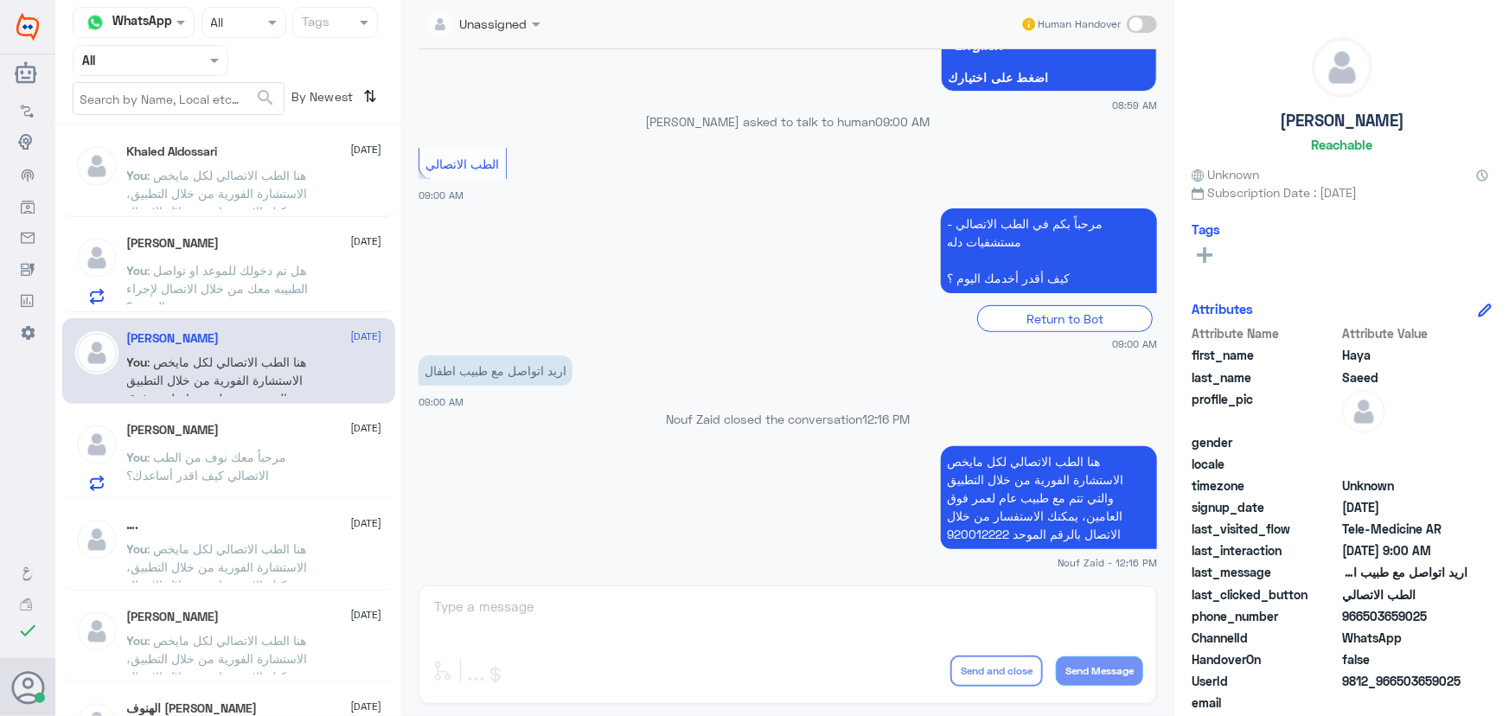
click at [254, 475] on span ": مرحباً معك نوف من الطب الاتصالي كيف اقدر أساعدك؟" at bounding box center [207, 466] width 160 height 33
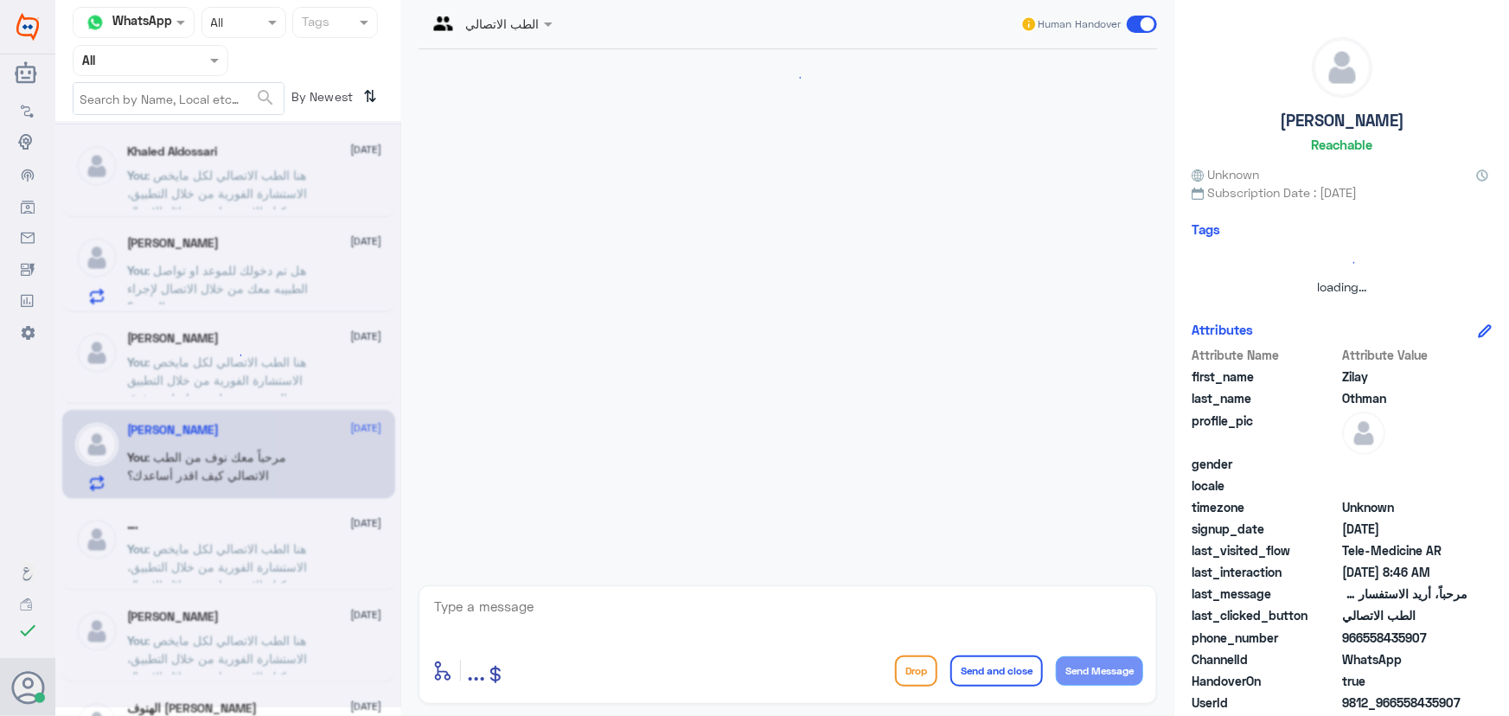
scroll to position [188, 0]
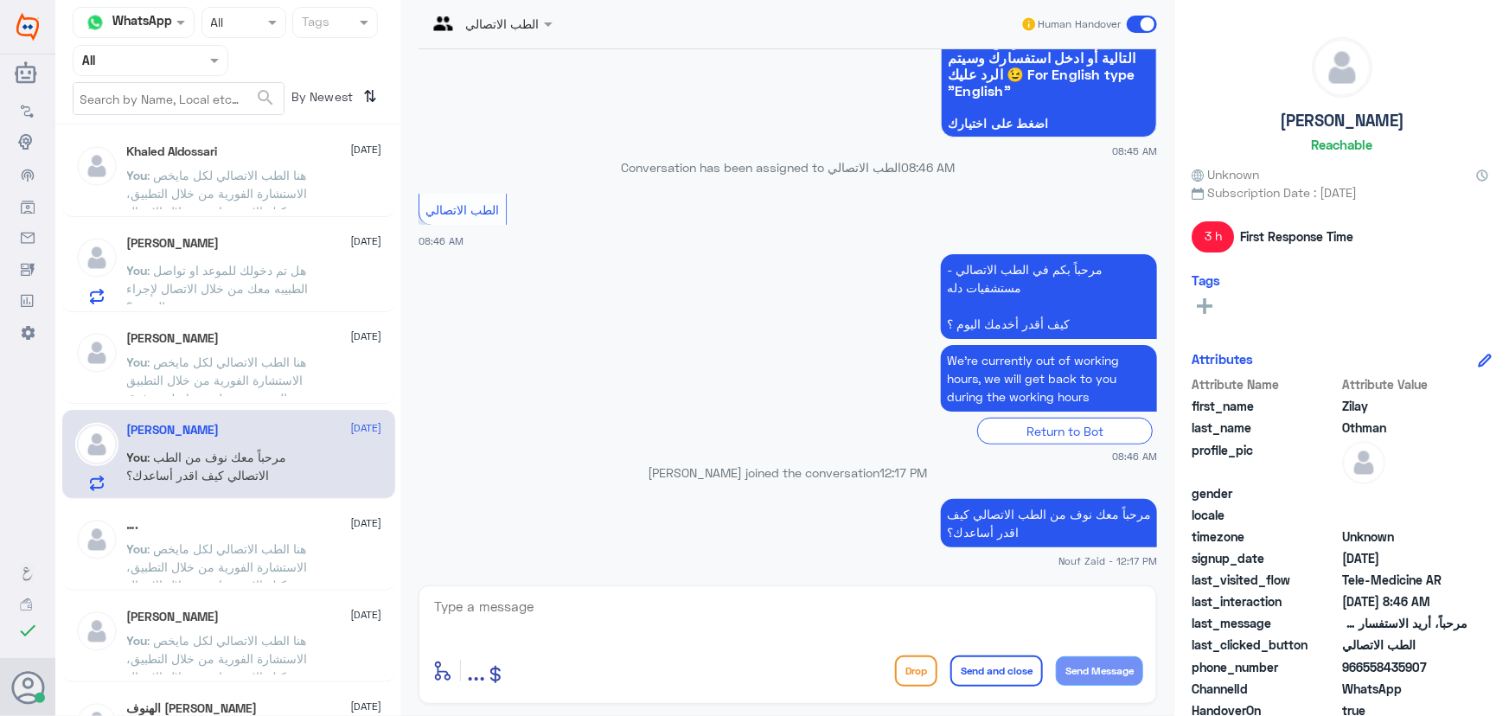
click at [227, 368] on p "You : هنا الطب الاتصالي لكل مايخص الاستشارة الفورية من خلال التطبيق والتي تتم م…" at bounding box center [224, 374] width 195 height 43
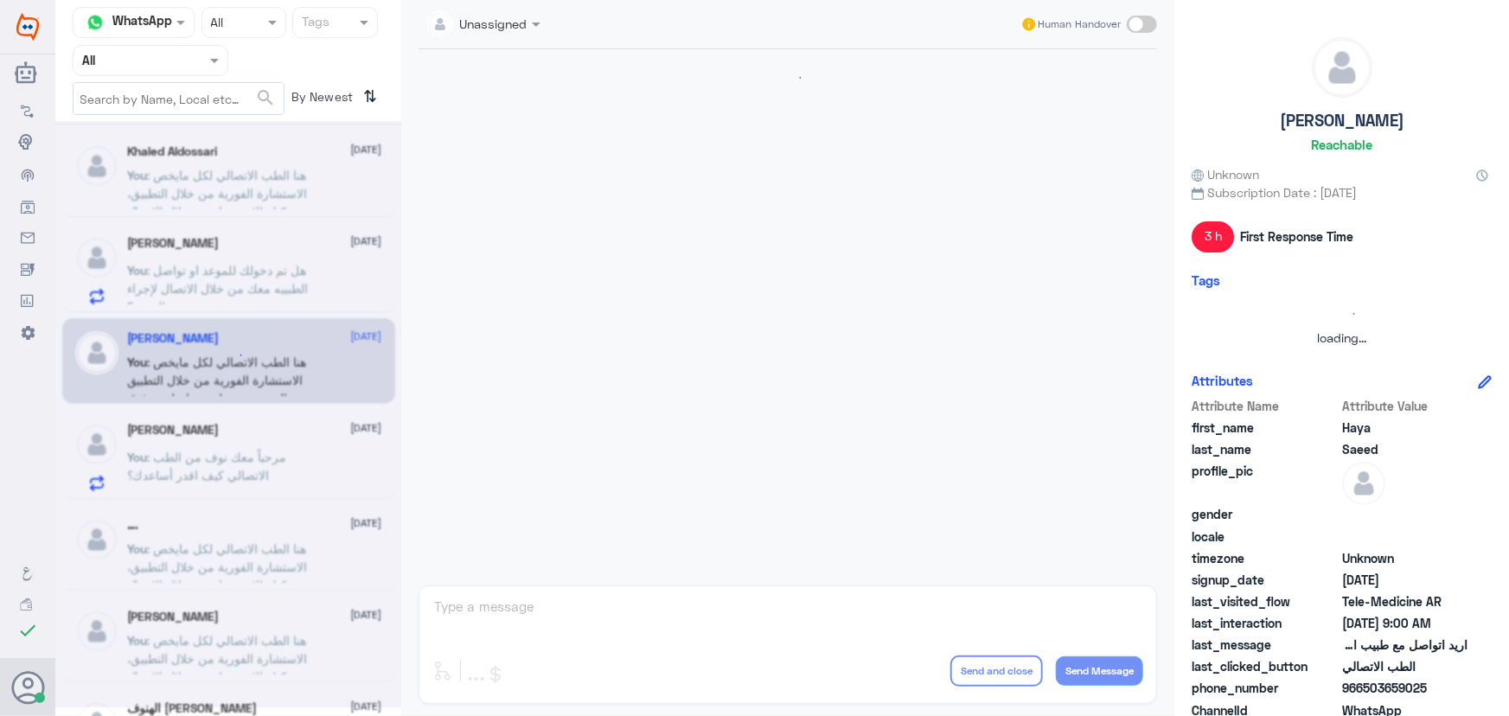
scroll to position [234, 0]
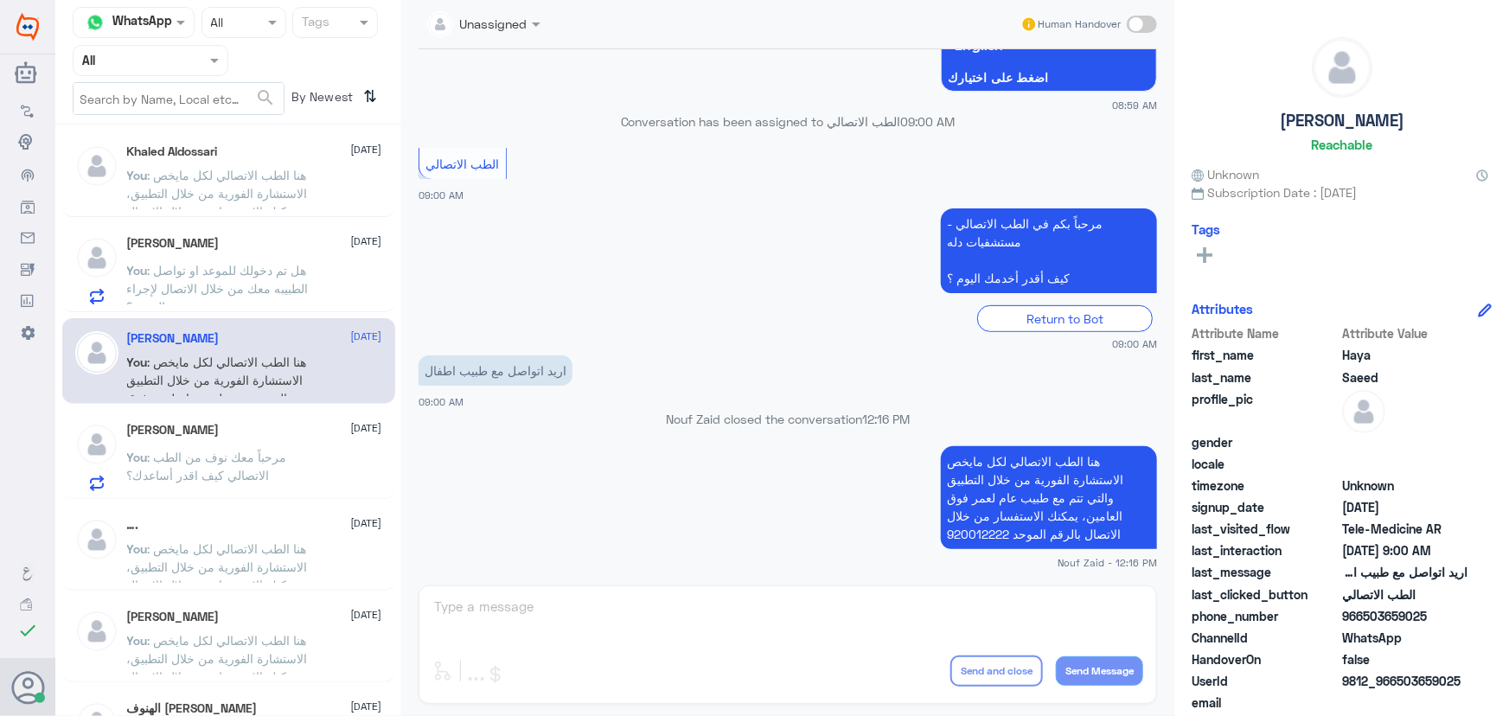
click at [269, 439] on div "Zilay Othman 4 September You : مرحباً معك نوف من الطب الاتصالي كيف اقدر أساعدك؟" at bounding box center [254, 457] width 255 height 68
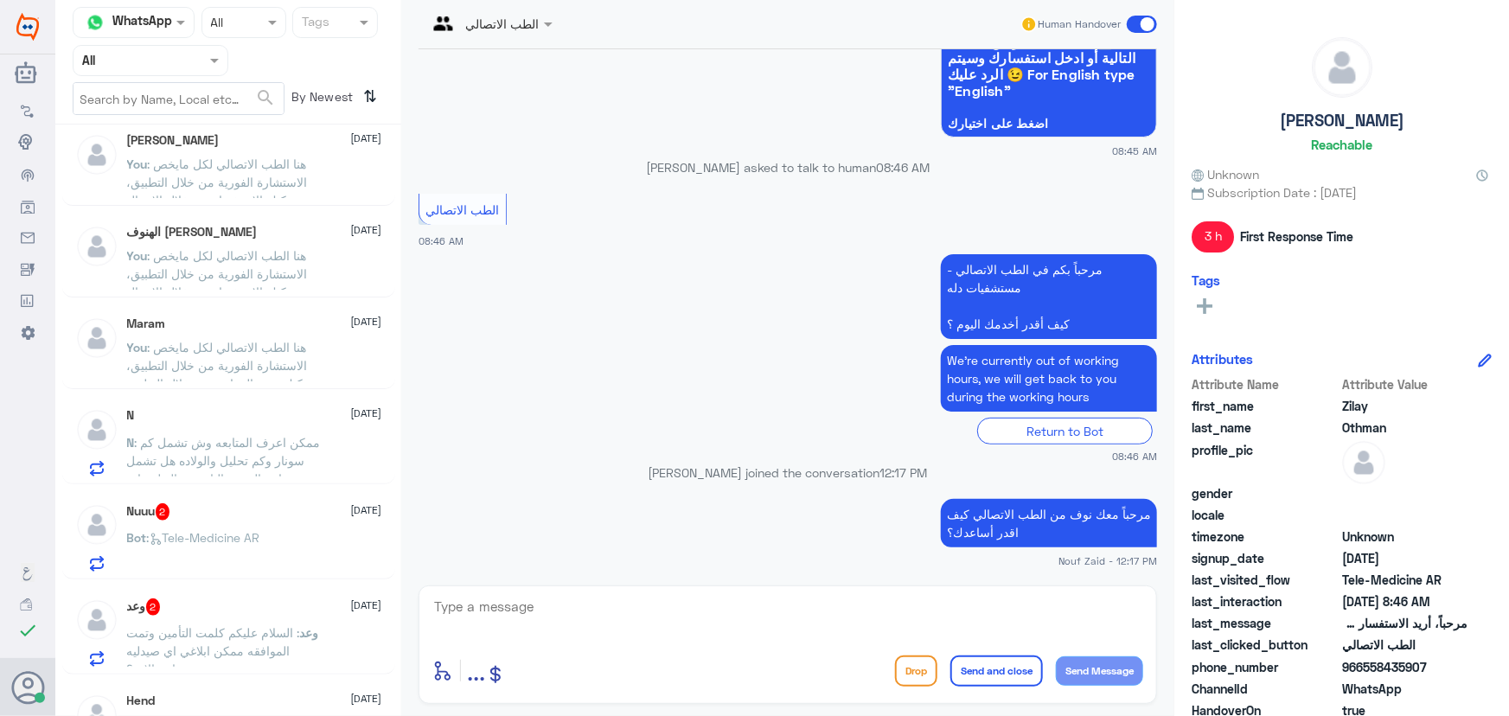
scroll to position [1179, 0]
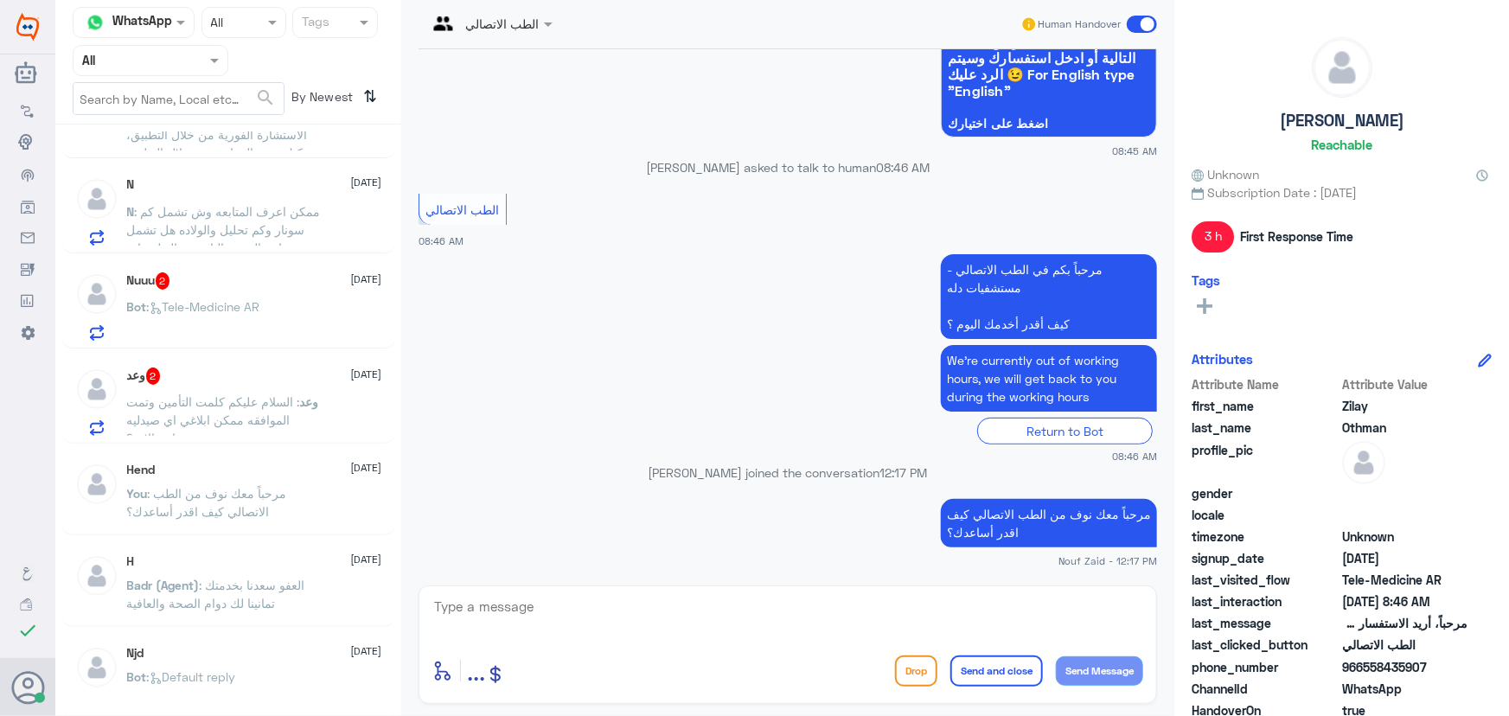
click at [258, 294] on div "Nuuu 2 4 September Bot : Tele-Medicine AR" at bounding box center [254, 306] width 255 height 68
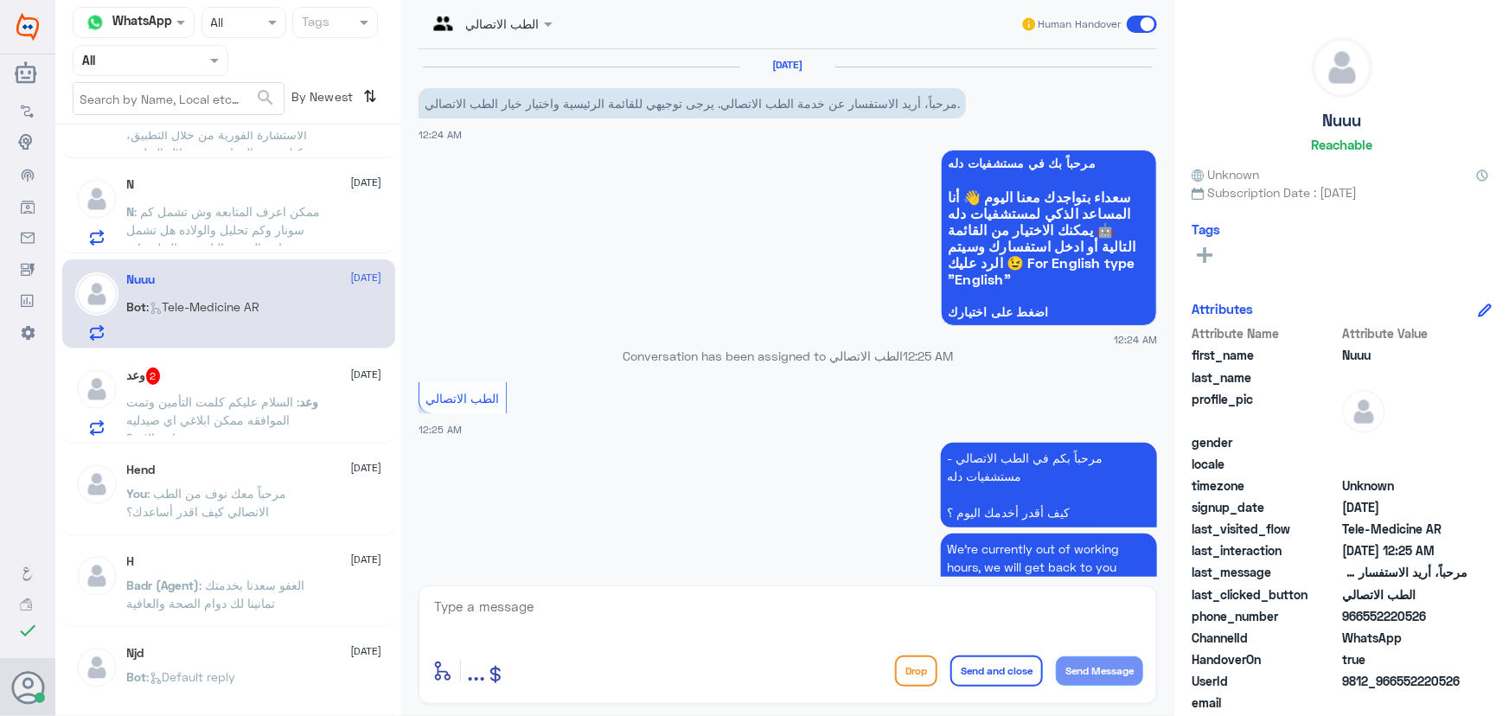
scroll to position [83, 0]
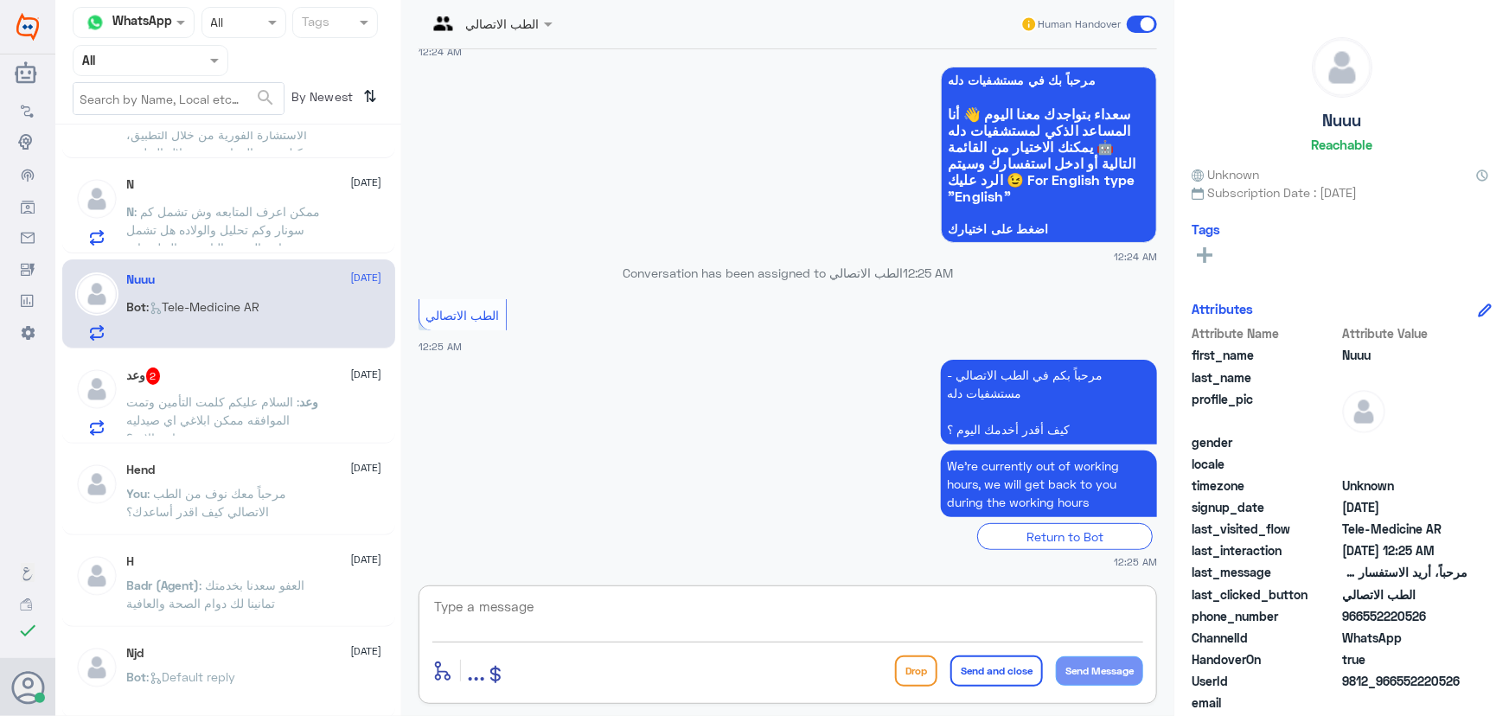
click at [584, 605] on textarea at bounding box center [787, 616] width 711 height 42
type textarea "ر"
drag, startPoint x: 737, startPoint y: 594, endPoint x: 1212, endPoint y: 590, distance: 475.6
click at [1208, 597] on div "Channel WhatsApp Status × All Tags Agent Filter All search By Newest ⇅ Nasser 5…" at bounding box center [781, 360] width 1453 height 721
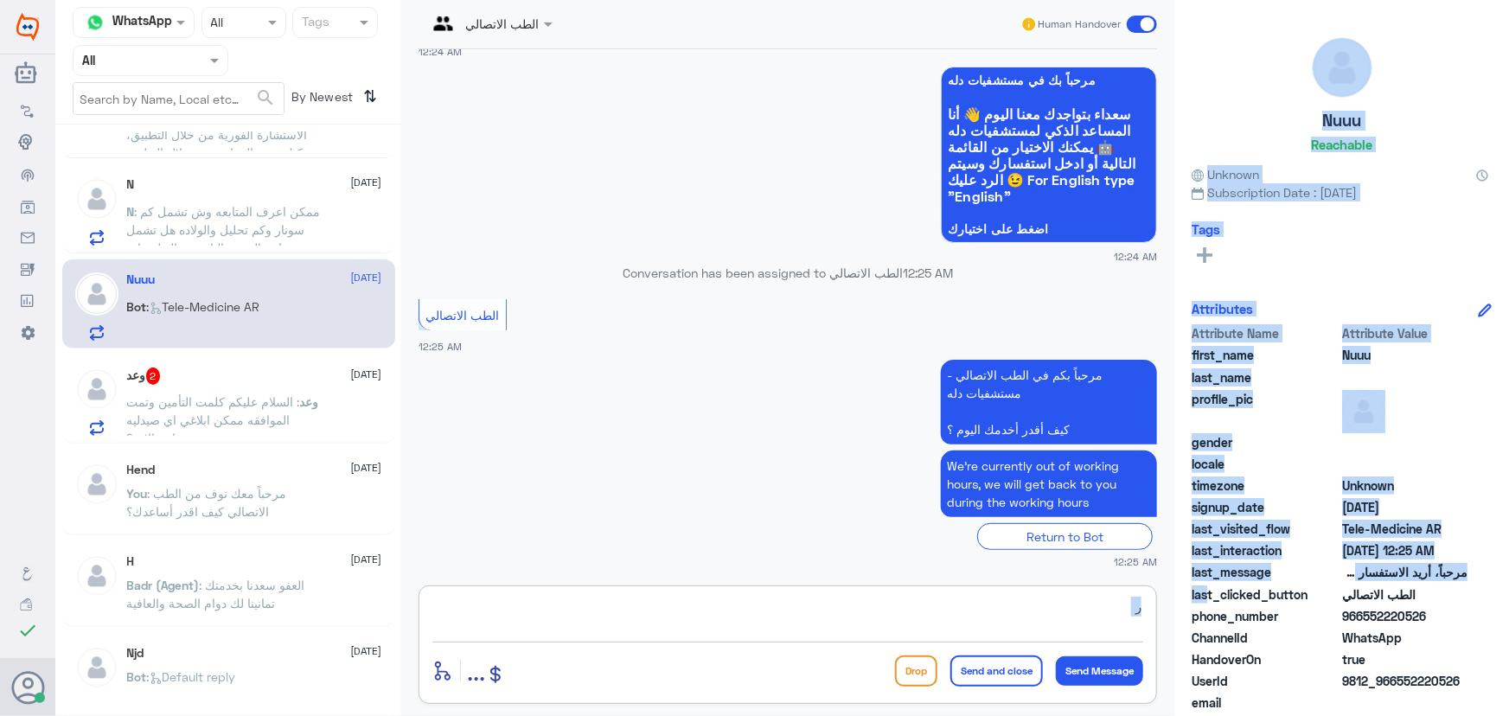
click at [1001, 603] on textarea "ر" at bounding box center [787, 616] width 711 height 42
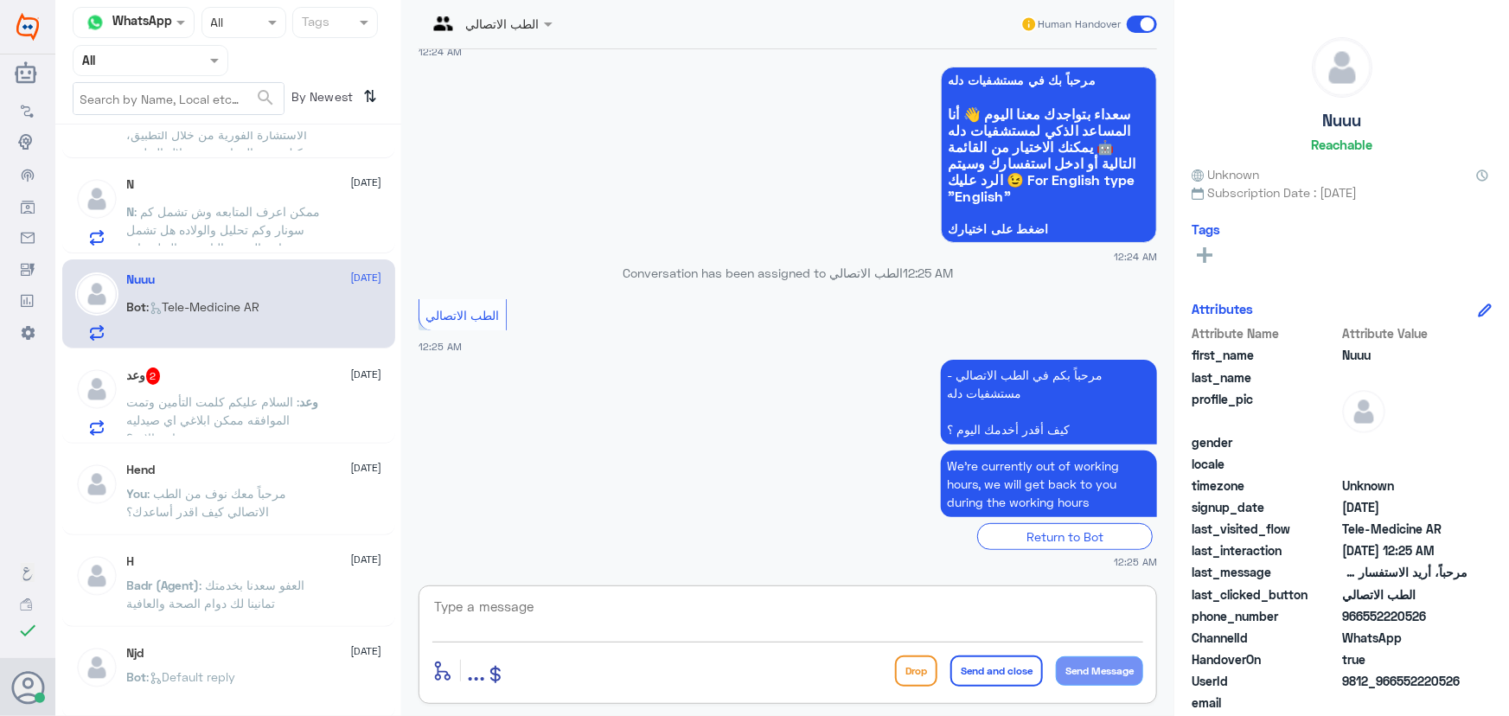
paste textarea "مرحباً معك نوف من الطب الاتصالي كيف اقدر أساعدك؟"
type textarea "مرحباً معك نوف من الطب الاتصالي كيف اقدر أساعدك؟"
click at [1070, 657] on button "Send Message" at bounding box center [1099, 670] width 87 height 29
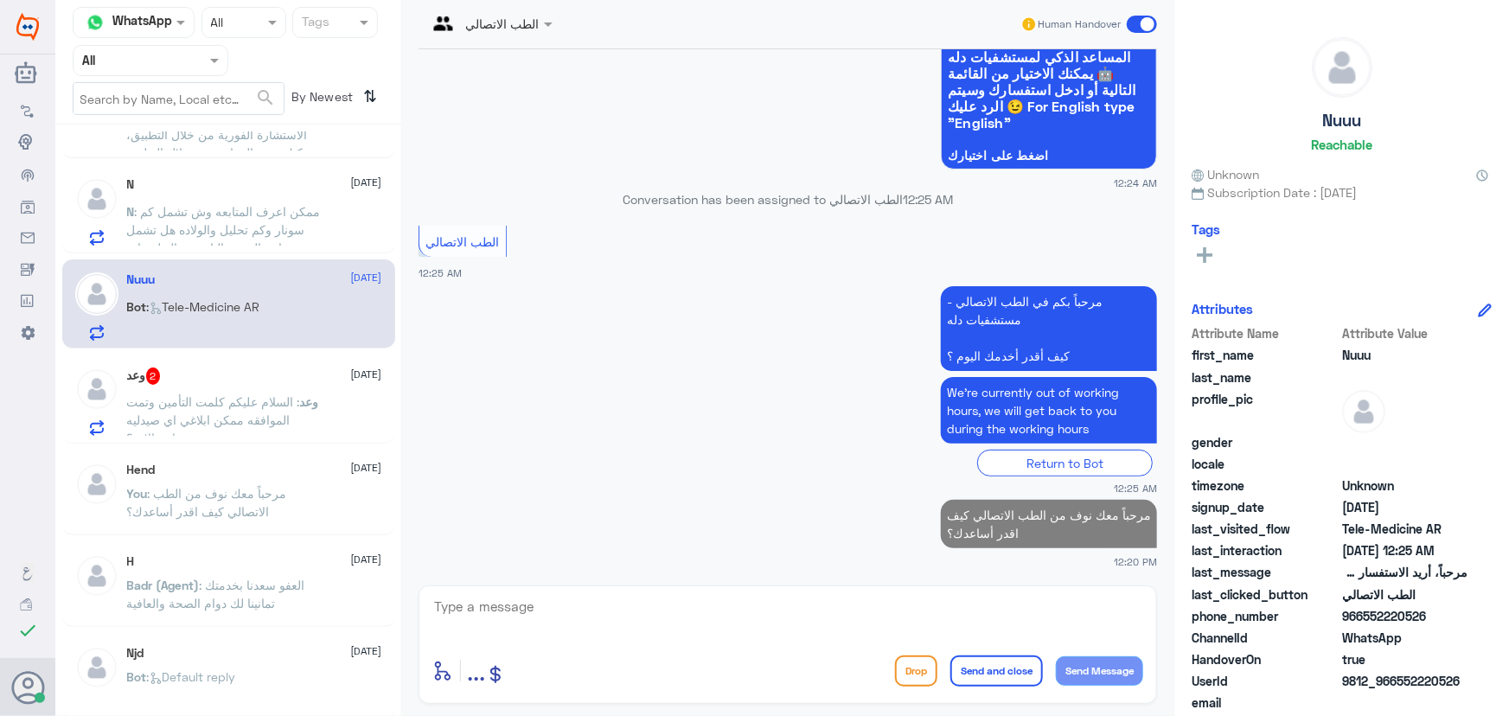
click at [268, 380] on div "وعد 2 3 September" at bounding box center [254, 375] width 255 height 17
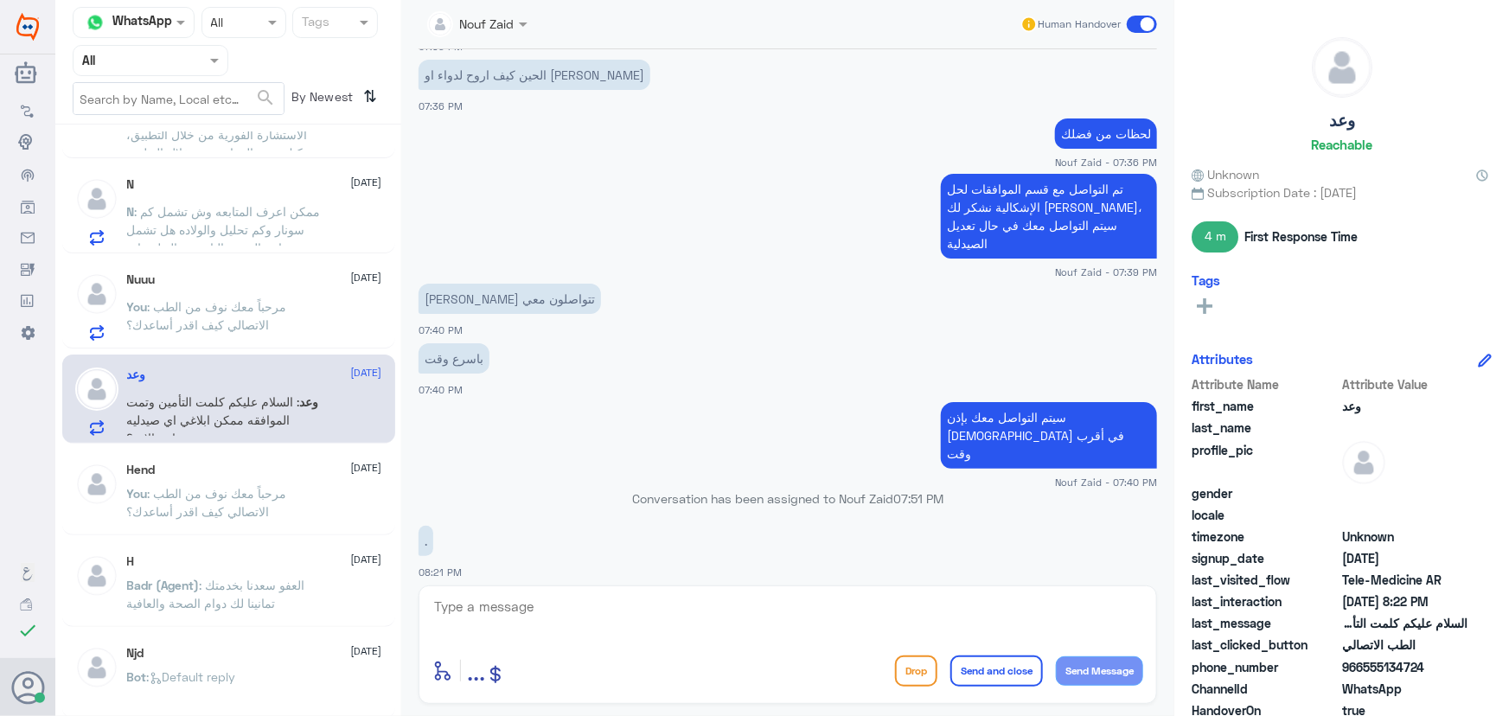
scroll to position [847, 0]
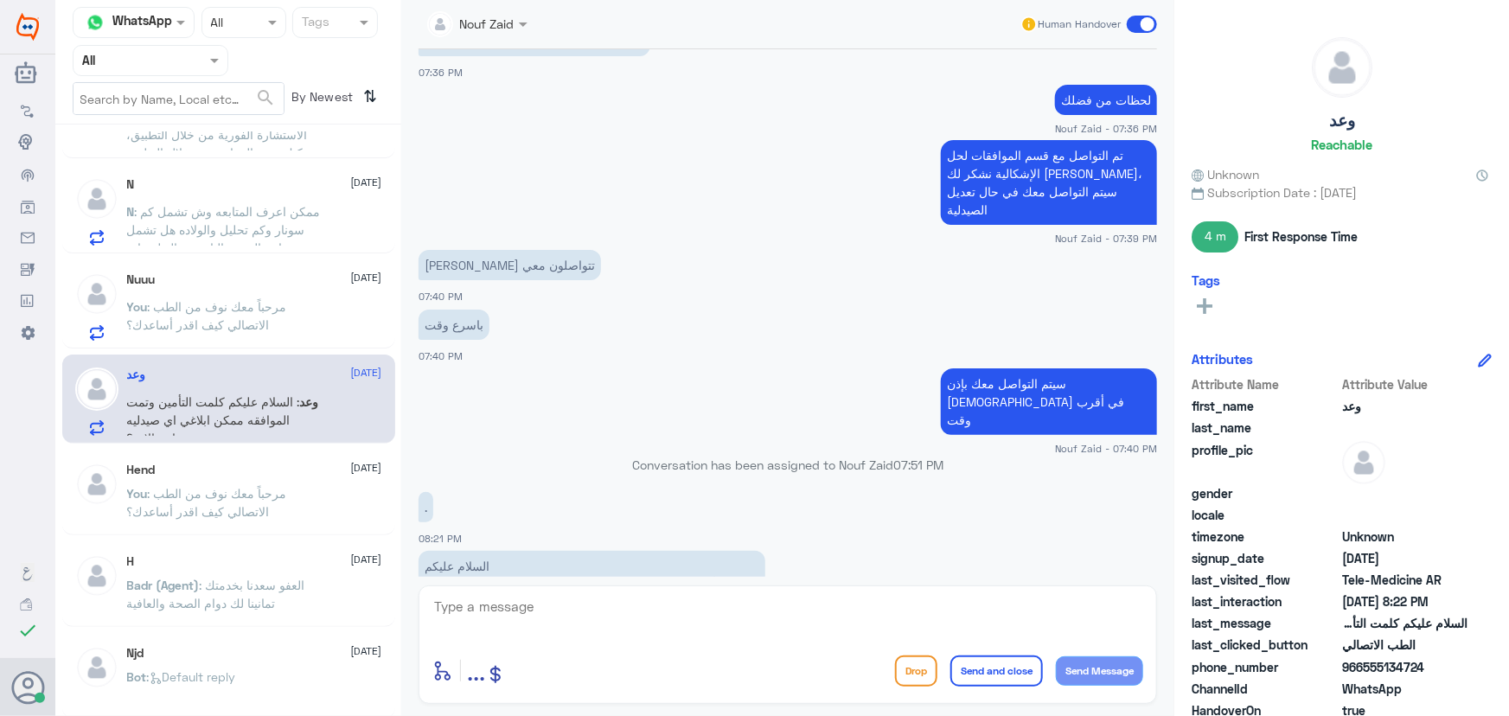
click at [214, 486] on span ": مرحباً معك نوف من الطب الاتصالي كيف اقدر أساعدك؟" at bounding box center [207, 502] width 160 height 33
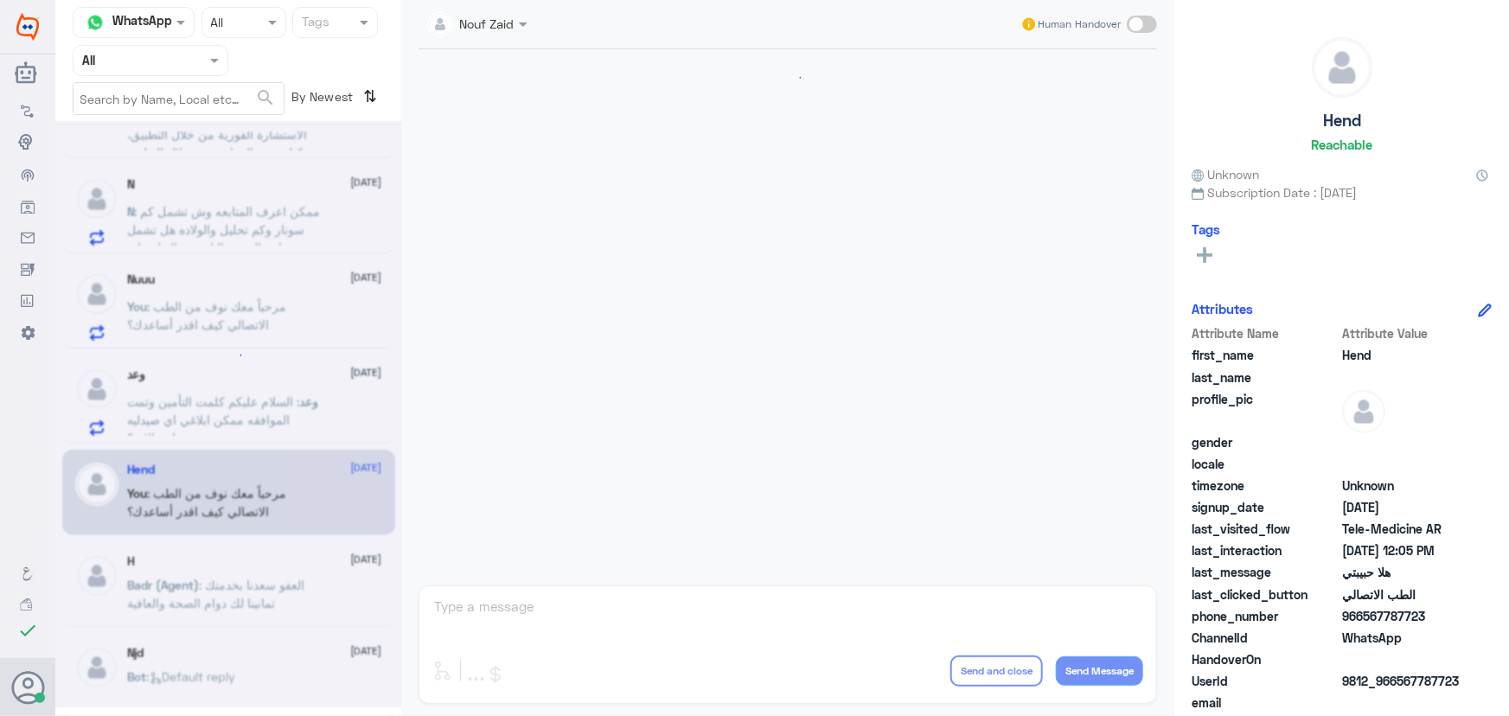
scroll to position [786, 0]
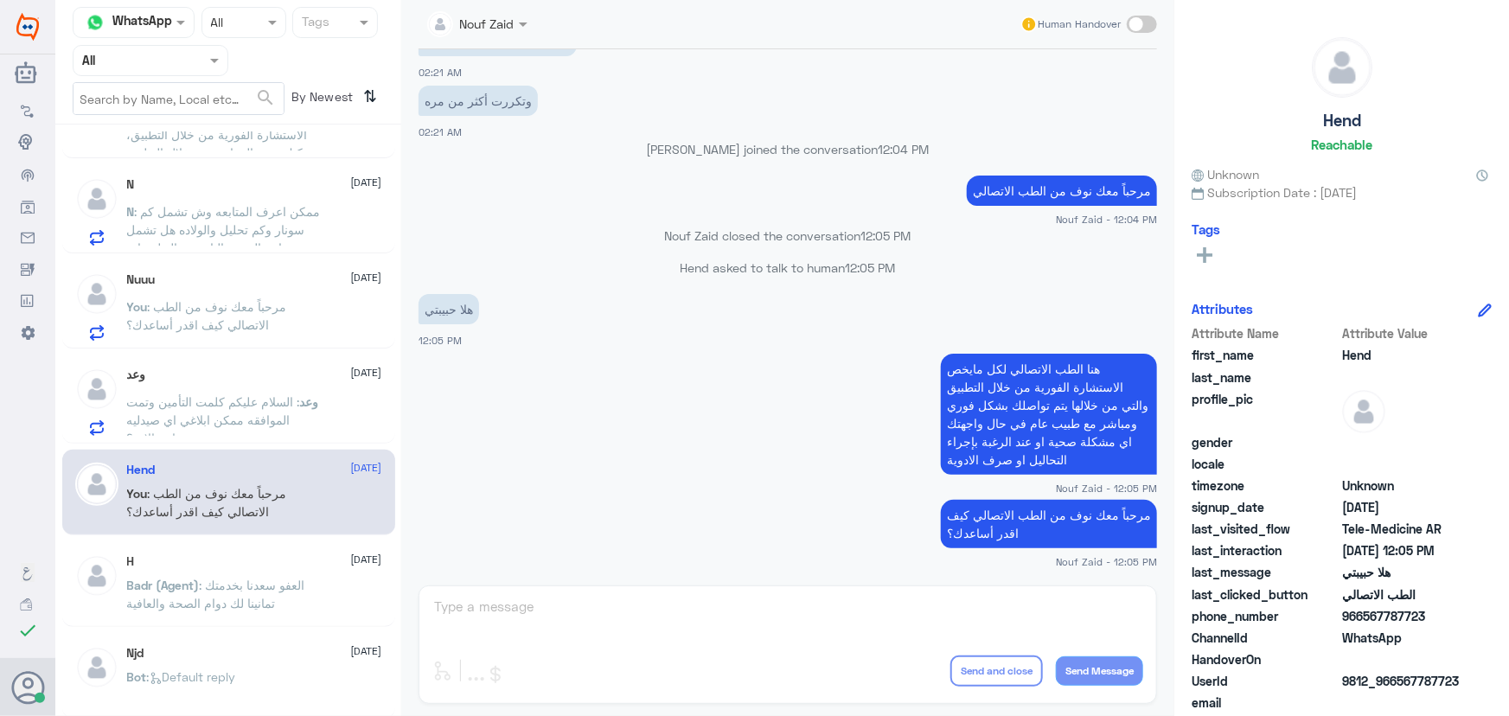
click at [235, 406] on span ": السلام عليكم كلمت التأمين وتمت الموافقه ممكن ابلاغي اي صيدليه متواجد الان ؟" at bounding box center [213, 419] width 173 height 51
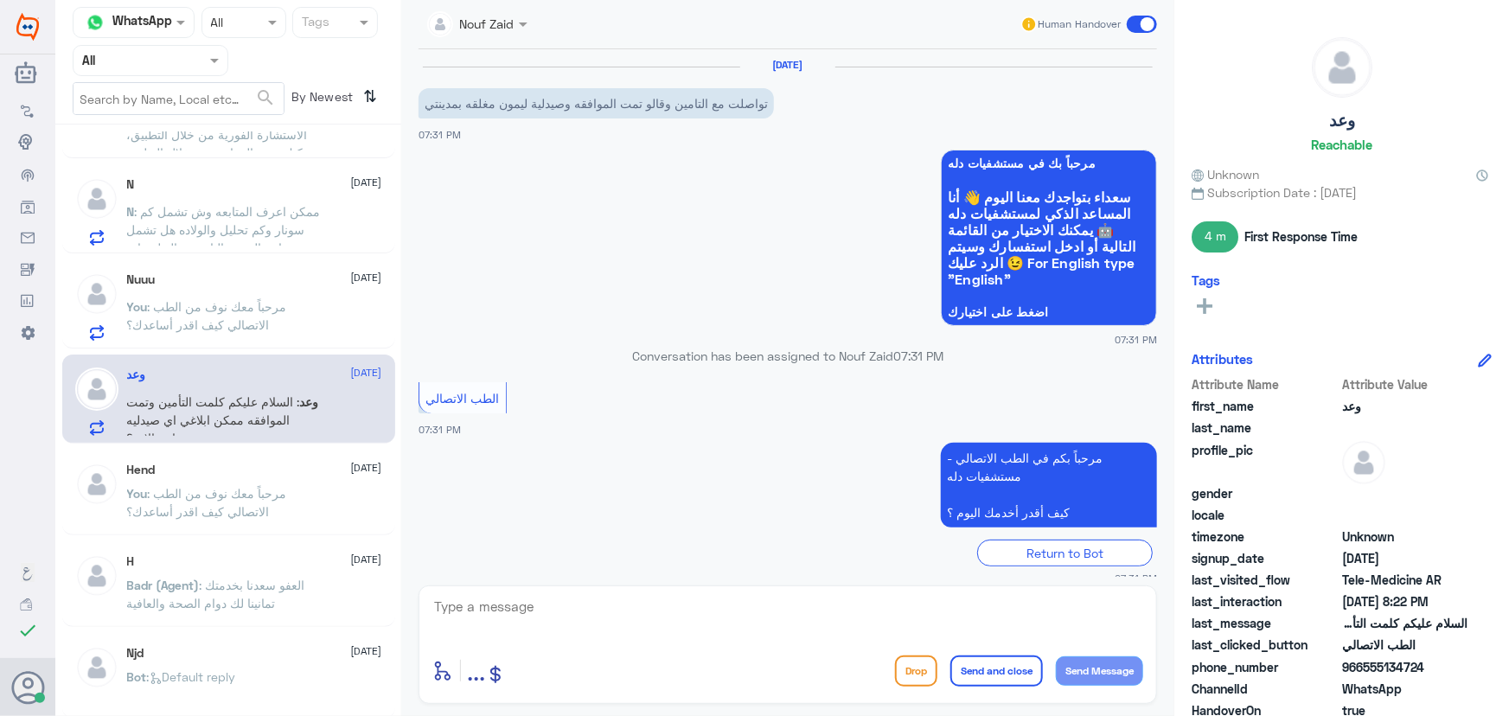
scroll to position [847, 0]
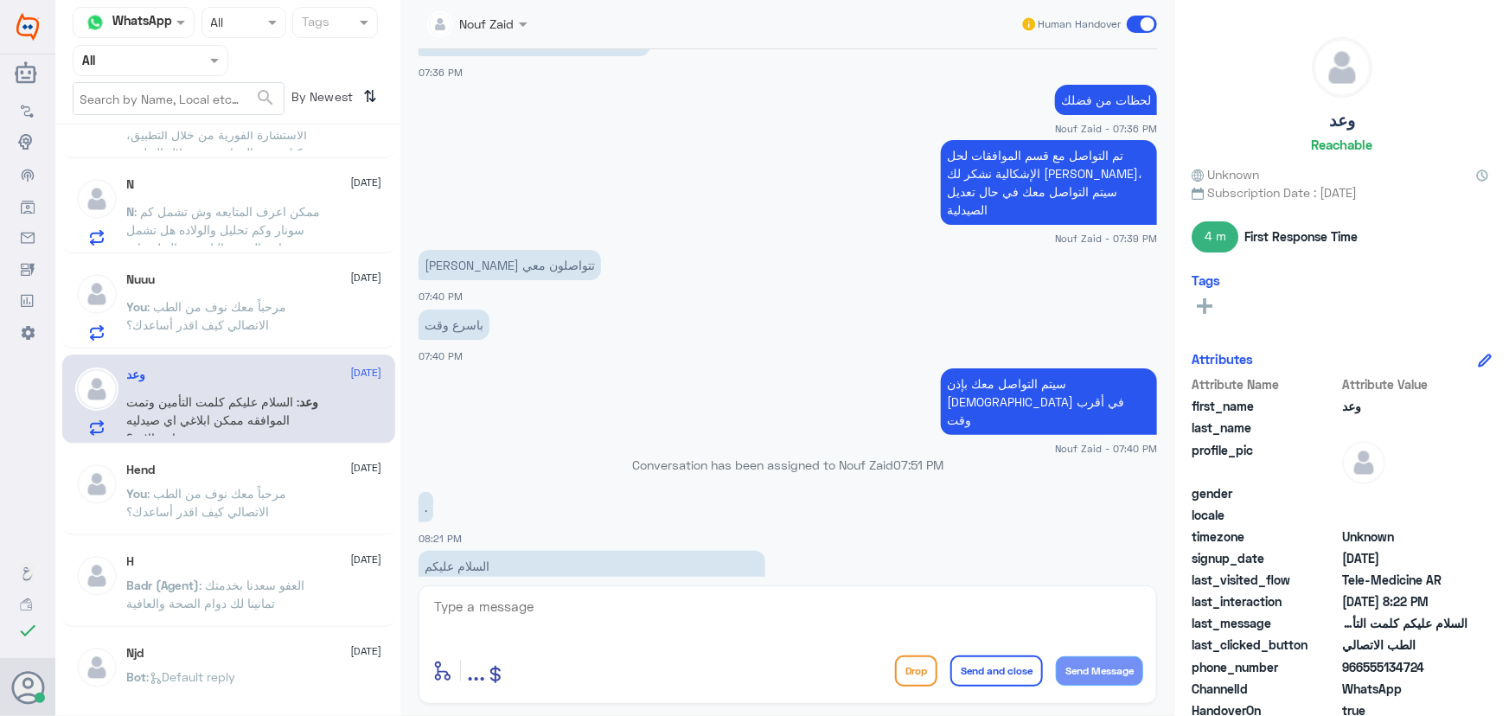
click at [703, 604] on textarea at bounding box center [787, 616] width 711 height 42
drag, startPoint x: 1364, startPoint y: 664, endPoint x: 1435, endPoint y: 659, distance: 72.0
click at [1435, 659] on span "966555134724" at bounding box center [1404, 667] width 125 height 18
copy span "555134724"
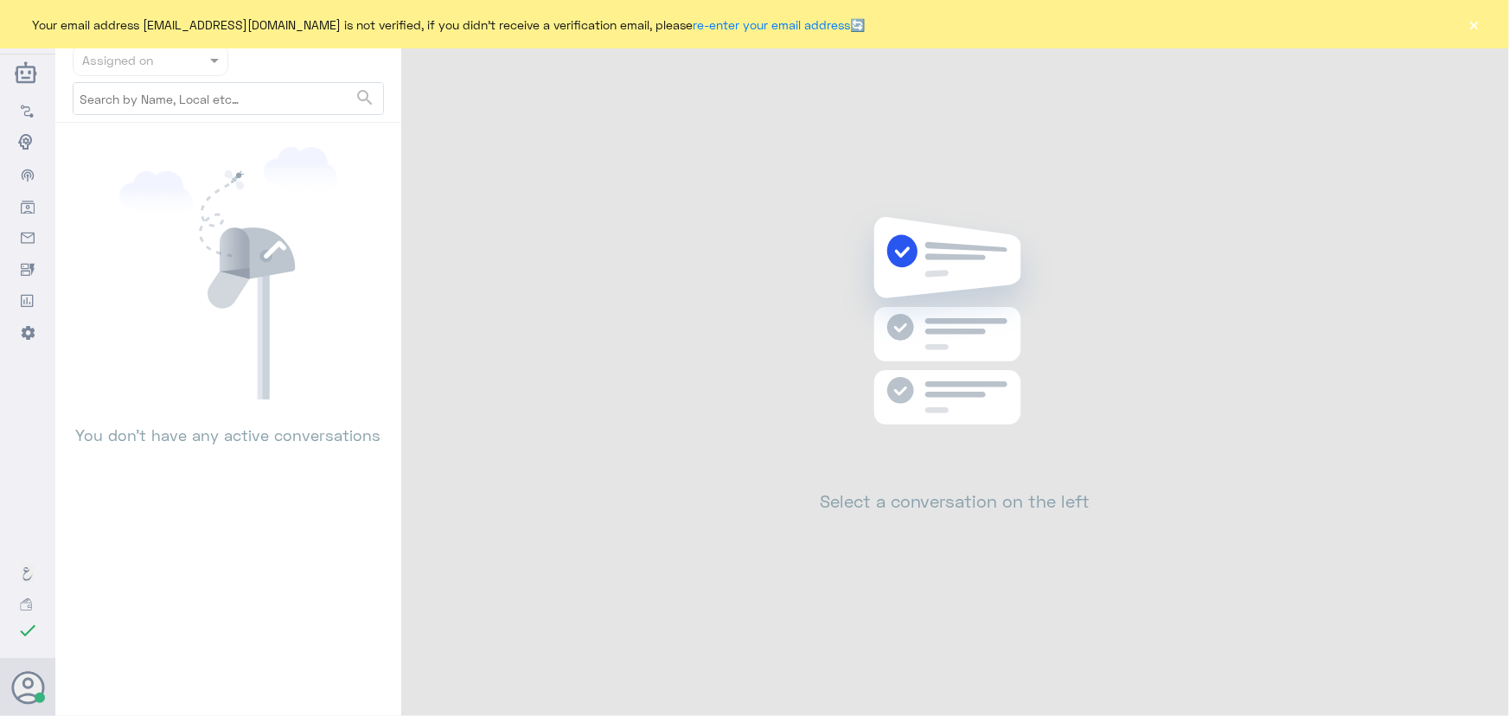
click at [1468, 25] on button "×" at bounding box center [1474, 24] width 17 height 17
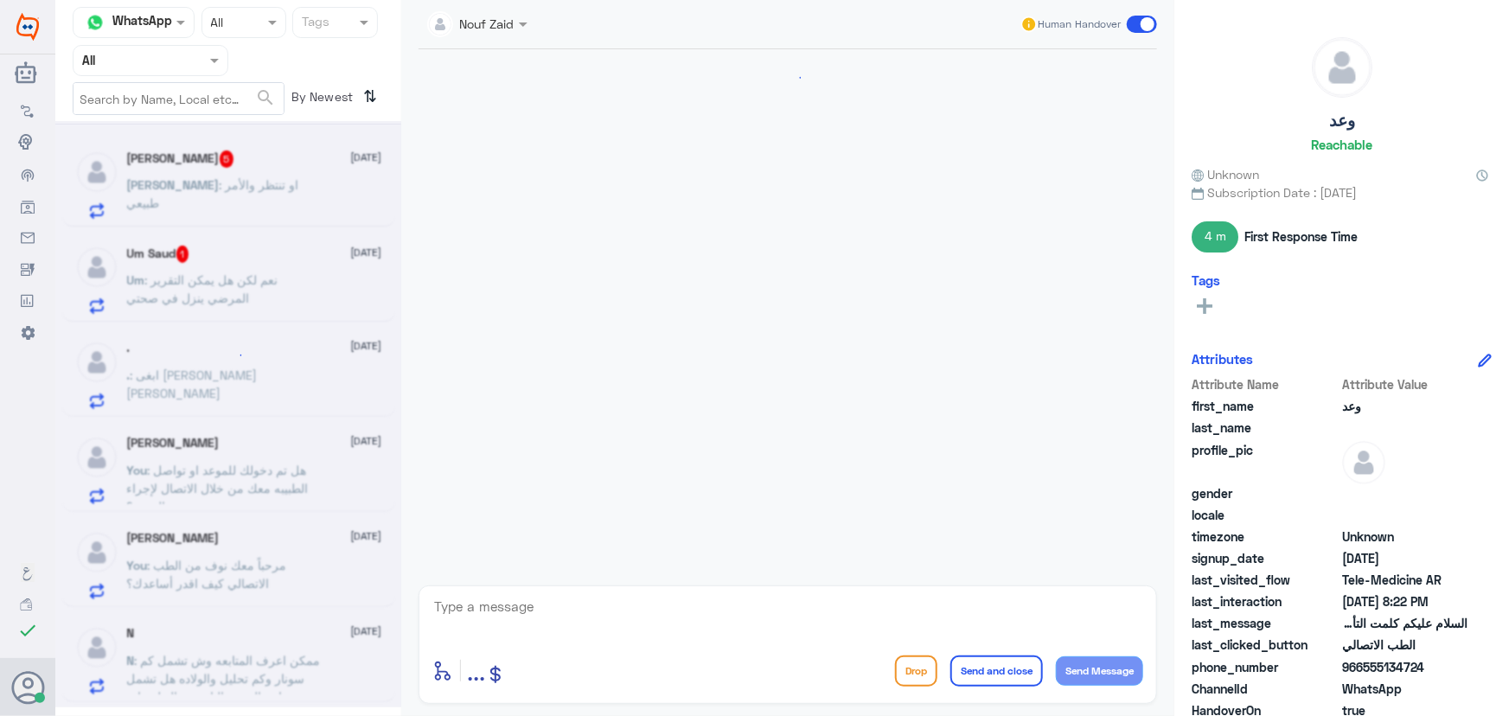
scroll to position [732, 0]
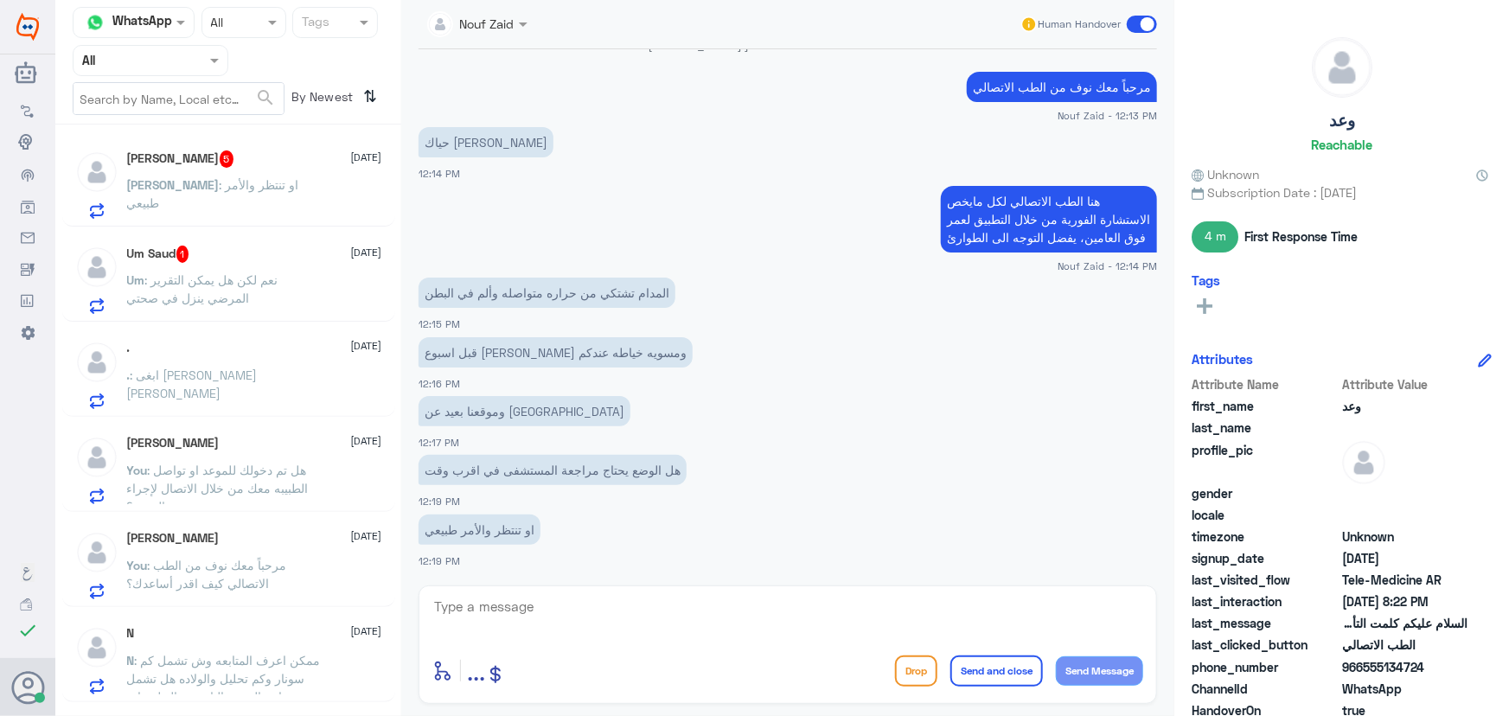
click at [309, 197] on div "[PERSON_NAME] : او تنتظر والأمر طبيعي" at bounding box center [254, 199] width 255 height 39
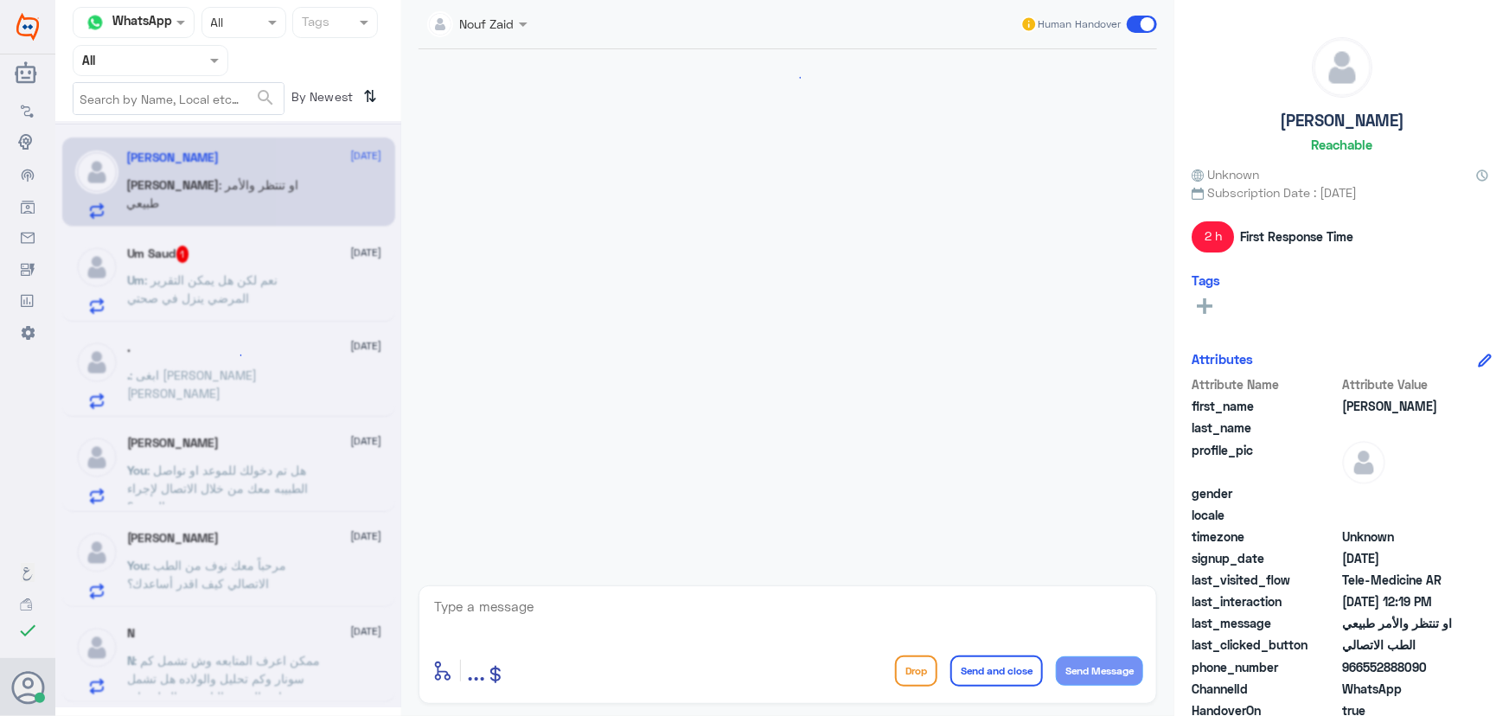
scroll to position [732, 0]
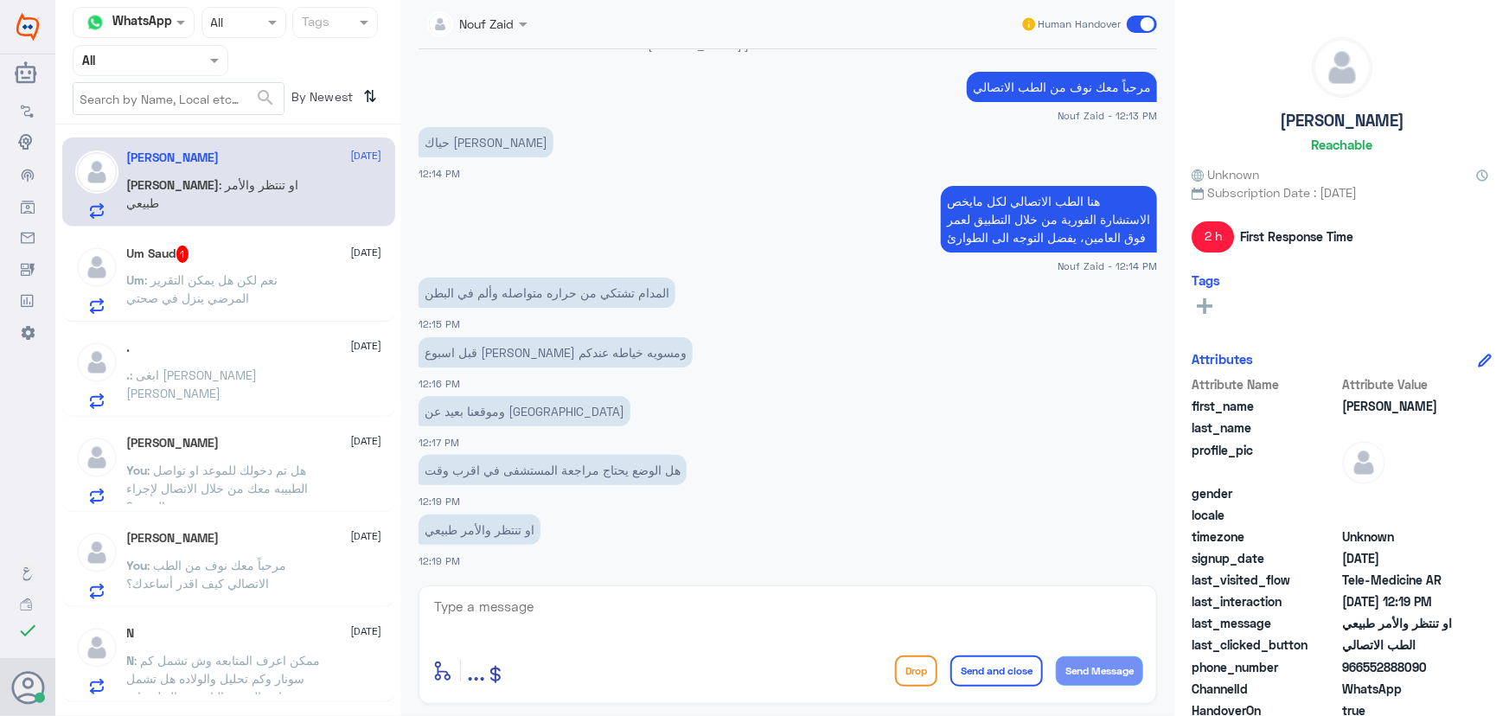
click at [565, 606] on textarea at bounding box center [787, 616] width 711 height 42
drag, startPoint x: 1361, startPoint y: 665, endPoint x: 1442, endPoint y: 661, distance: 81.4
click at [1442, 661] on span "966552888090" at bounding box center [1404, 667] width 125 height 18
copy span "552888090"
click at [297, 303] on p "Um : نعم لكن هل يمكن التقرير المرضي ينزل في صحتي" at bounding box center [224, 292] width 195 height 43
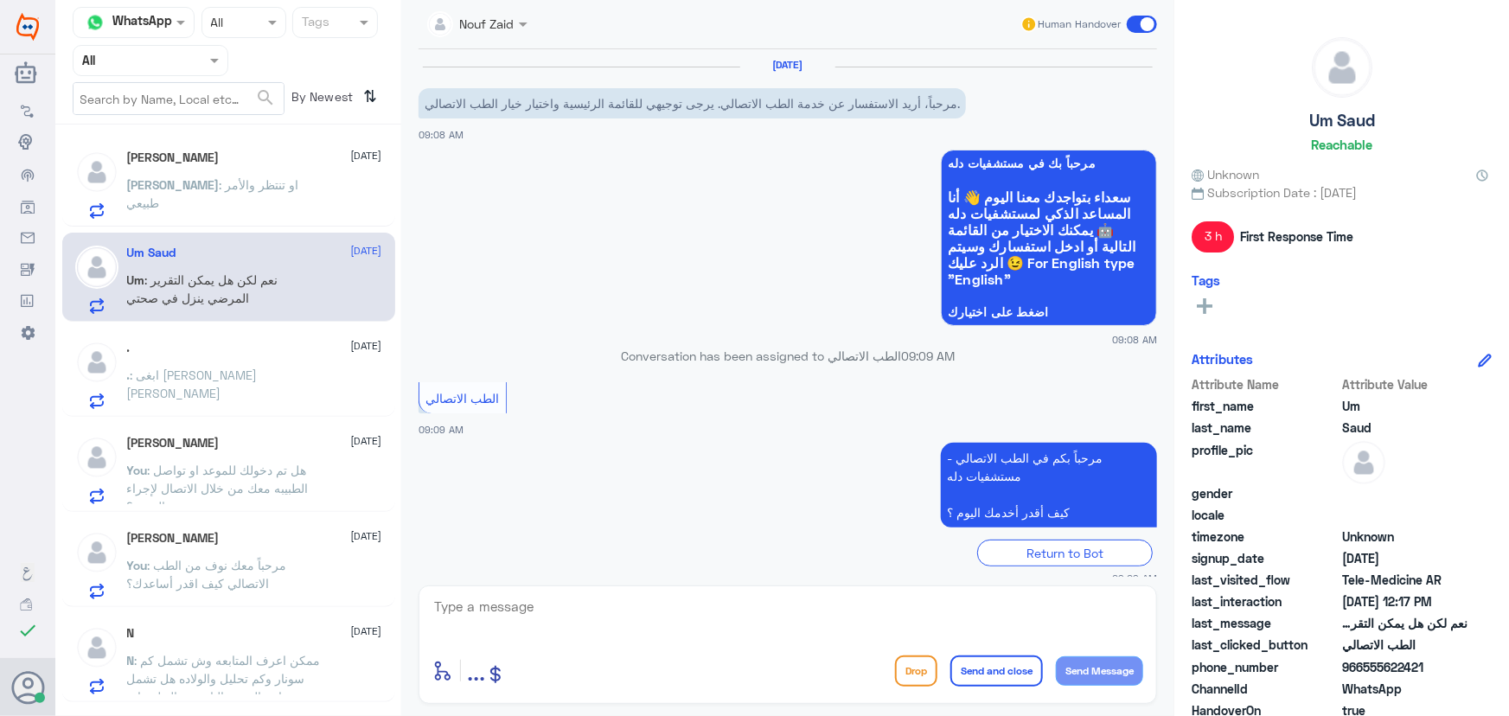
scroll to position [599, 0]
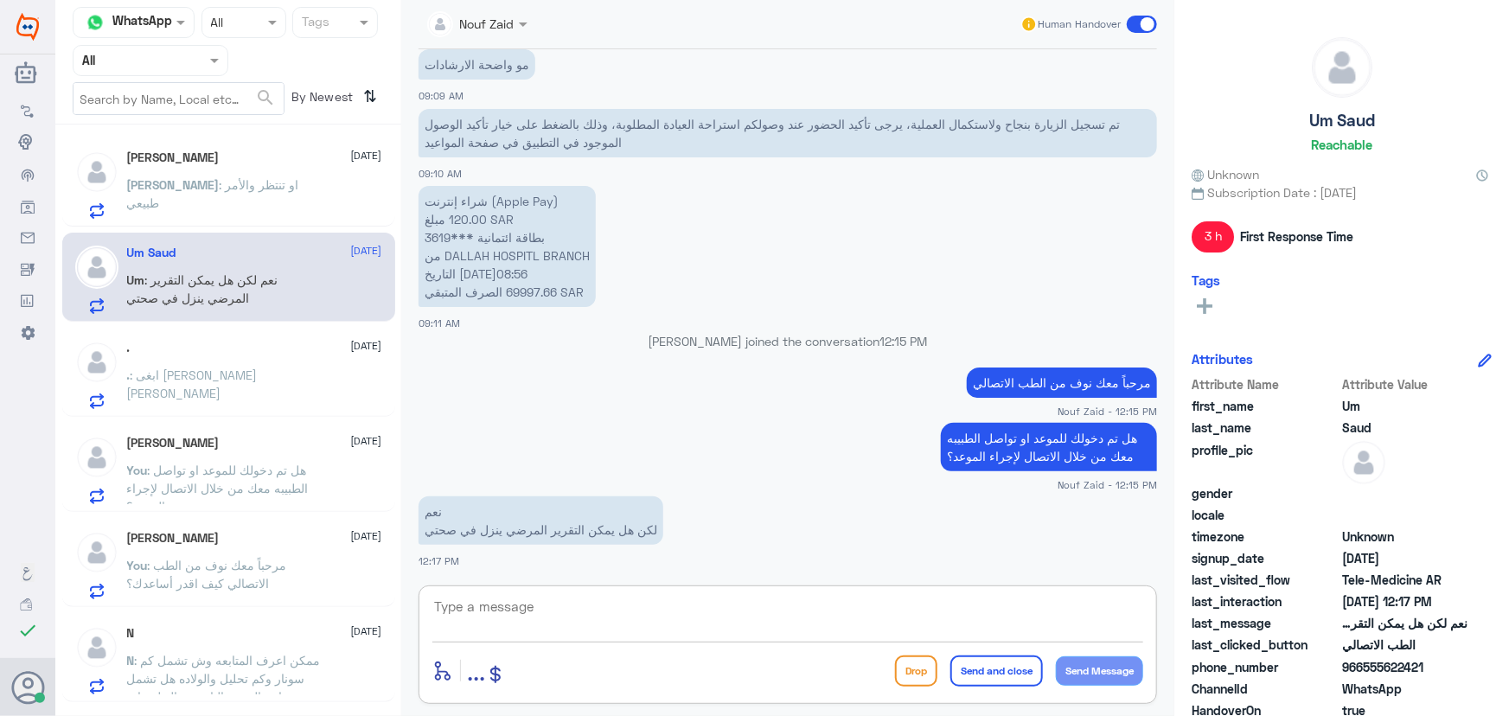
click at [505, 623] on textarea at bounding box center [787, 616] width 711 height 42
click at [233, 164] on div "[PERSON_NAME] [DATE]" at bounding box center [254, 157] width 255 height 15
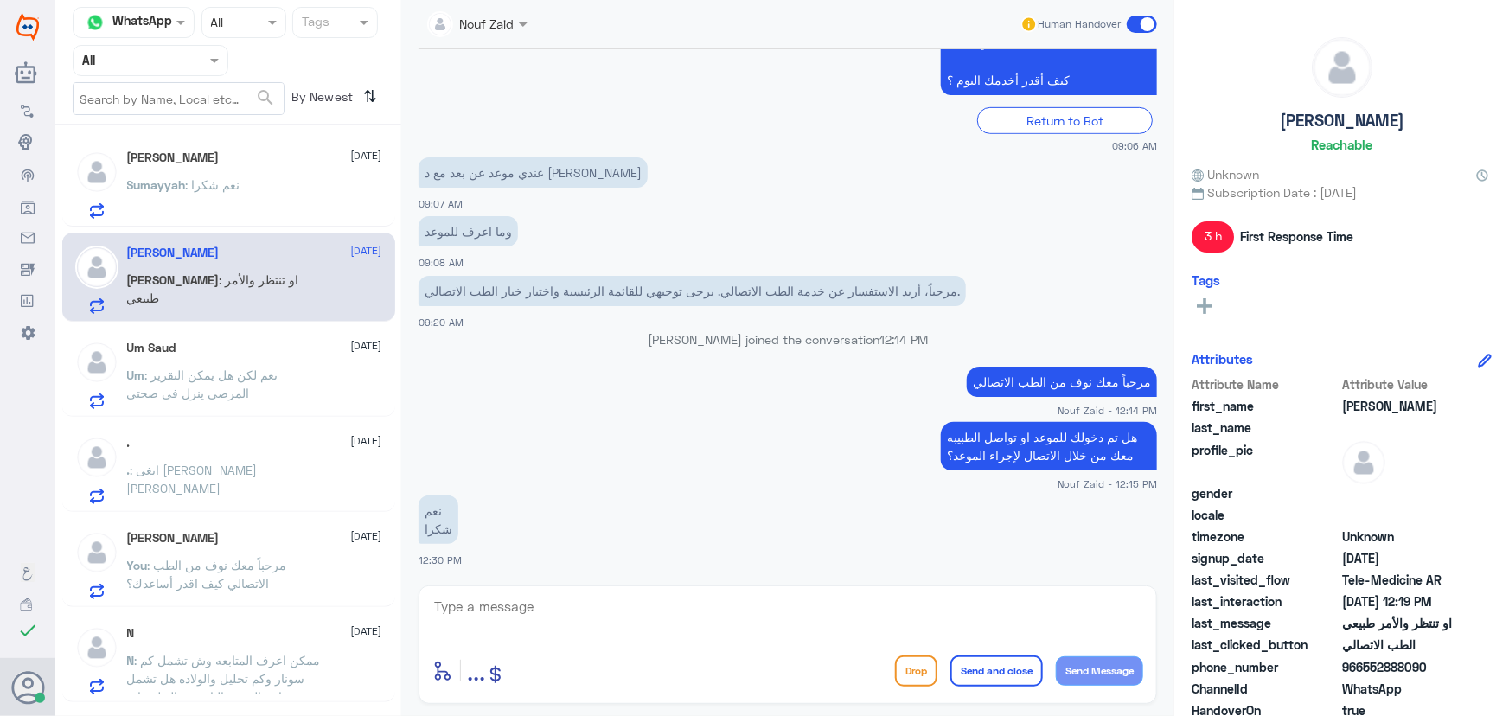
scroll to position [431, 0]
click at [189, 291] on p "Nasser : او تنتظر والأمر طبيعي" at bounding box center [224, 292] width 195 height 43
click at [623, 629] on textarea at bounding box center [787, 616] width 711 height 42
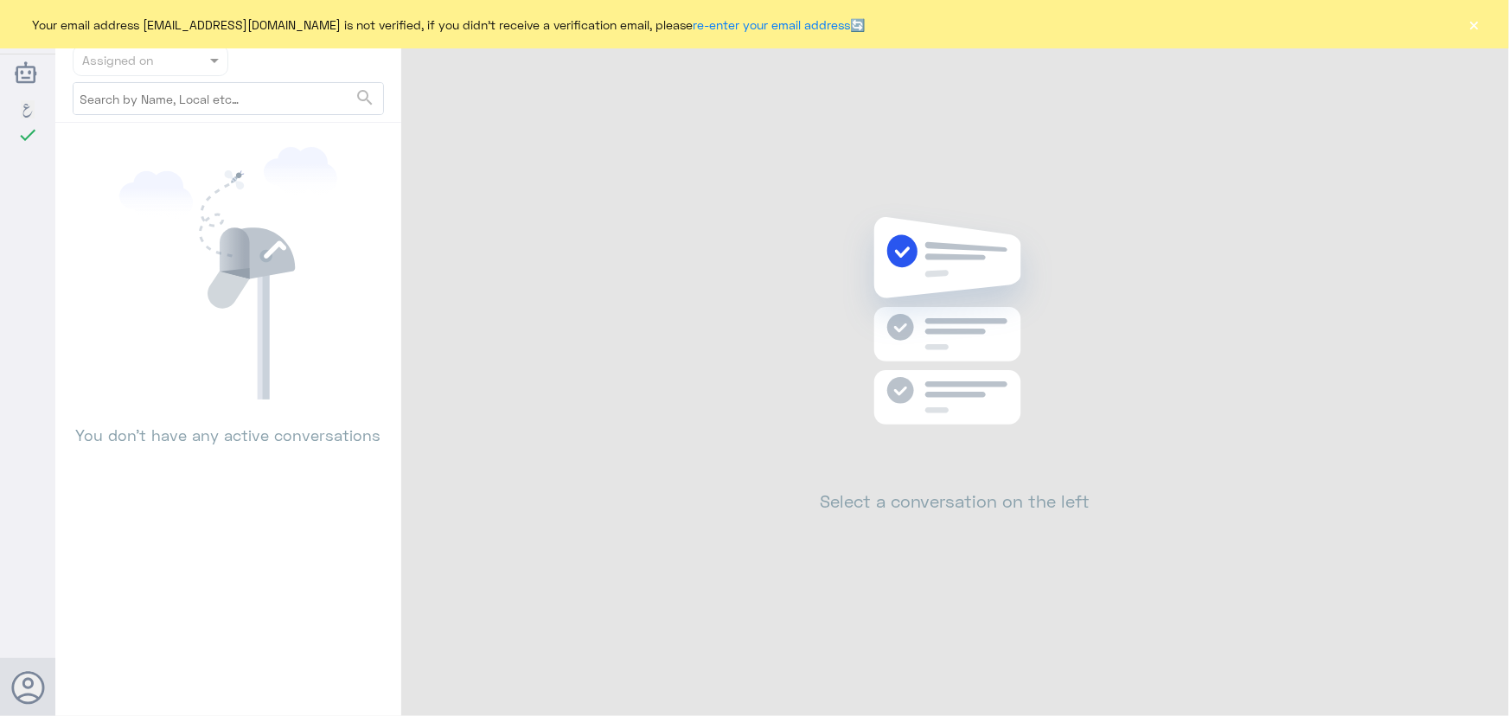
click at [1486, 27] on div "Your email address n_zaid@DallahHealth.com is not verified, if you didn't recei…" at bounding box center [754, 24] width 1509 height 48
click at [1477, 25] on button "×" at bounding box center [1474, 24] width 17 height 17
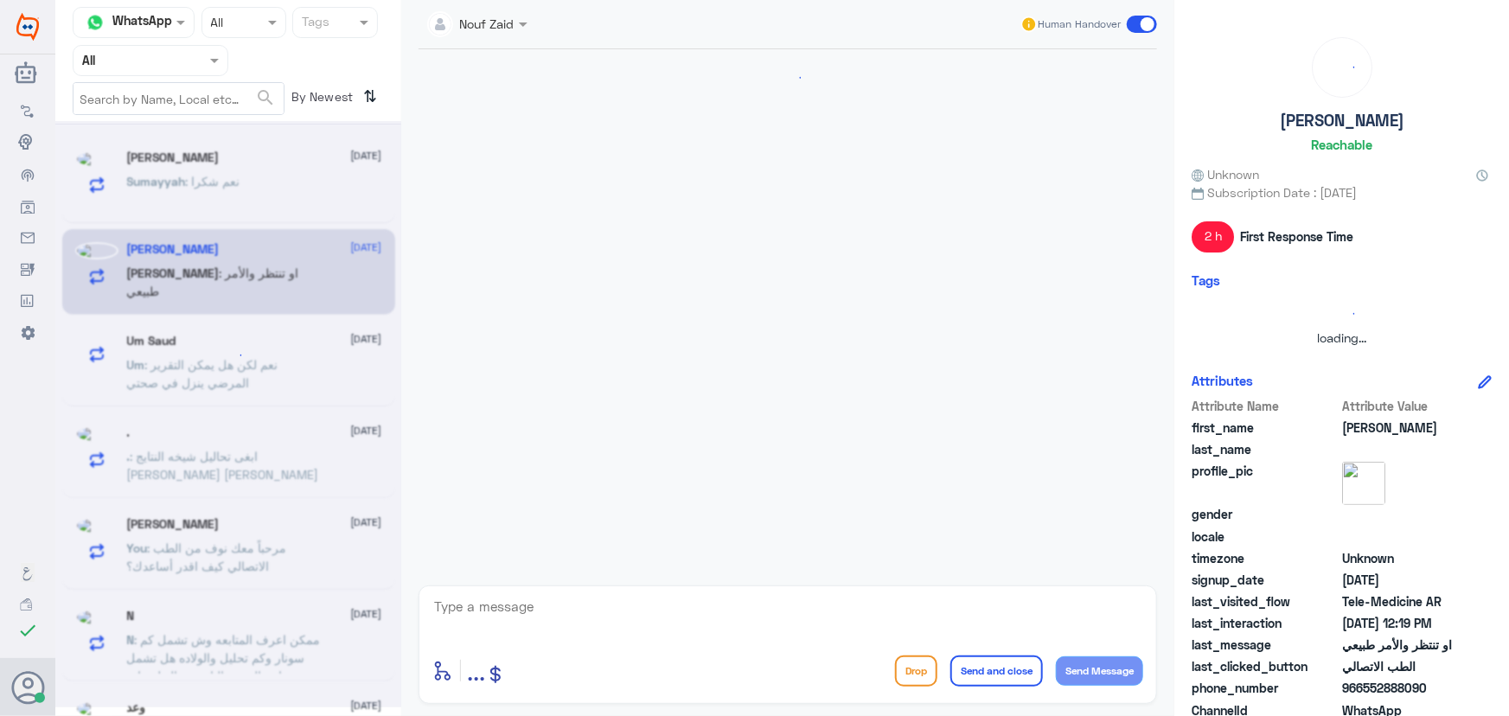
scroll to position [732, 0]
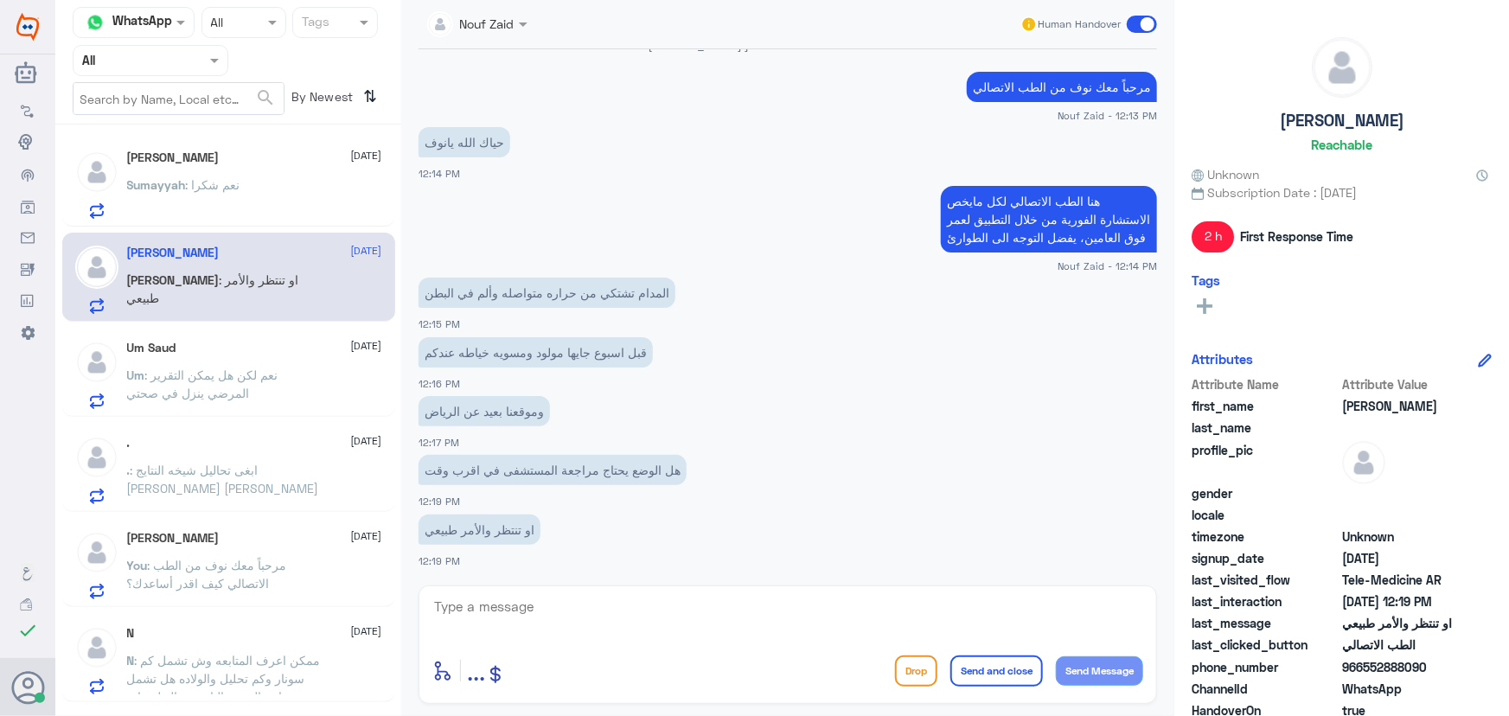
click at [291, 194] on div "Sumayyah : نعم شكرا" at bounding box center [254, 199] width 255 height 39
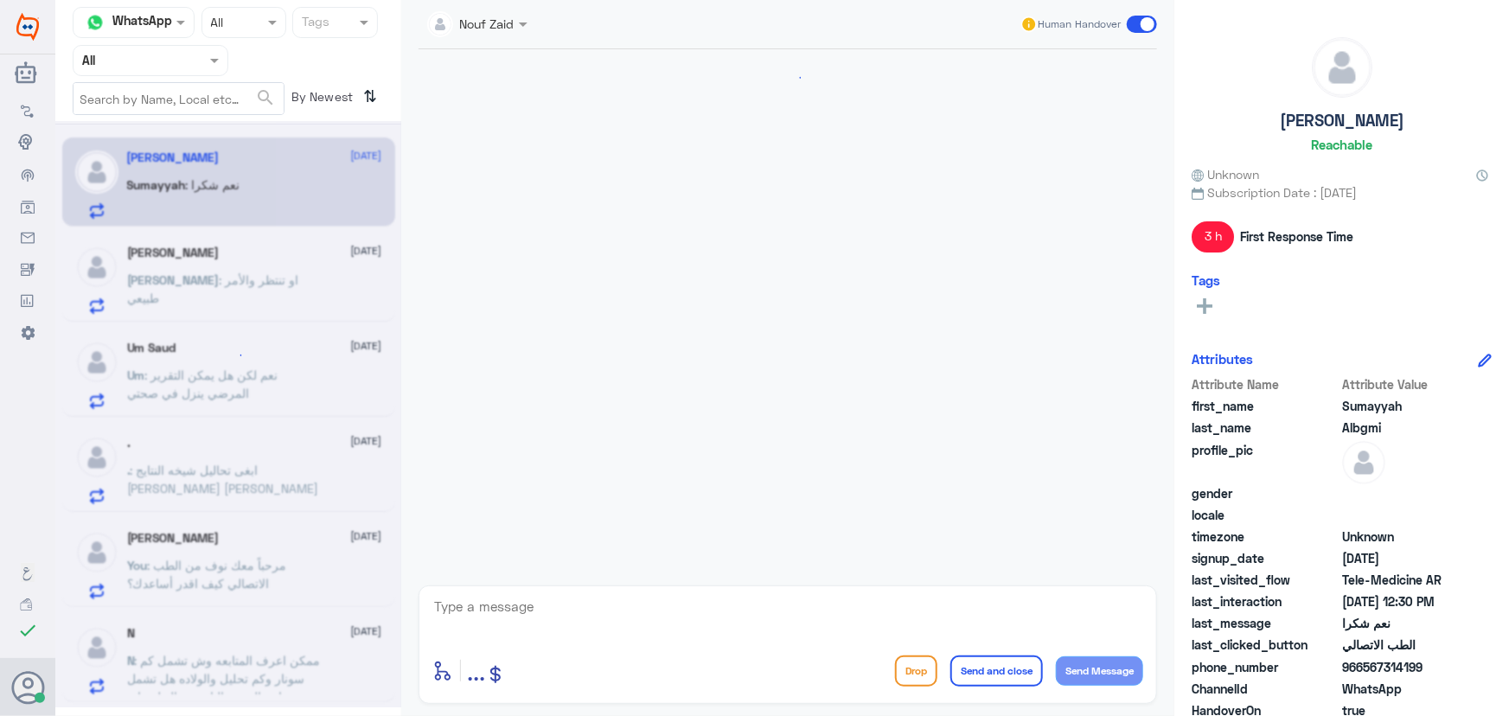
scroll to position [431, 0]
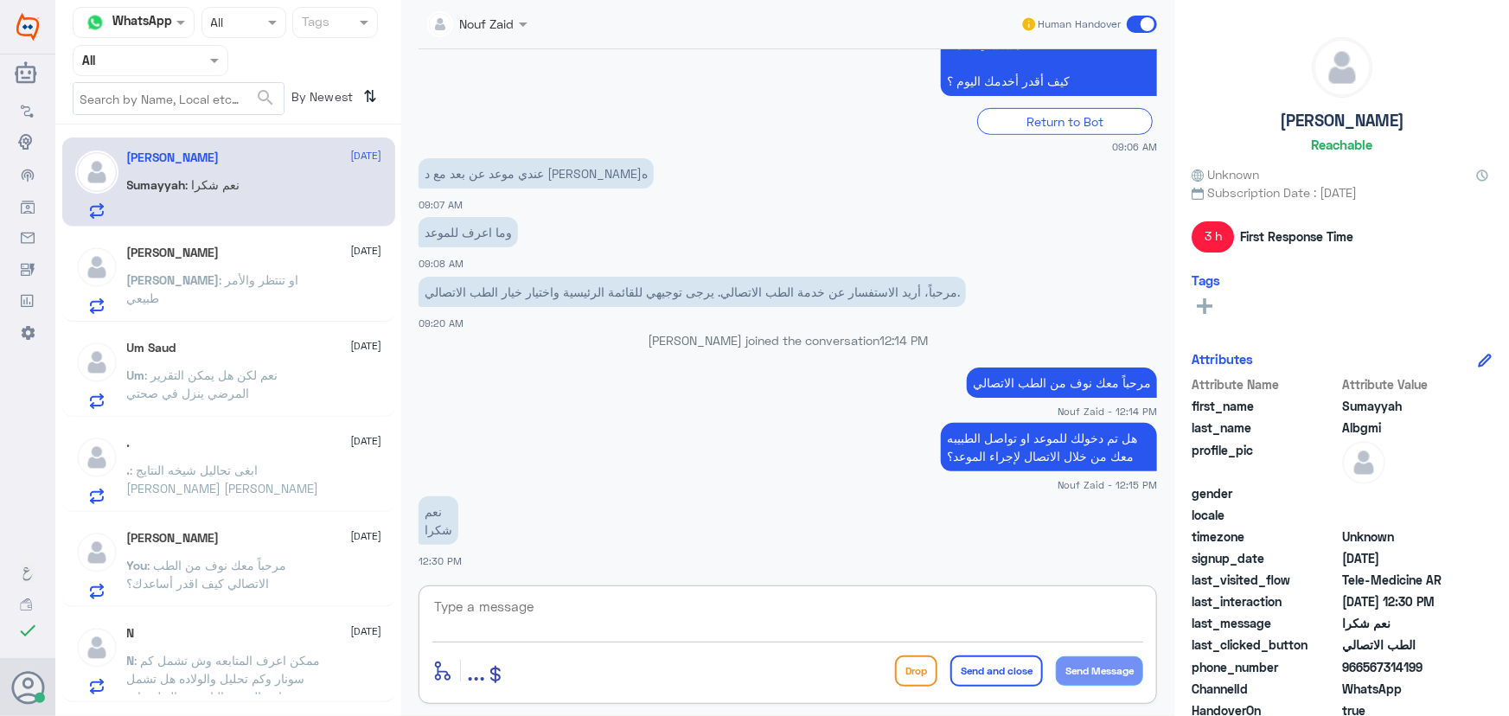
click at [708, 623] on textarea at bounding box center [787, 616] width 711 height 42
type textarea "سعدنا بخدمتك"
click at [1015, 681] on button "Send and close" at bounding box center [996, 670] width 93 height 31
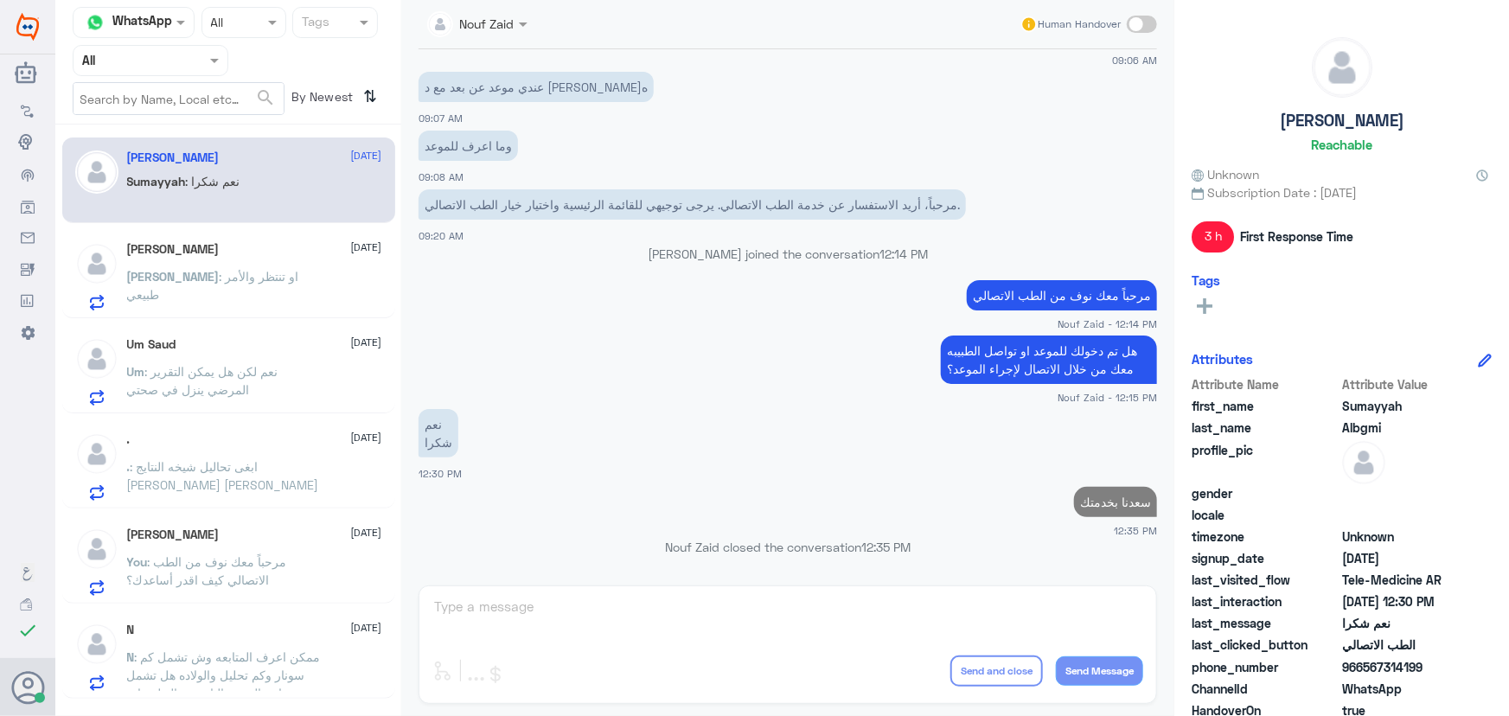
click at [231, 229] on div "Nasser 4 September Nasser : او تنتظر والأمر طبيعي" at bounding box center [228, 273] width 333 height 89
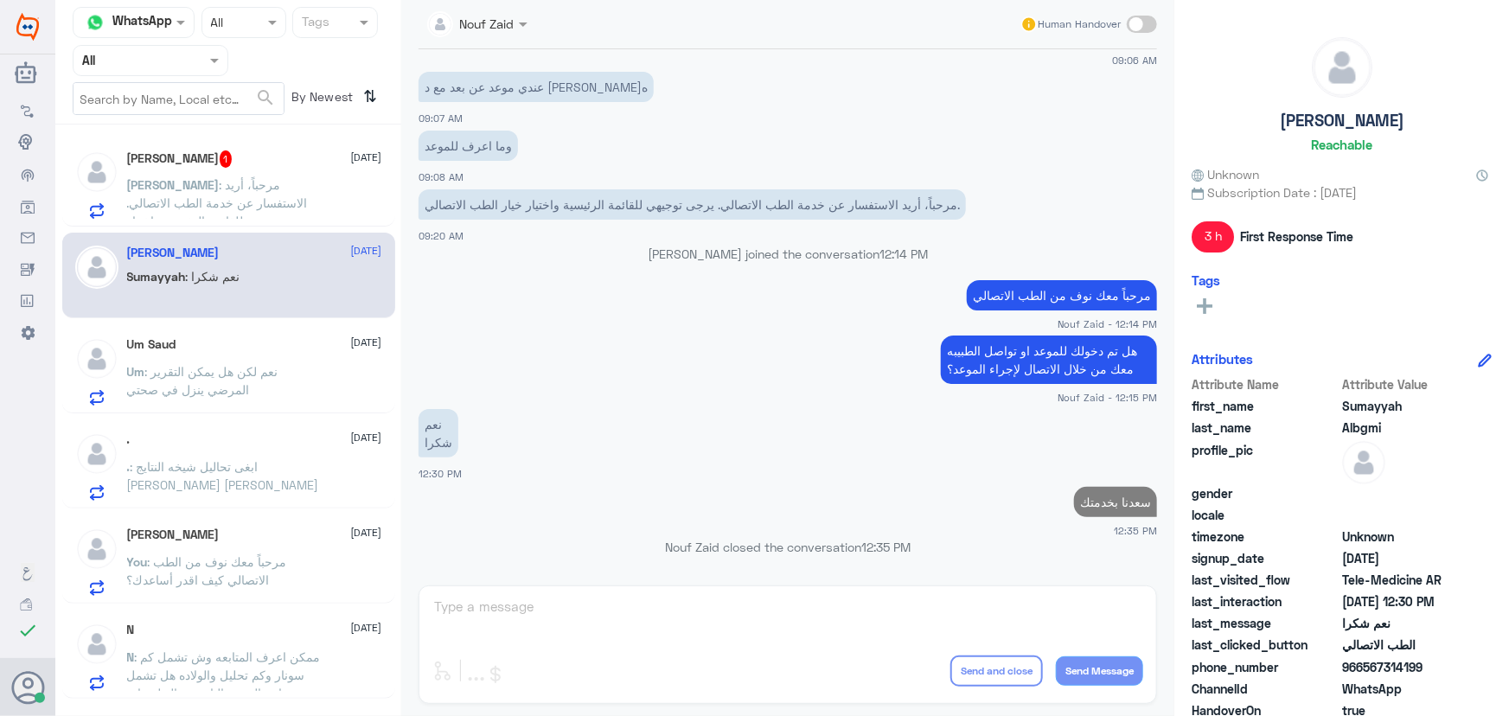
click at [249, 259] on div "Sumayyah Albgmi 4 September Sumayyah : نعم شكرا" at bounding box center [254, 278] width 255 height 65
click at [233, 197] on span ": مرحباً، أريد الاستفسار عن خدمة الطب الاتصالي. يرجى توجيهي للقائمة الرئيسية وا…" at bounding box center [221, 211] width 188 height 69
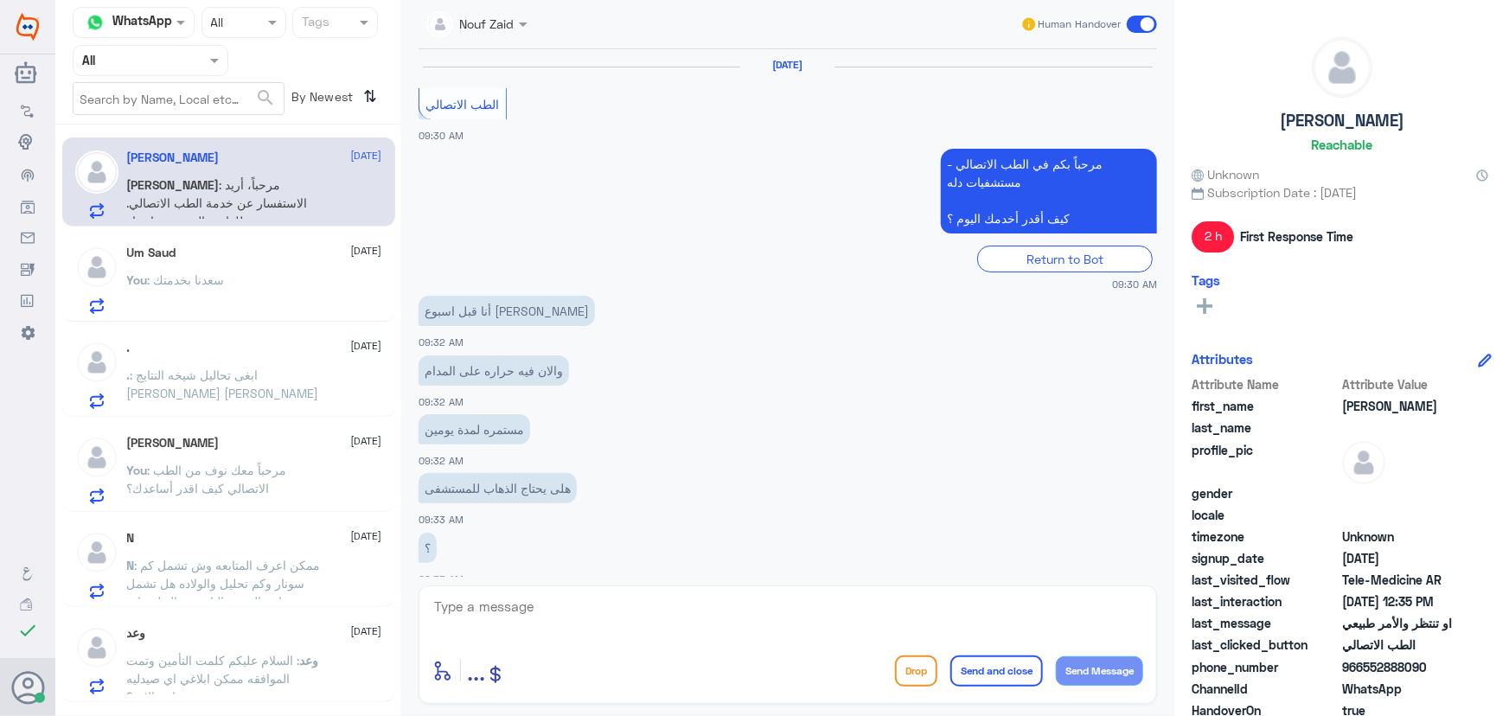
scroll to position [754, 0]
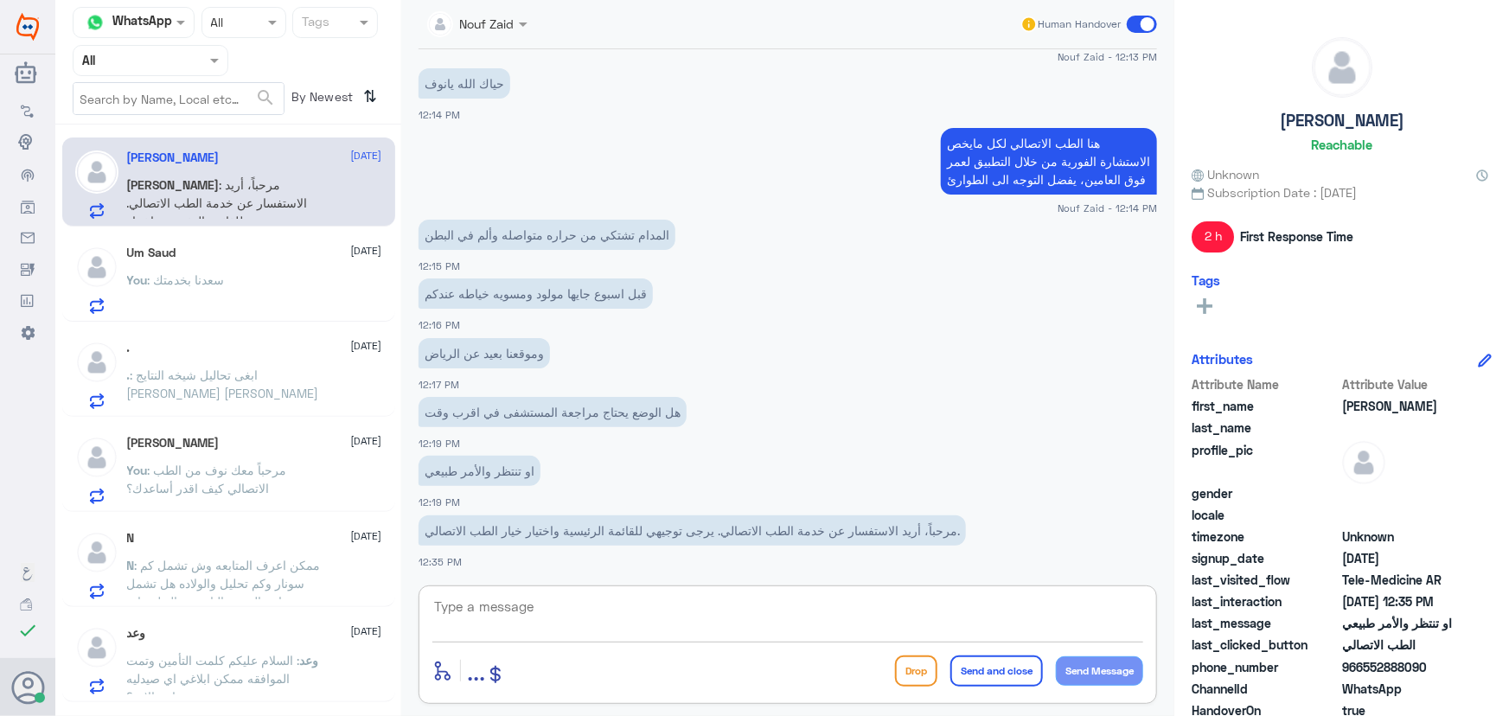
click at [579, 610] on textarea at bounding box center [787, 616] width 711 height 42
type textarea "تم التواصل من خلال الاتصال الهاتفي، سعدنا بخدمتك"
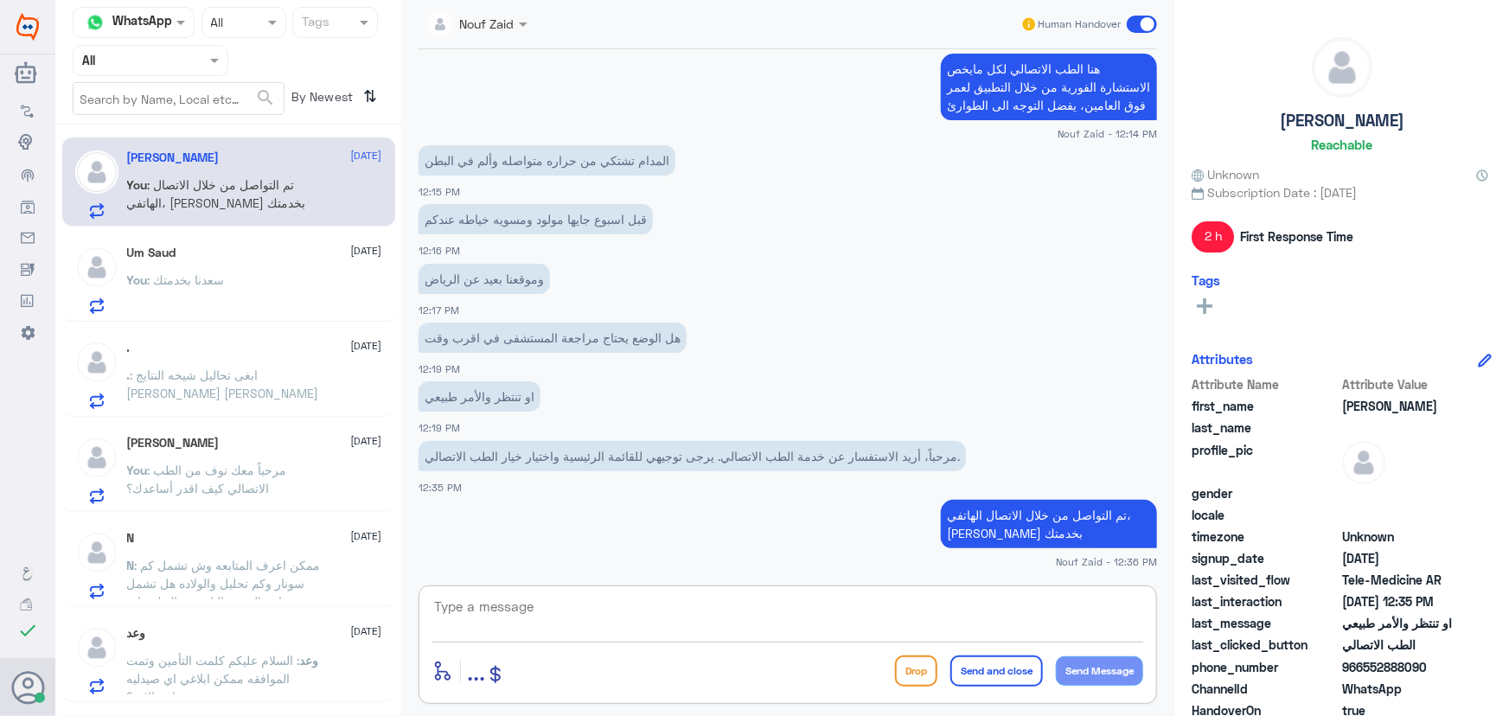
click at [246, 277] on div "You : سعدنا بخدمتك" at bounding box center [254, 294] width 255 height 39
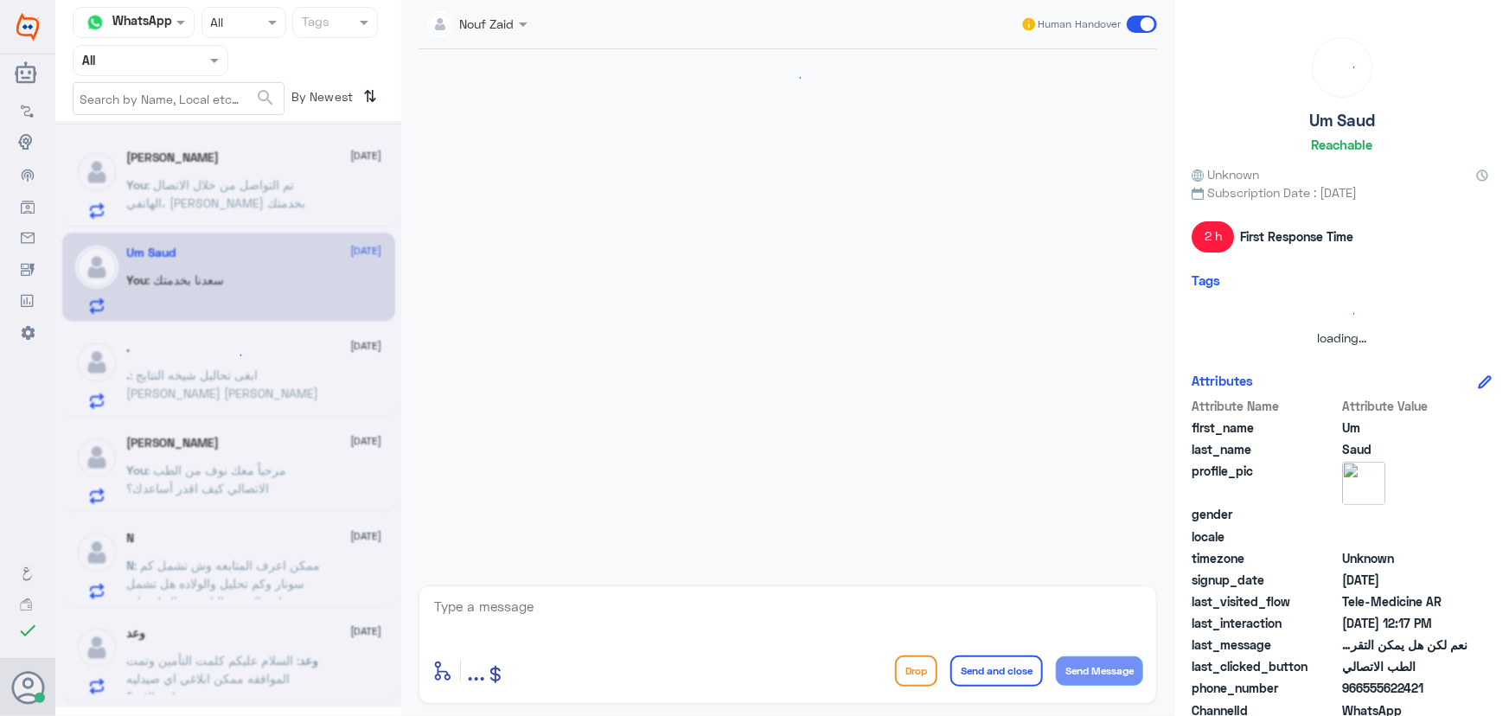
scroll to position [599, 0]
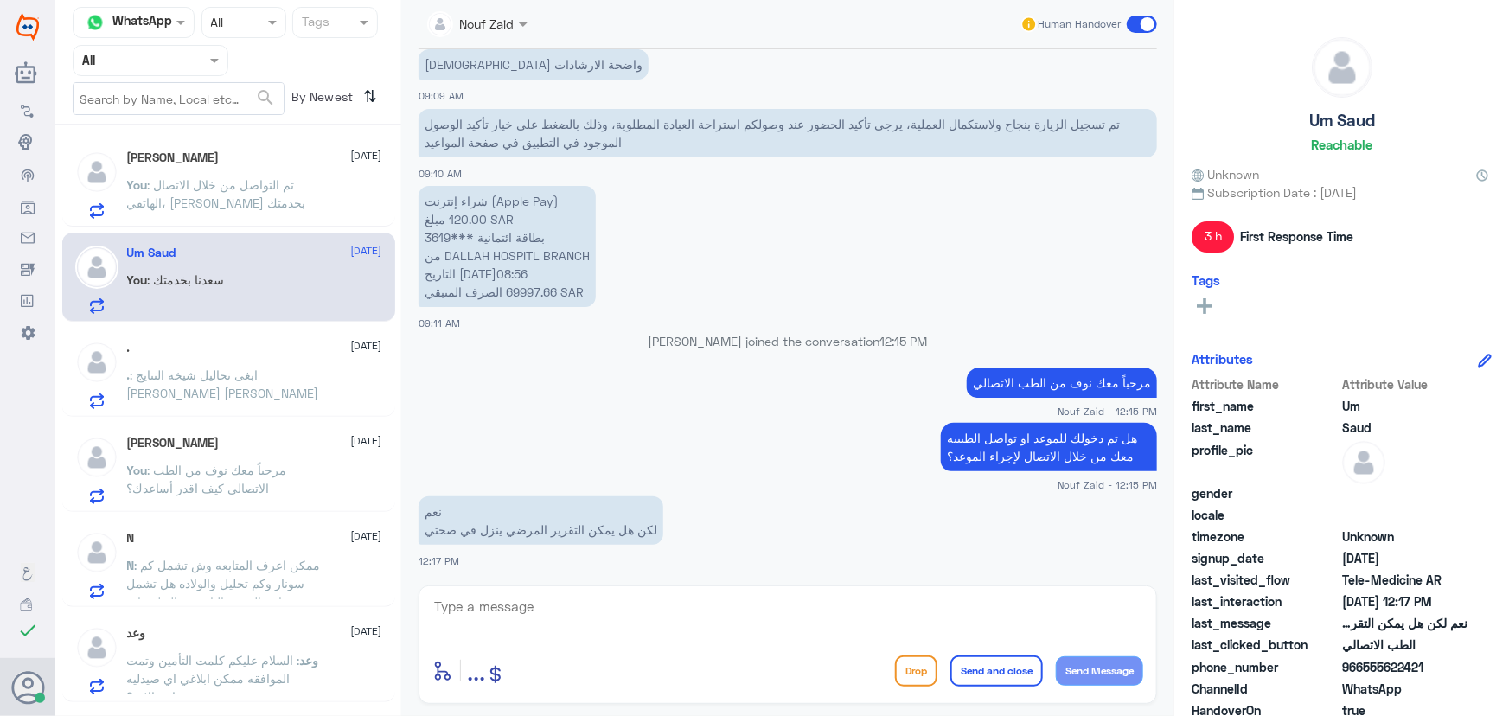
click at [243, 204] on span ": تم التواصل من خلال الاتصال الهاتفي، سعدنا بخدمتك" at bounding box center [216, 193] width 179 height 33
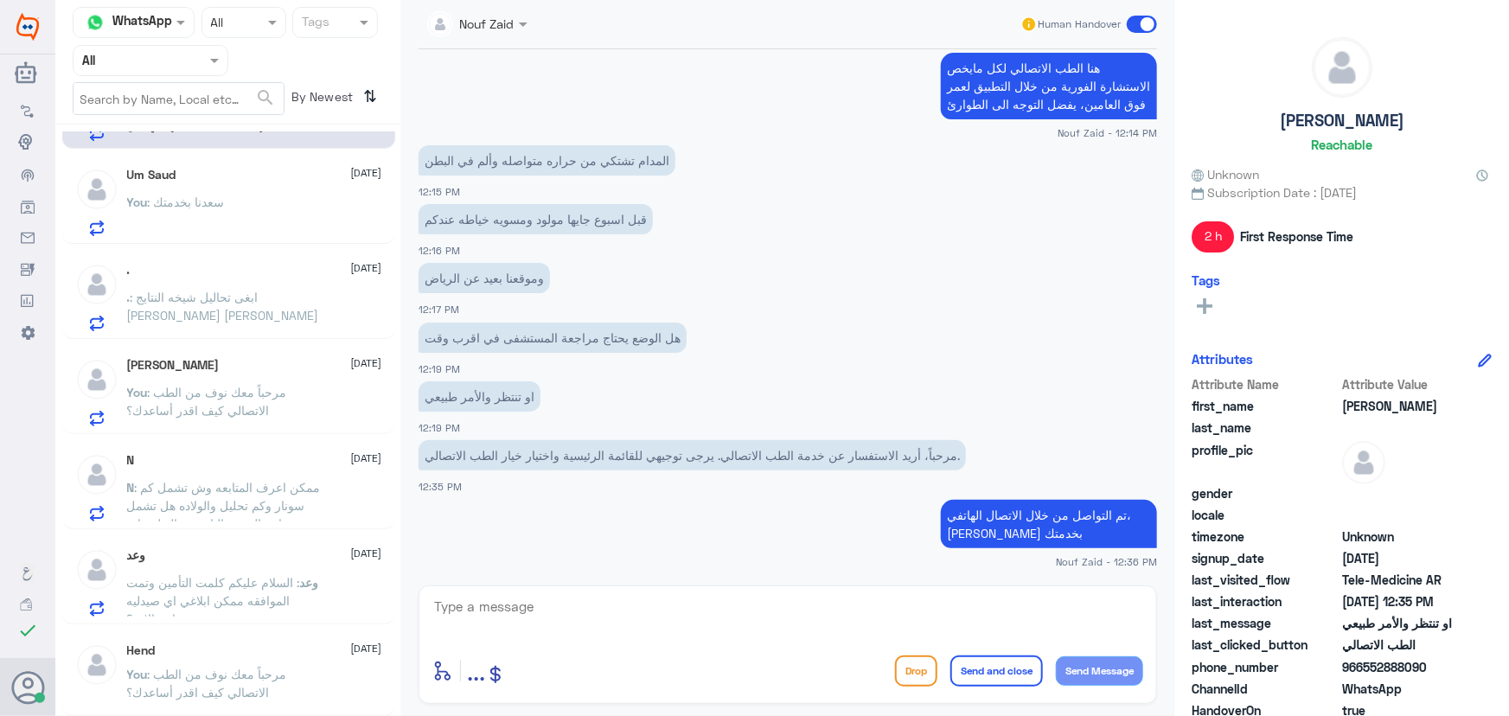
scroll to position [235, 0]
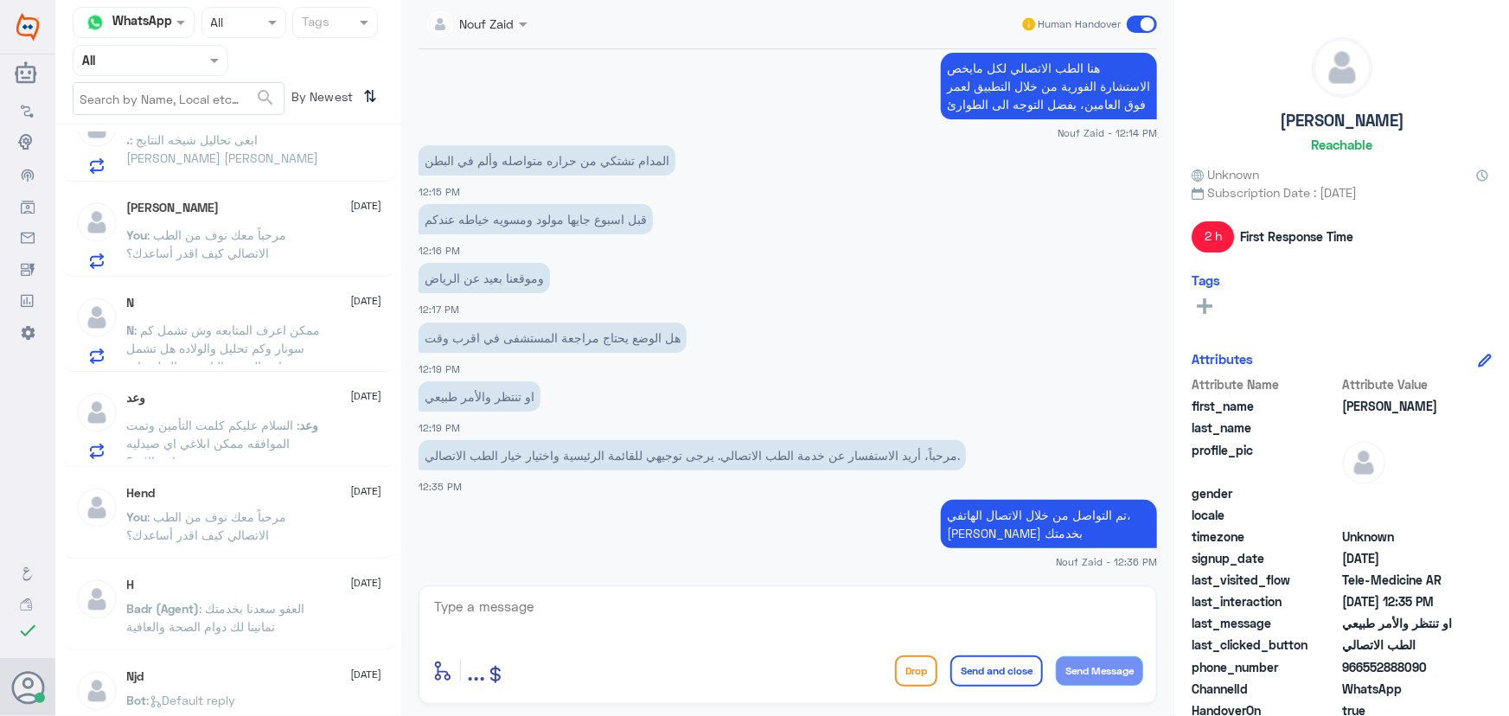
click at [215, 446] on span ": السلام عليكم كلمت التأمين وتمت الموافقه ممكن ابلاغي اي صيدليه متواجد الان ؟" at bounding box center [213, 443] width 173 height 51
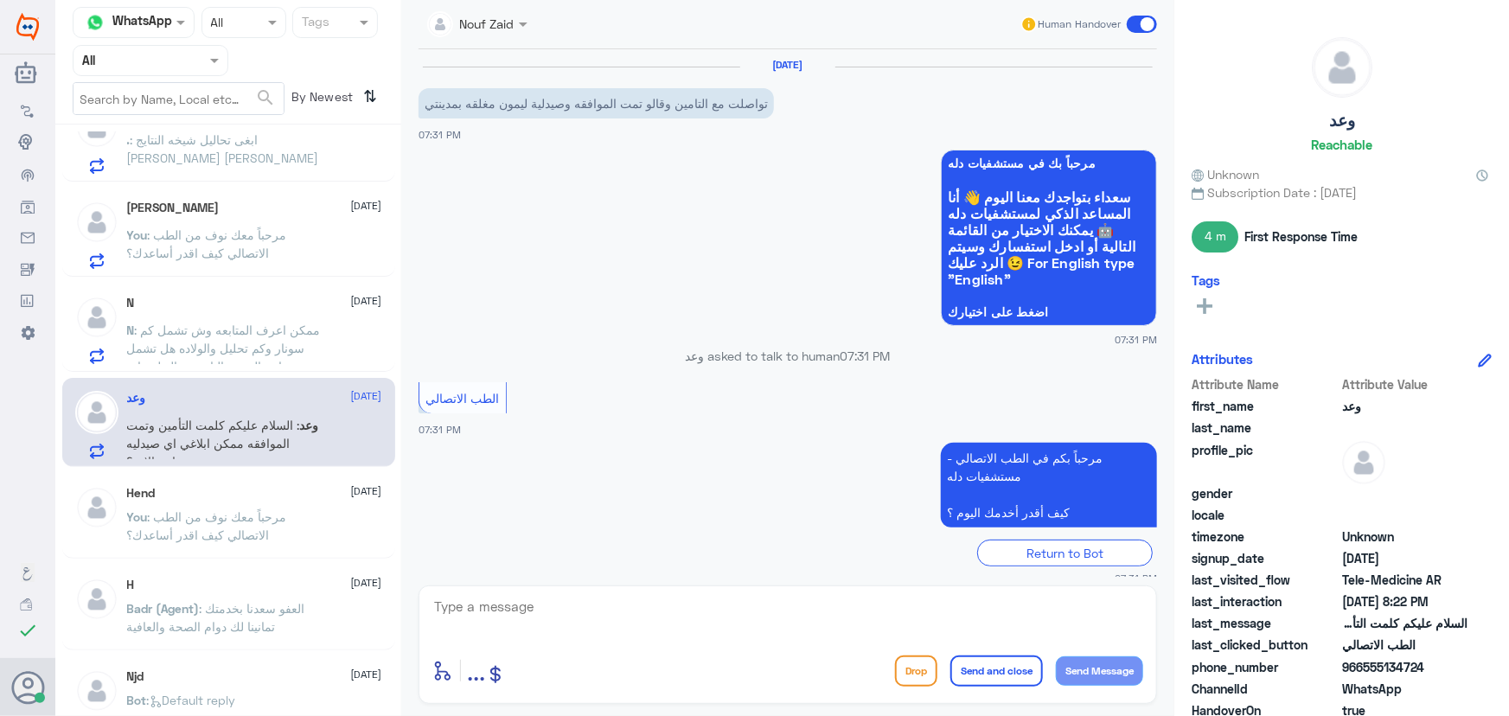
scroll to position [847, 0]
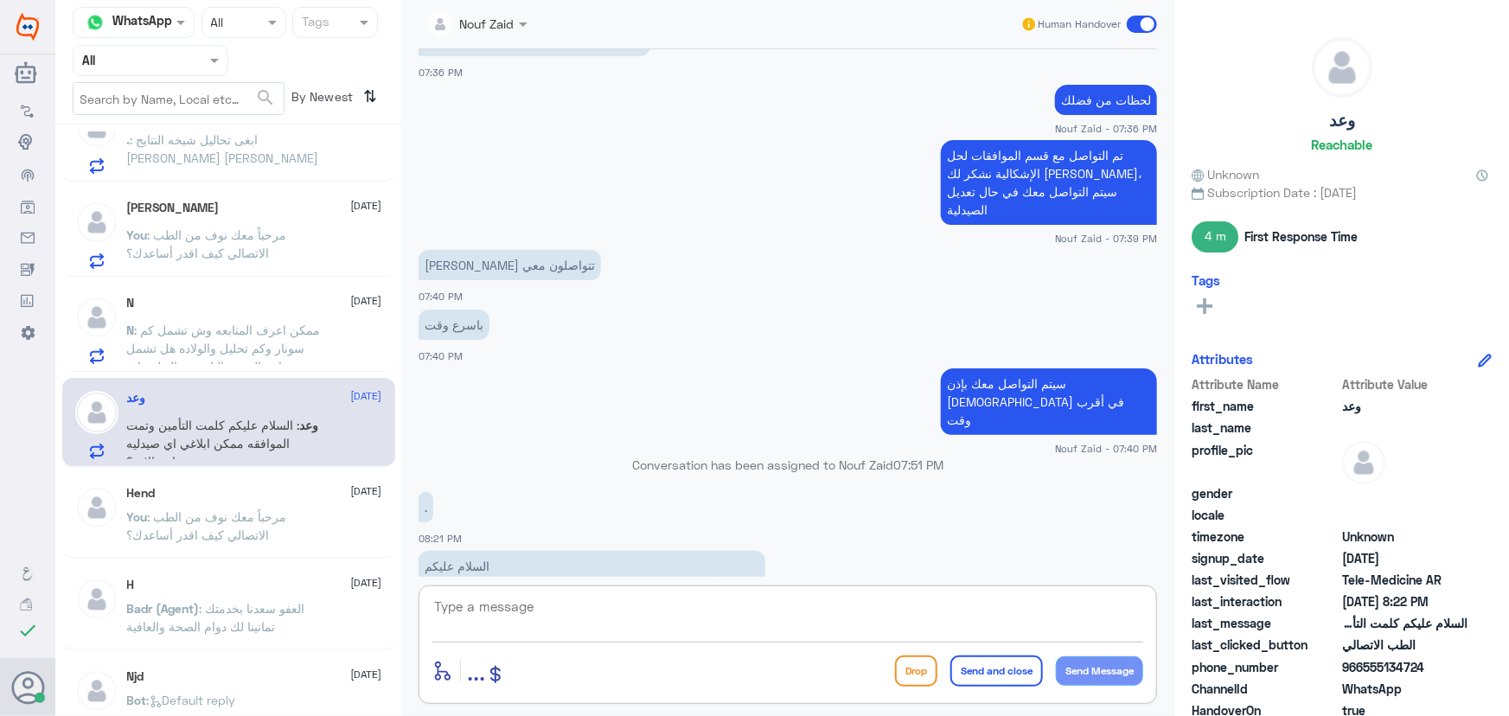
click at [595, 609] on textarea at bounding box center [787, 616] width 711 height 42
click at [259, 353] on span ": ممكن اعرف المتابعه وش تشمل كم سونار وكم تحليل والولاده هل تشمل رضاعه البيبي و…" at bounding box center [224, 357] width 194 height 69
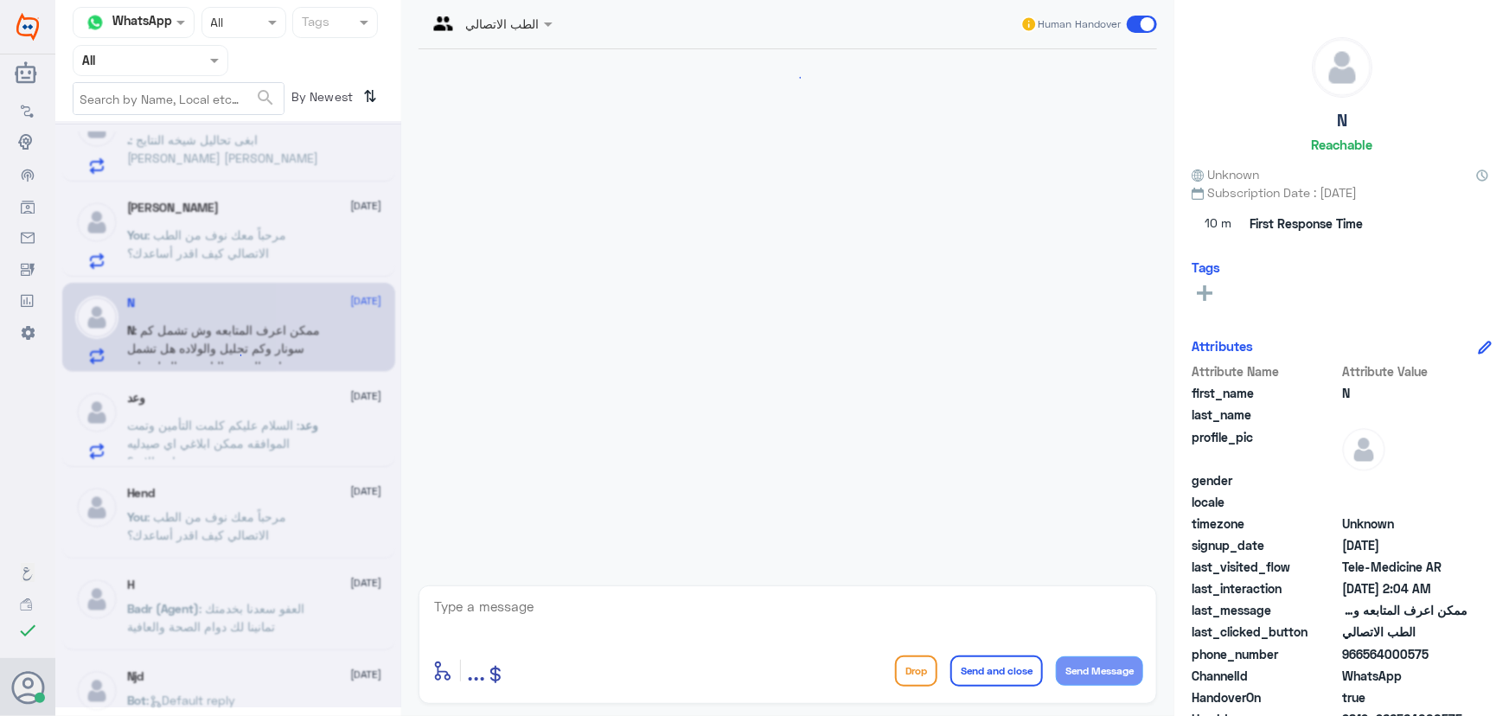
scroll to position [233, 0]
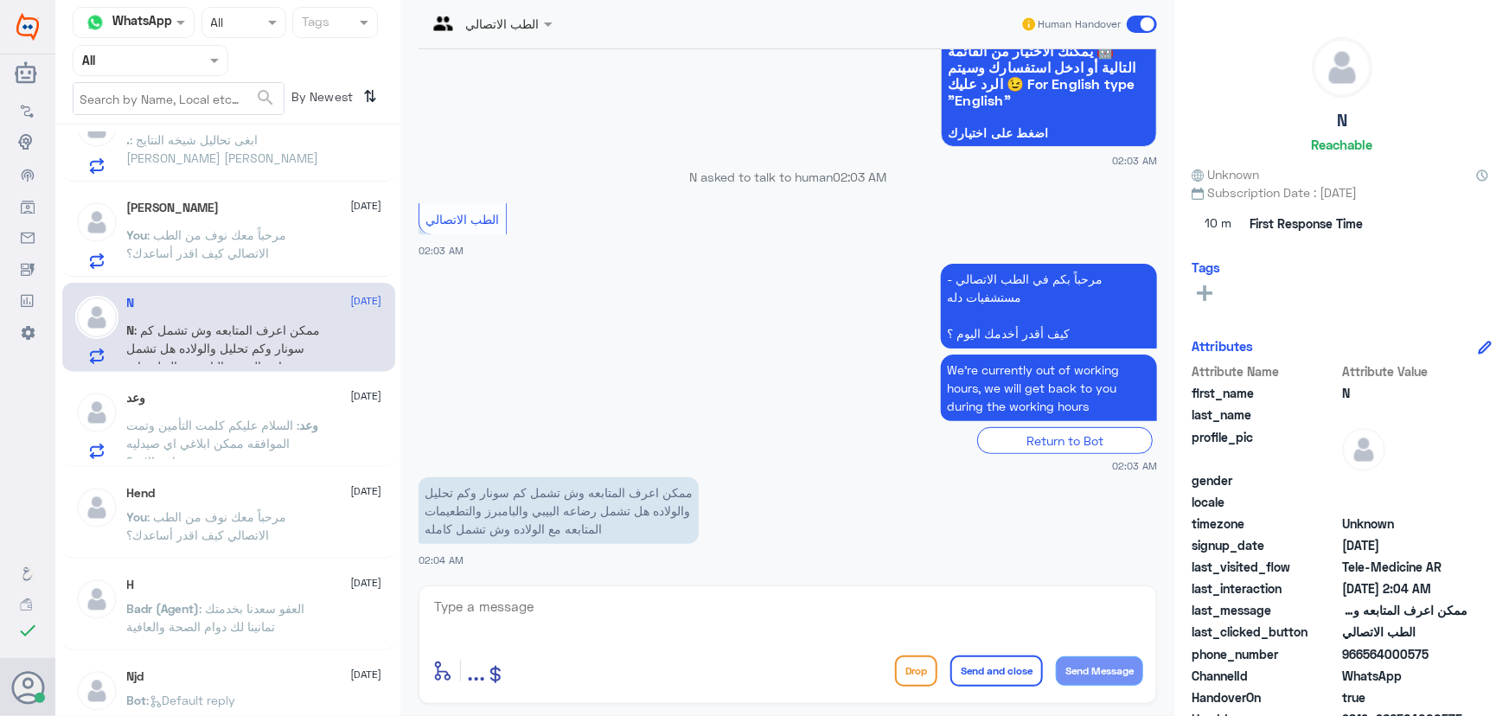
click at [303, 431] on p "وعد : السلام عليكم كلمت التأمين وتمت الموافقه ممكن ابلاغي اي صيدليه متواجد الان…" at bounding box center [224, 437] width 195 height 43
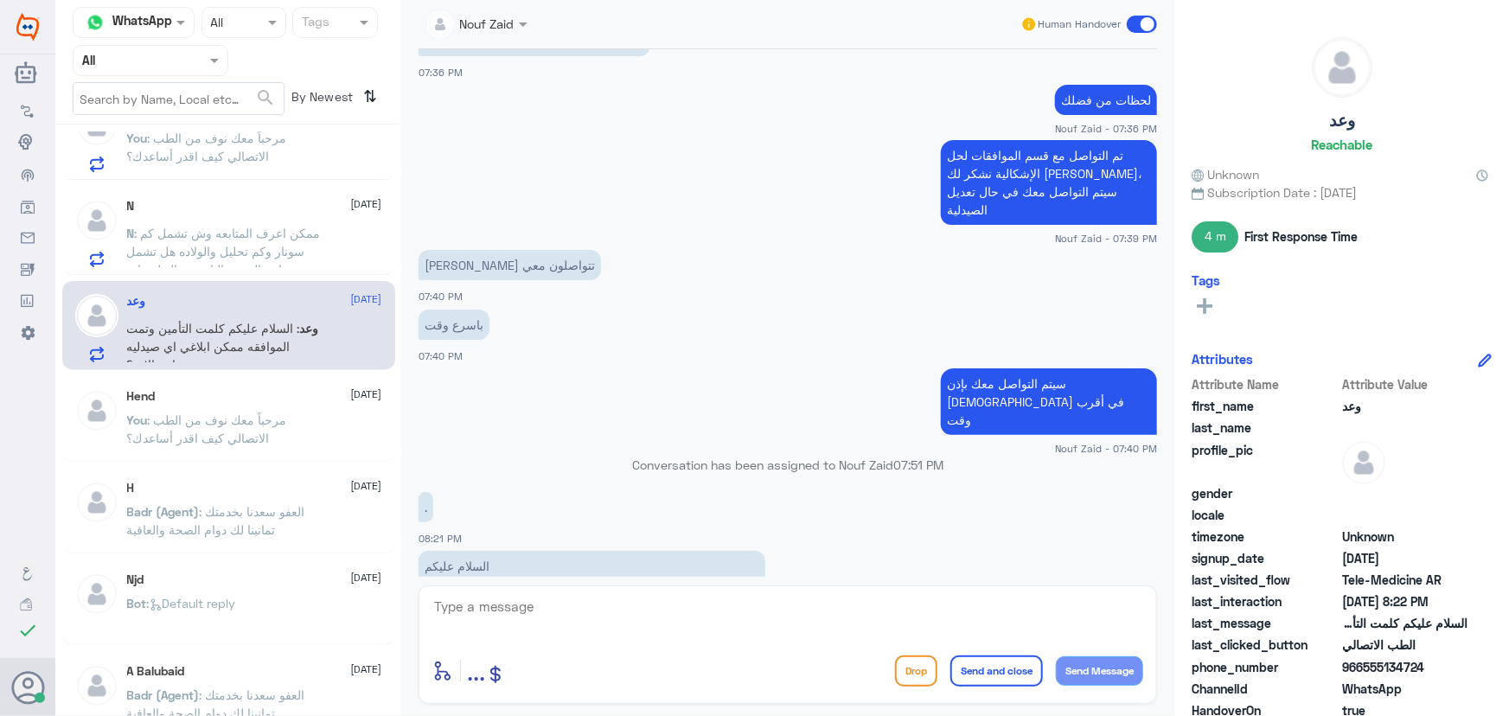
scroll to position [393, 0]
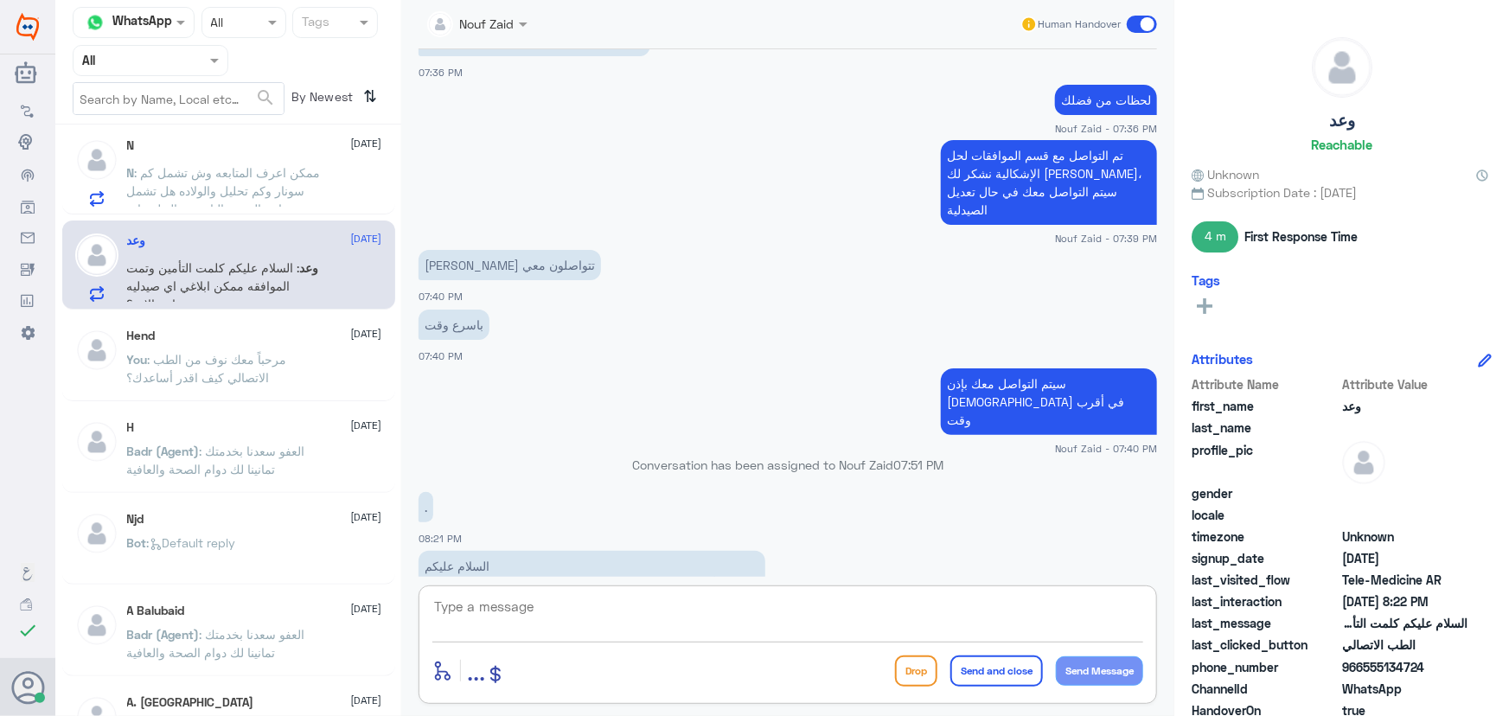
click at [700, 603] on textarea at bounding box center [787, 616] width 711 height 42
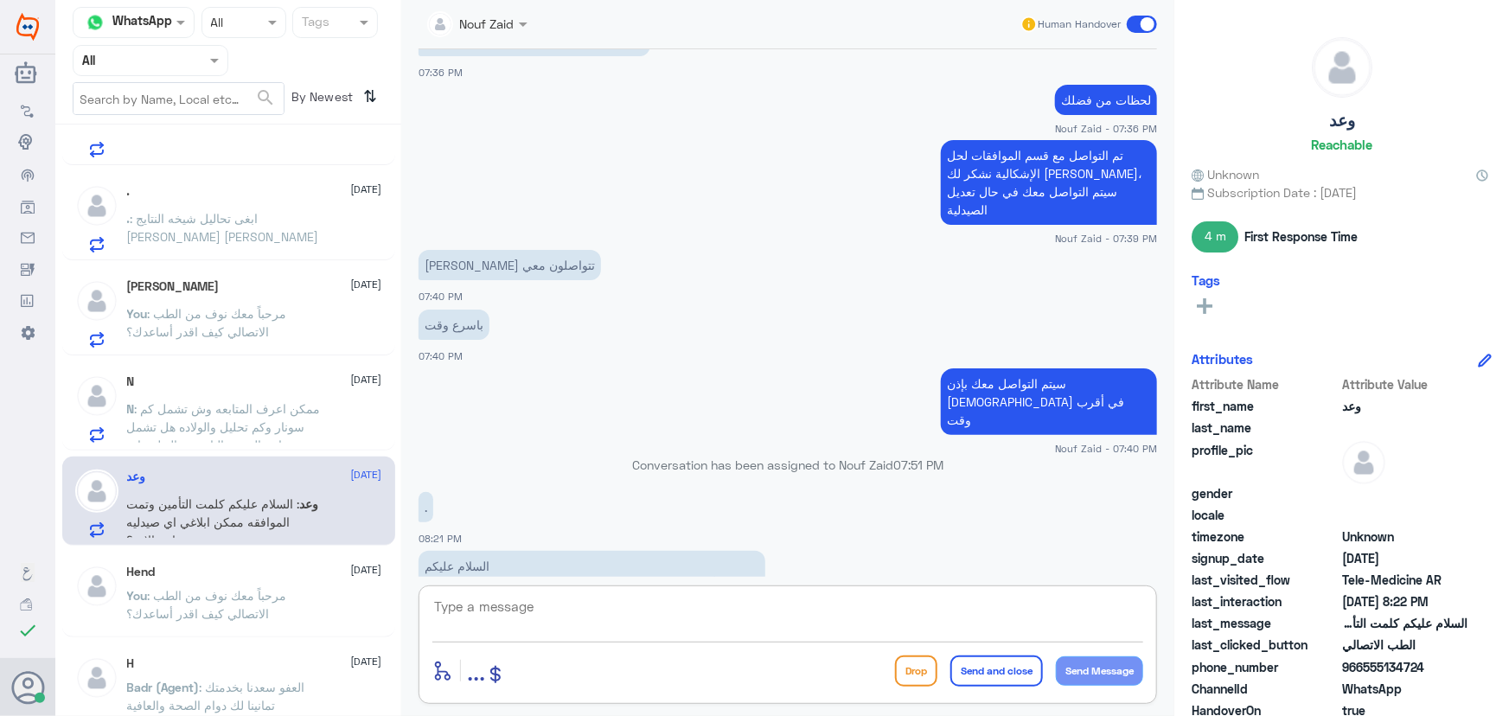
scroll to position [0, 0]
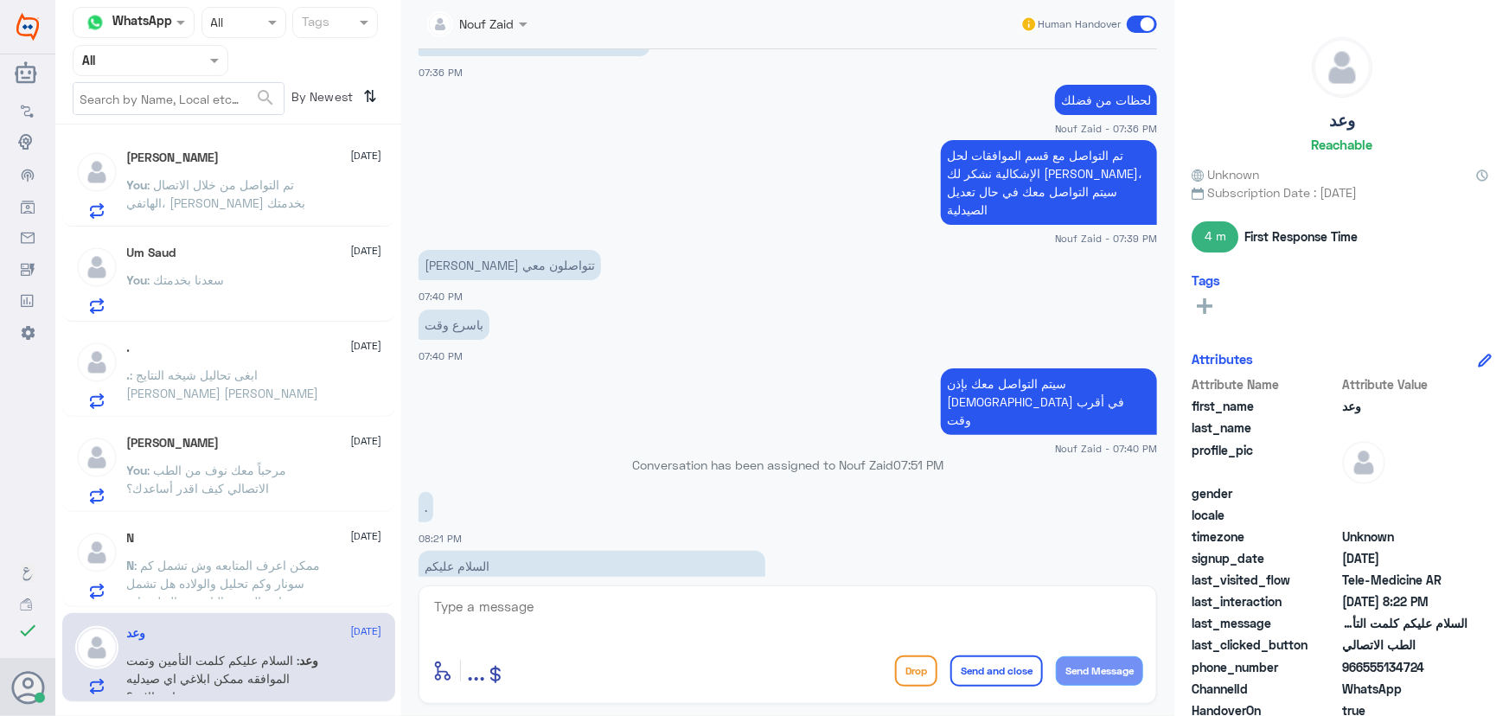
click at [222, 195] on span ": تم التواصل من خلال الاتصال الهاتفي، سعدنا بخدمتك" at bounding box center [216, 193] width 179 height 33
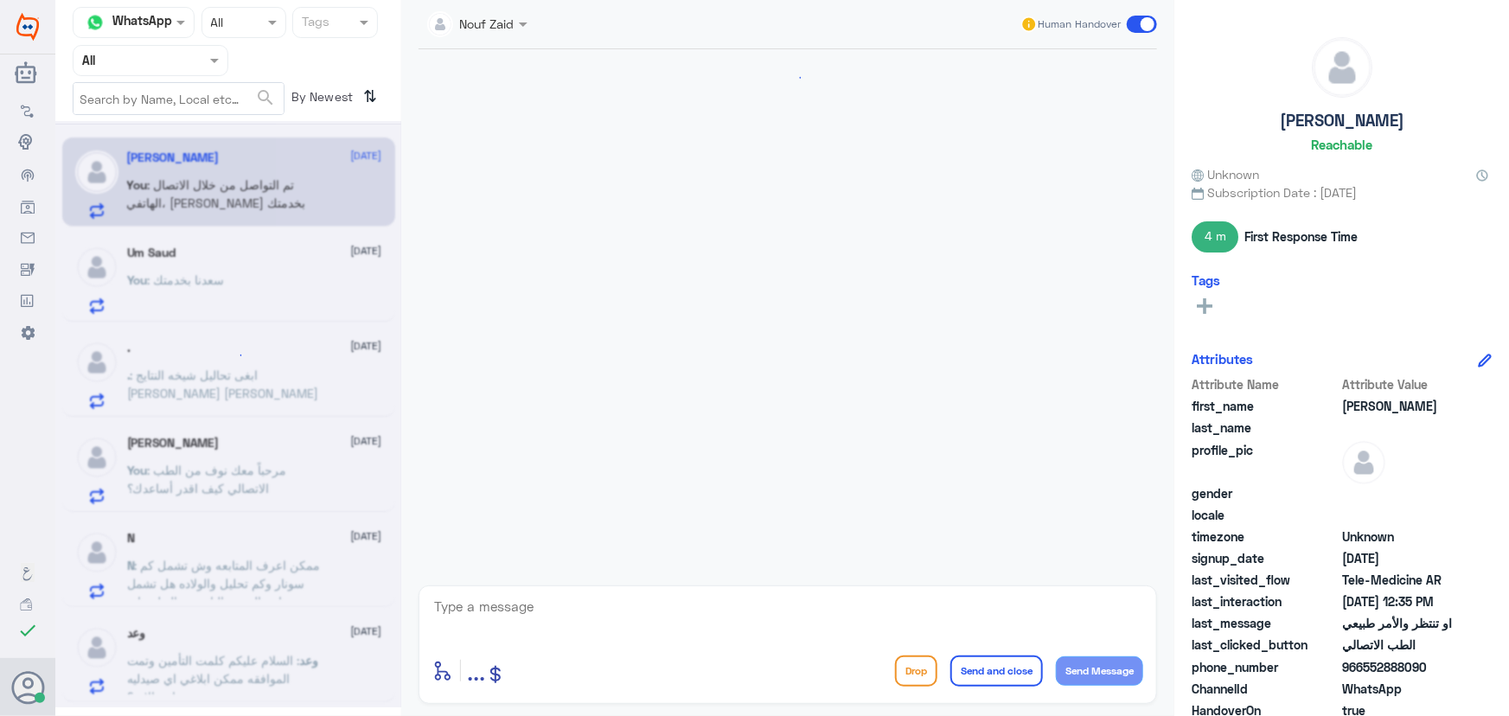
scroll to position [769, 0]
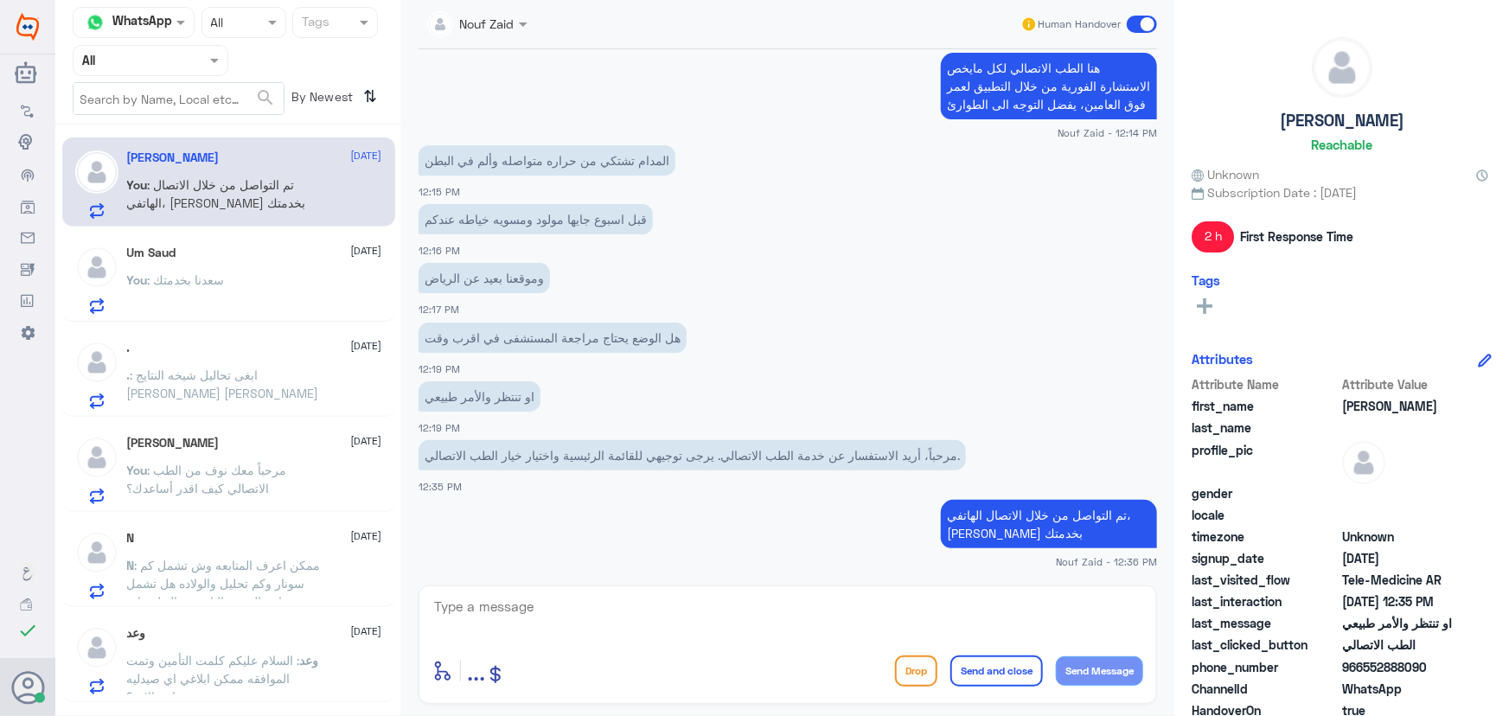
click at [235, 272] on div "Um Saud 4 September You : سعدنا بخدمتك" at bounding box center [254, 280] width 255 height 68
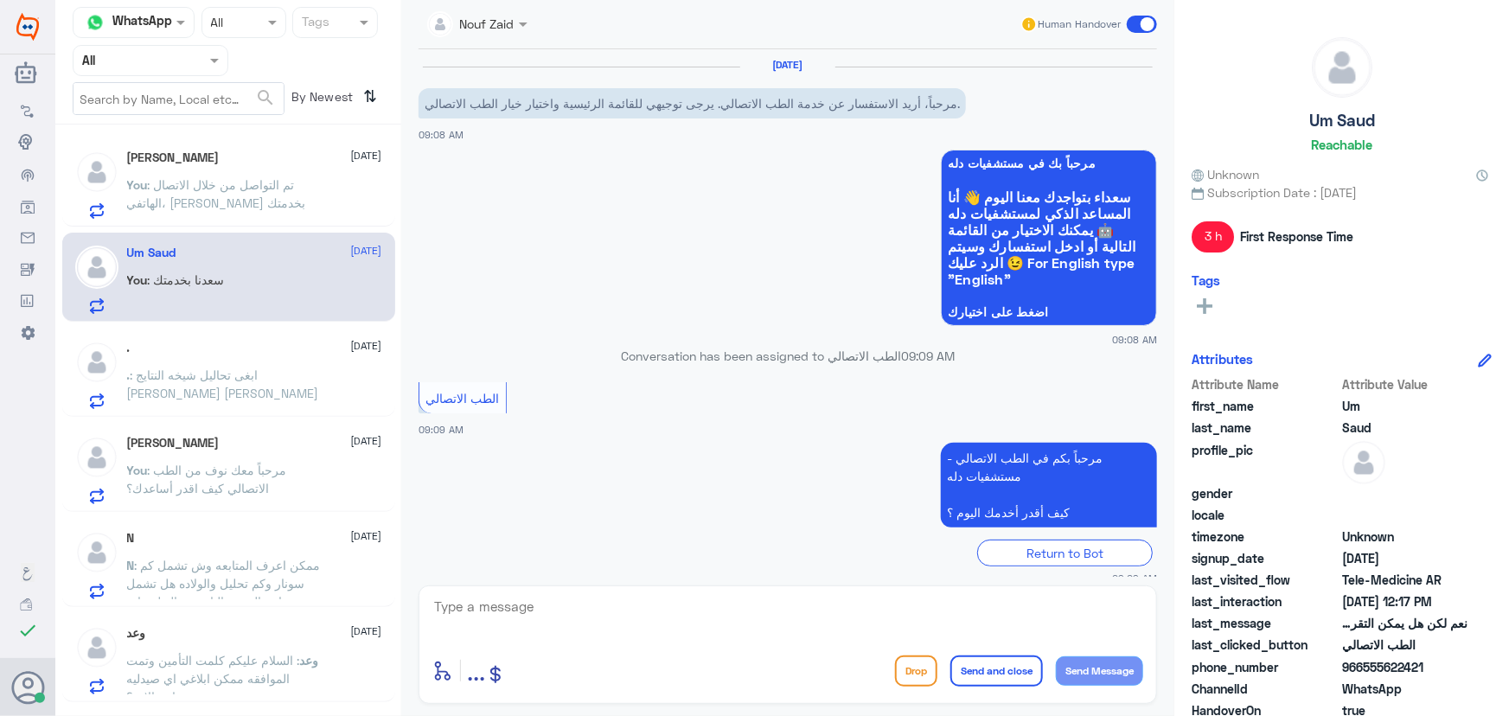
scroll to position [599, 0]
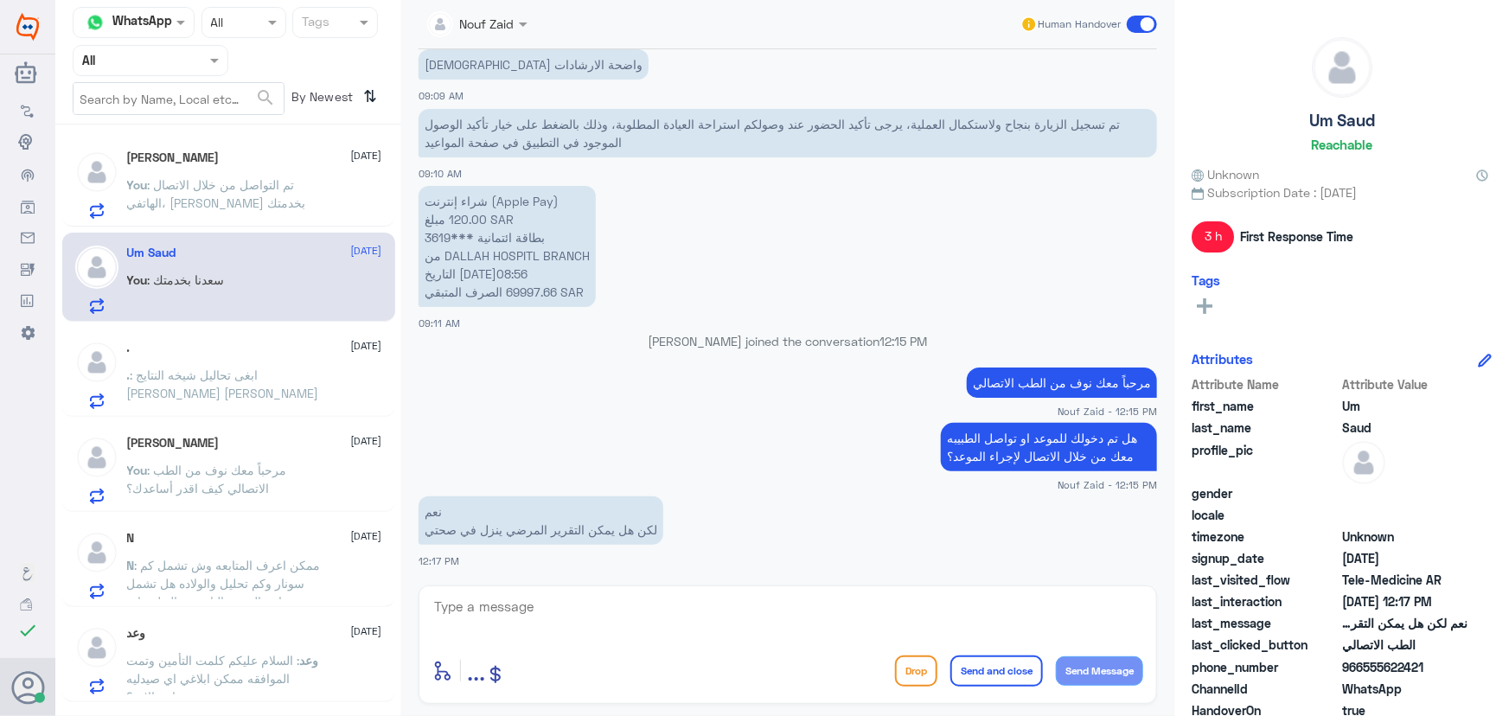
click at [668, 630] on textarea at bounding box center [787, 616] width 711 height 42
drag, startPoint x: 596, startPoint y: 617, endPoint x: 587, endPoint y: 614, distance: 9.3
click at [591, 620] on textarea at bounding box center [787, 616] width 711 height 42
paste textarea "لرفع الإجازة المرضية على صحتي، يمكنك التواصل مع التقارير الطبية من خلال 0550181…"
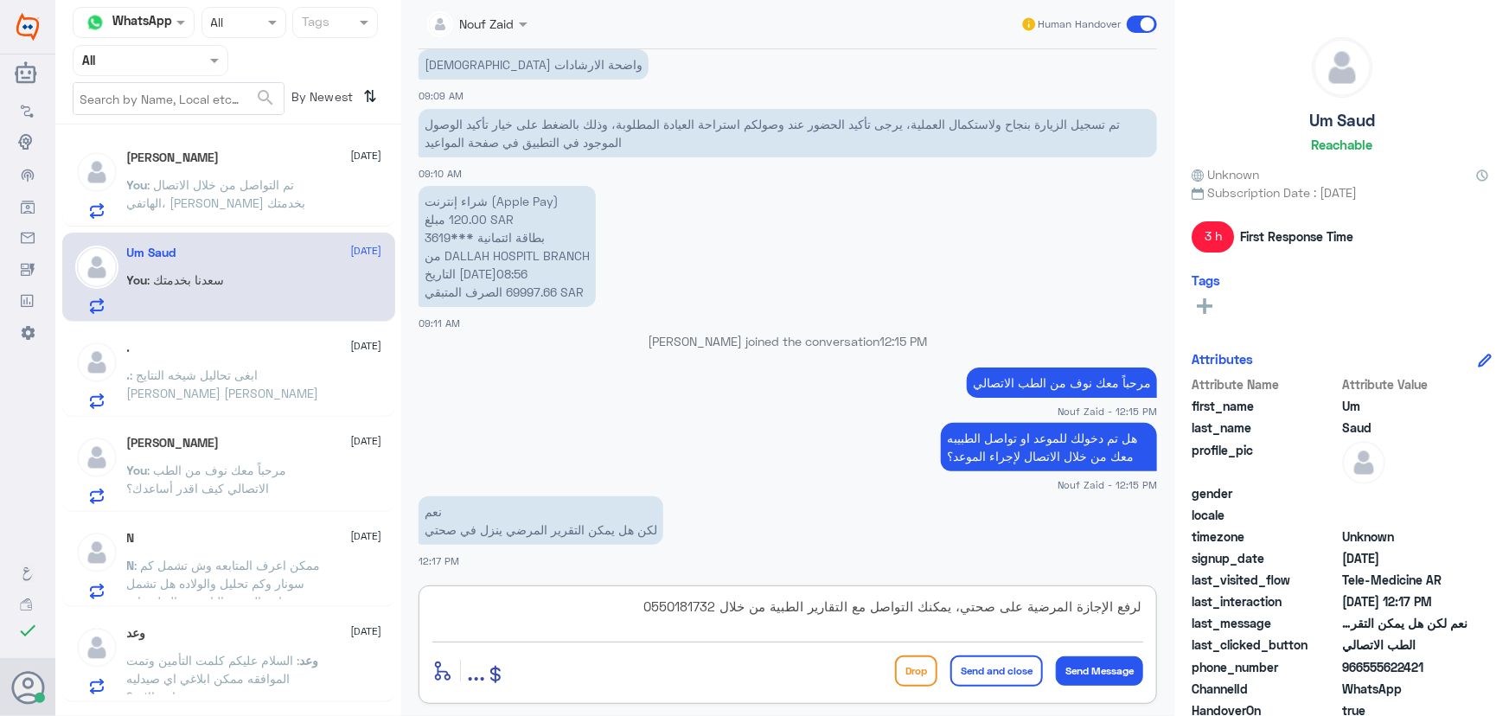
type textarea "لرفع الإجازة المرضية على صحتي، يمكنك التواصل مع التقارير الطبية من خلال 0550181…"
click at [1013, 674] on button "Send and close" at bounding box center [996, 670] width 93 height 31
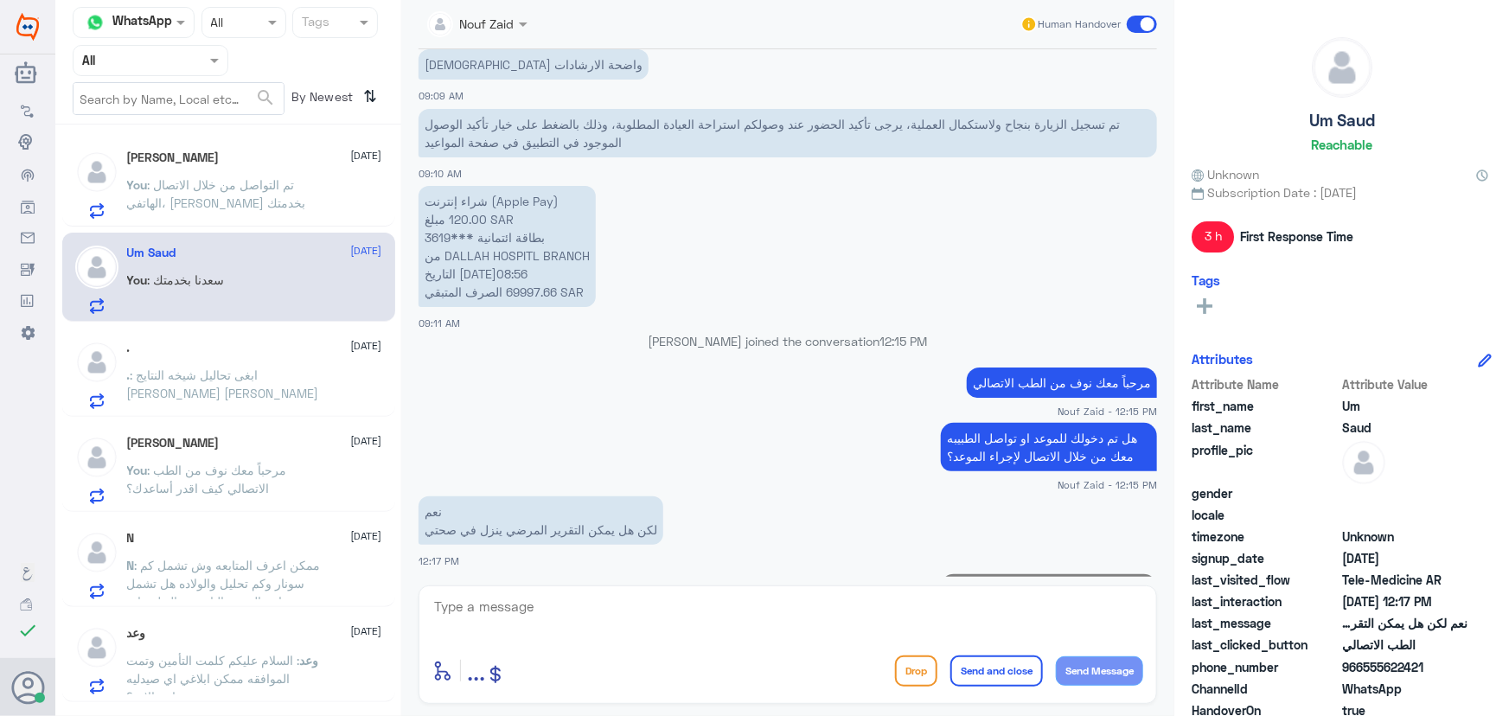
scroll to position [692, 0]
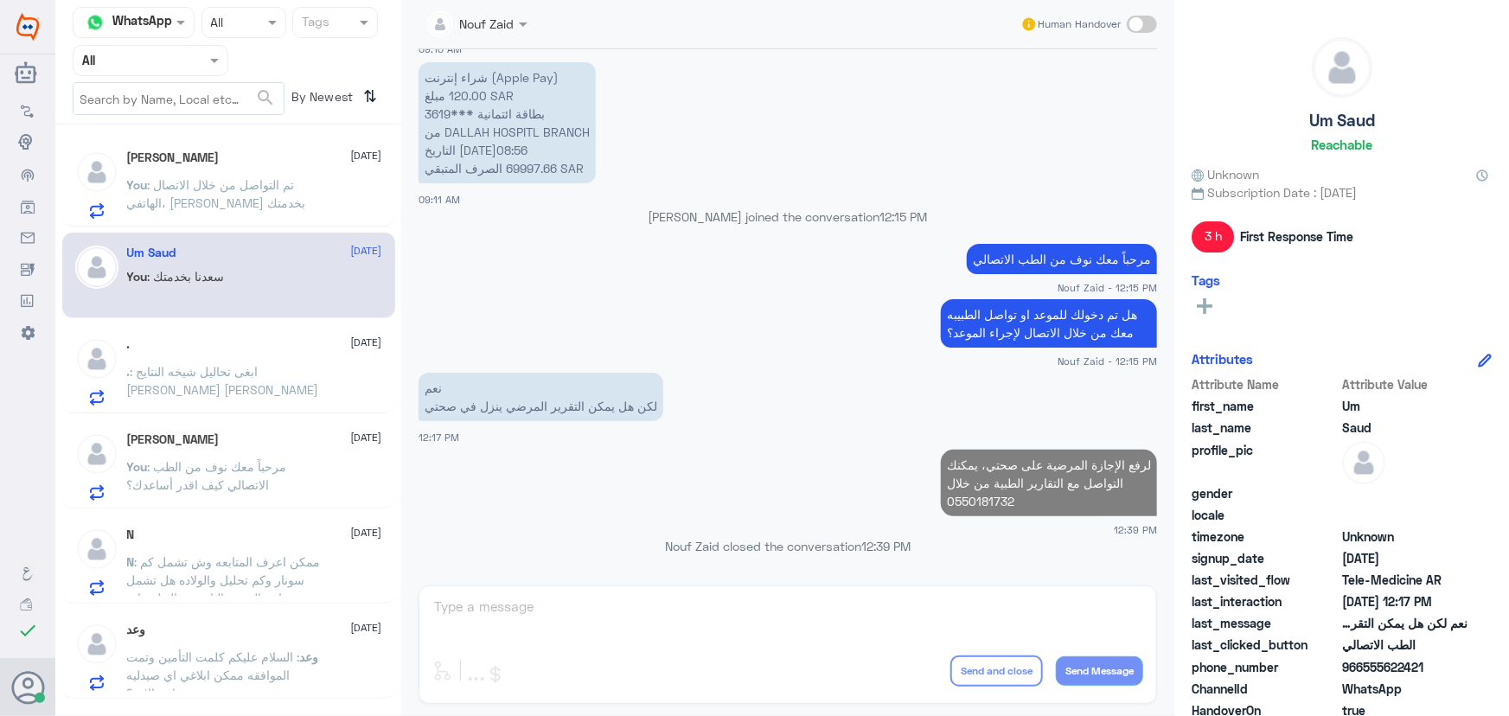
click at [252, 398] on p ". : ابغى تحاليل شيخه النتايج أبي دكتور يتواصل معي" at bounding box center [224, 383] width 195 height 43
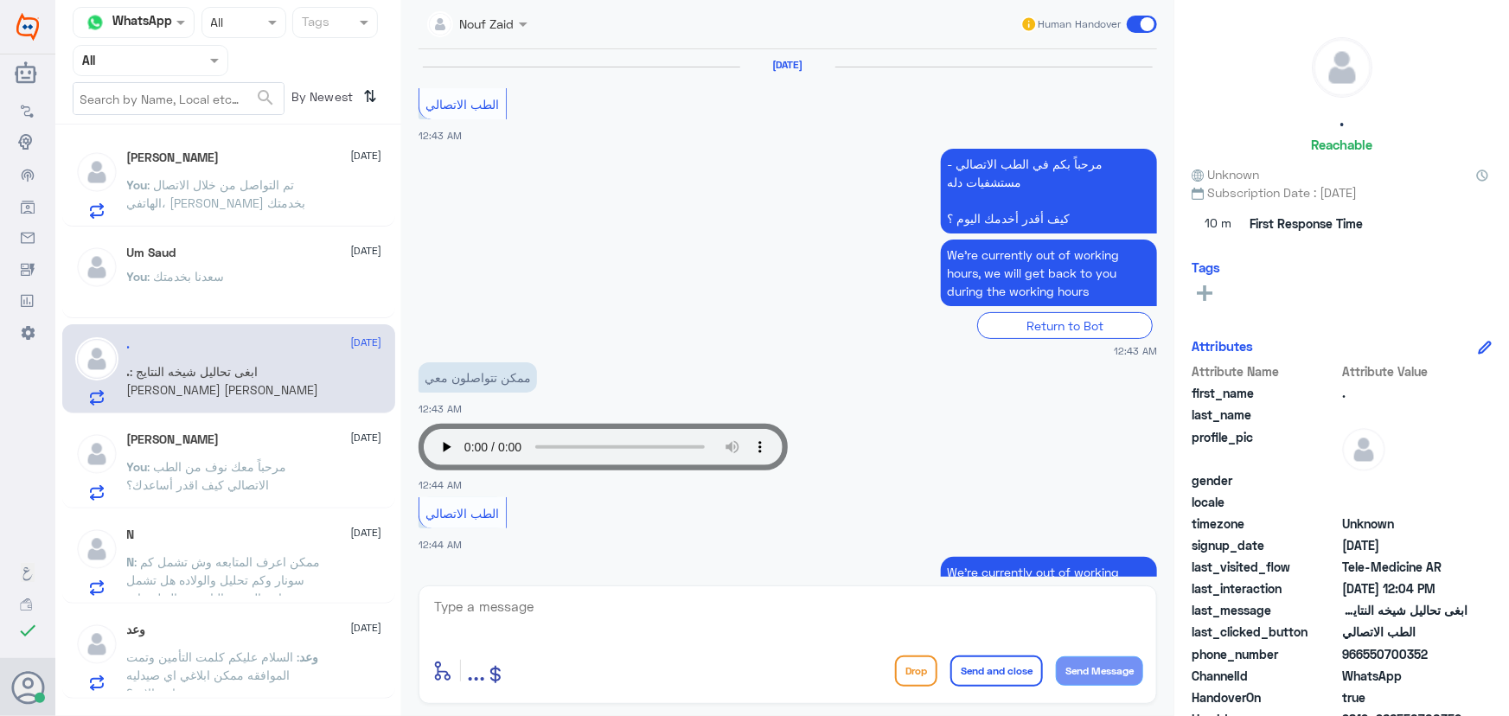
scroll to position [859, 0]
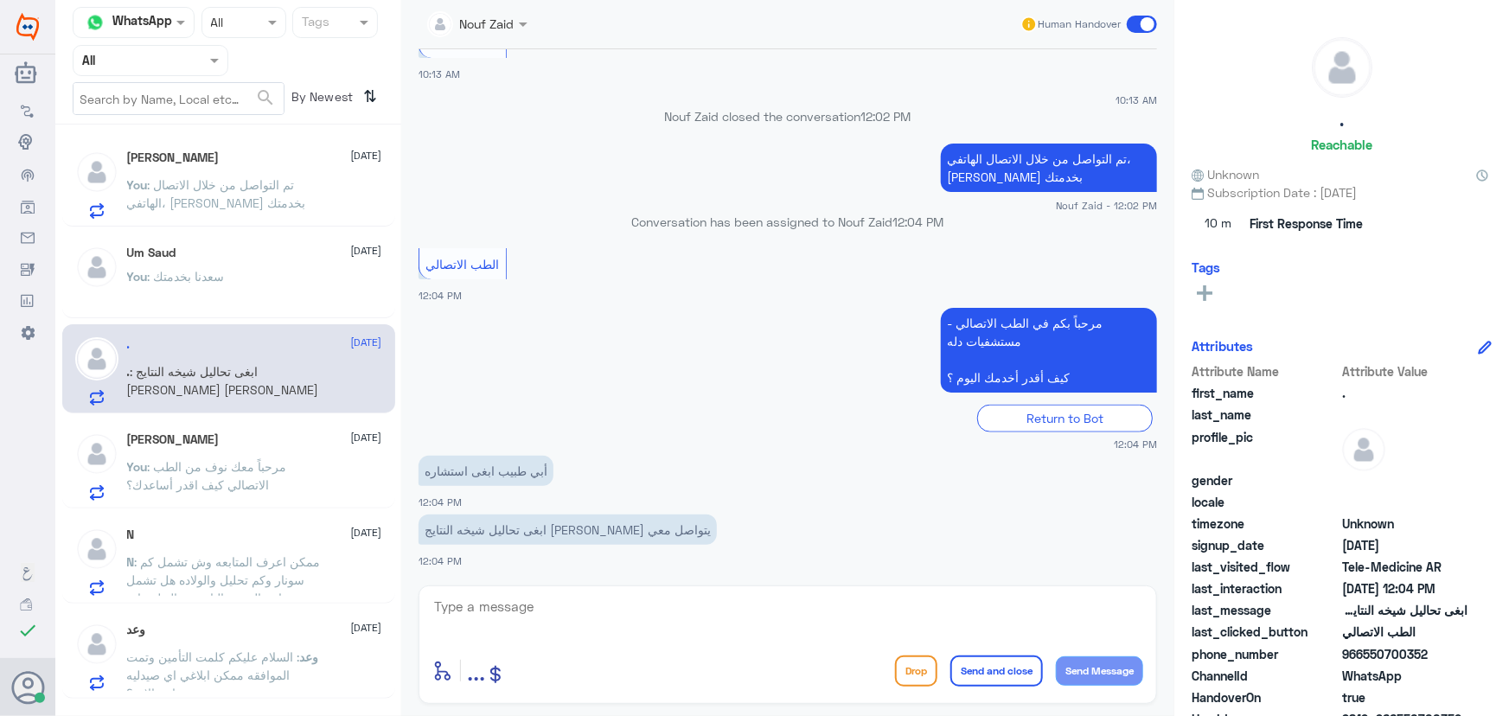
click at [246, 463] on span ": مرحباً معك نوف من الطب الاتصالي كيف اقدر أساعدك؟" at bounding box center [207, 475] width 160 height 33
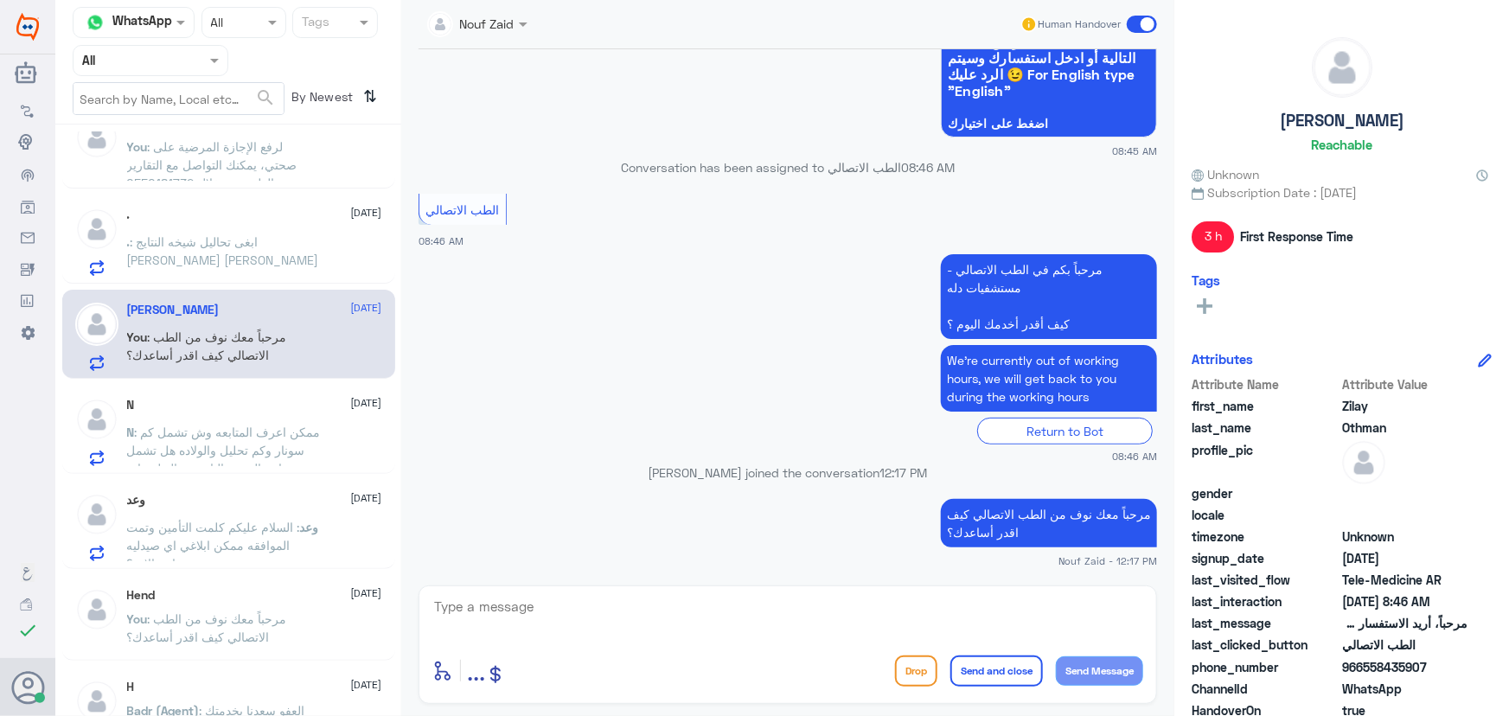
scroll to position [235, 0]
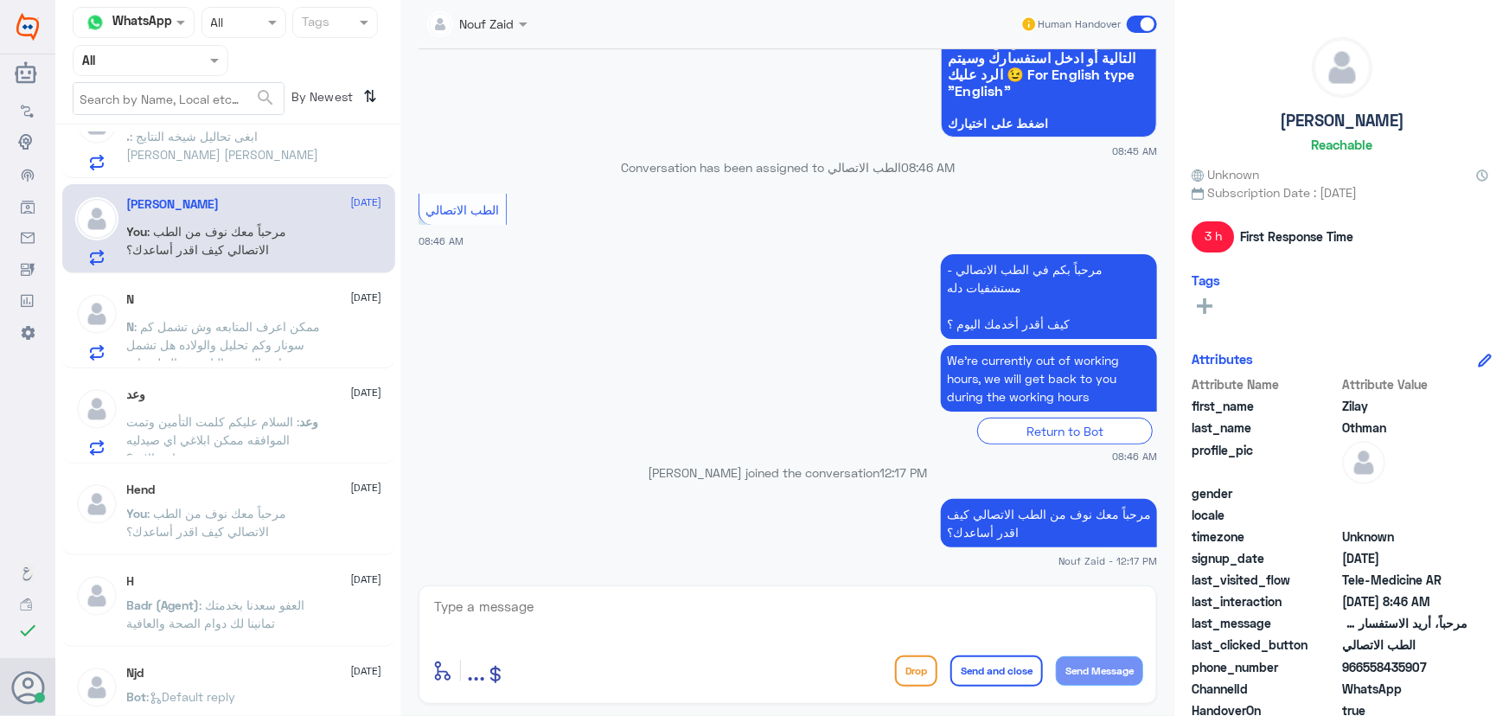
click at [232, 445] on p "وعد : السلام عليكم كلمت التأمين وتمت الموافقه ممكن ابلاغي اي صيدليه متواجد الان…" at bounding box center [224, 433] width 195 height 43
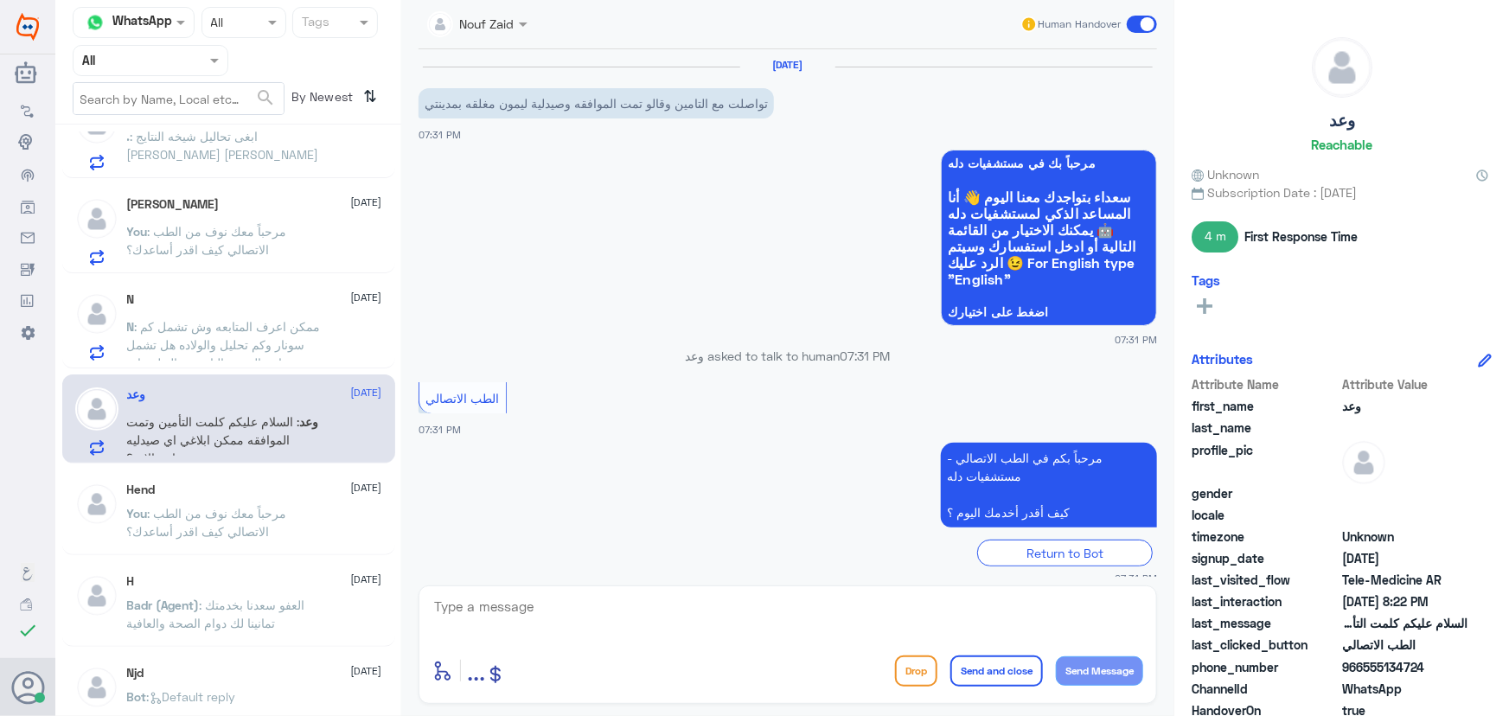
scroll to position [847, 0]
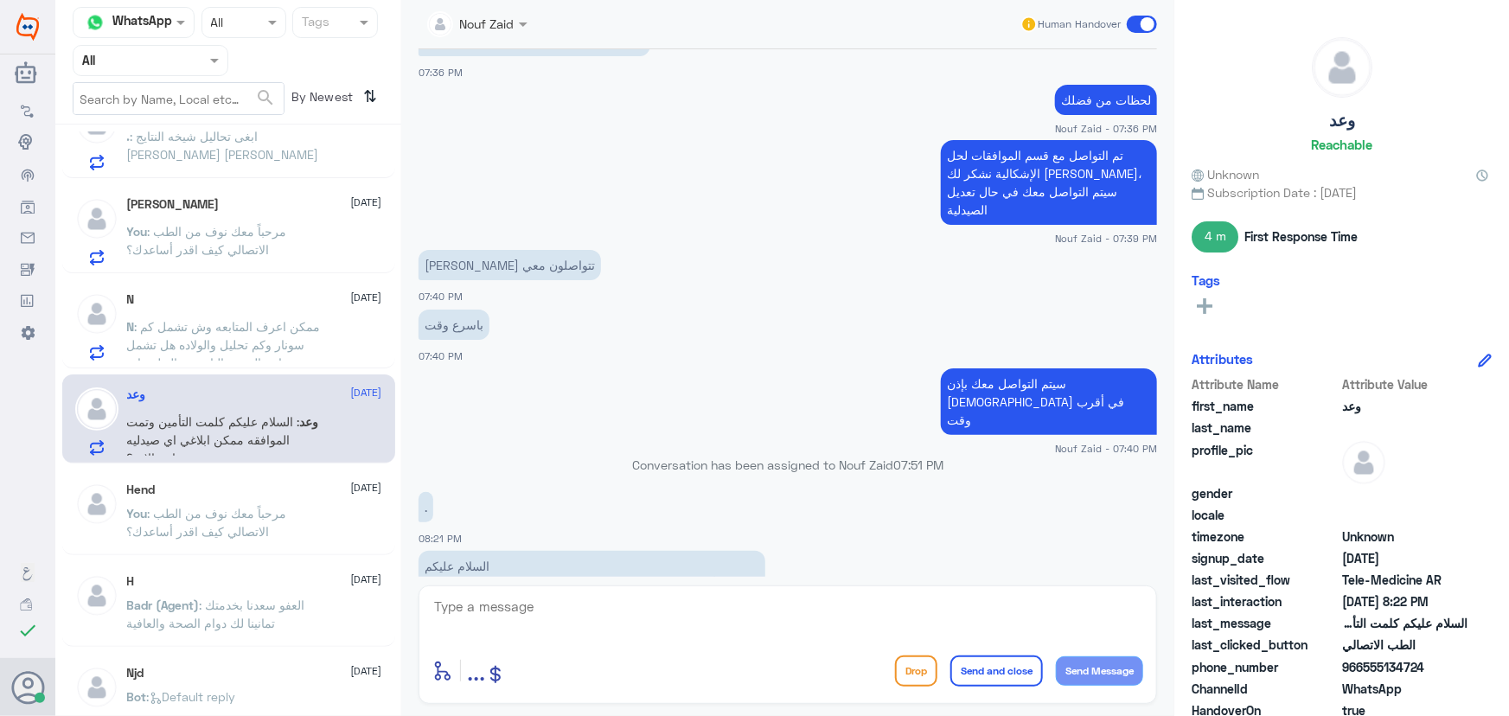
click at [299, 326] on span ": ممكن اعرف المتابعه وش تشمل كم سونار وكم تحليل والولاده هل تشمل رضاعه البيبي و…" at bounding box center [224, 353] width 194 height 69
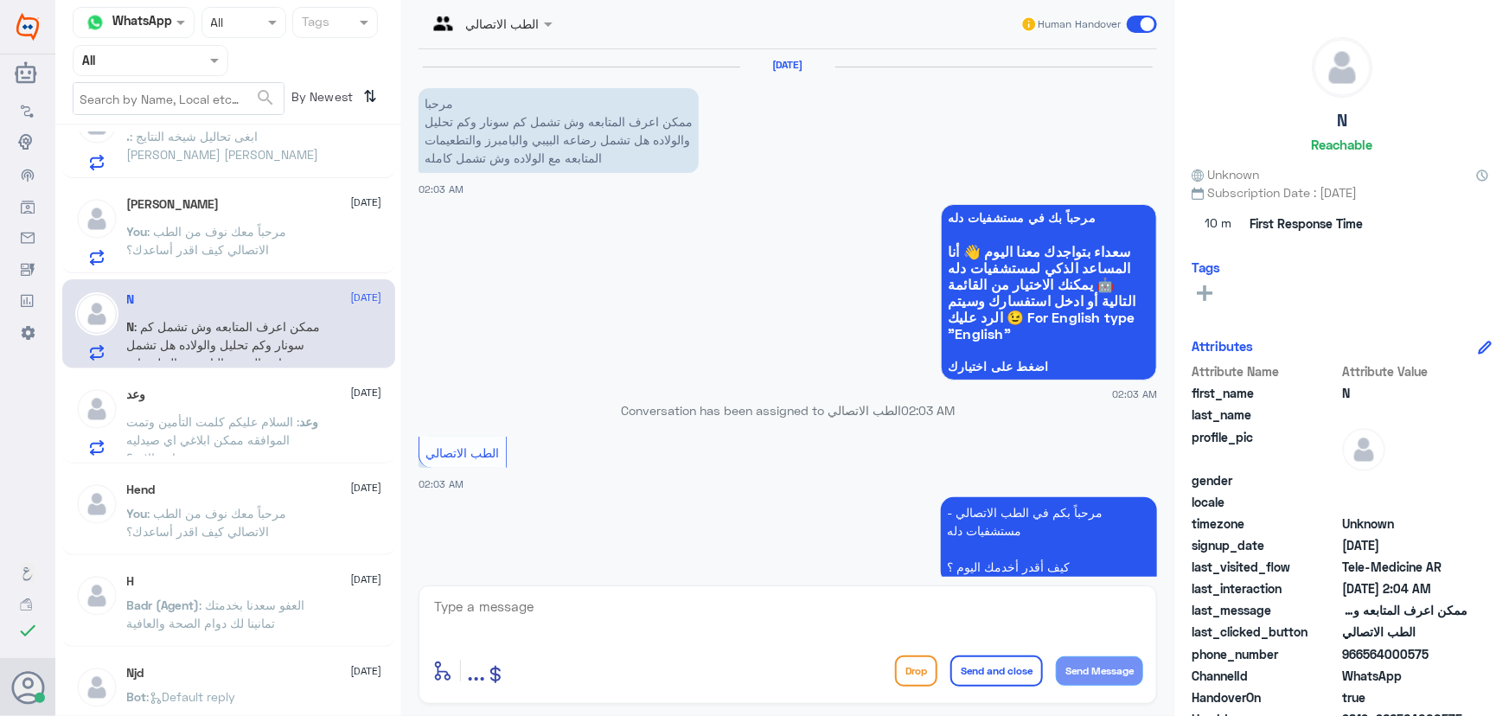
scroll to position [233, 0]
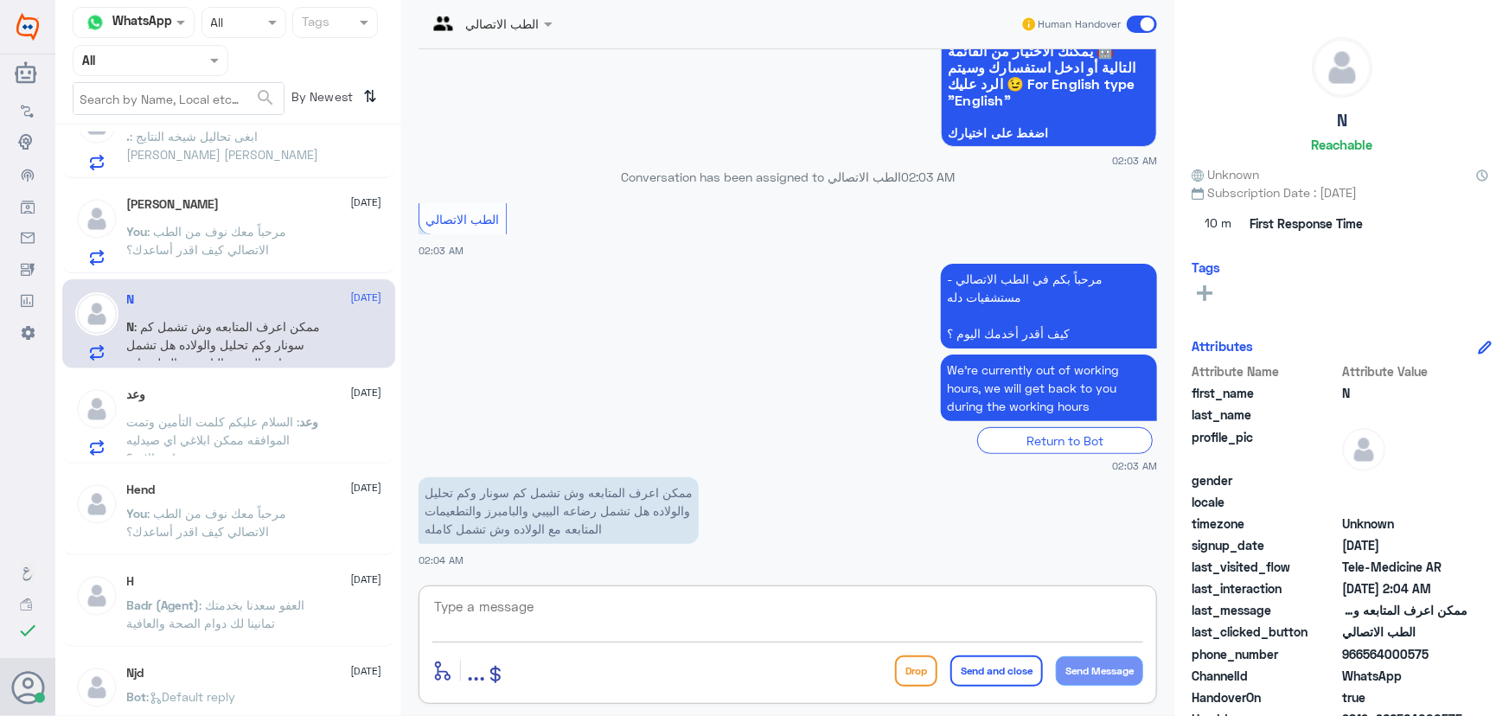
click at [605, 610] on textarea at bounding box center [787, 616] width 711 height 42
paste textarea "هنا الطب الاتصالي لكل مايخص الاستشارة الفورية من خلال التطبيق، يمكنك الاستفسار …"
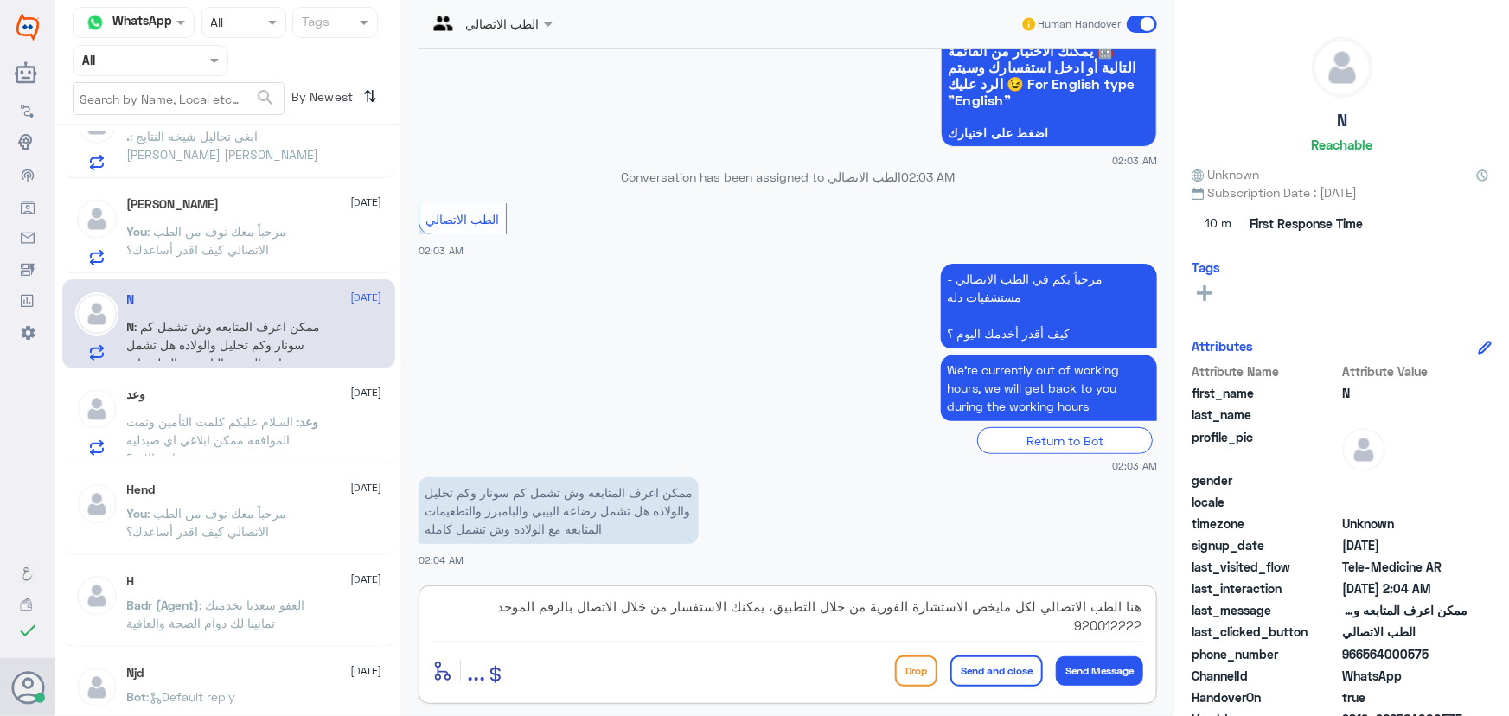
type textarea "هنا الطب الاتصالي لكل مايخص الاستشارة الفورية من خلال التطبيق، يمكنك الاستفسار …"
click at [977, 673] on button "Send and close" at bounding box center [996, 670] width 93 height 31
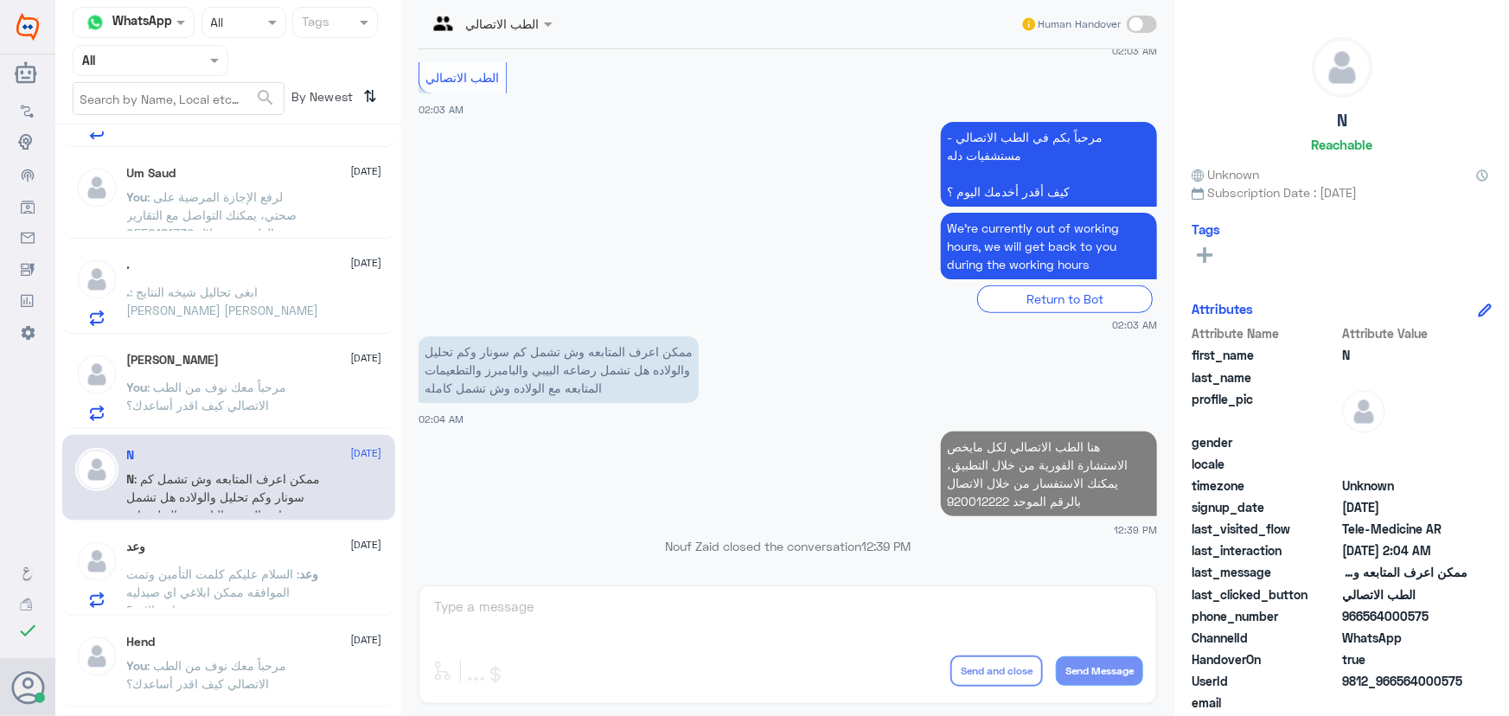
scroll to position [78, 0]
click at [233, 395] on p "You : مرحباً معك نوف من الطب الاتصالي كيف اقدر أساعدك؟" at bounding box center [224, 401] width 195 height 43
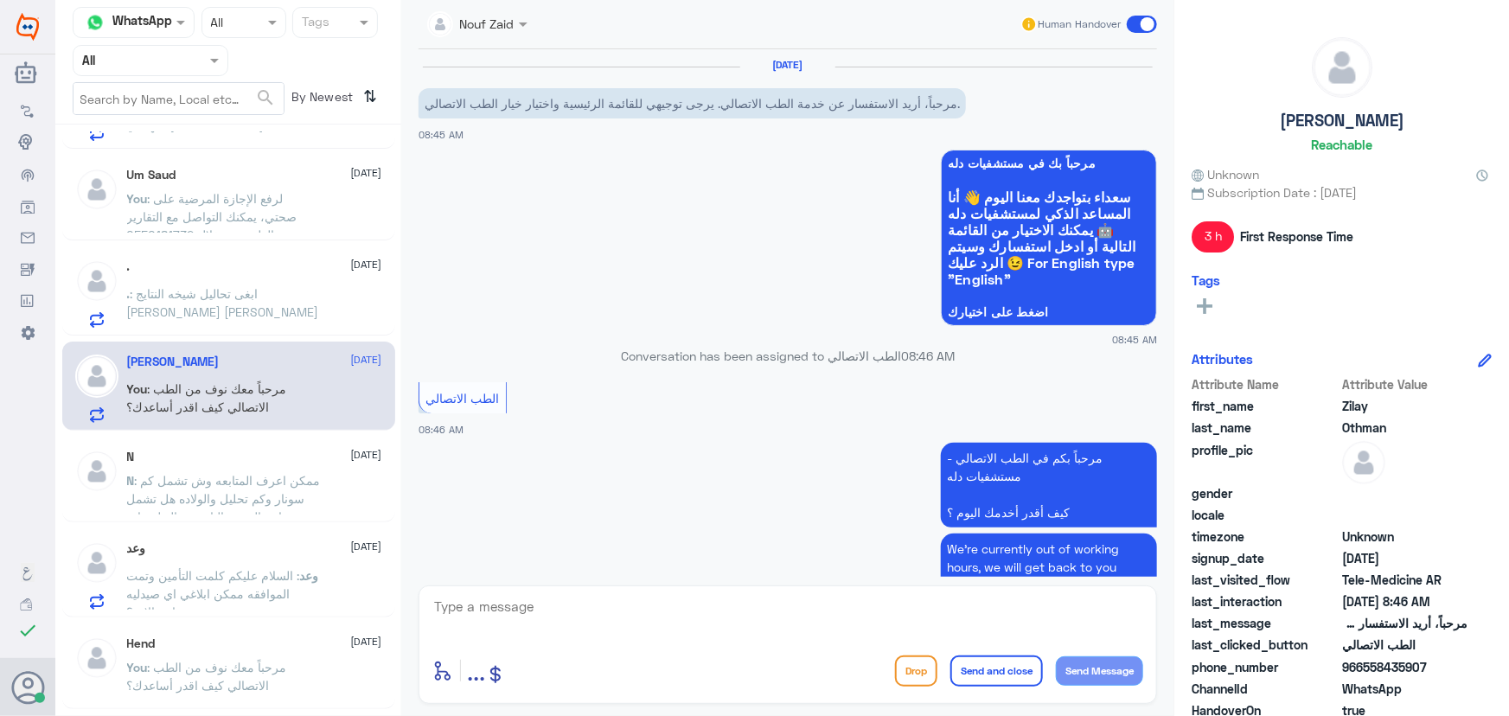
scroll to position [188, 0]
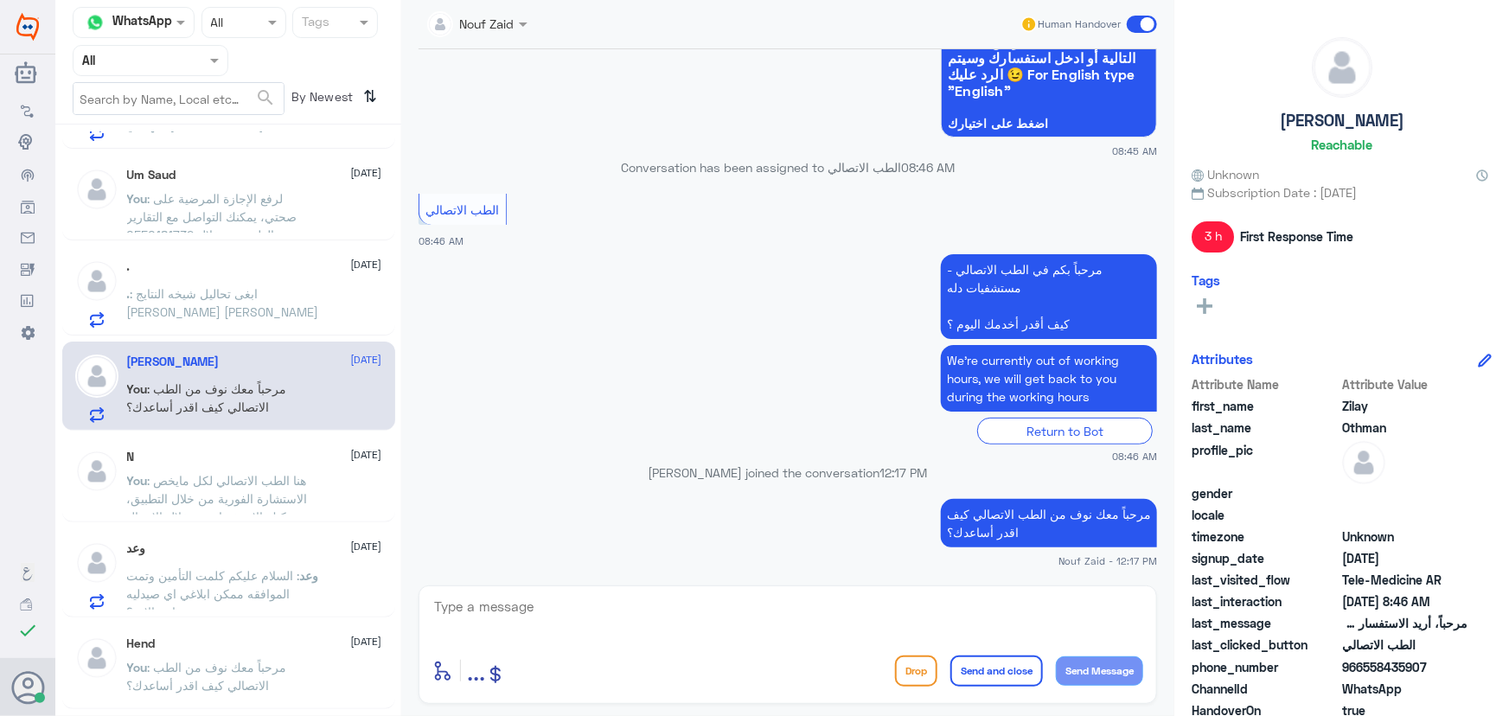
click at [1141, 29] on span at bounding box center [1142, 24] width 30 height 17
click at [0, 0] on input "checkbox" at bounding box center [0, 0] width 0 height 0
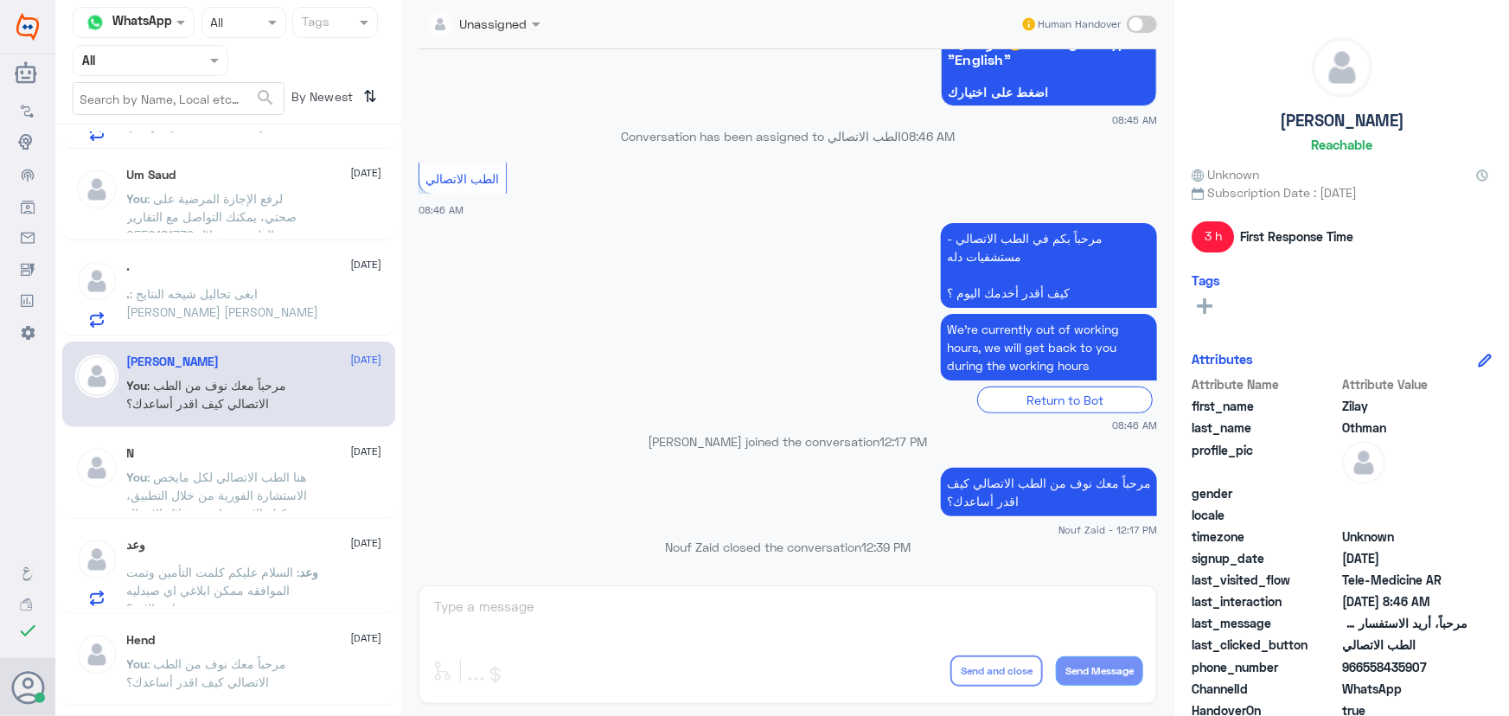
click at [277, 304] on p ". : ابغى تحاليل شيخه النتايج أبي دكتور يتواصل معي" at bounding box center [224, 305] width 195 height 43
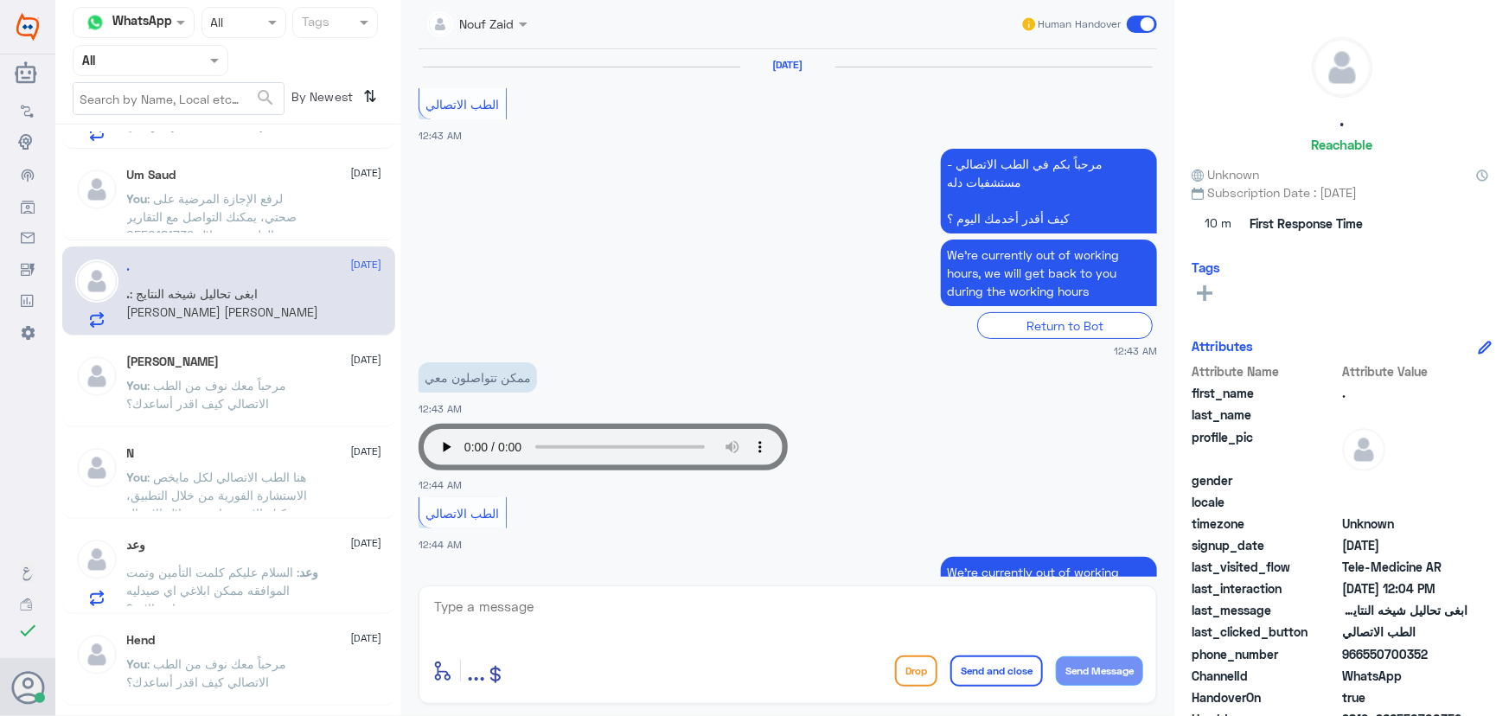
scroll to position [859, 0]
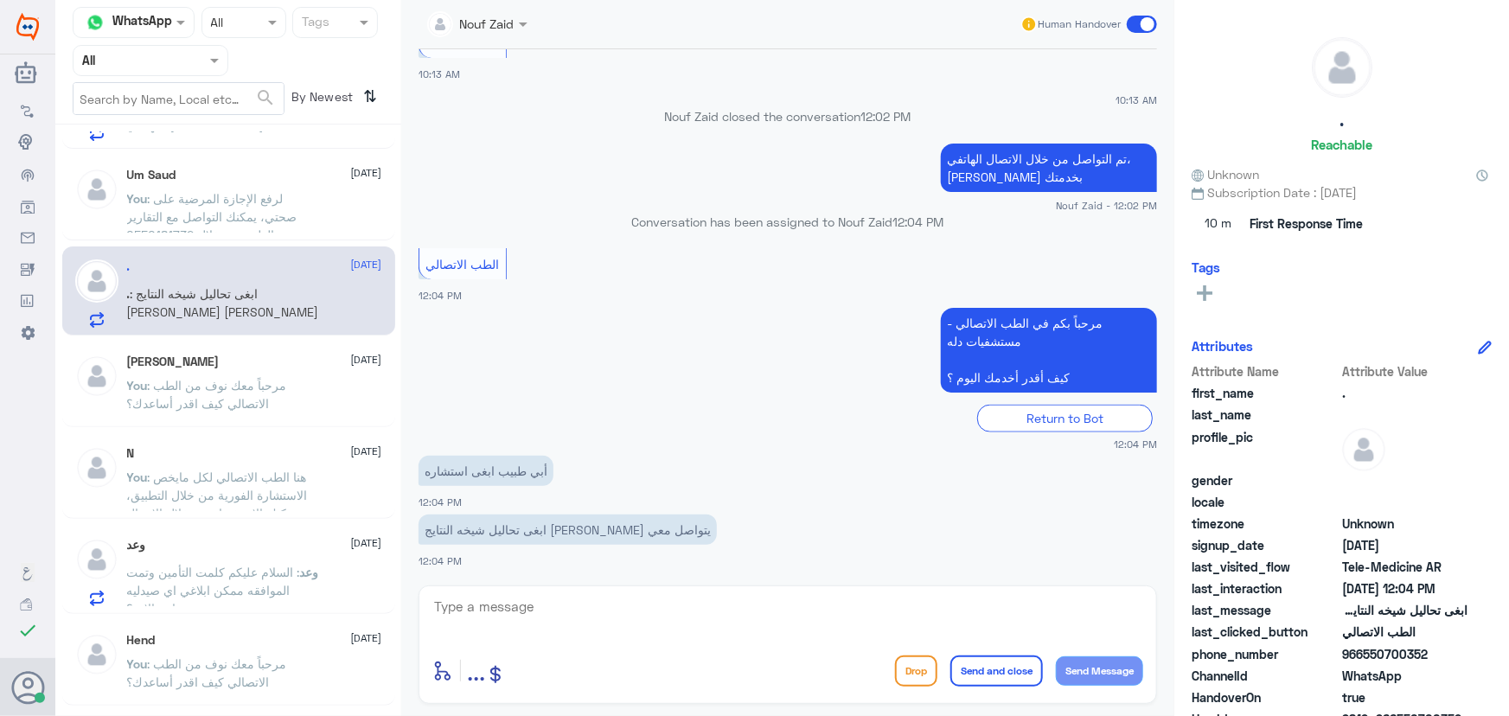
drag, startPoint x: 288, startPoint y: 163, endPoint x: 288, endPoint y: 174, distance: 11.2
click at [288, 164] on div "Um Saud 4 September You : لرفع الإجازة المرضية على صحتي، يمكنك التواصل مع التقا…" at bounding box center [228, 198] width 333 height 86
click at [291, 191] on span ": لرفع الإجازة المرضية على صحتي، يمكنك التواصل مع التقارير الطبية من خلال 05501…" at bounding box center [212, 216] width 170 height 51
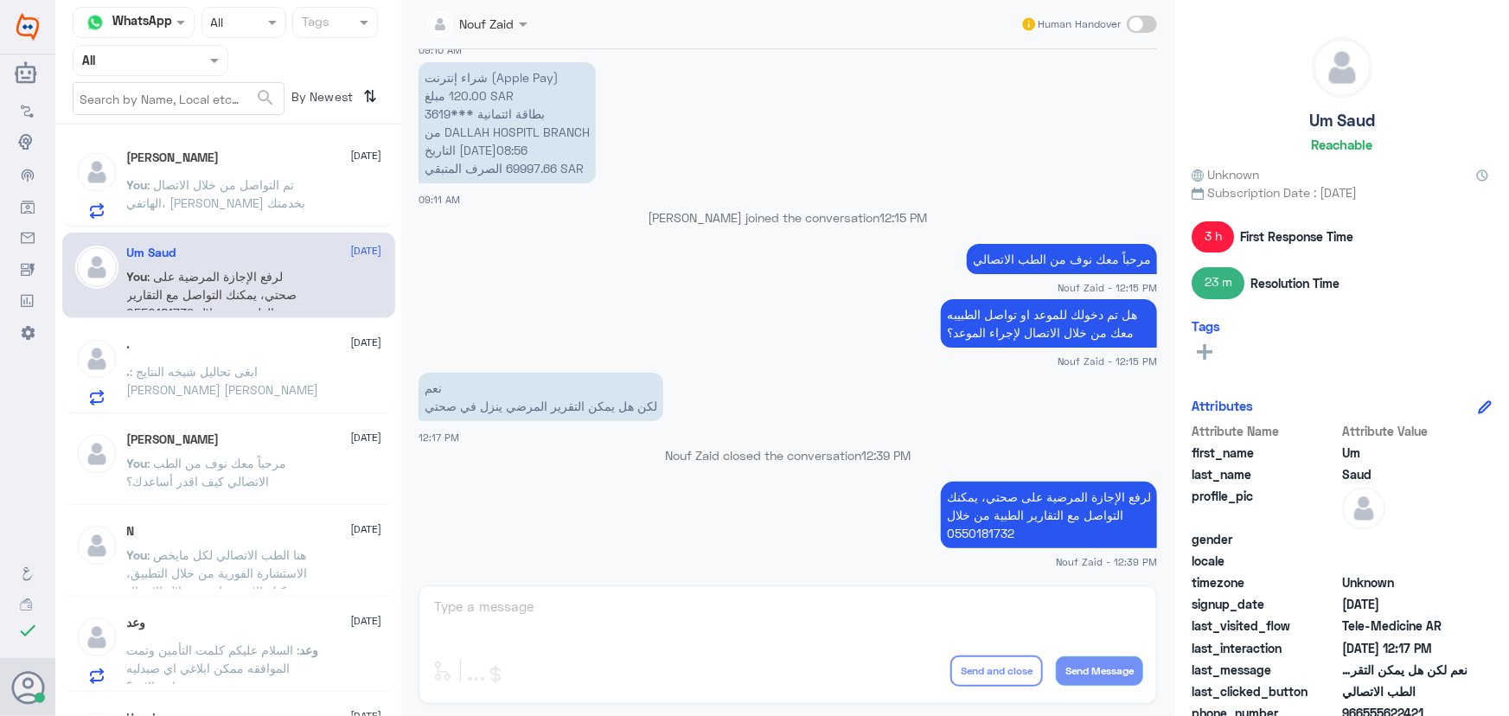
click at [156, 158] on h5 "Nasser" at bounding box center [173, 157] width 93 height 15
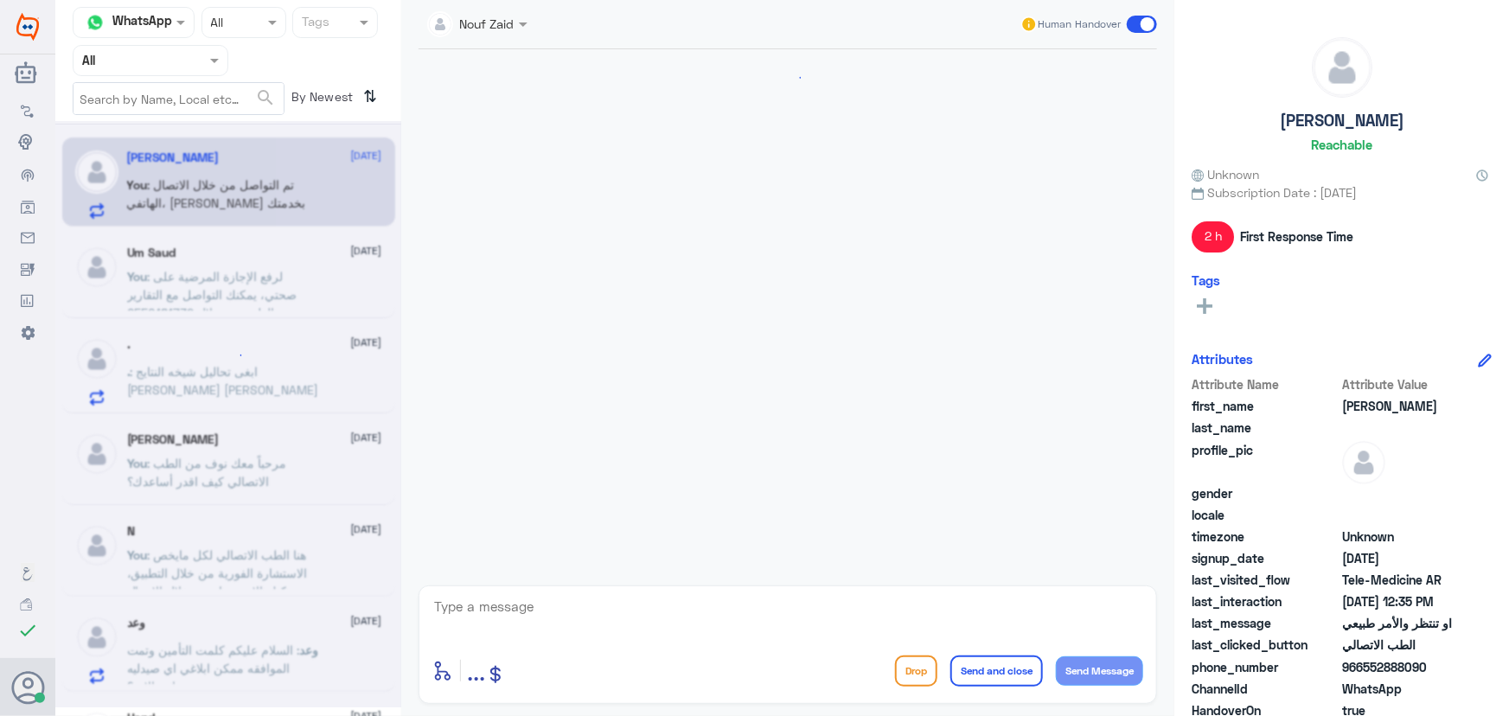
scroll to position [769, 0]
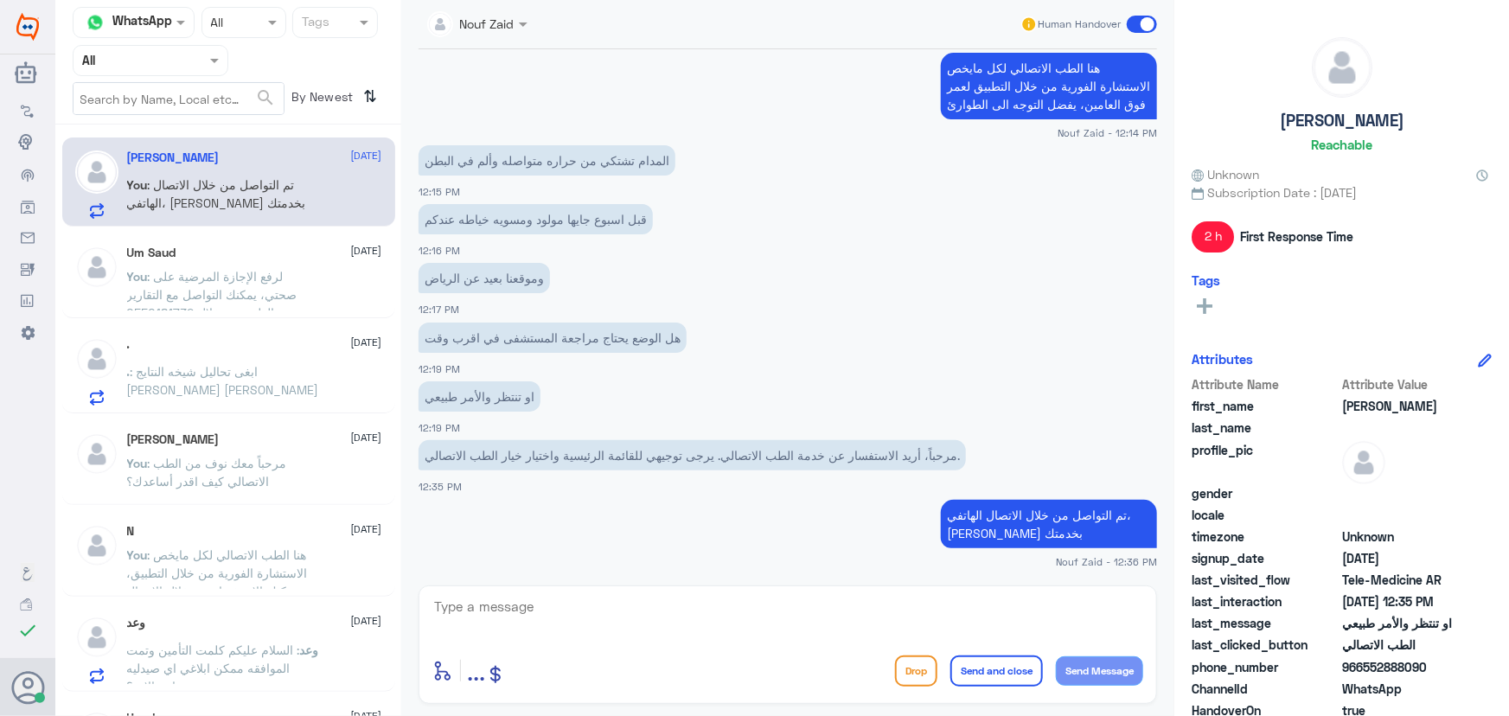
click at [1124, 26] on div "Human Handover" at bounding box center [1088, 24] width 137 height 31
click at [1128, 25] on span at bounding box center [1142, 24] width 30 height 17
click at [0, 0] on input "checkbox" at bounding box center [0, 0] width 0 height 0
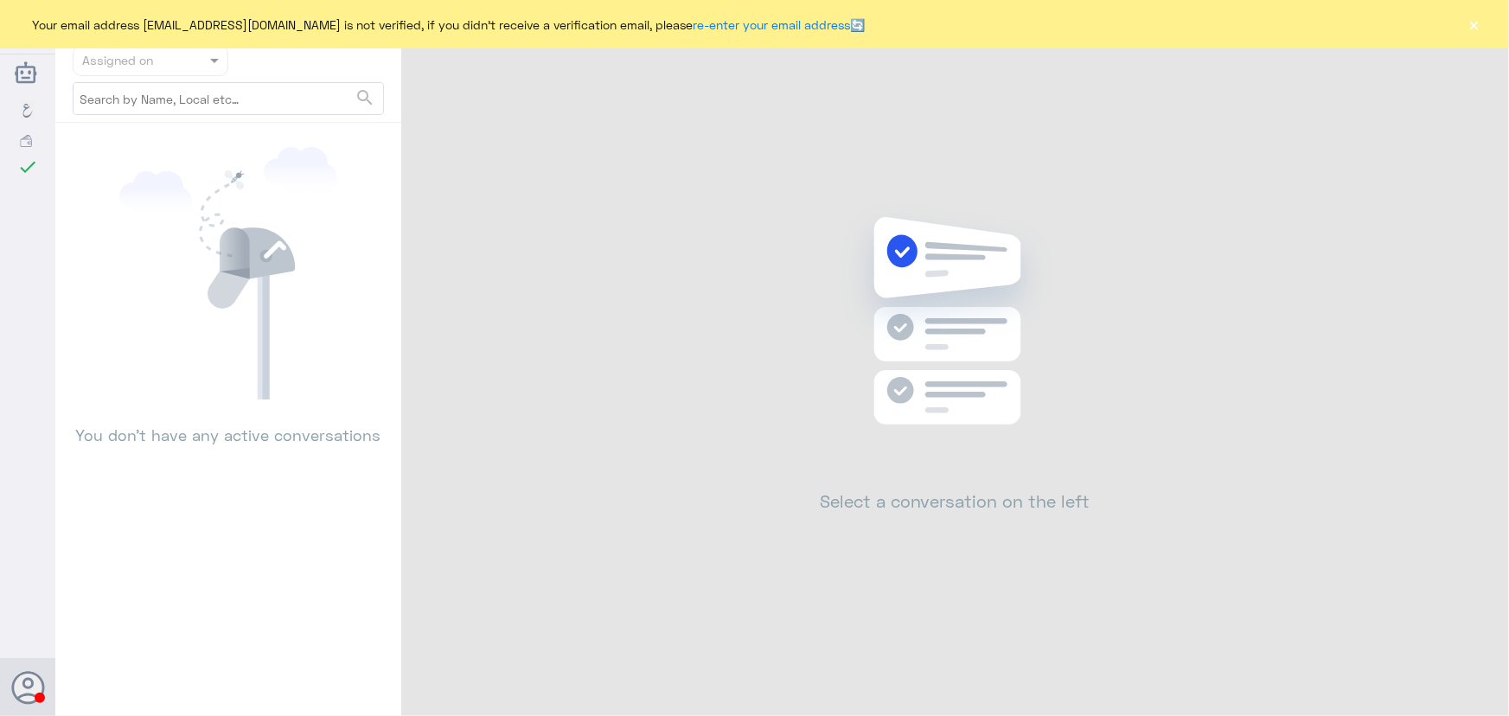
click at [1483, 19] on div "Your email address n_zaid@DallahHealth.com is not verified, if you didn't recei…" at bounding box center [754, 24] width 1509 height 48
click at [1478, 20] on button "×" at bounding box center [1474, 24] width 17 height 17
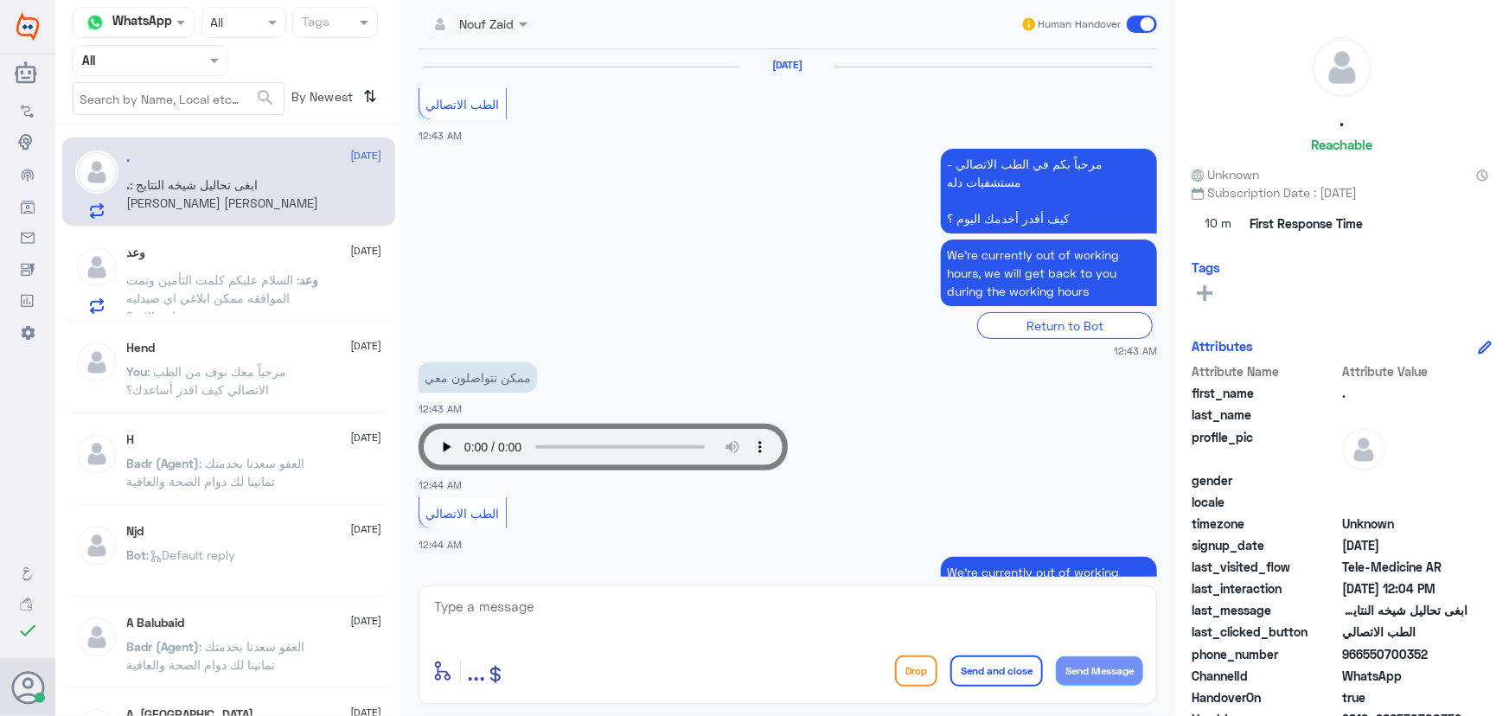
scroll to position [859, 0]
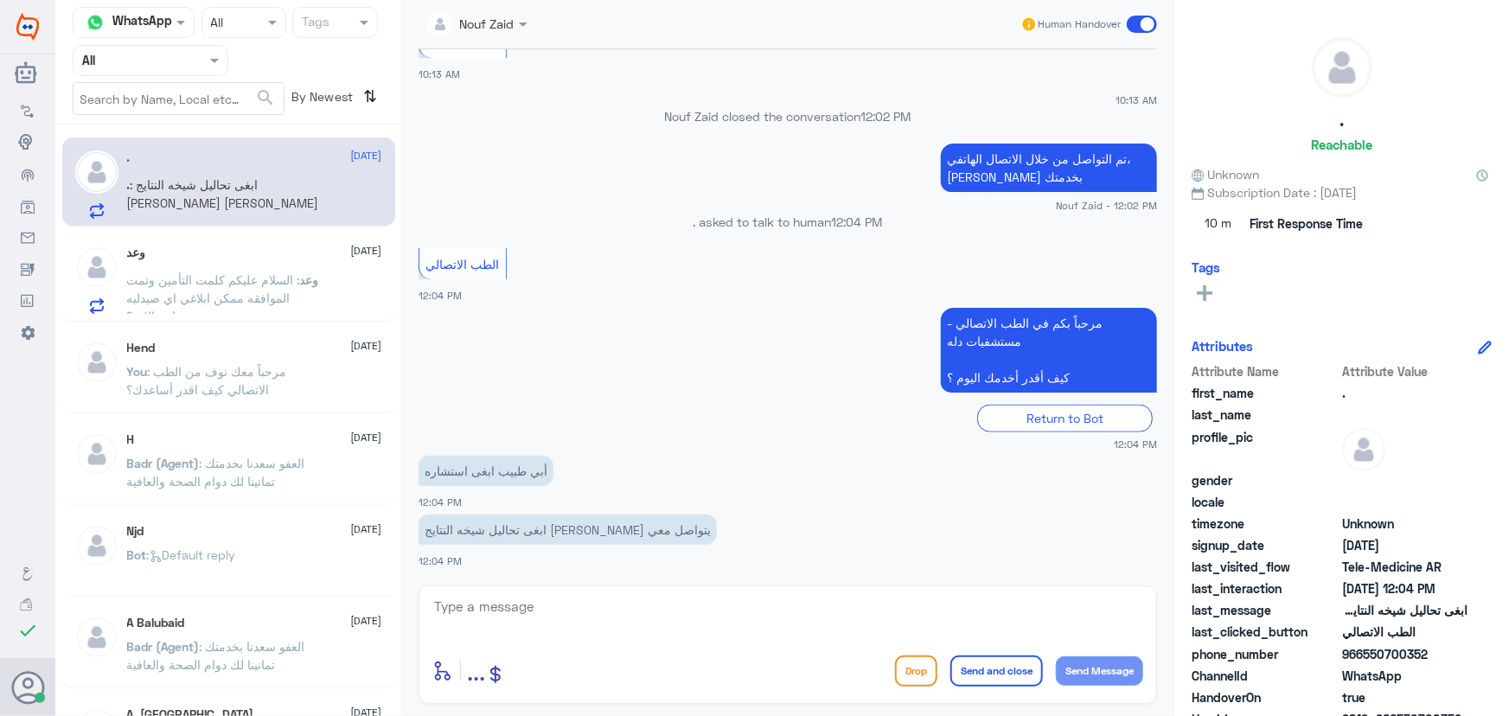
click at [217, 291] on span ": السلام عليكم كلمت التأمين وتمت الموافقه ممكن ابلاغي اي صيدليه متواجد الان ؟" at bounding box center [213, 297] width 173 height 51
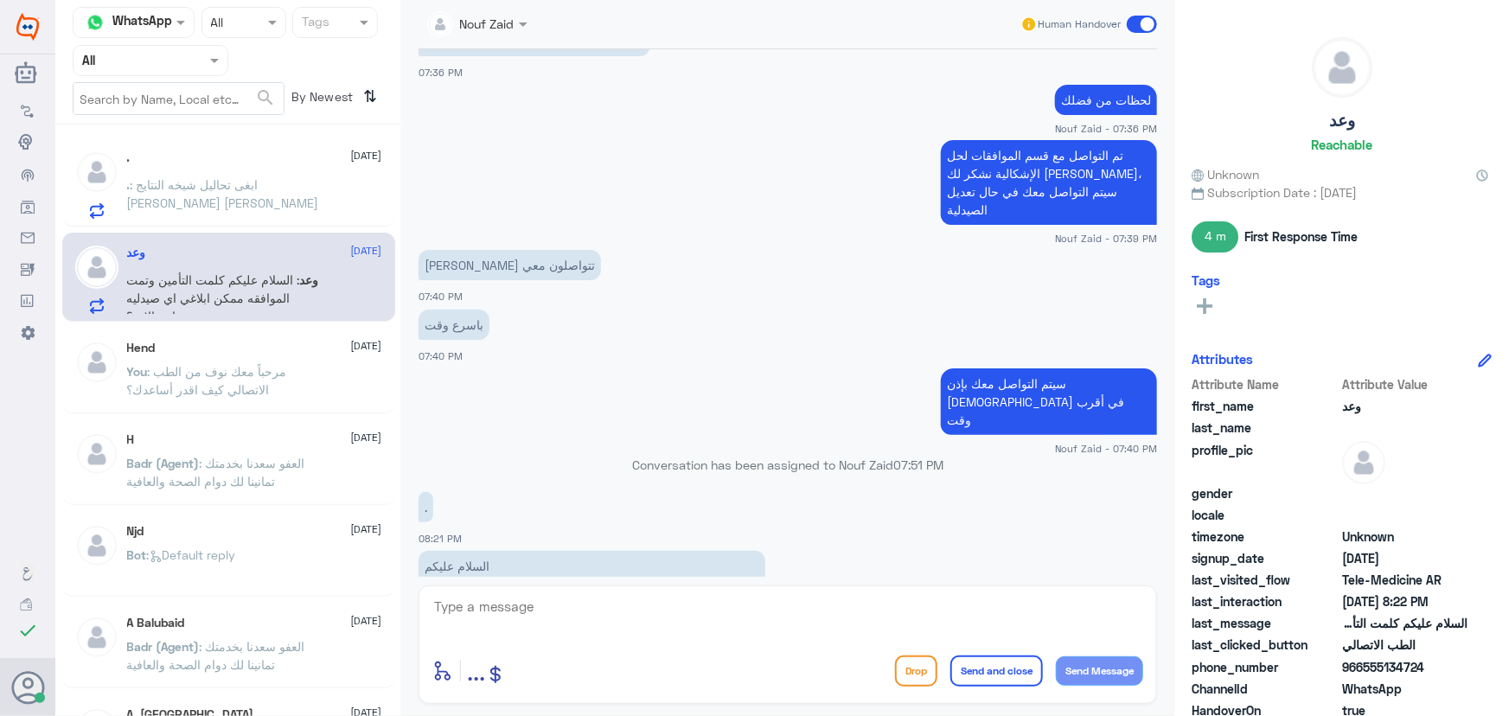
click at [310, 198] on p ". : ابغى تحاليل شيخه النتايج أبي دكتور يتواصل معي" at bounding box center [224, 197] width 195 height 43
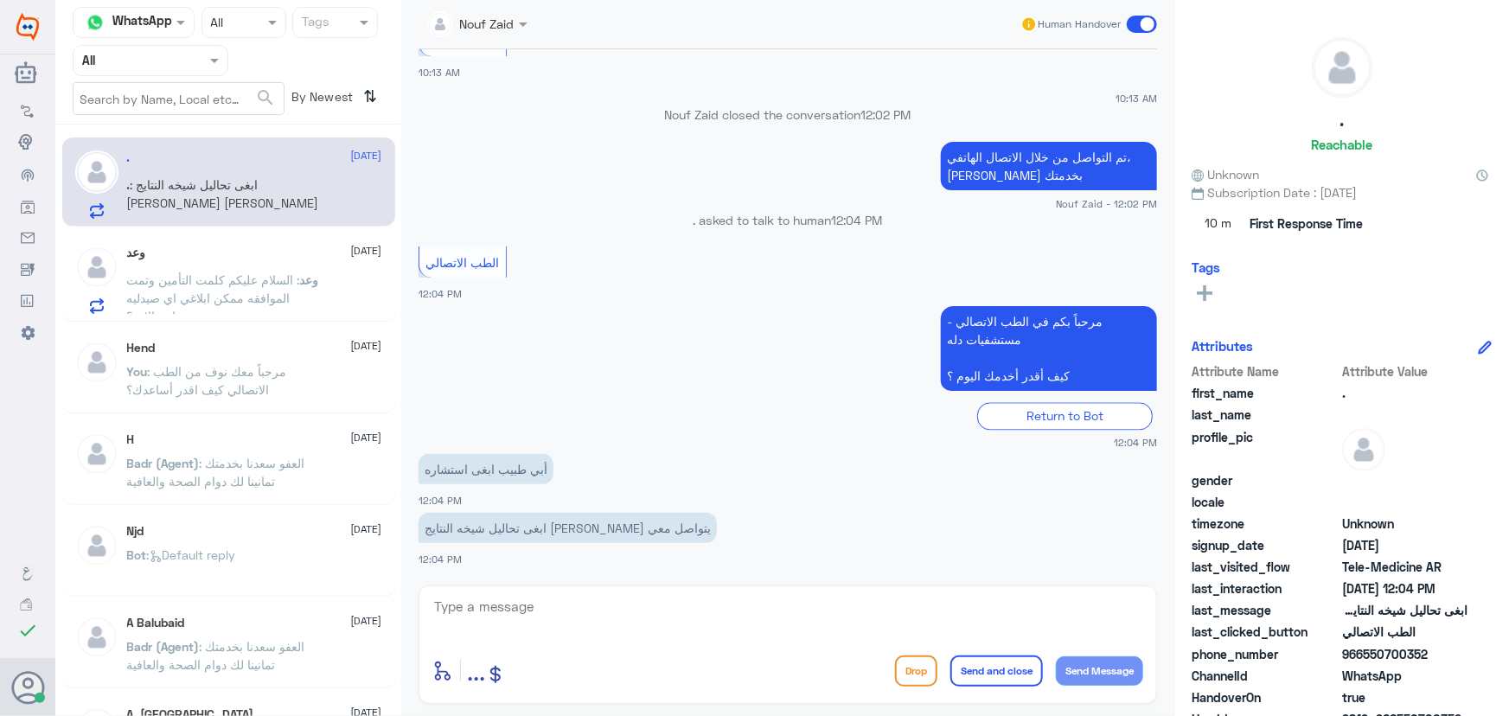
scroll to position [1623, 0]
click at [617, 617] on textarea at bounding box center [787, 616] width 711 height 42
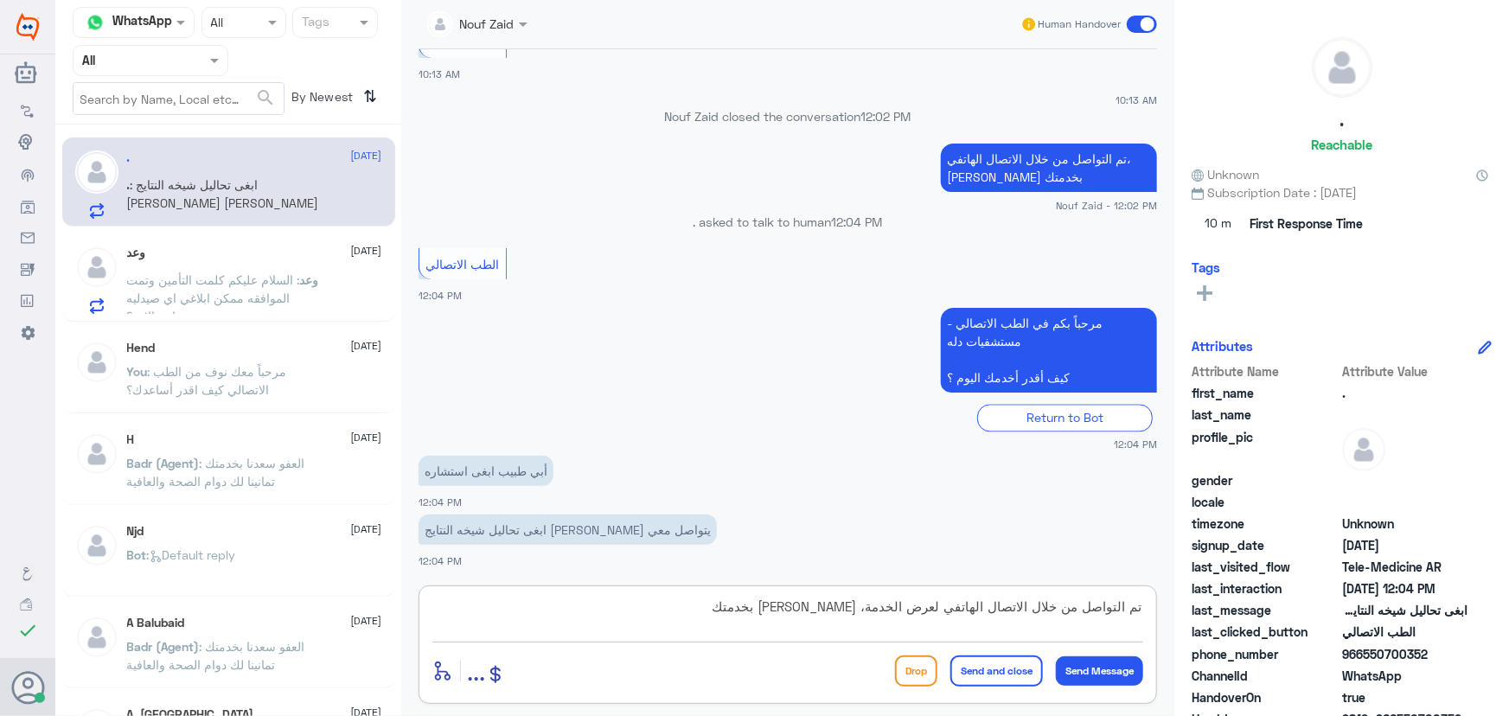
type textarea "تم التواصل من خلال الاتصال الهاتفي لعرض الخدمة، سعدنا بخدمتك"
click at [991, 672] on button "Send and close" at bounding box center [996, 670] width 93 height 31
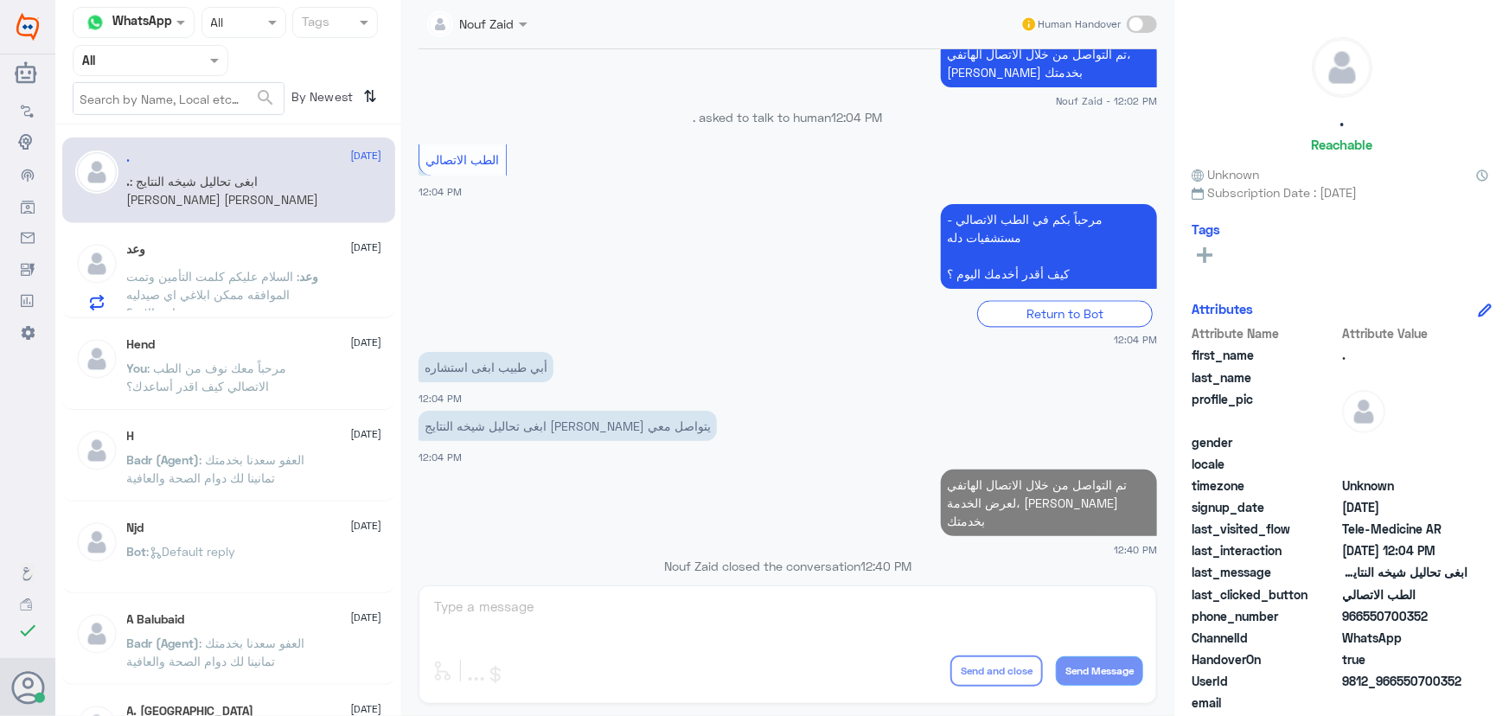
click at [323, 305] on div "وعد : السلام عليكم كلمت التأمين وتمت الموافقه ممكن ابلاغي اي صيدليه متواجد الان…" at bounding box center [254, 291] width 255 height 39
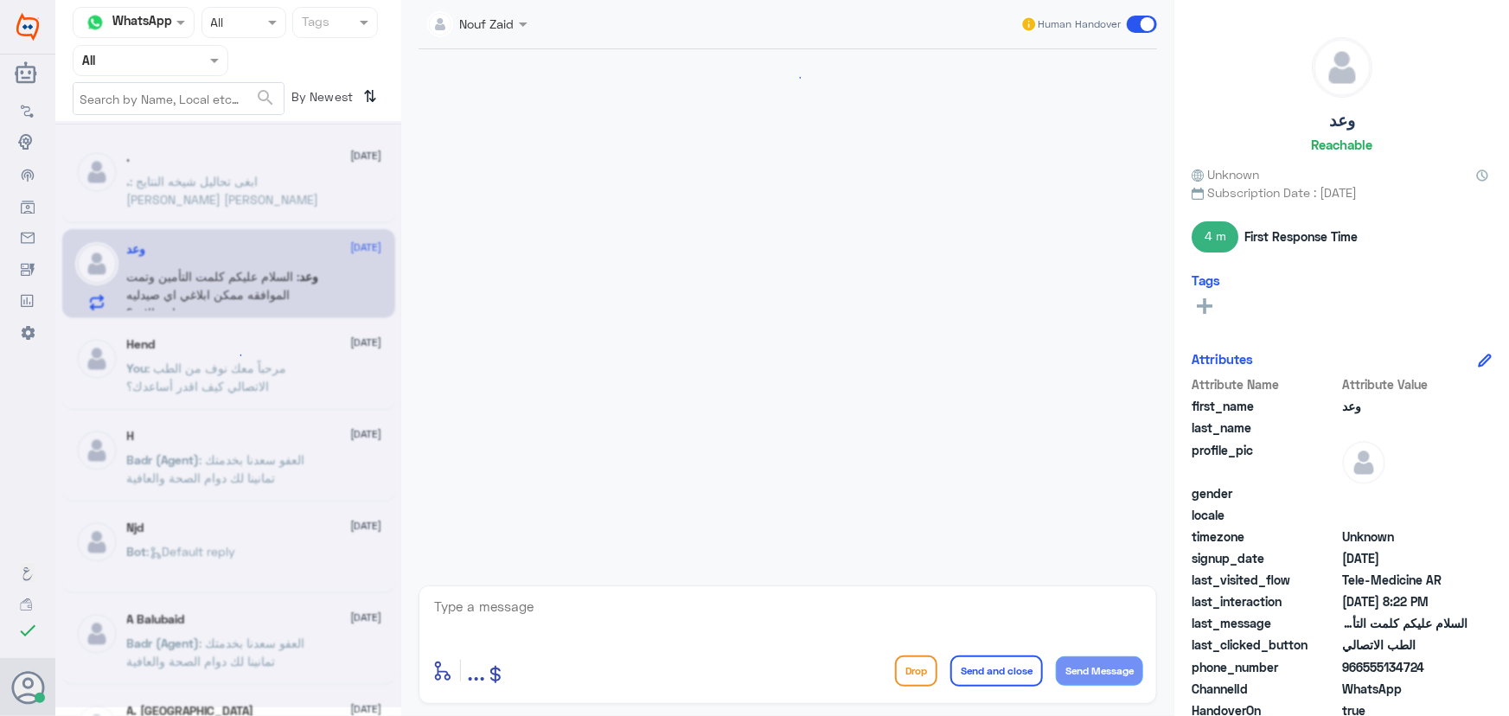
scroll to position [847, 0]
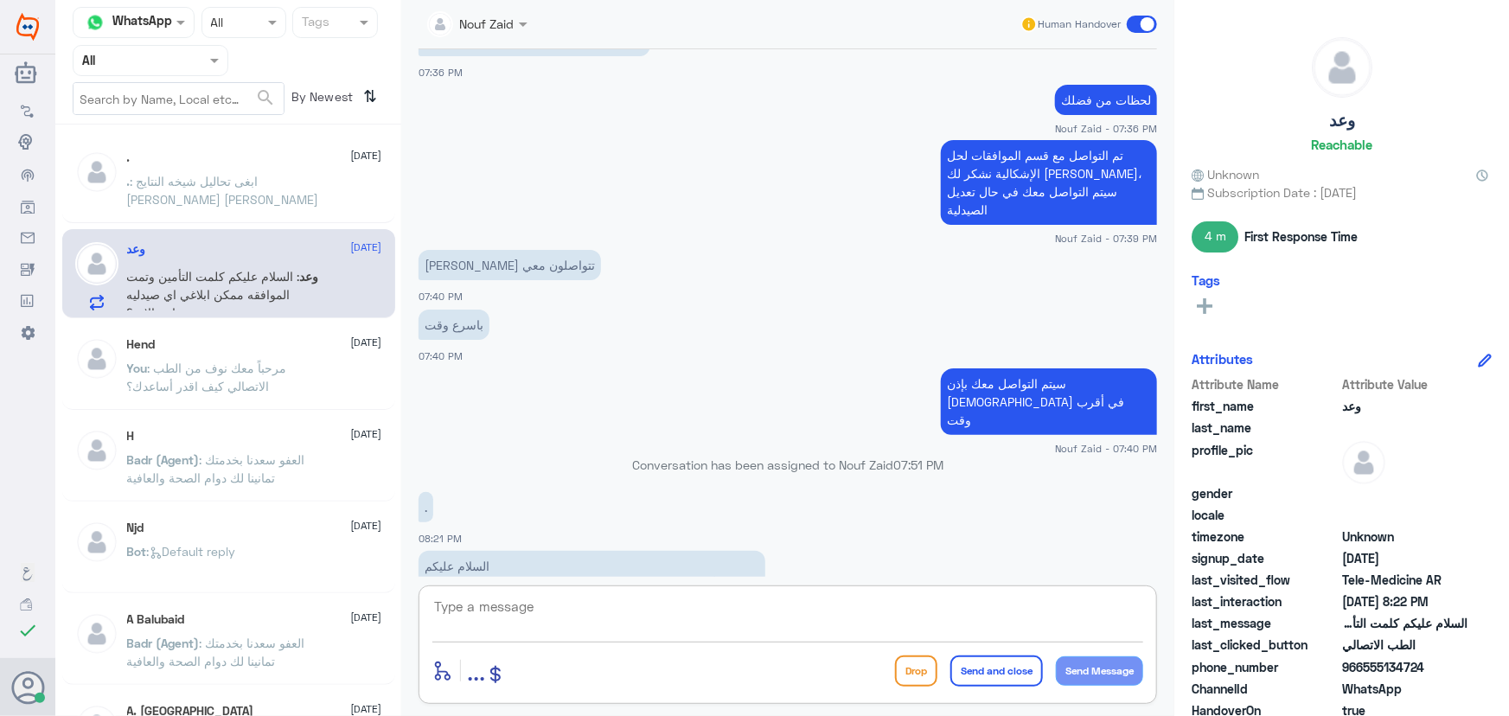
click at [673, 619] on textarea at bounding box center [787, 616] width 711 height 42
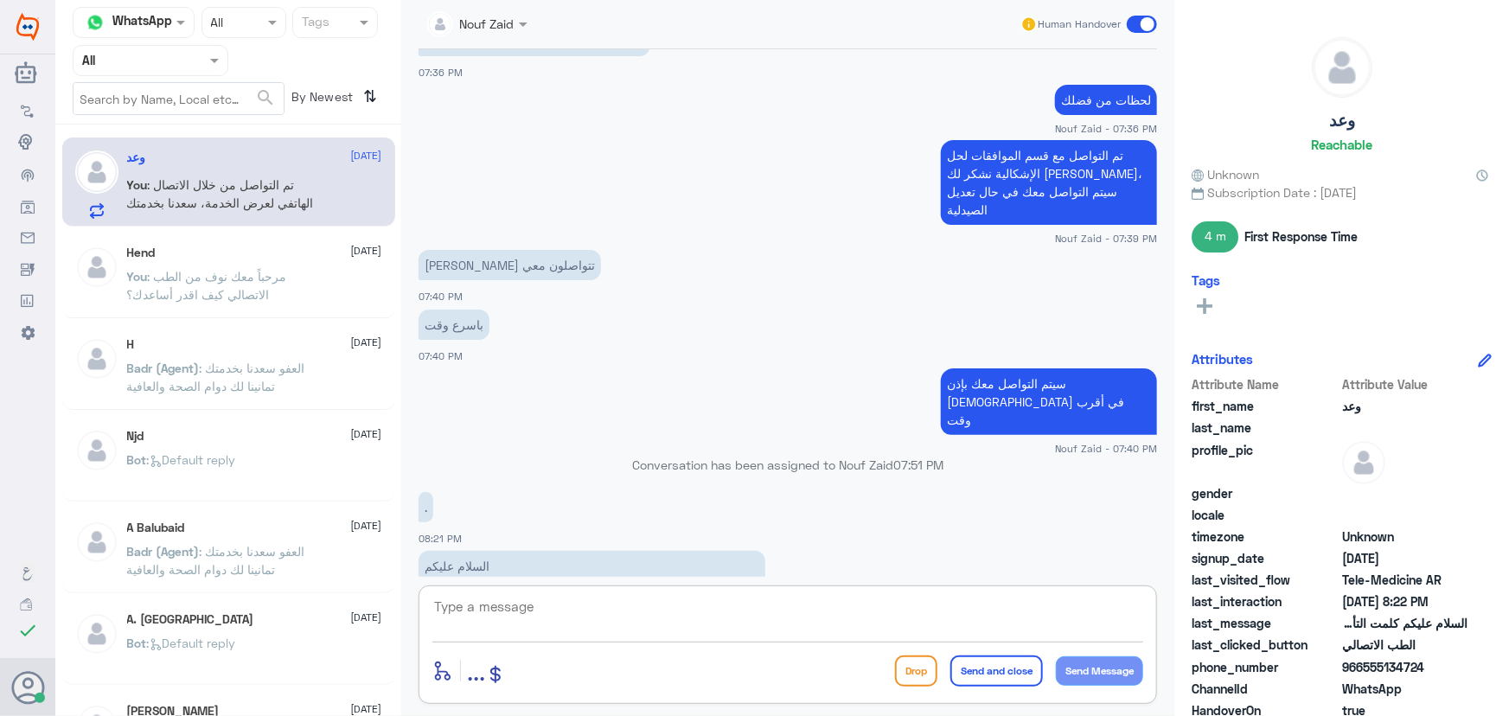
click at [600, 611] on textarea at bounding box center [787, 616] width 711 height 42
click at [949, 488] on div ". 08:21 PM" at bounding box center [787, 517] width 738 height 59
drag, startPoint x: 612, startPoint y: 406, endPoint x: 1008, endPoint y: 397, distance: 396.1
click at [1008, 397] on div "3 Sep 2025 تواصلت مع التامين وقالو تمت الموافقه وصيدلية ليمون مغلقه بمدينتي 07:…" at bounding box center [788, 312] width 756 height 527
click at [786, 492] on app-msgs-text "." at bounding box center [787, 508] width 738 height 32
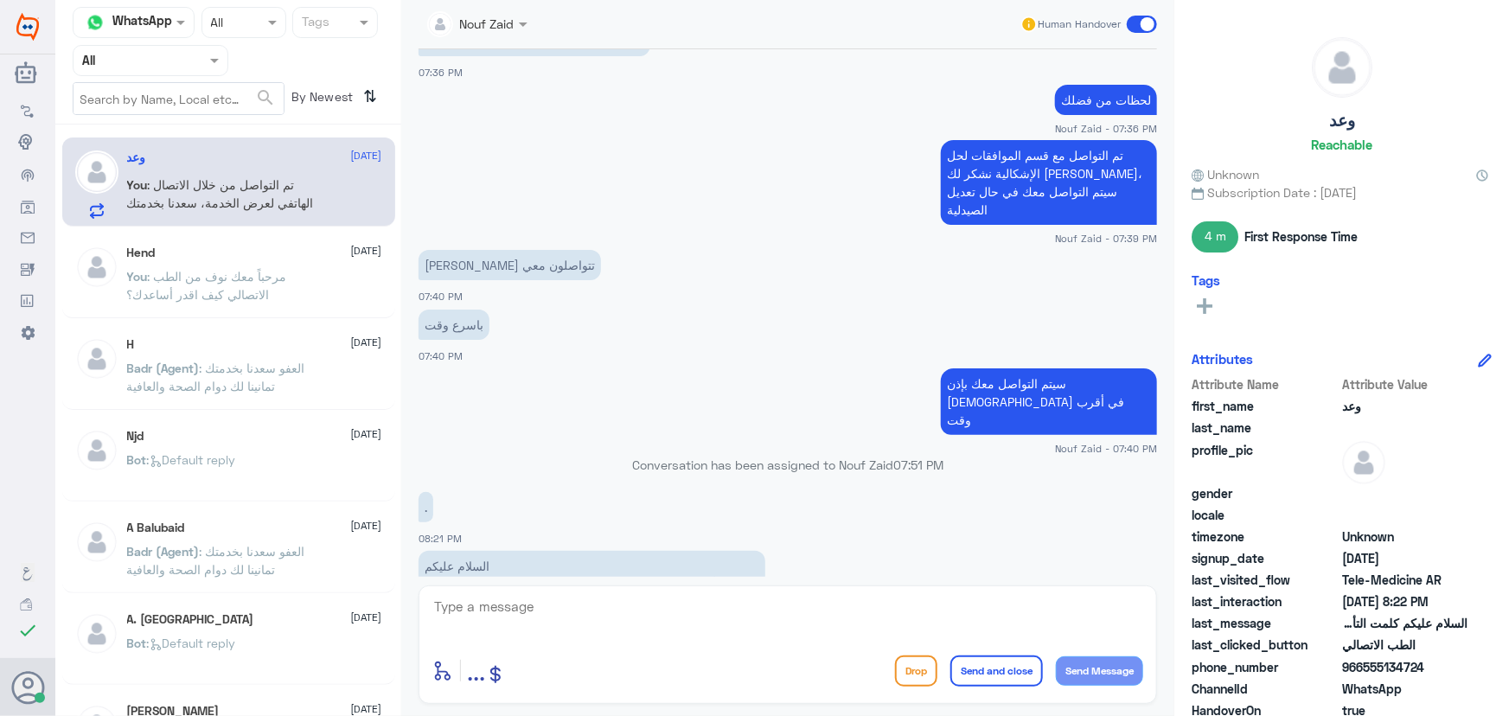
drag, startPoint x: 666, startPoint y: 414, endPoint x: 892, endPoint y: 418, distance: 226.6
click at [892, 456] on p "Conversation has been assigned to Nouf Zaid 07:51 PM" at bounding box center [787, 465] width 738 height 18
drag, startPoint x: 773, startPoint y: 440, endPoint x: 585, endPoint y: 513, distance: 202.0
click at [771, 492] on app-msgs-text "." at bounding box center [787, 508] width 738 height 32
drag, startPoint x: 449, startPoint y: 511, endPoint x: 559, endPoint y: 515, distance: 109.9
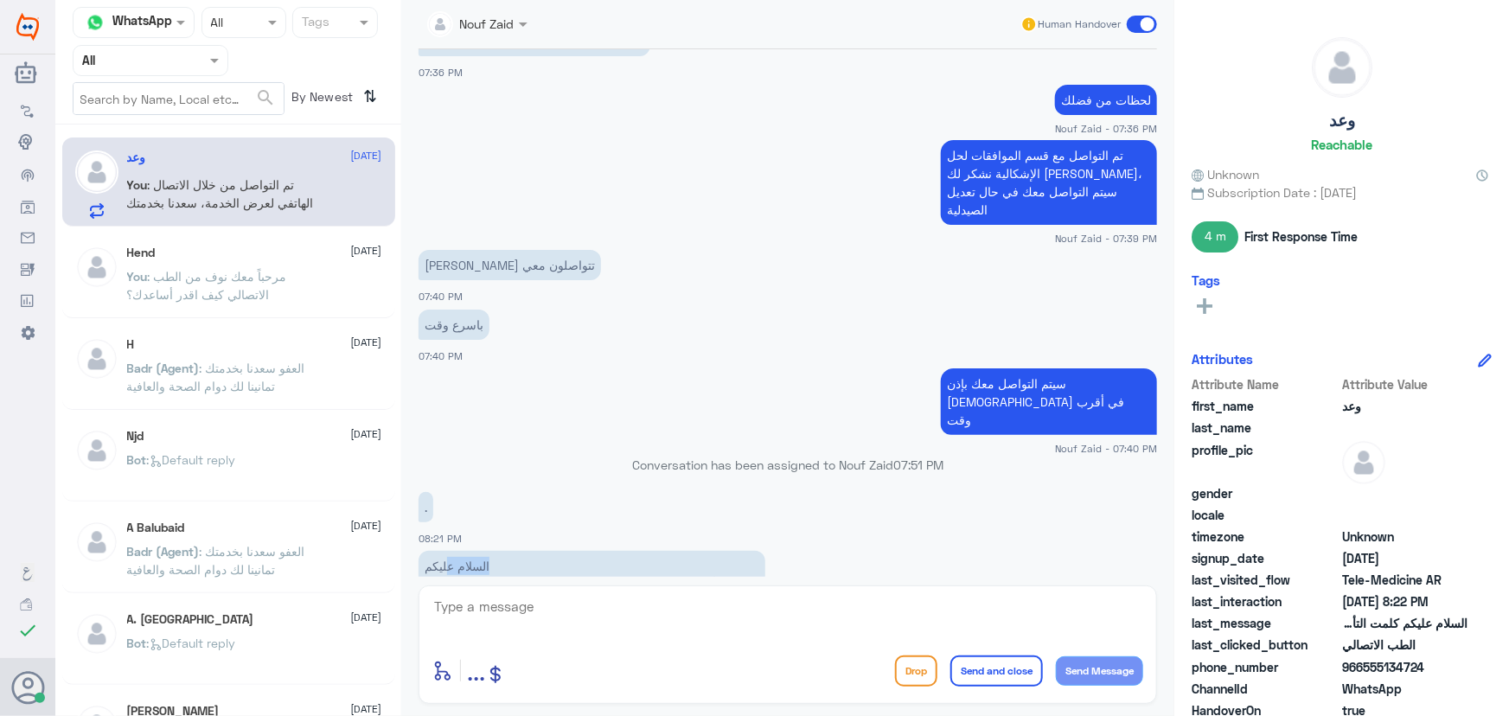
click at [555, 551] on p "السلام عليكم كلمت التأمين وتمت الموافقه ممكن ابلاغي اي صيدليه متواجد الان ؟" at bounding box center [591, 575] width 347 height 48
click at [617, 488] on div ". 08:21 PM" at bounding box center [787, 517] width 738 height 59
drag, startPoint x: 693, startPoint y: 417, endPoint x: 603, endPoint y: 438, distance: 92.5
click at [605, 492] on app-msgs-text "." at bounding box center [787, 508] width 738 height 32
click at [590, 456] on div "Conversation has been assigned to Nouf Zaid 07:51 PM" at bounding box center [787, 471] width 738 height 31
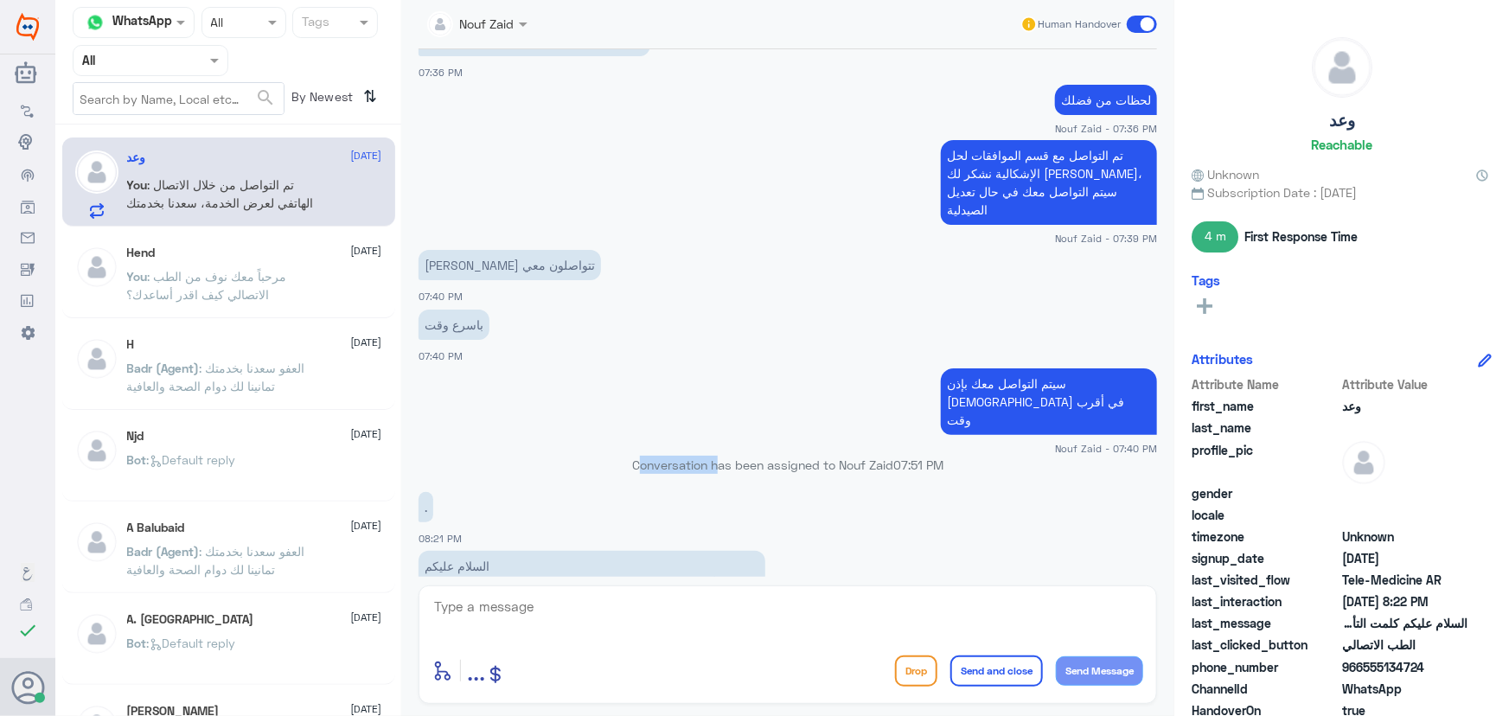
click at [590, 456] on div "Conversation has been assigned to Nouf Zaid 07:51 PM" at bounding box center [787, 471] width 738 height 31
click at [588, 456] on div "Conversation has been assigned to Nouf Zaid 07:51 PM" at bounding box center [787, 471] width 738 height 31
click at [668, 265] on div "3 Sep 2025 تواصلت مع التامين وقالو تمت الموافقه وصيدلية ليمون مغلقه بمدينتي 07:…" at bounding box center [788, 312] width 756 height 527
click at [669, 310] on app-msgs-text "باسرع وقت" at bounding box center [787, 326] width 738 height 32
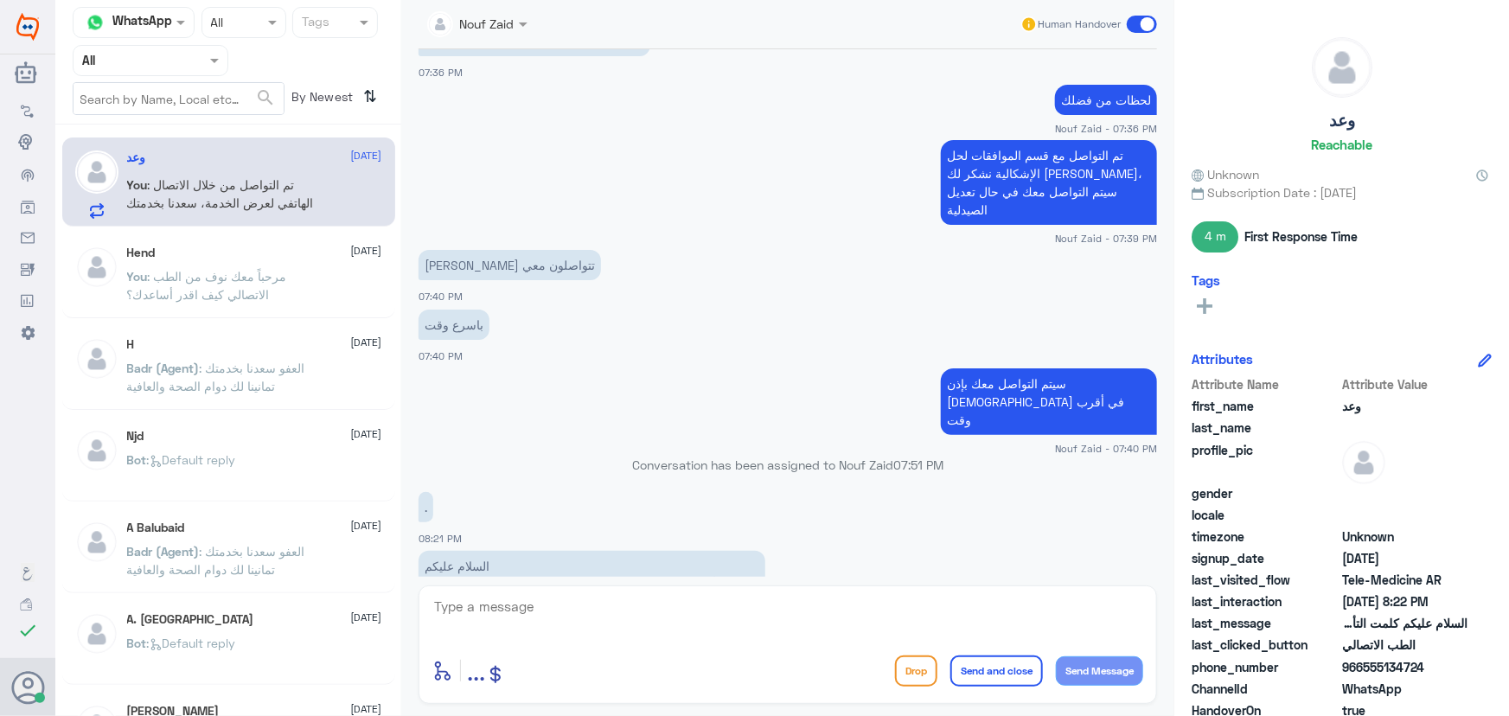
click at [564, 441] on small "Nouf Zaid - 07:40 PM" at bounding box center [787, 448] width 738 height 15
drag, startPoint x: 651, startPoint y: 410, endPoint x: 620, endPoint y: 400, distance: 32.5
click at [627, 456] on p "Conversation has been assigned to Nouf Zaid 07:51 PM" at bounding box center [787, 465] width 738 height 18
click at [617, 456] on p "Conversation has been assigned to Nouf Zaid 07:51 PM" at bounding box center [787, 465] width 738 height 18
drag, startPoint x: 607, startPoint y: 405, endPoint x: 958, endPoint y: 423, distance: 351.5
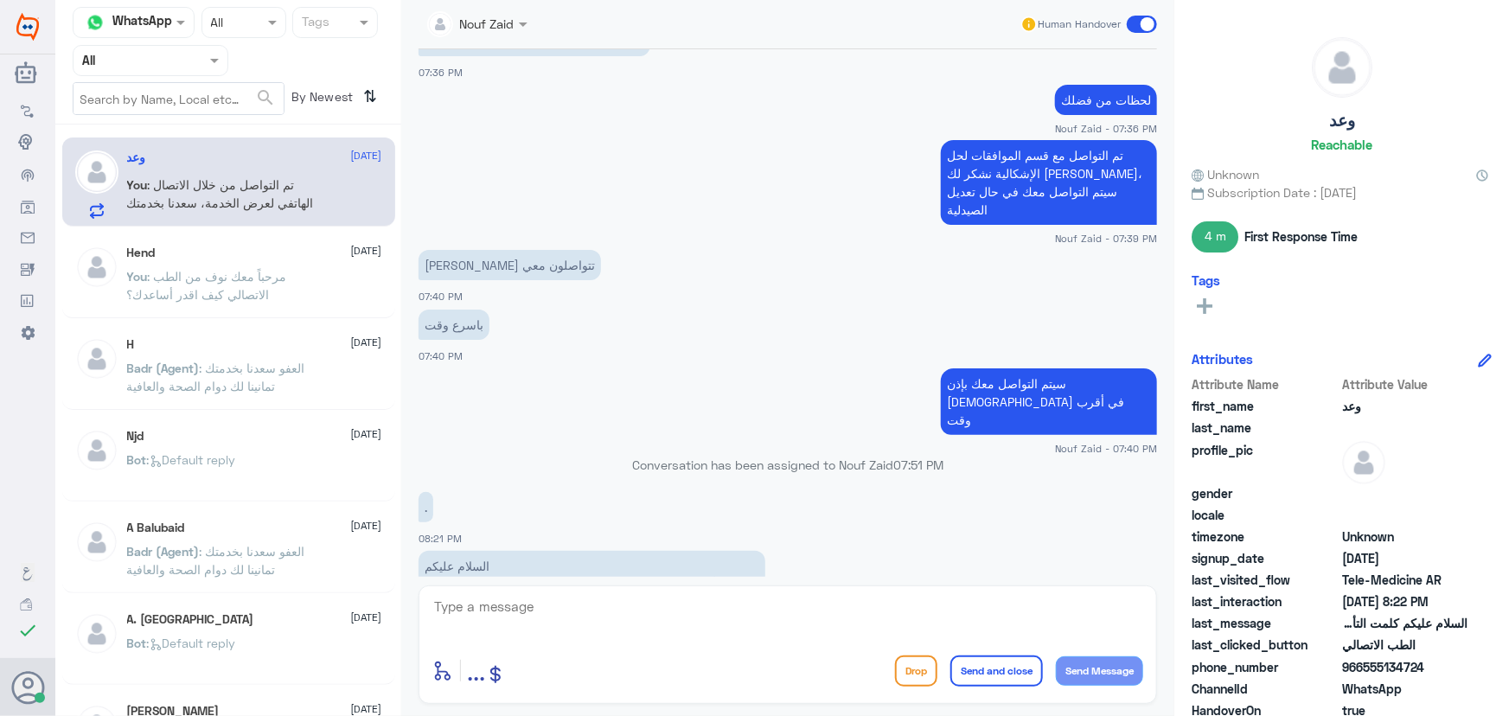
click at [958, 456] on div "Conversation has been assigned to Nouf Zaid 07:51 PM" at bounding box center [787, 471] width 738 height 31
click at [901, 456] on div "Conversation has been assigned to Nouf Zaid 07:51 PM" at bounding box center [787, 471] width 738 height 31
drag, startPoint x: 954, startPoint y: 420, endPoint x: 579, endPoint y: 417, distance: 374.4
click at [579, 456] on div "Conversation has been assigned to Nouf Zaid 07:51 PM" at bounding box center [787, 471] width 738 height 31
click at [589, 441] on small "Nouf Zaid - 07:40 PM" at bounding box center [787, 448] width 738 height 15
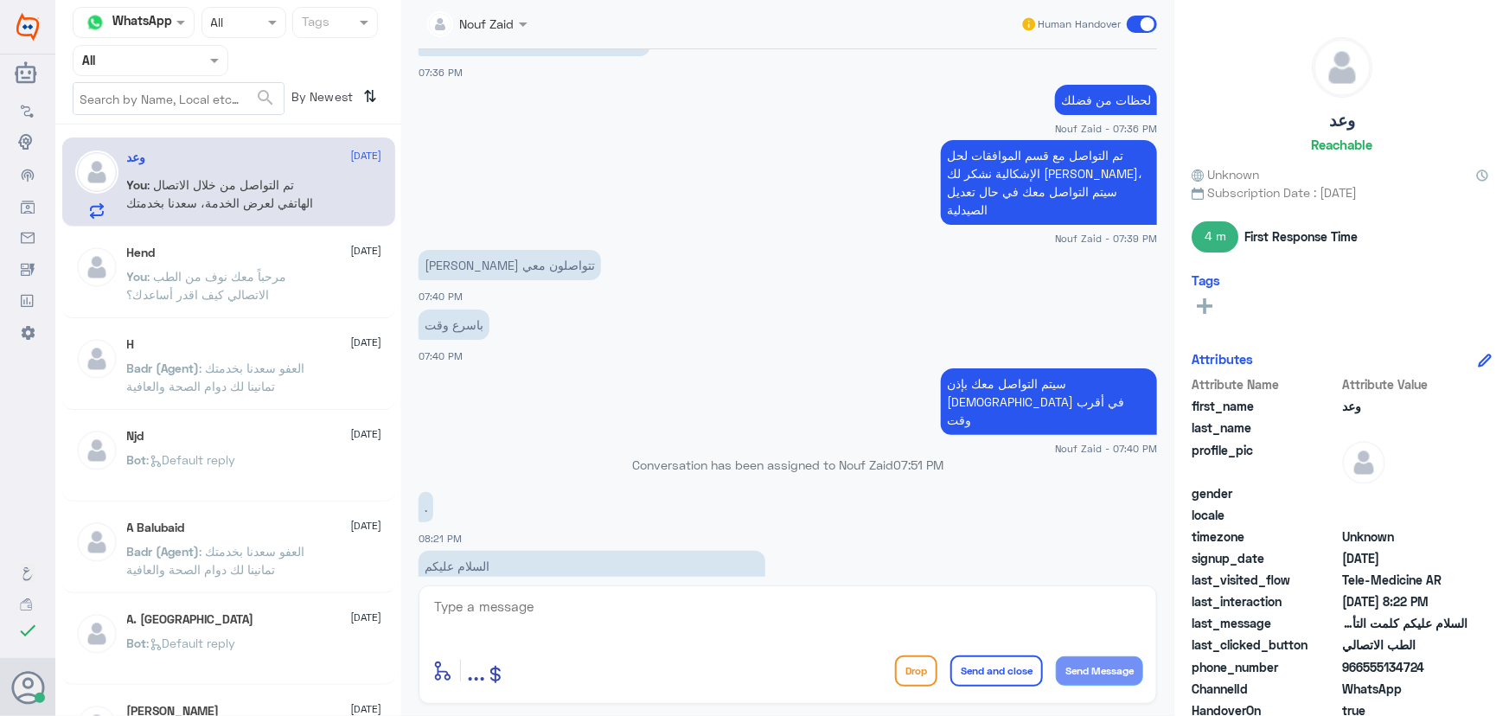
drag, startPoint x: 940, startPoint y: 411, endPoint x: 732, endPoint y: 450, distance: 211.3
click at [731, 463] on div "3 Sep 2025 تواصلت مع التامين وقالو تمت الموافقه وصيدلية ليمون مغلقه بمدينتي 07:…" at bounding box center [788, 312] width 756 height 527
click at [747, 456] on p "Conversation has been assigned to Nouf Zaid 07:51 PM" at bounding box center [787, 465] width 738 height 18
drag, startPoint x: 416, startPoint y: 487, endPoint x: 560, endPoint y: 477, distance: 144.7
click at [552, 479] on div "3 Sep 2025 تواصلت مع التامين وقالو تمت الموافقه وصيدلية ليمون مغلقه بمدينتي 07:…" at bounding box center [788, 312] width 756 height 527
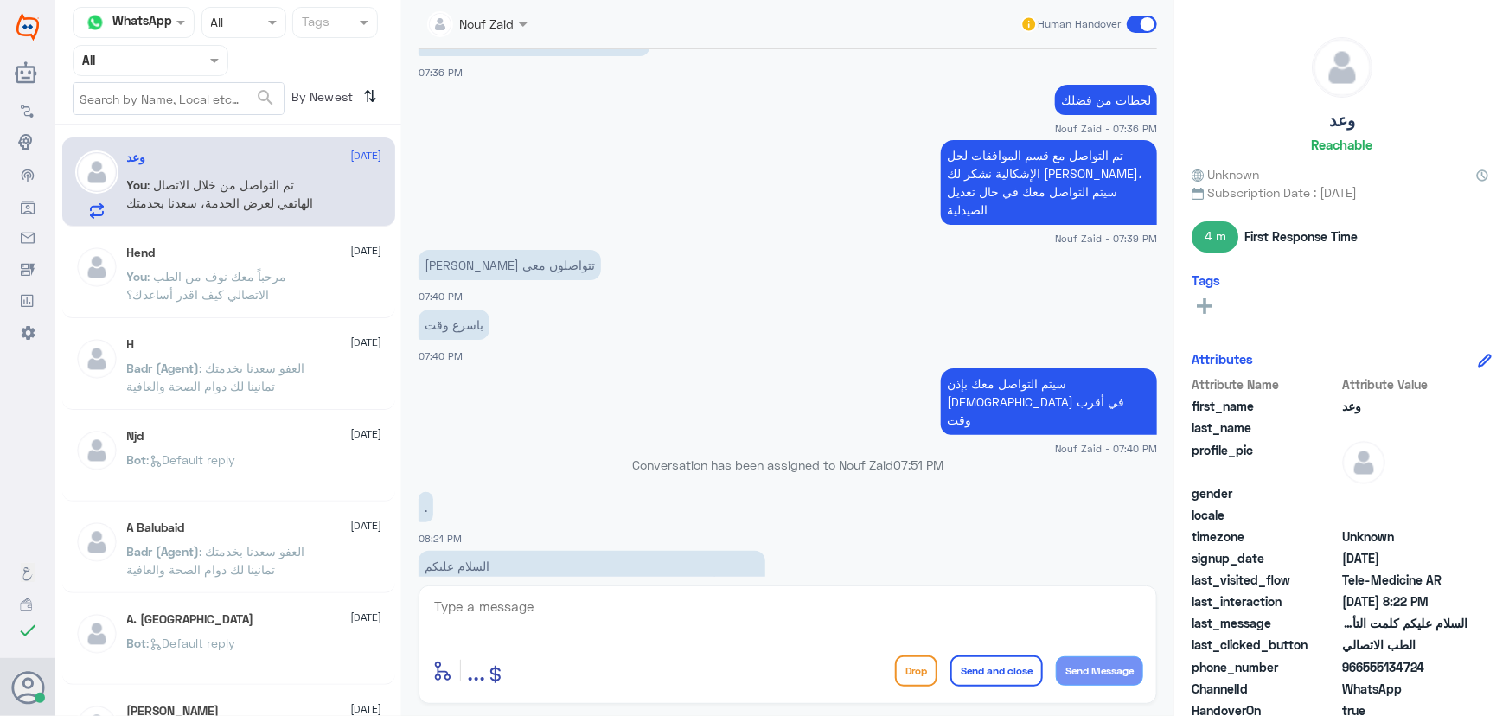
click at [572, 488] on div ". 08:21 PM" at bounding box center [787, 517] width 738 height 59
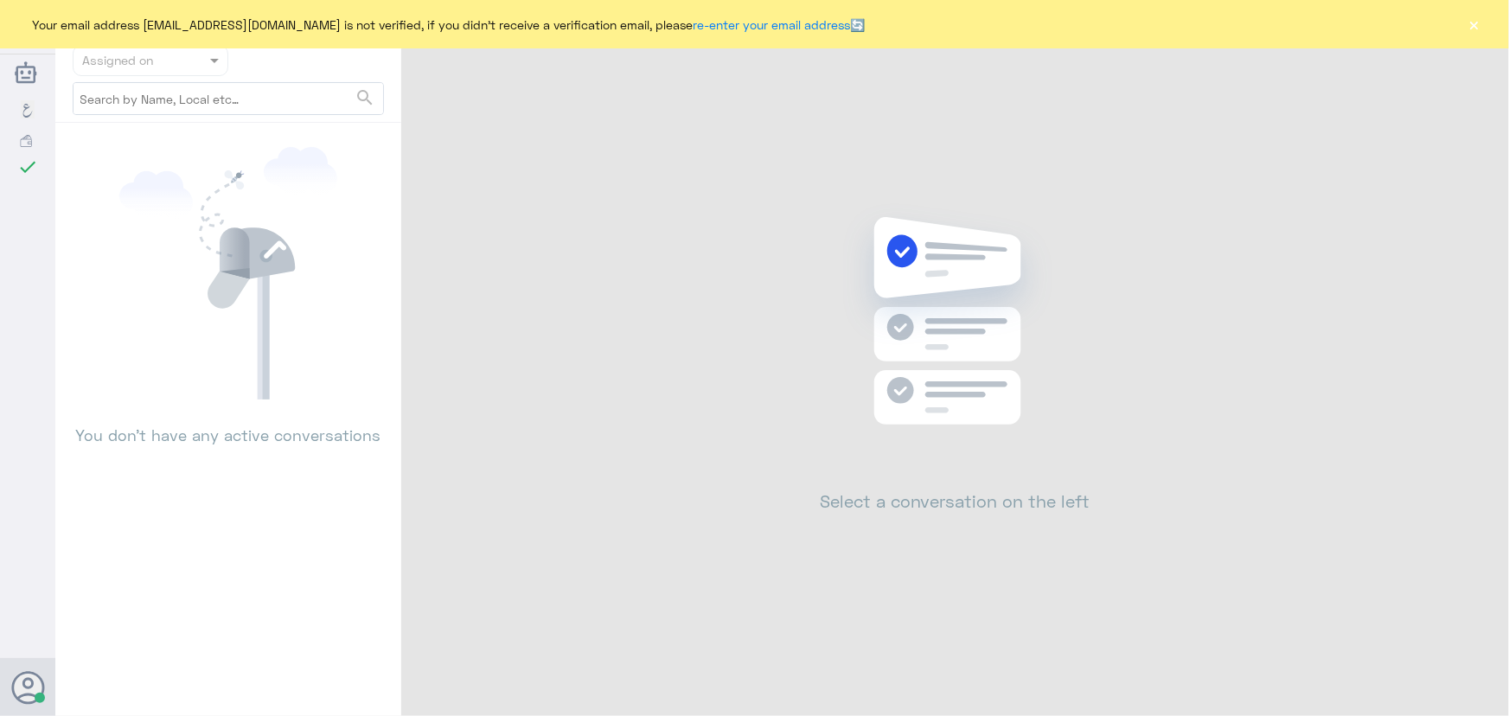
click at [1470, 33] on button "×" at bounding box center [1474, 24] width 17 height 17
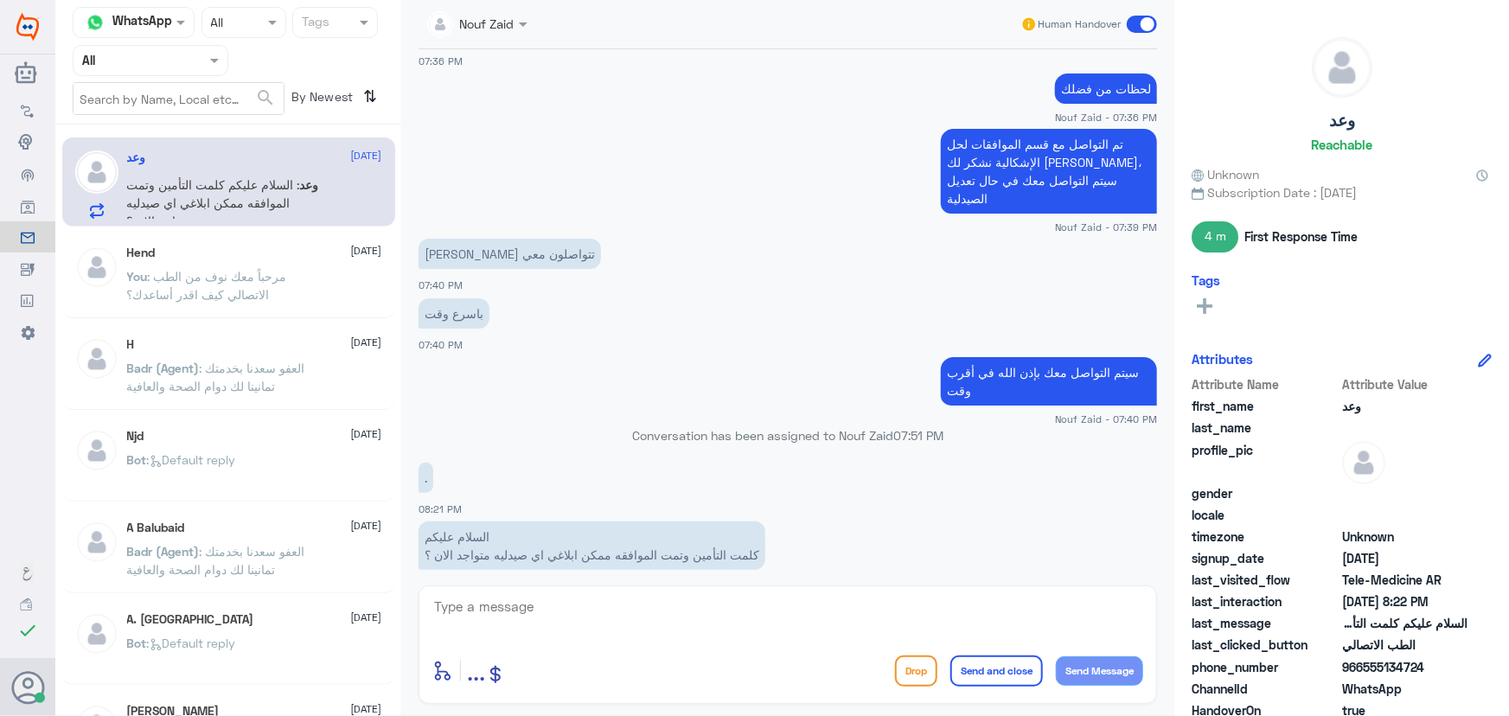
scroll to position [847, 0]
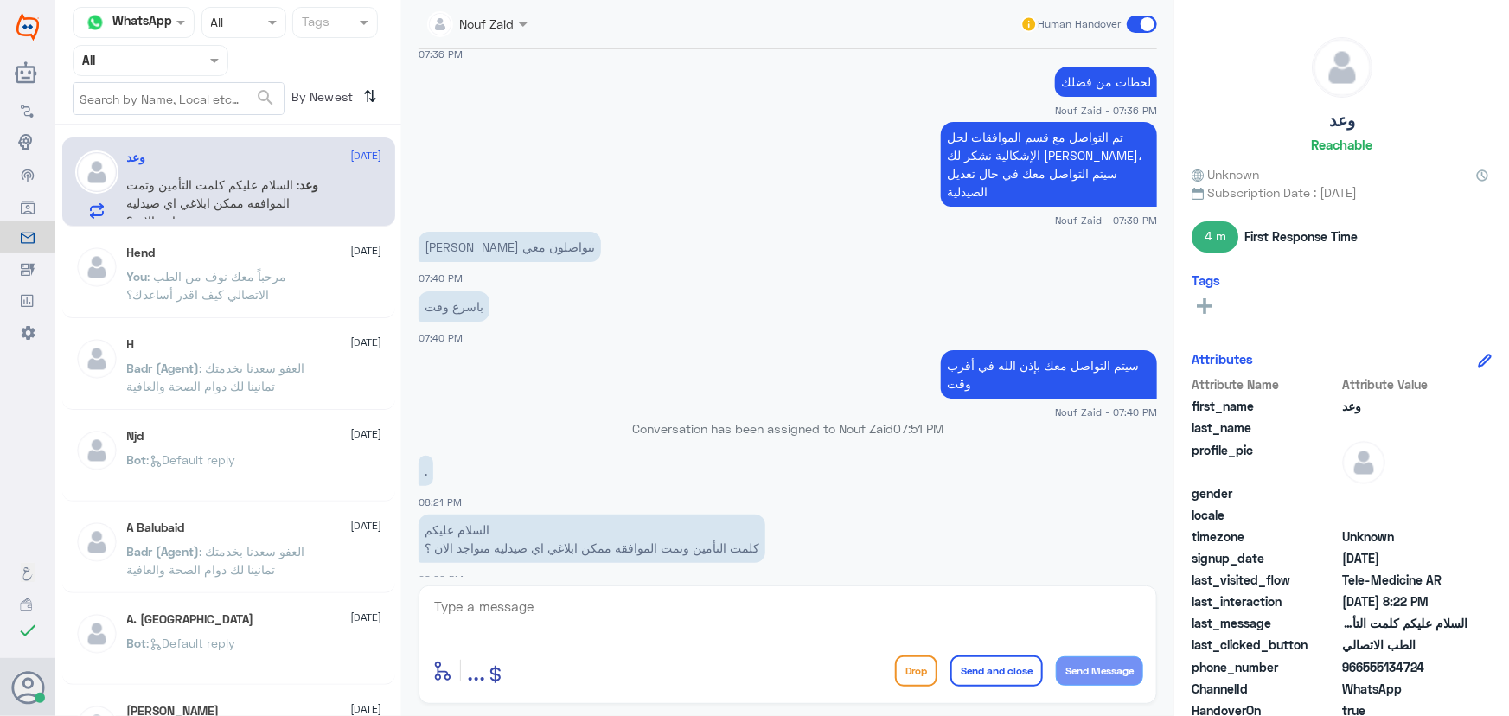
click at [259, 291] on span ": مرحباً معك نوف من الطب الاتصالي كيف اقدر أساعدك؟" at bounding box center [207, 285] width 160 height 33
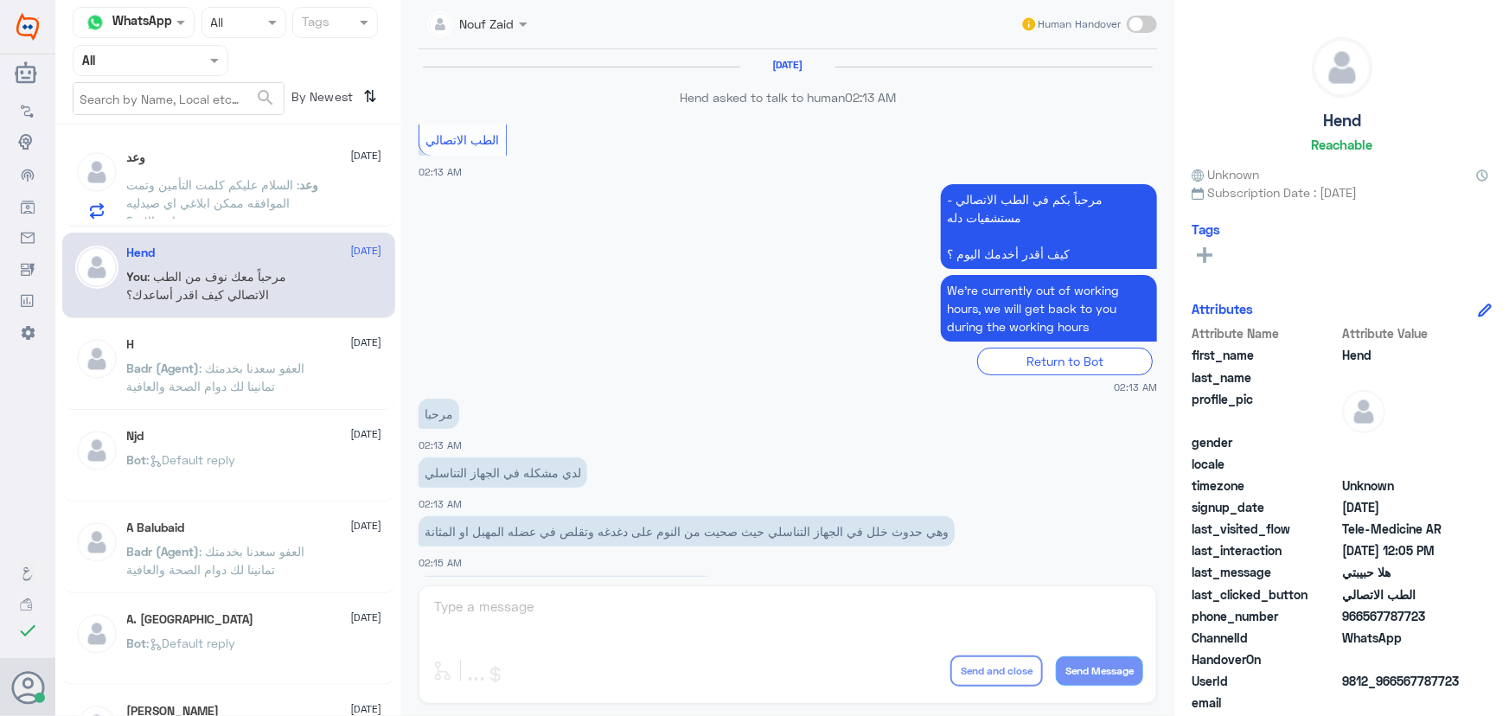
scroll to position [786, 0]
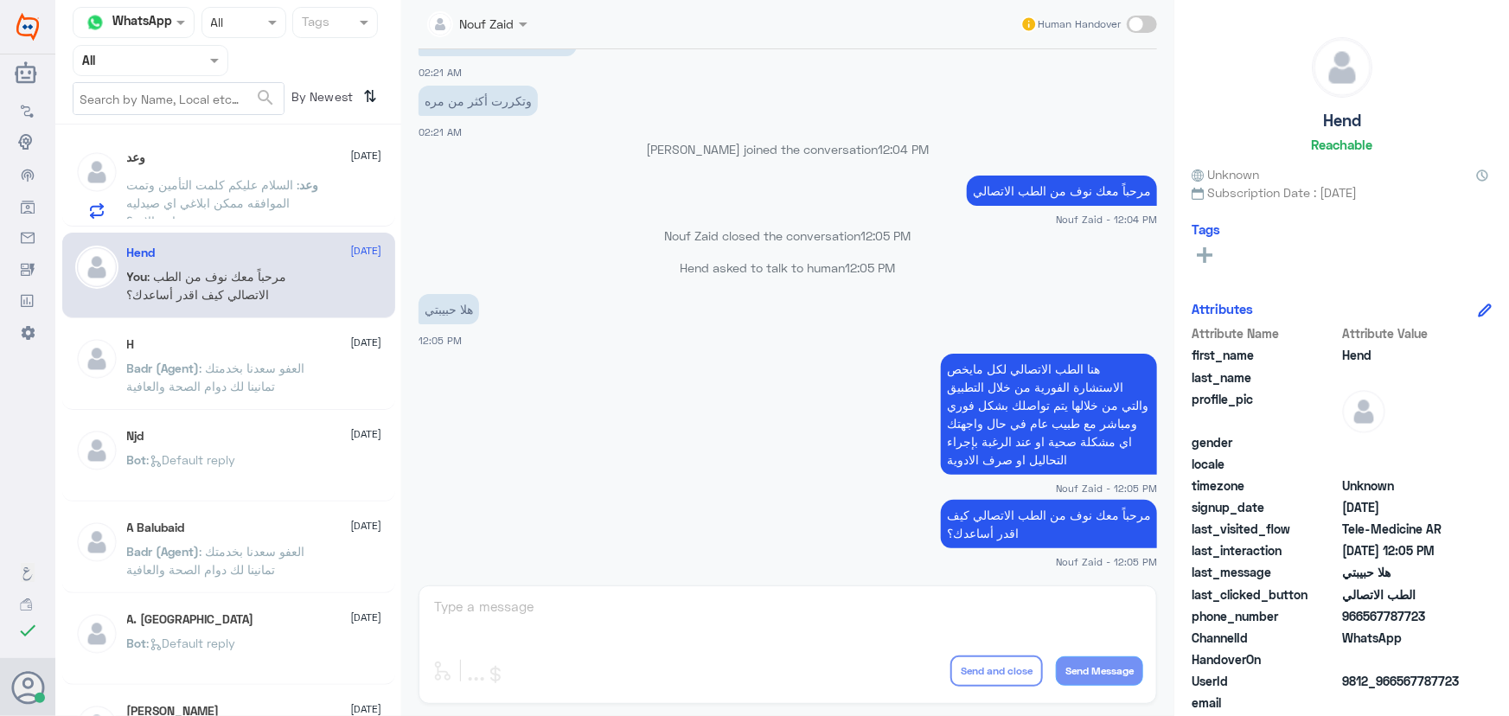
click at [244, 212] on p "وعد : السلام عليكم كلمت التأمين وتمت الموافقه ممكن ابلاغي اي صيدليه متواجد الان…" at bounding box center [224, 197] width 195 height 43
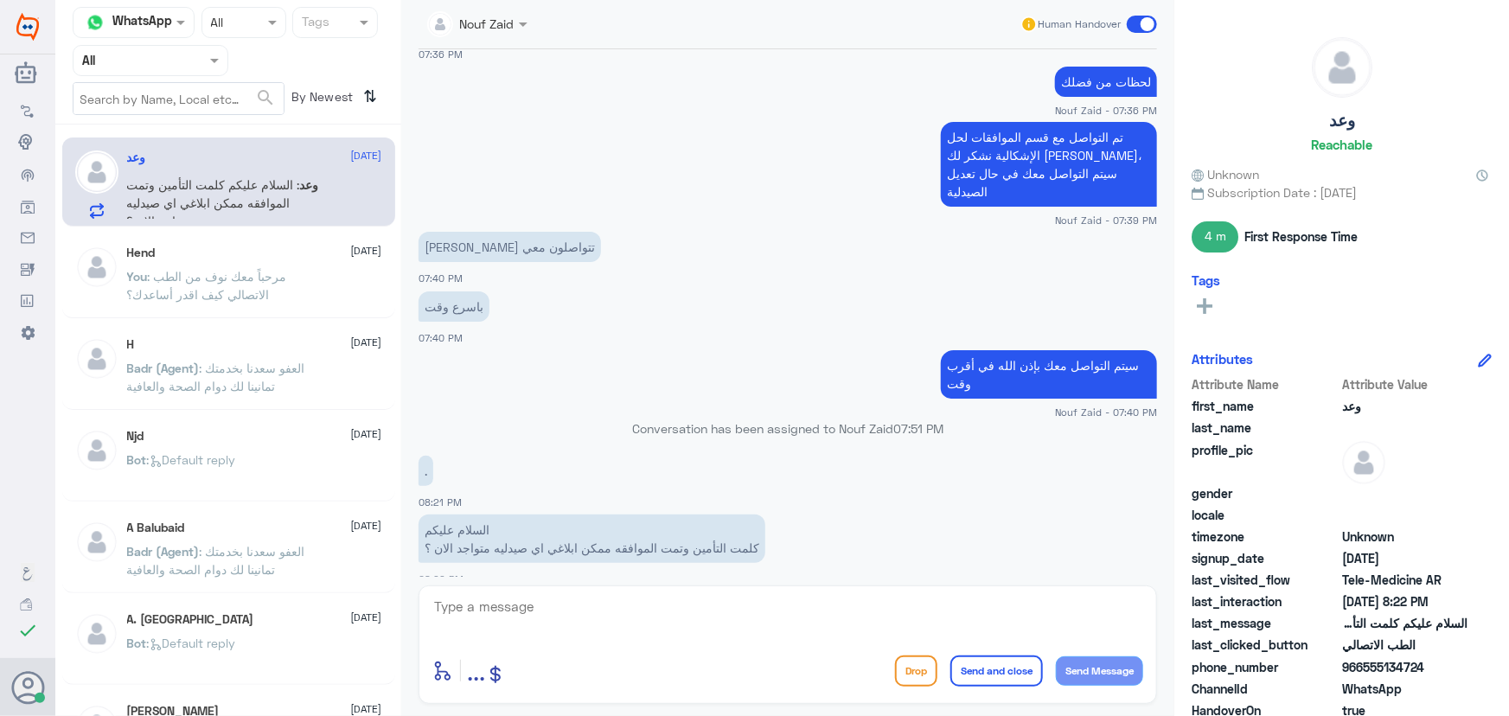
click at [266, 254] on div "Hend 1 September" at bounding box center [254, 253] width 255 height 15
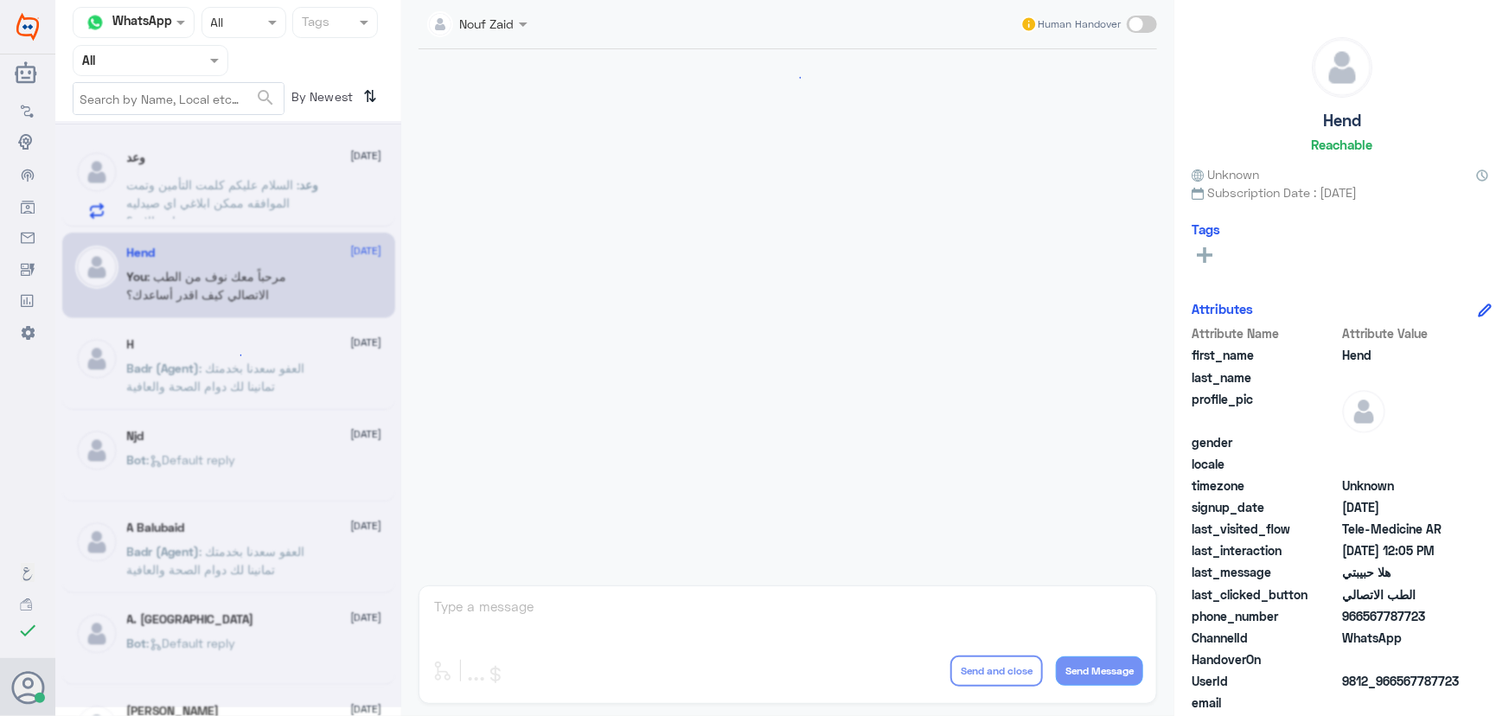
scroll to position [786, 0]
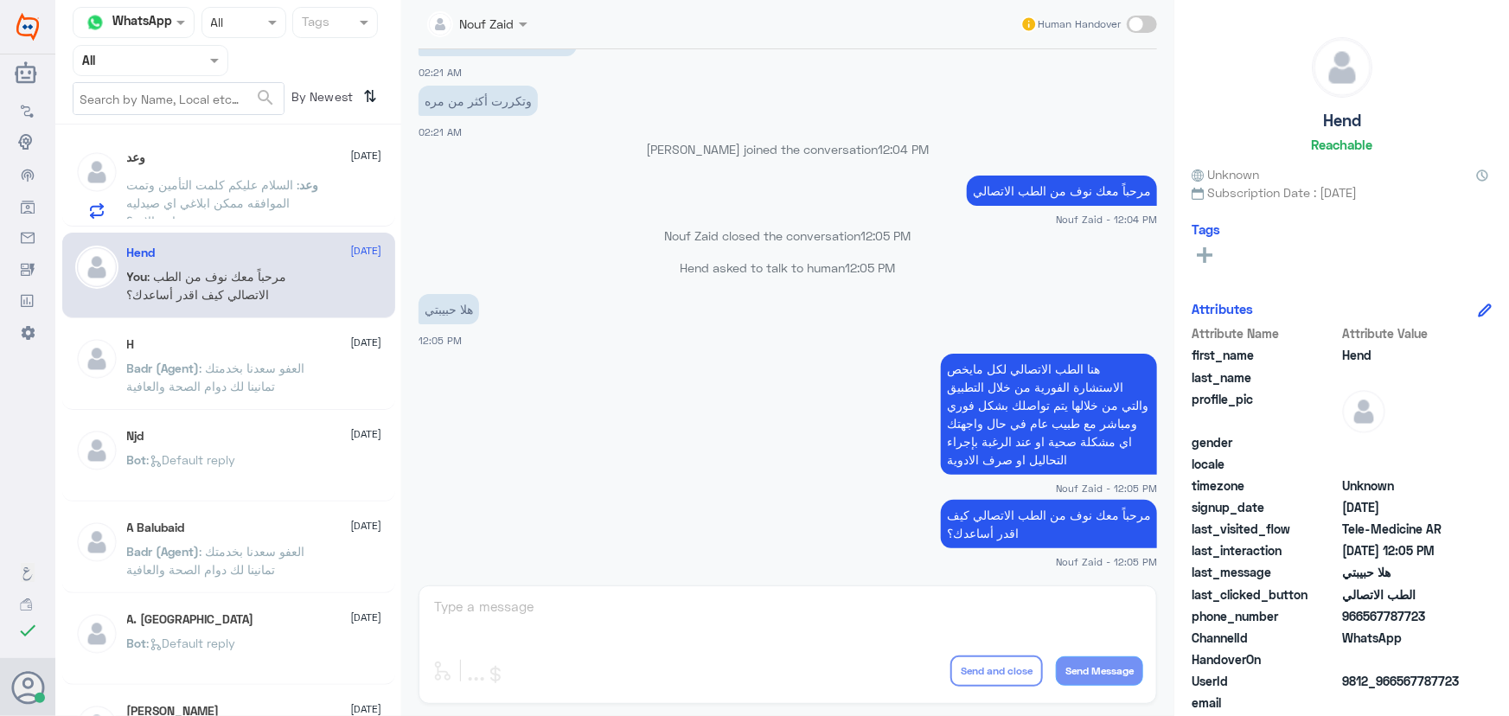
click at [259, 210] on p "وعد : السلام عليكم كلمت التأمين وتمت الموافقه ممكن ابلاغي اي صيدليه متواجد الان…" at bounding box center [224, 197] width 195 height 43
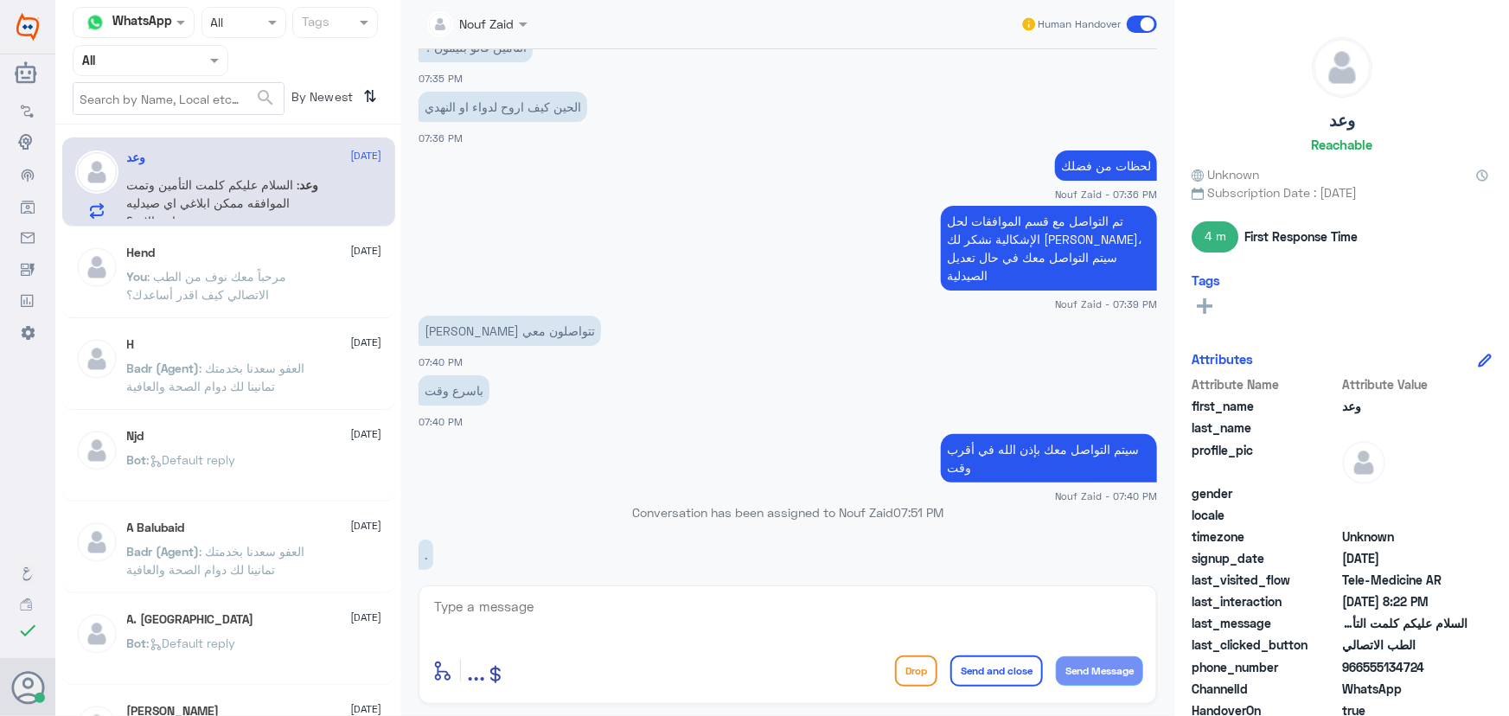
scroll to position [5142, 0]
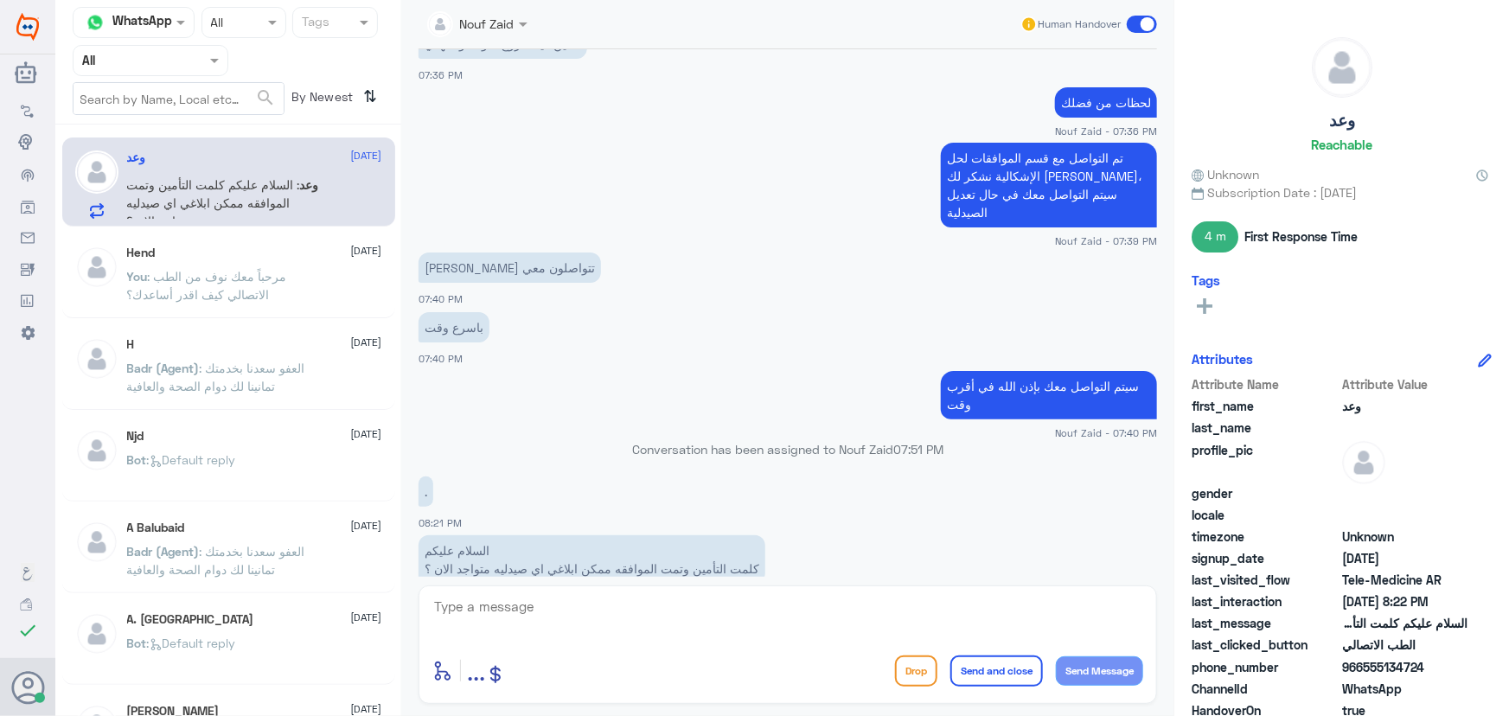
click at [604, 610] on textarea at bounding box center [787, 616] width 711 height 42
drag, startPoint x: 805, startPoint y: 9, endPoint x: 668, endPoint y: -78, distance: 161.7
click at [668, 0] on html "Dallah Hospitals Flow Builder Conversational Skills Broadcast Audience Inbox Gr…" at bounding box center [754, 358] width 1509 height 716
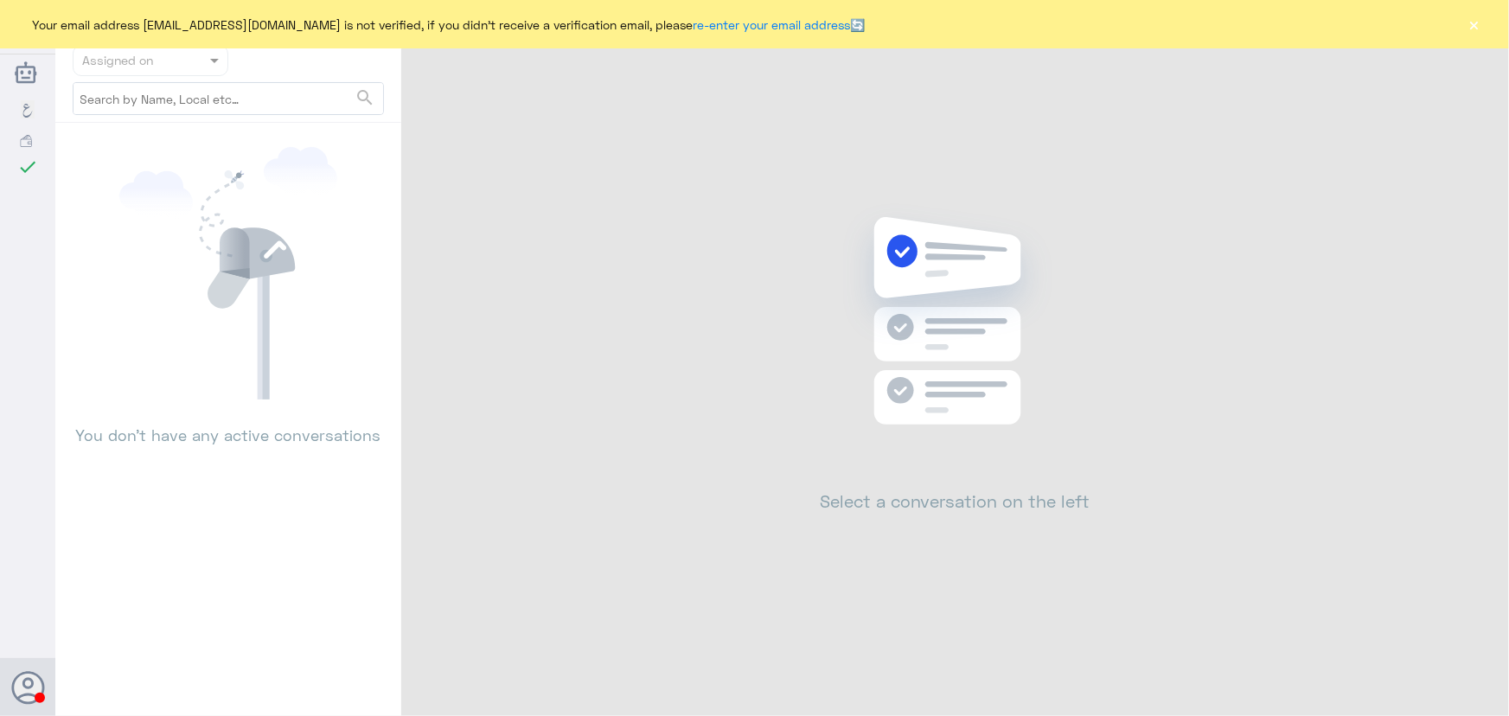
click at [1477, 27] on button "×" at bounding box center [1474, 24] width 17 height 17
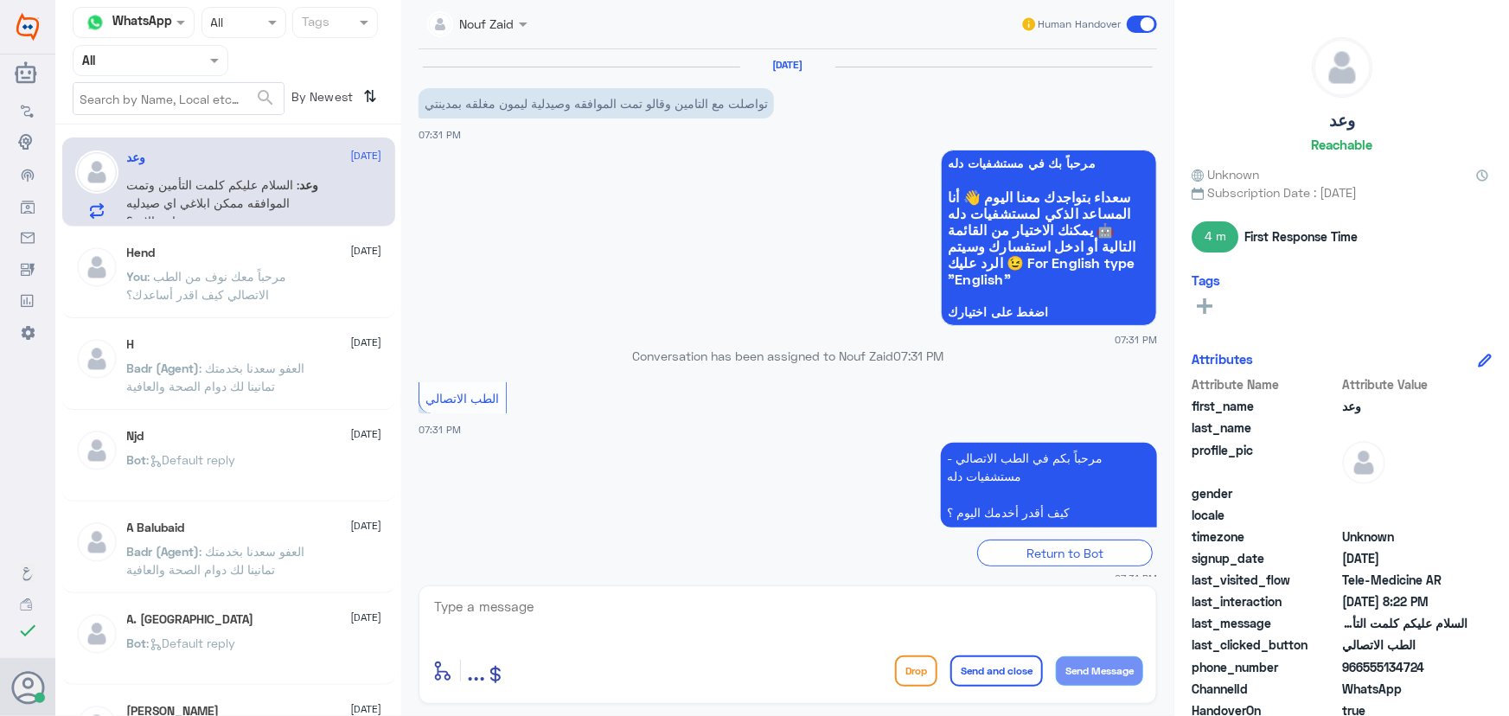
scroll to position [847, 0]
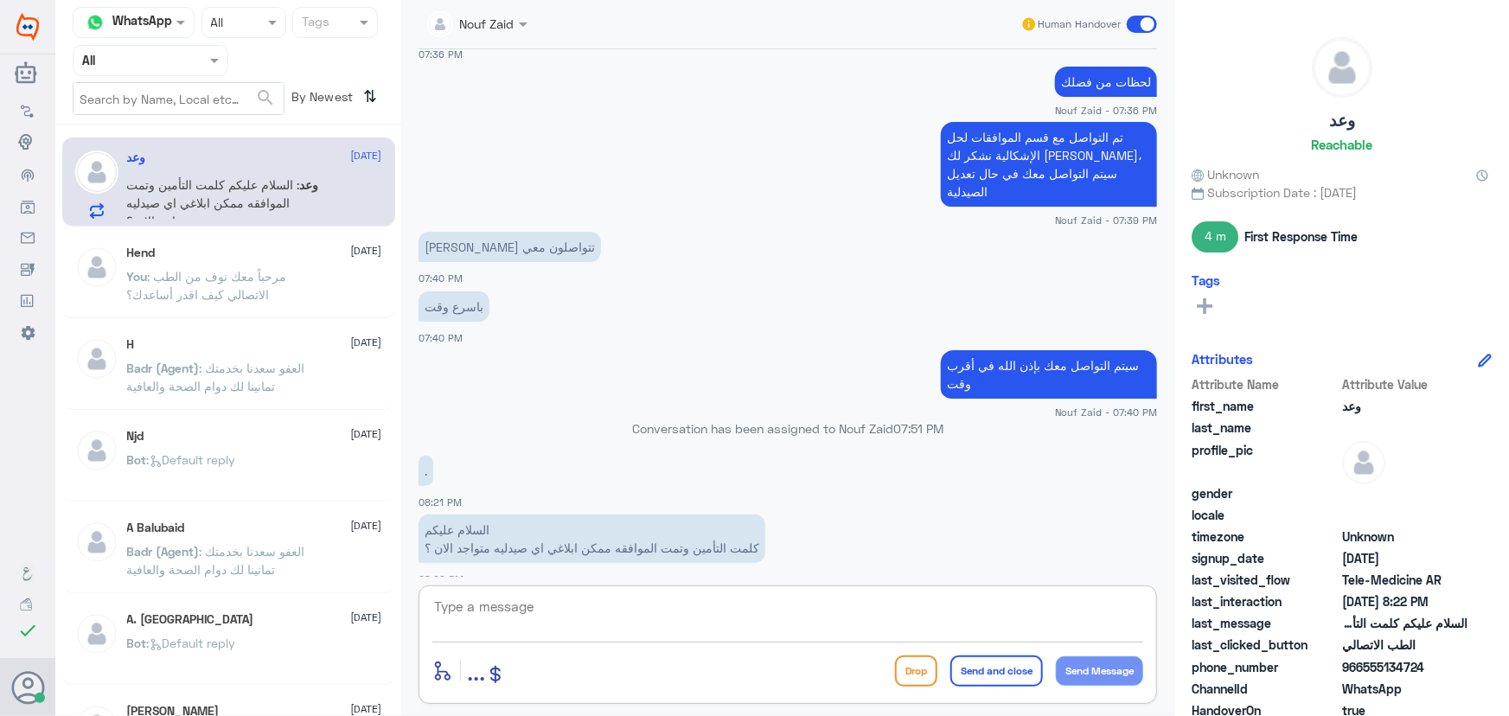
click at [571, 608] on textarea at bounding box center [787, 616] width 711 height 42
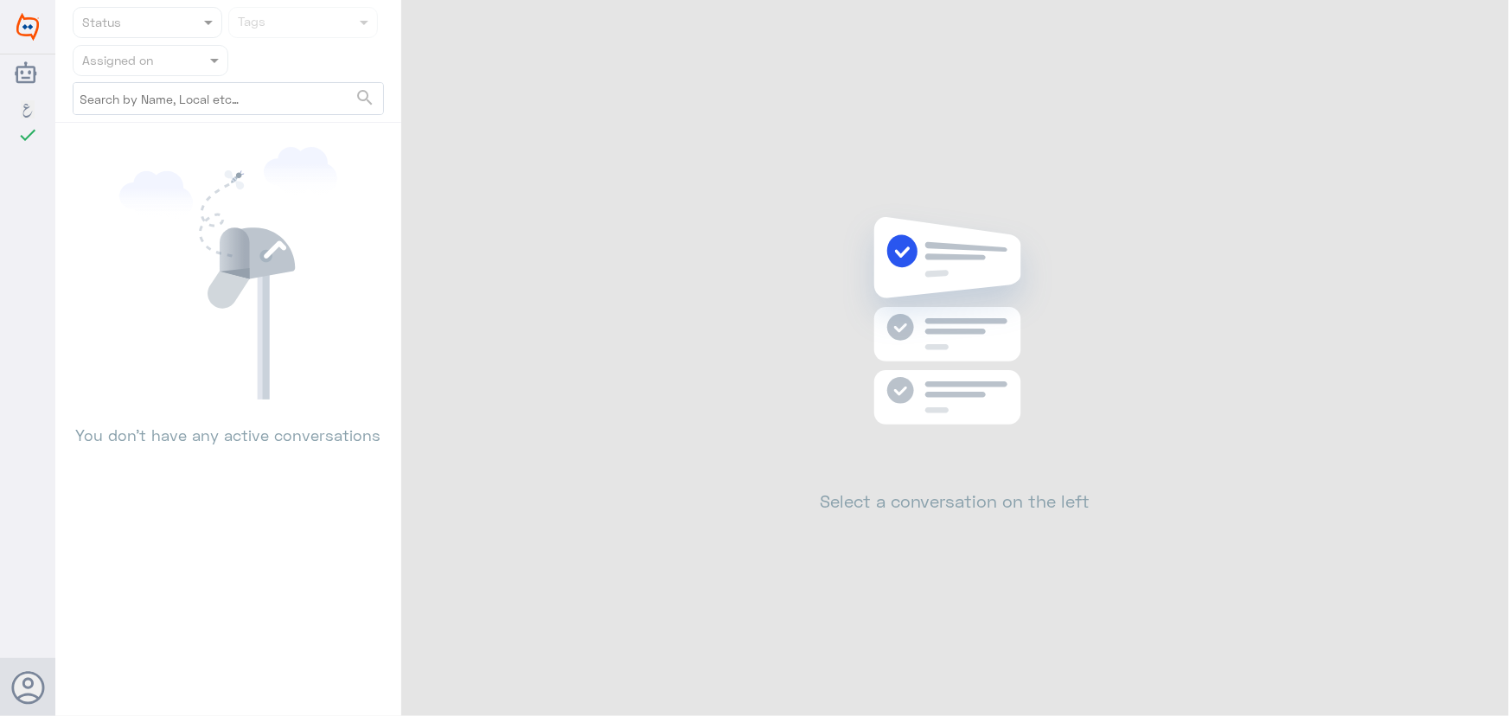
click at [1459, 27] on div "Status Tags Assigned on search You don’t have any active conversations Select a…" at bounding box center [781, 360] width 1453 height 721
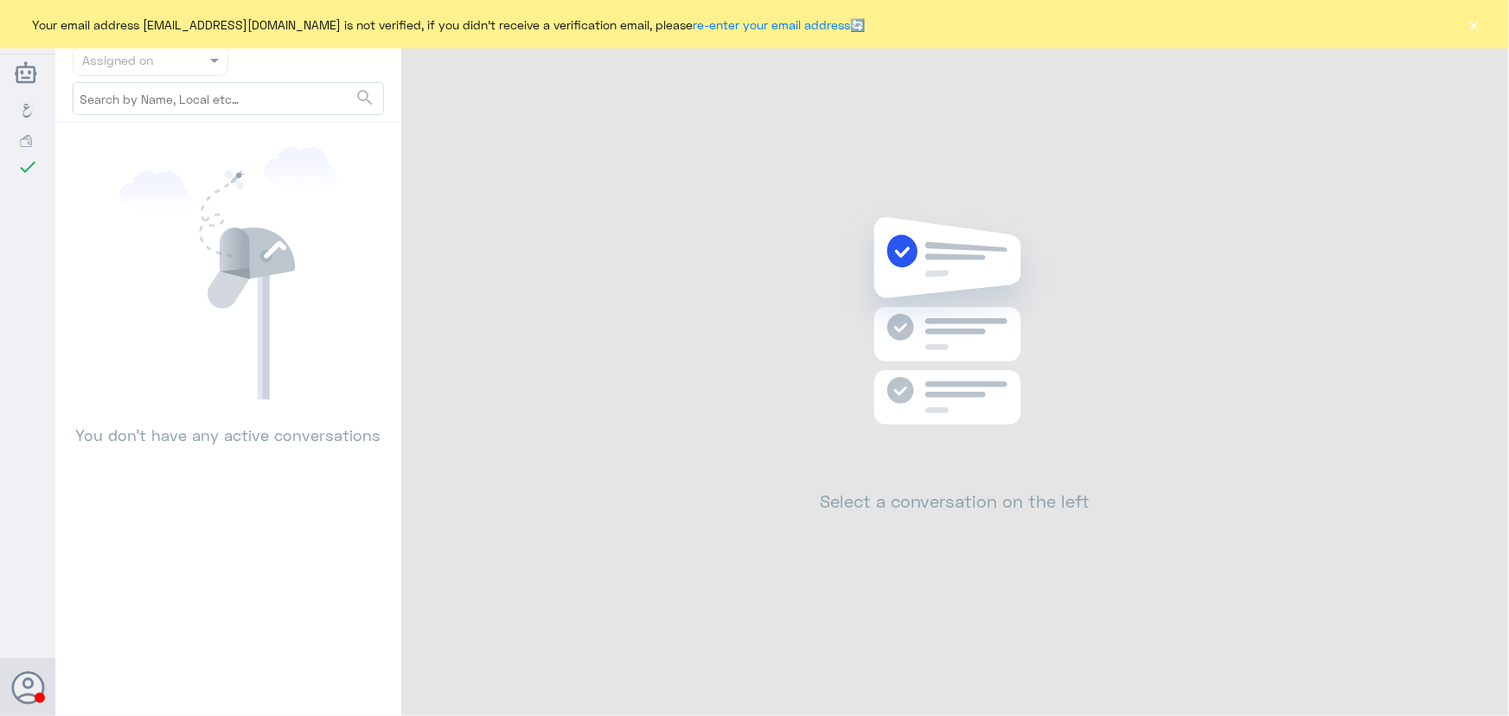
click at [1474, 19] on button "×" at bounding box center [1474, 24] width 17 height 17
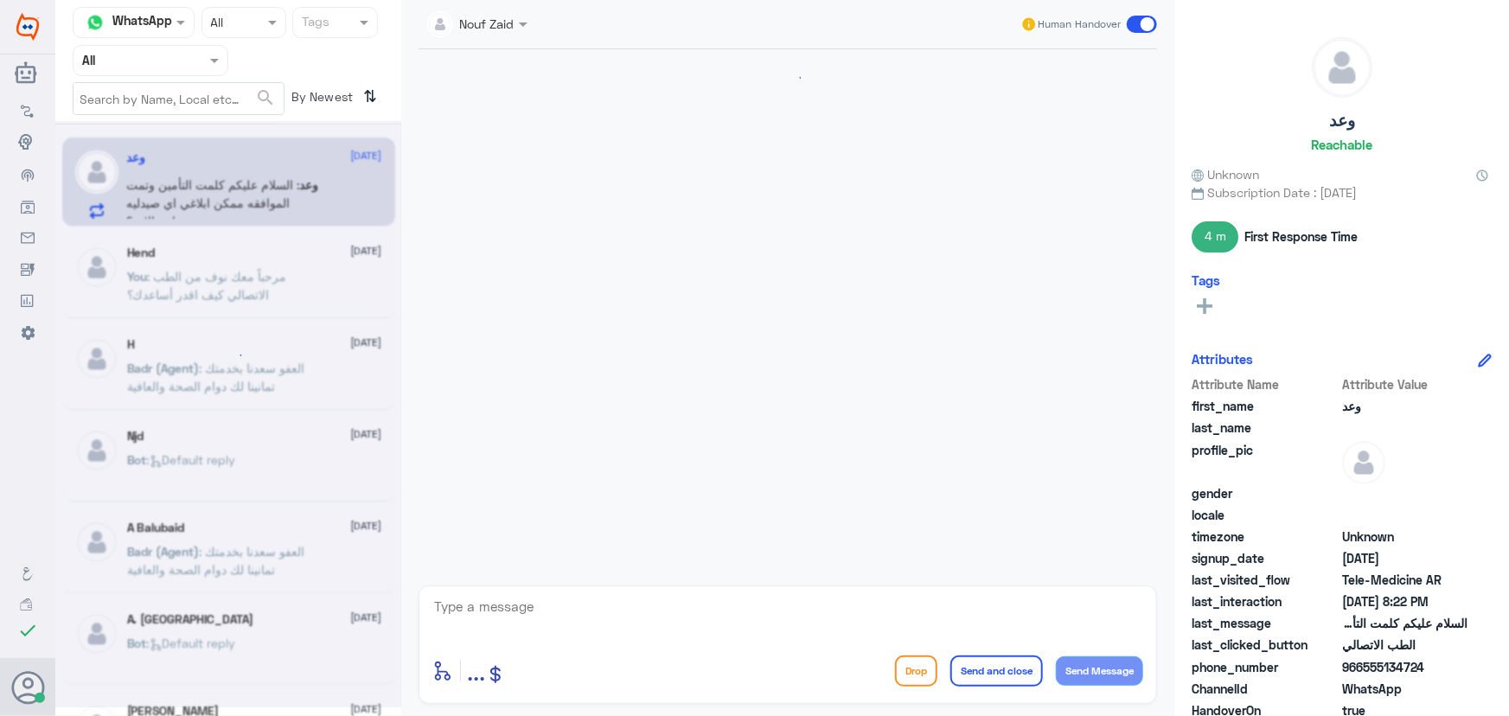
scroll to position [847, 0]
